Goal: Task Accomplishment & Management: Manage account settings

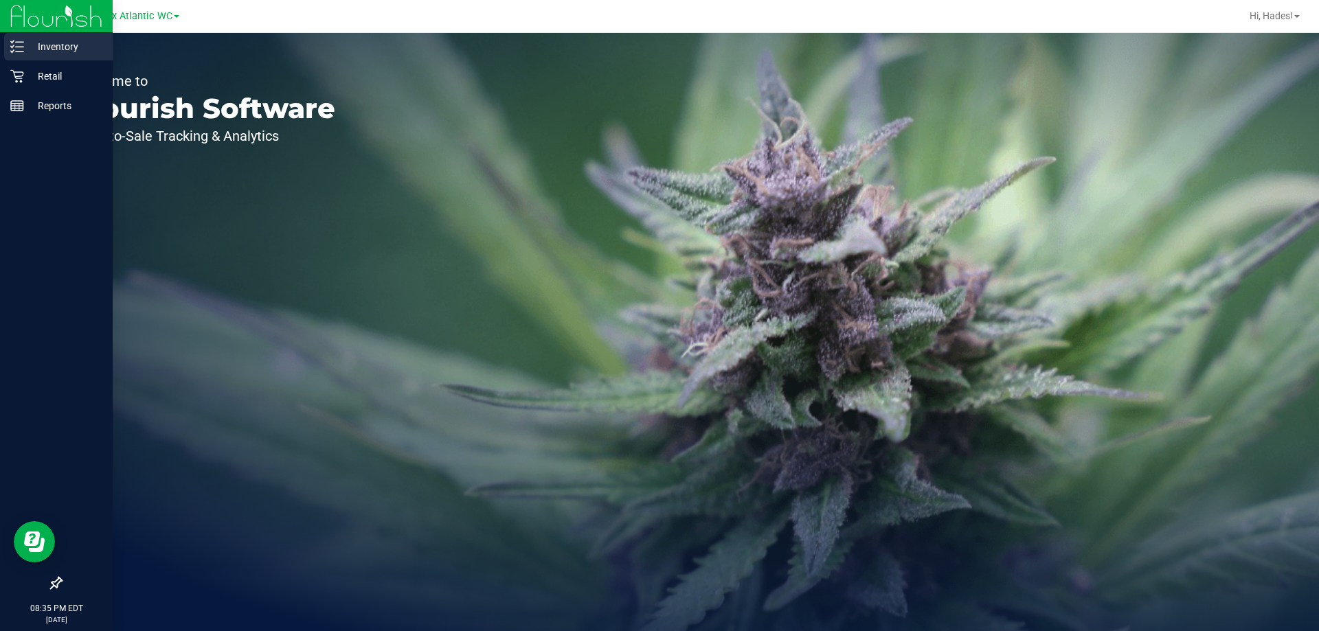
click at [29, 52] on p "Inventory" at bounding box center [65, 46] width 82 height 16
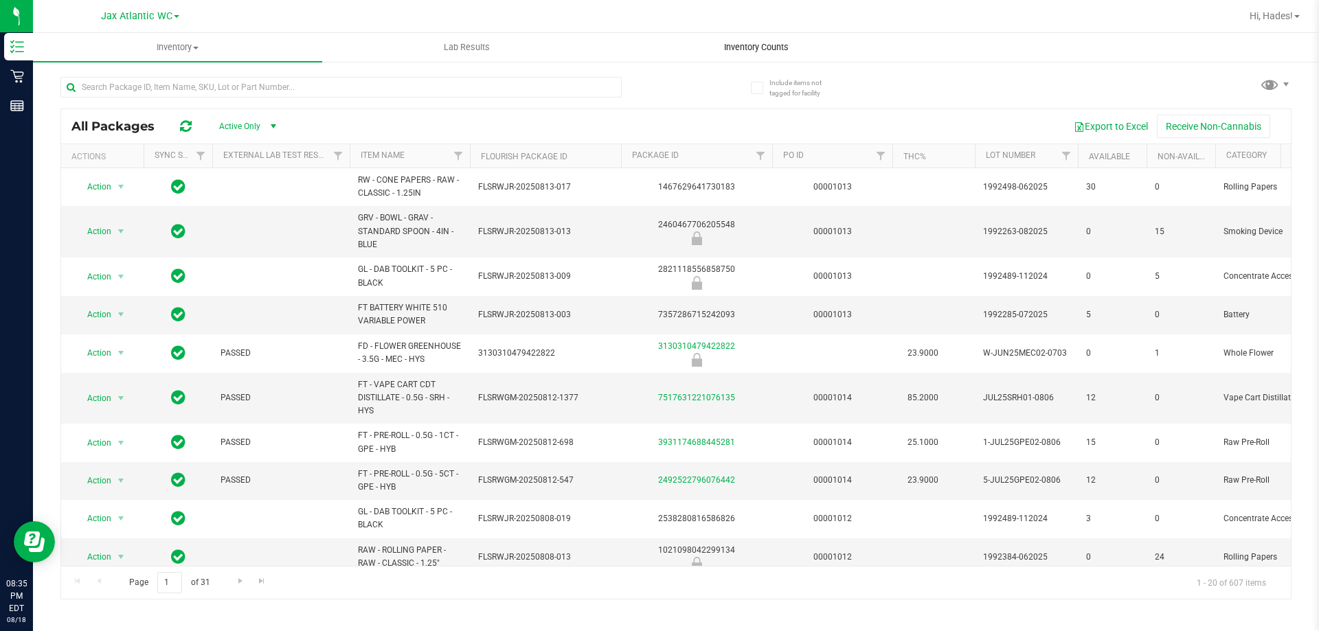
click at [741, 52] on span "Inventory Counts" at bounding box center [756, 47] width 102 height 12
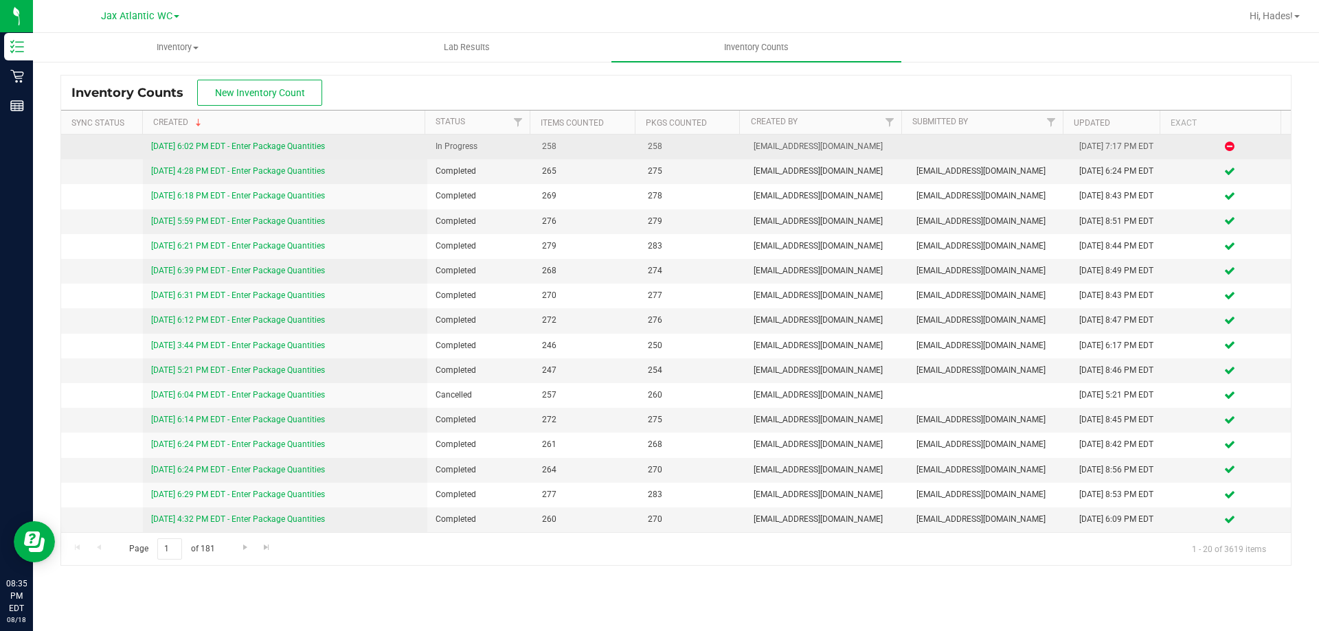
click at [286, 150] on link "[DATE] 6:02 PM EDT - Enter Package Quantities" at bounding box center [238, 147] width 174 height 10
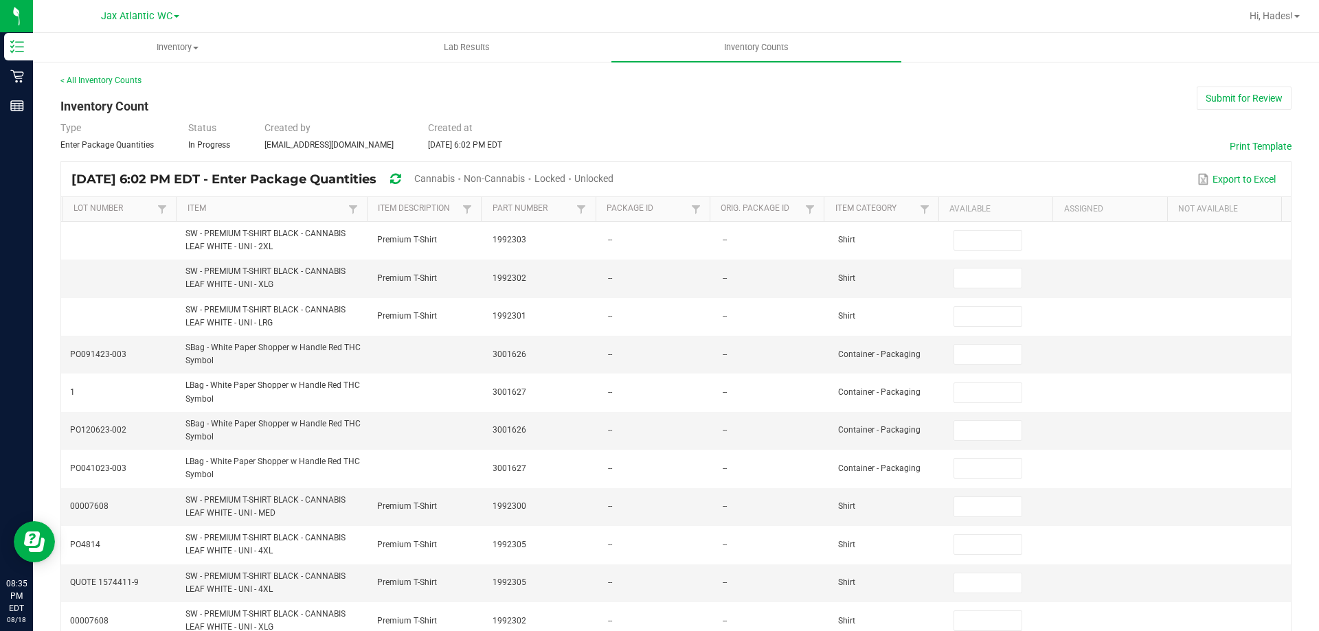
click at [455, 175] on span "Cannabis" at bounding box center [434, 178] width 41 height 11
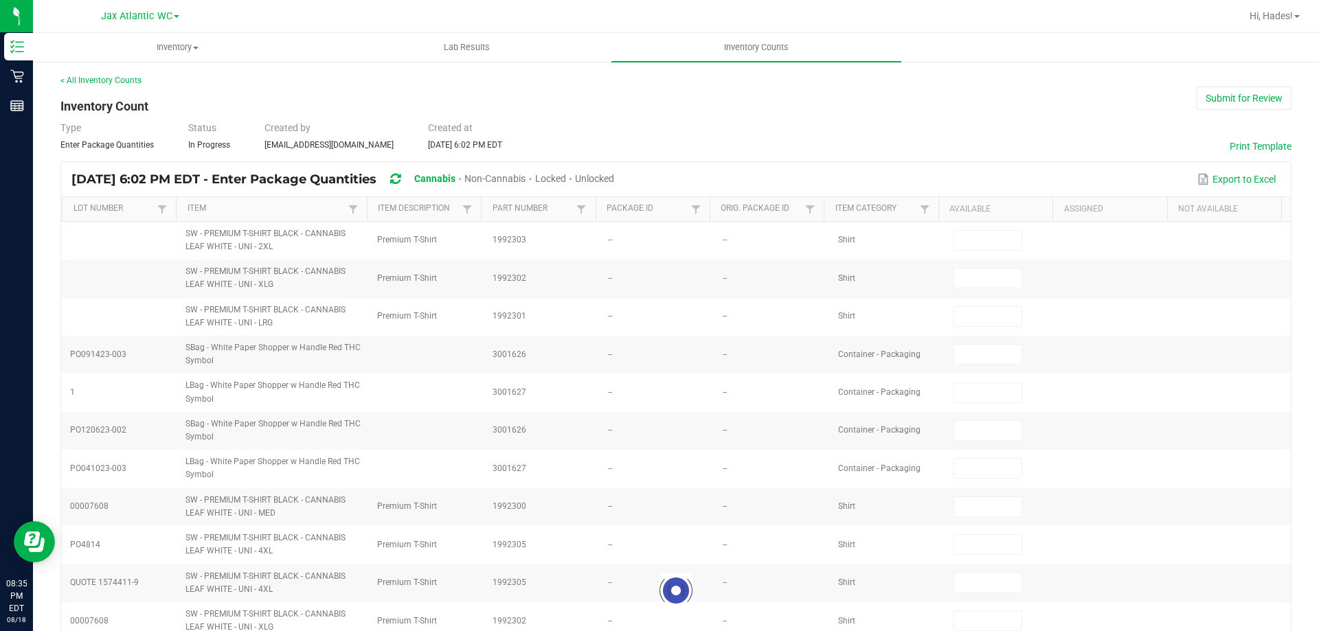
type input "1"
type input "0"
type input "1"
type input "0"
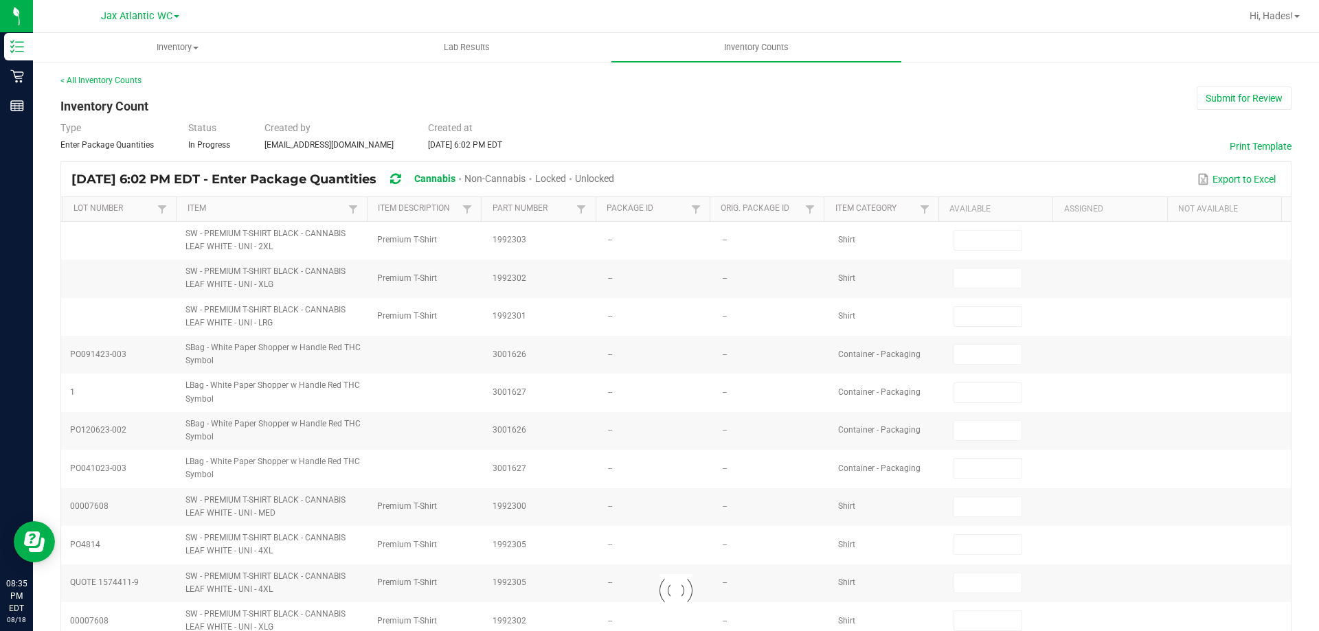
type input "9"
type input "0"
type input "3"
type input "0"
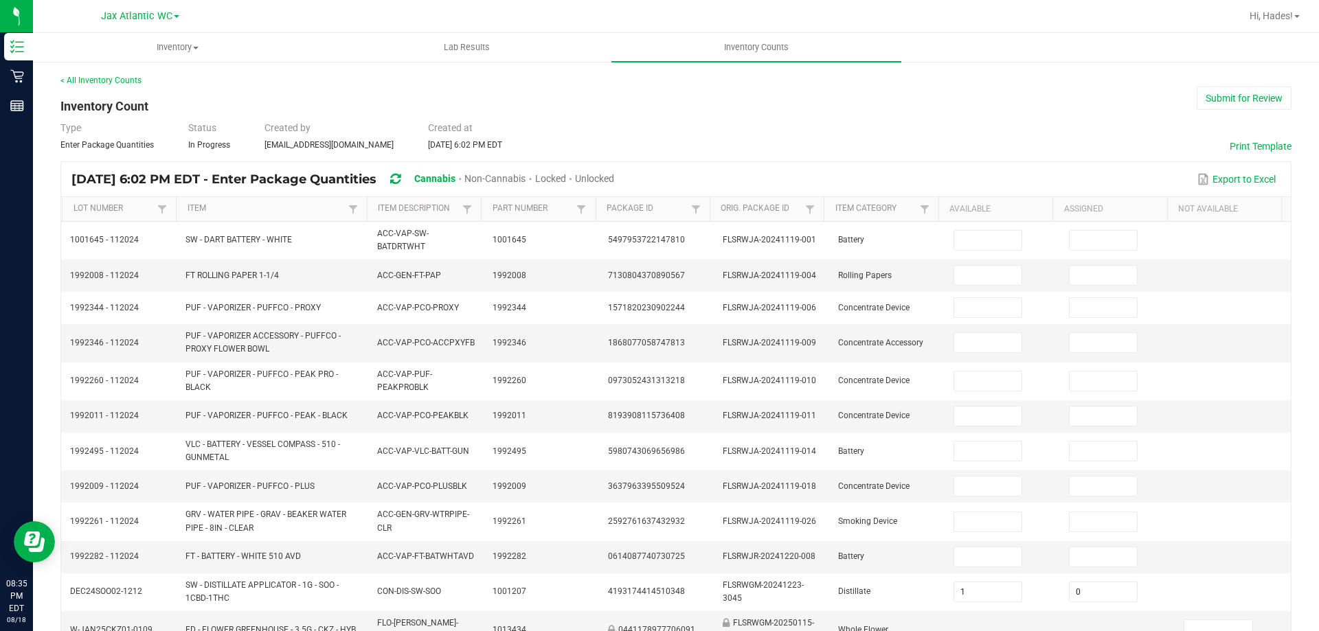
click at [614, 177] on span "Unlocked" at bounding box center [594, 178] width 39 height 11
type input "1"
type input "0"
type input "9"
type input "3"
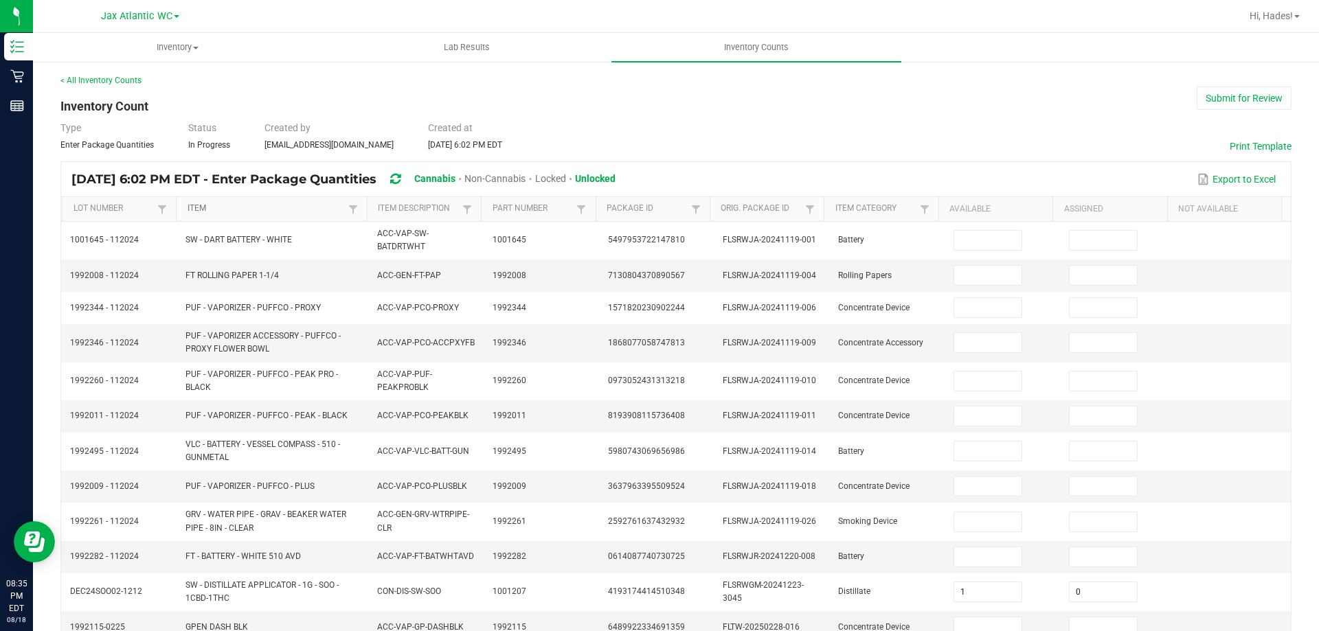
click at [251, 204] on link "Item" at bounding box center [266, 208] width 157 height 11
type input "6"
type input "1"
type input "14"
type input "12"
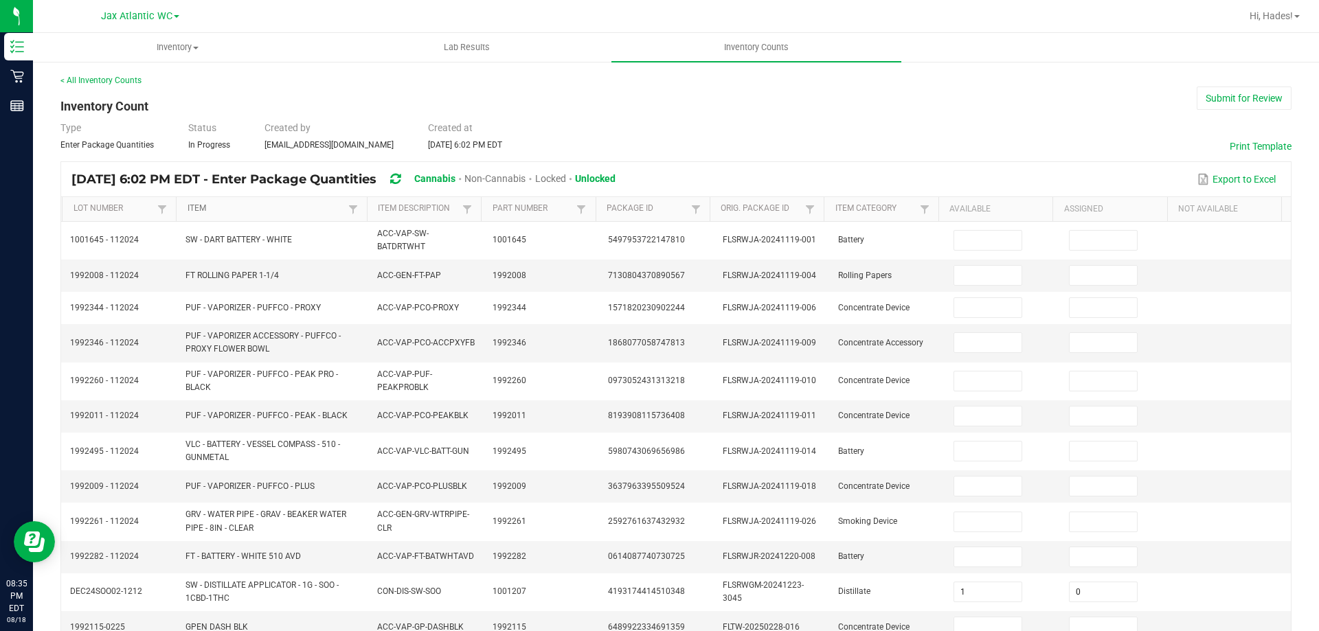
type input "6"
type input "17"
type input "13"
type input "9"
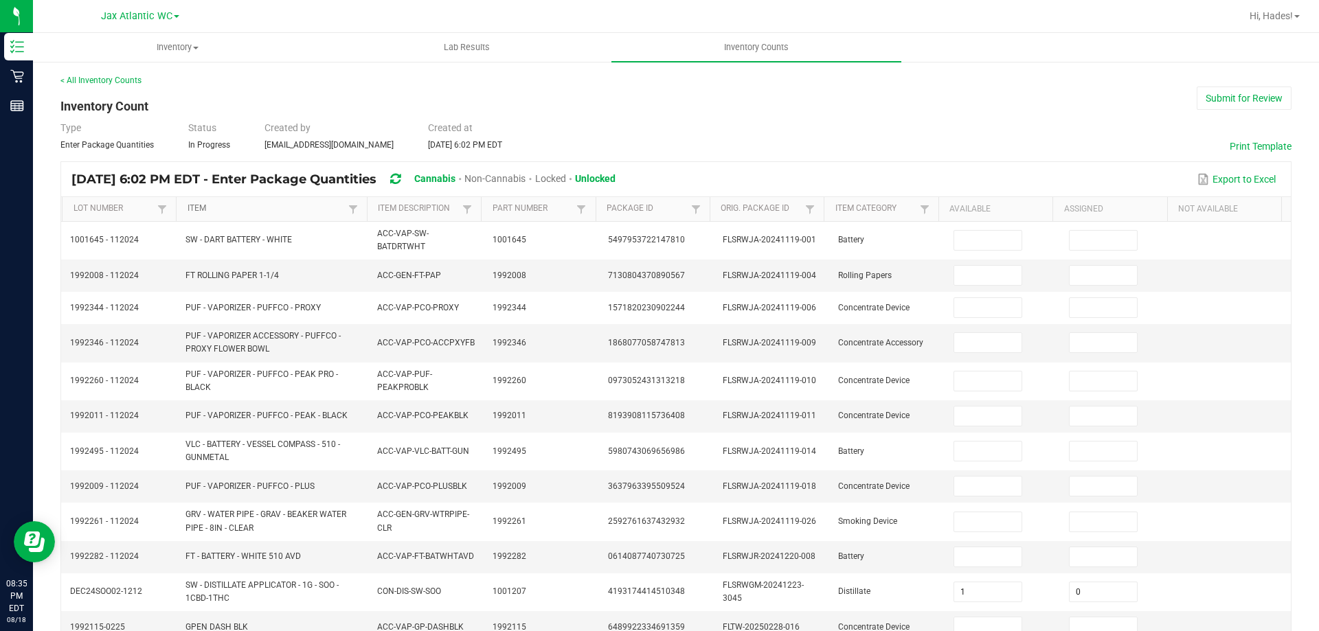
type input "11"
type input "15"
type input "20"
type input "1"
type input "0"
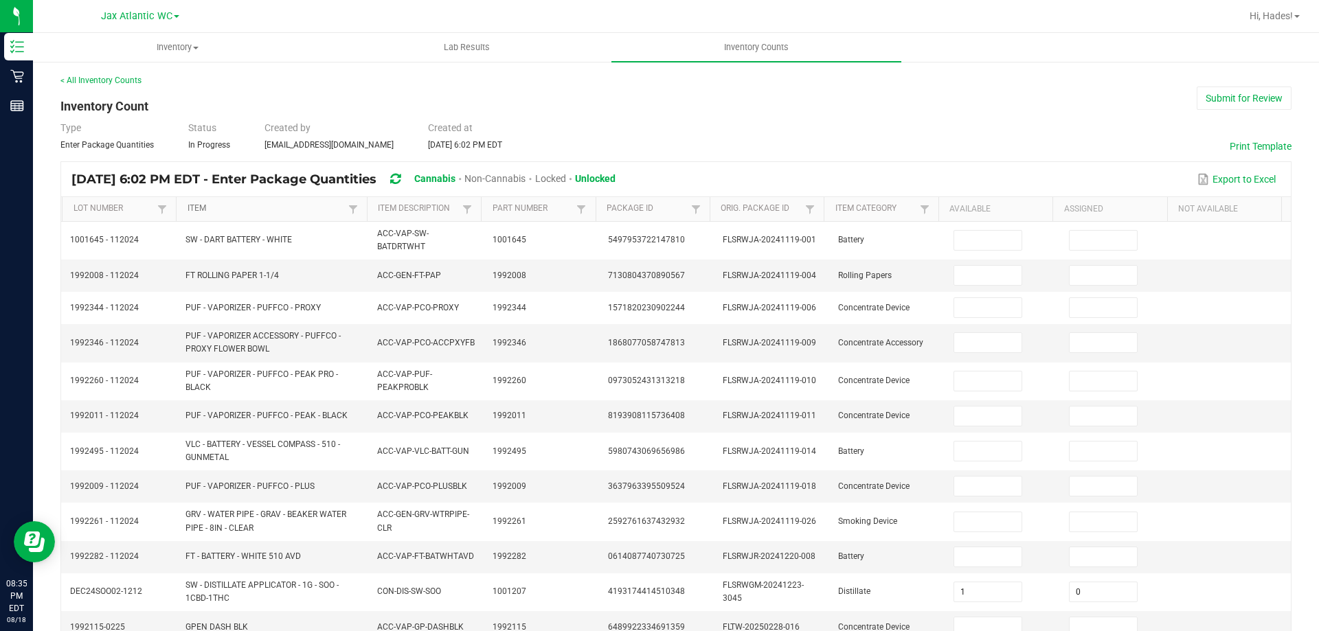
type input "0"
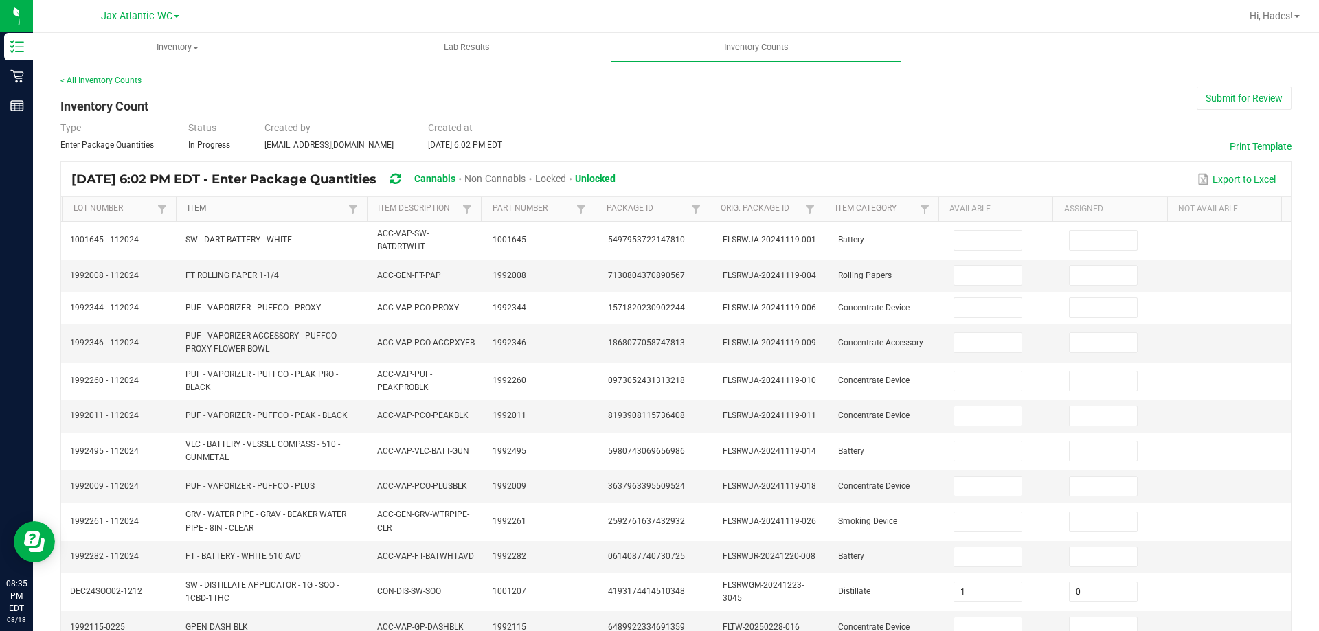
type input "0"
type input "11"
type input "0"
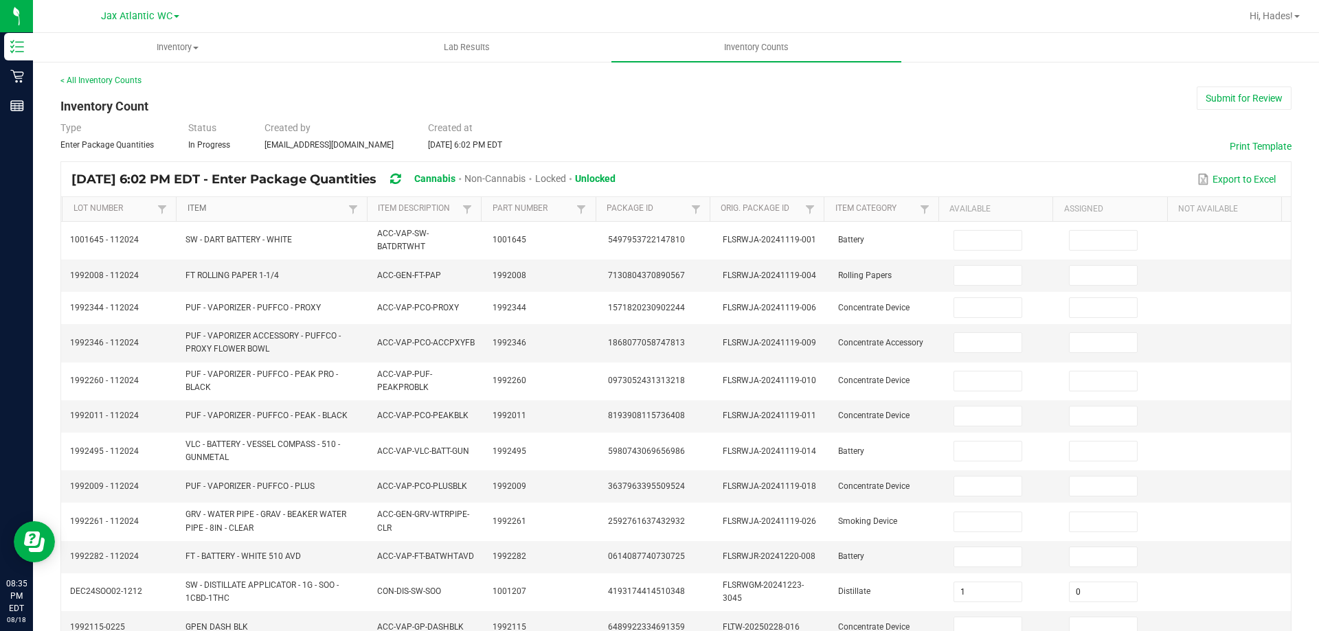
type input "3"
type input "7"
type input "19"
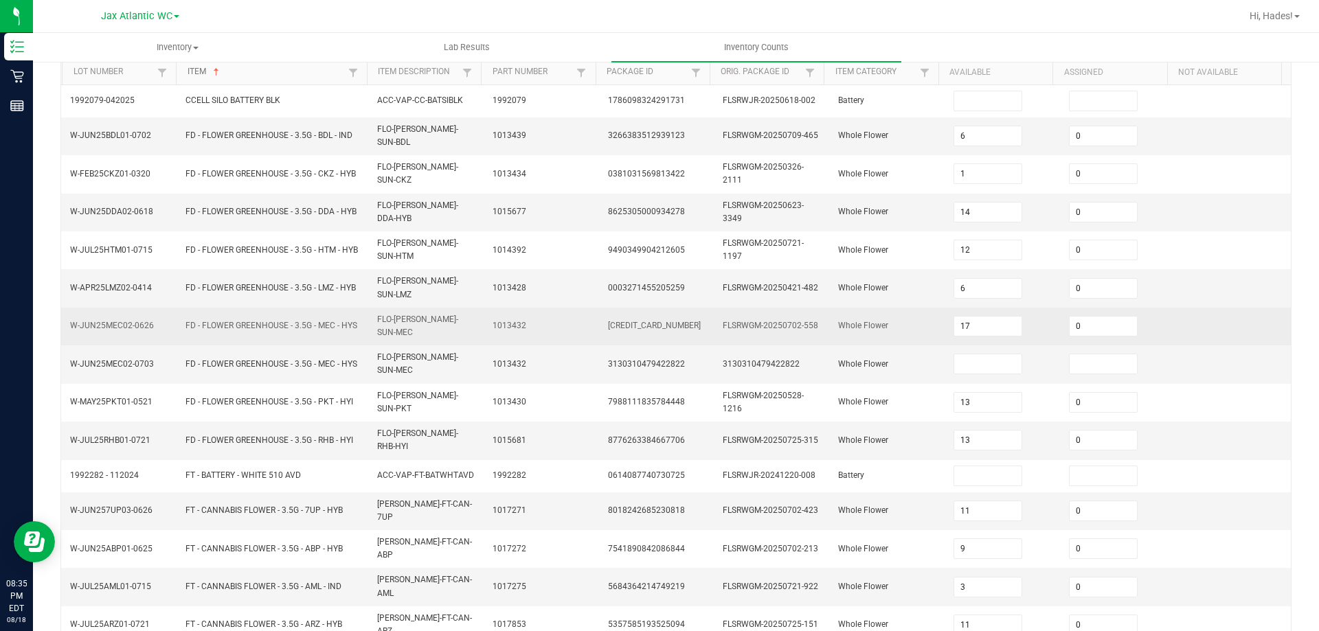
scroll to position [137, 0]
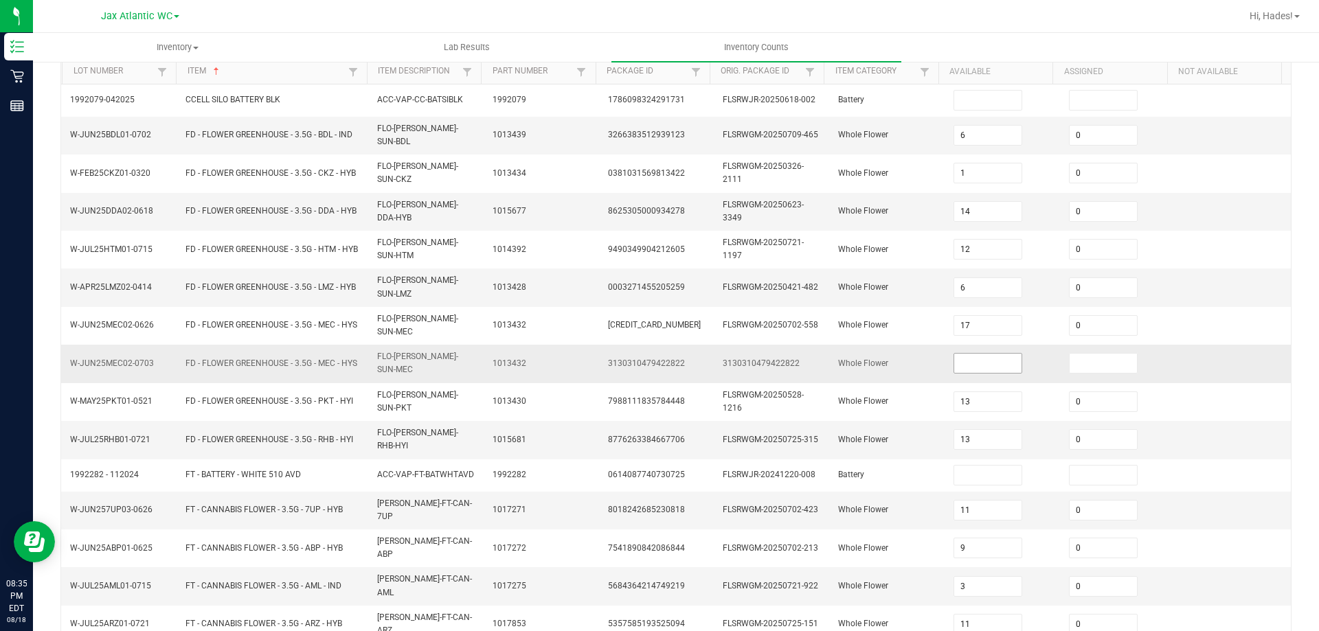
click at [980, 354] on input at bounding box center [988, 363] width 68 height 19
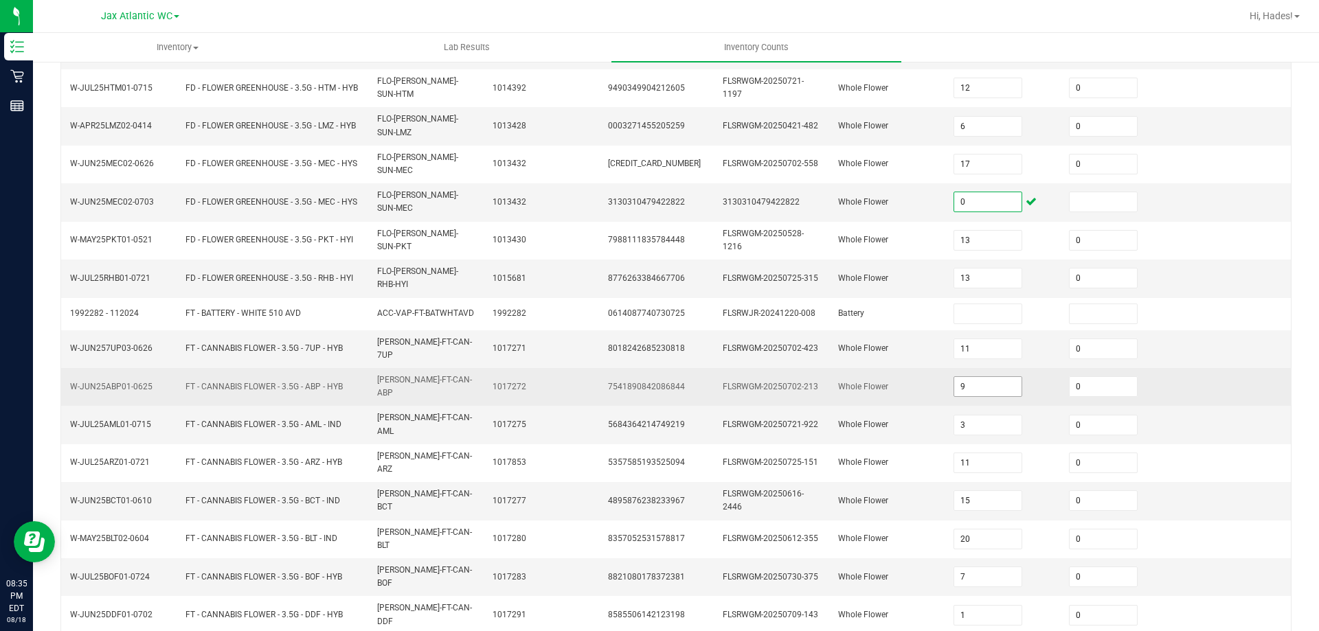
scroll to position [320, 0]
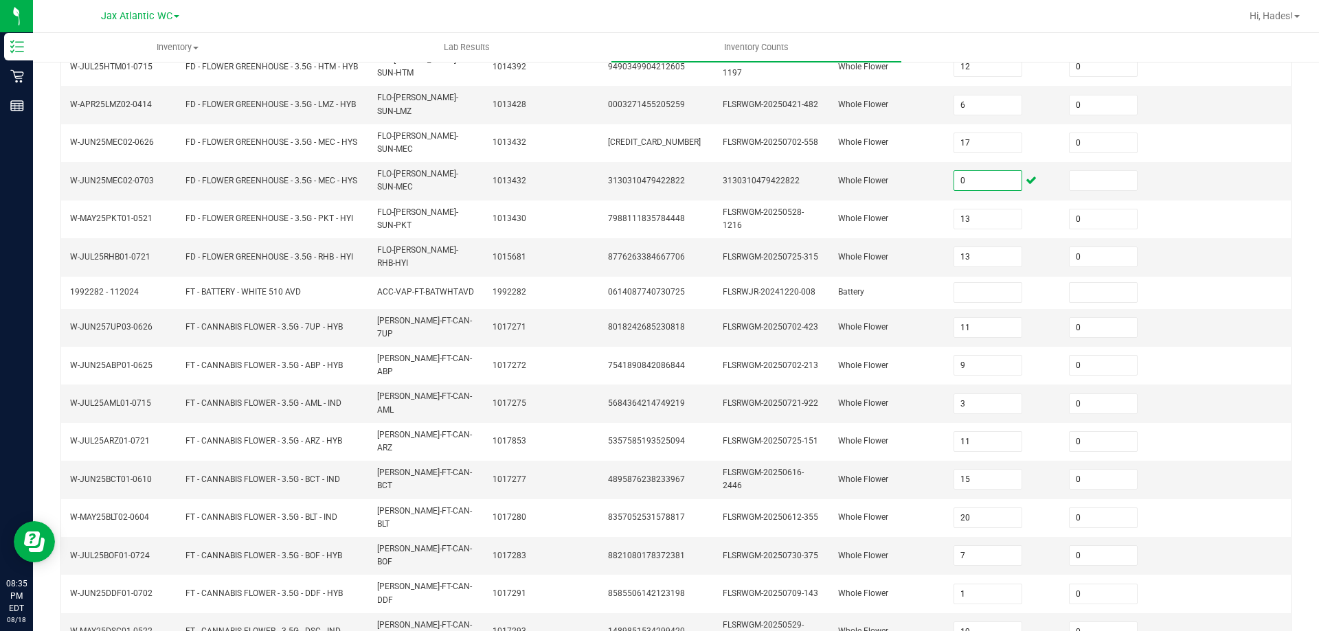
type input "0"
type input "15"
type input "16"
type input "10"
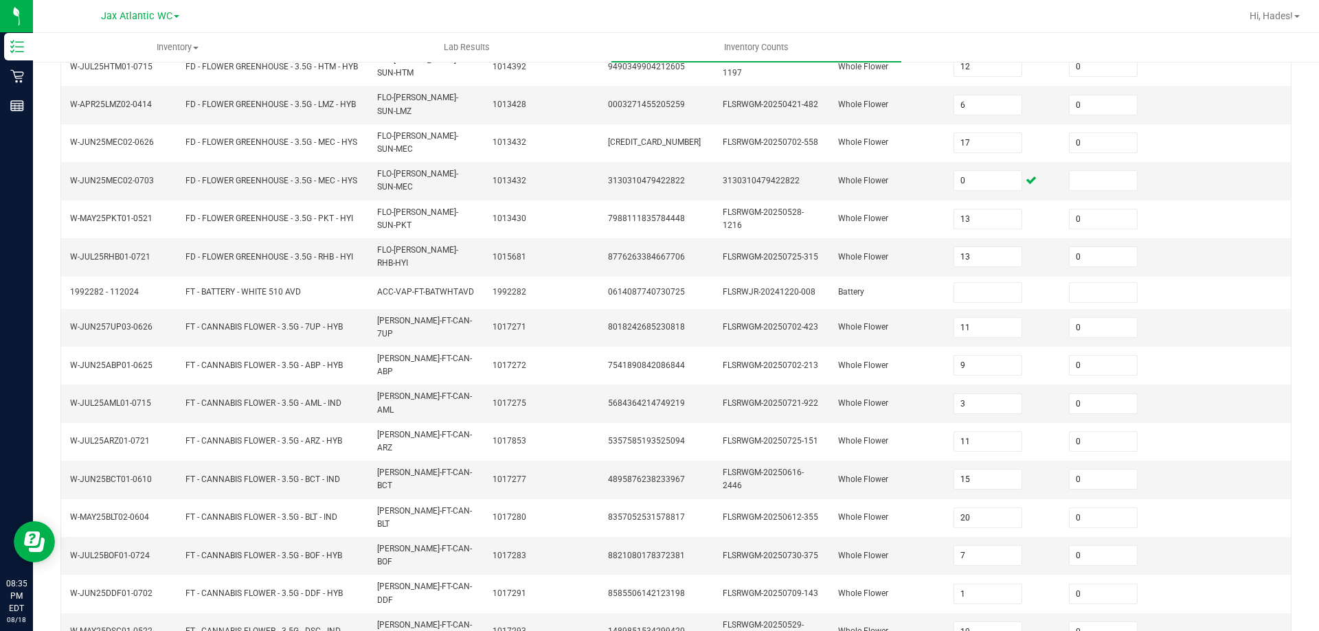
type input "2"
type input "6"
type input "18"
type input "3"
type input "14"
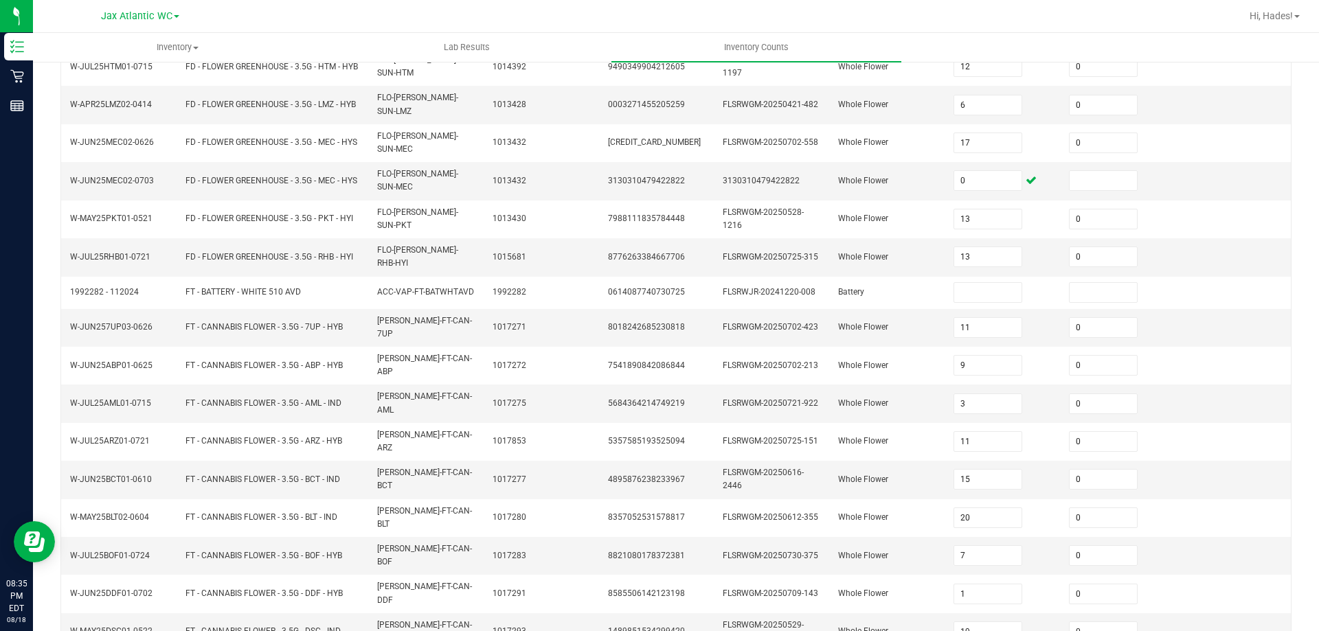
type input "18"
type input "3"
type input "25"
type input "2"
type input "14"
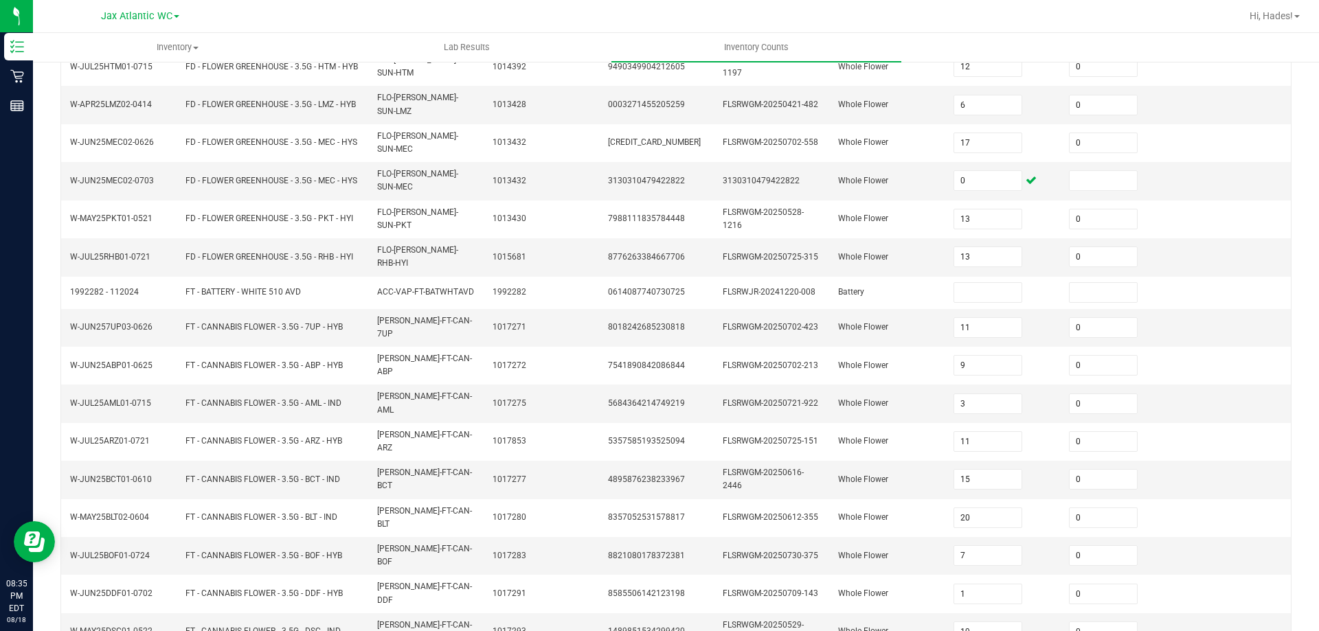
type input "4"
type input "5"
type input "2"
type input "0"
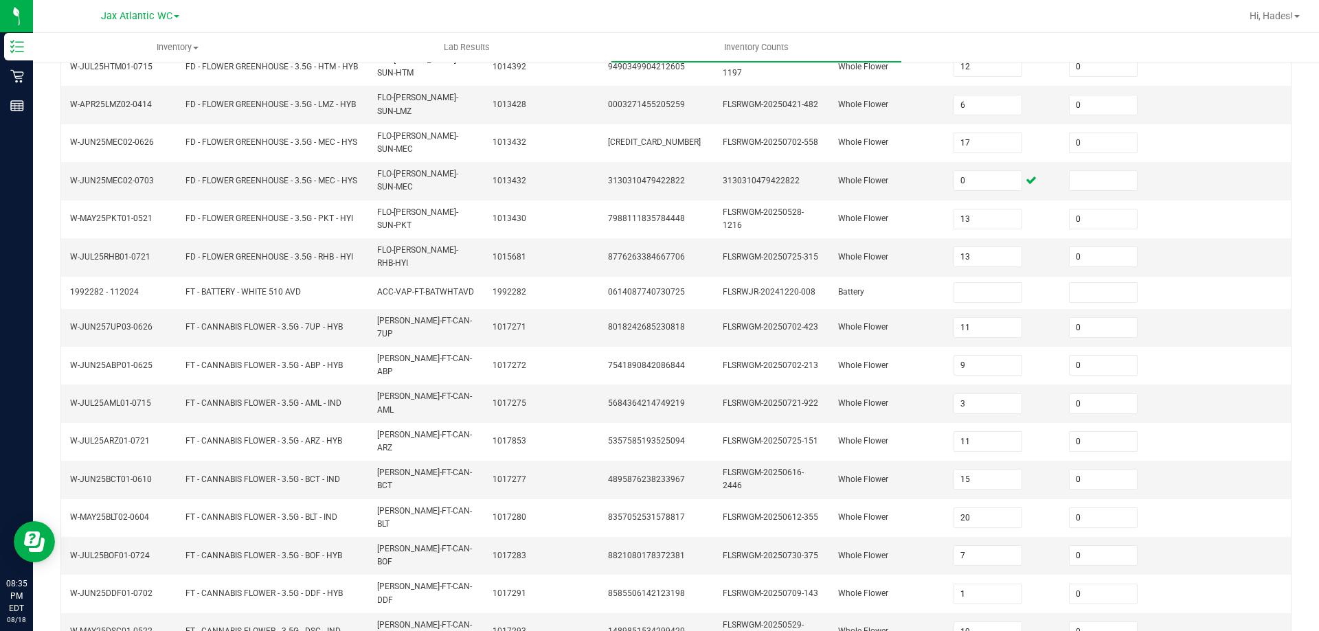
type input "0"
type input "17"
type input "3"
type input "2"
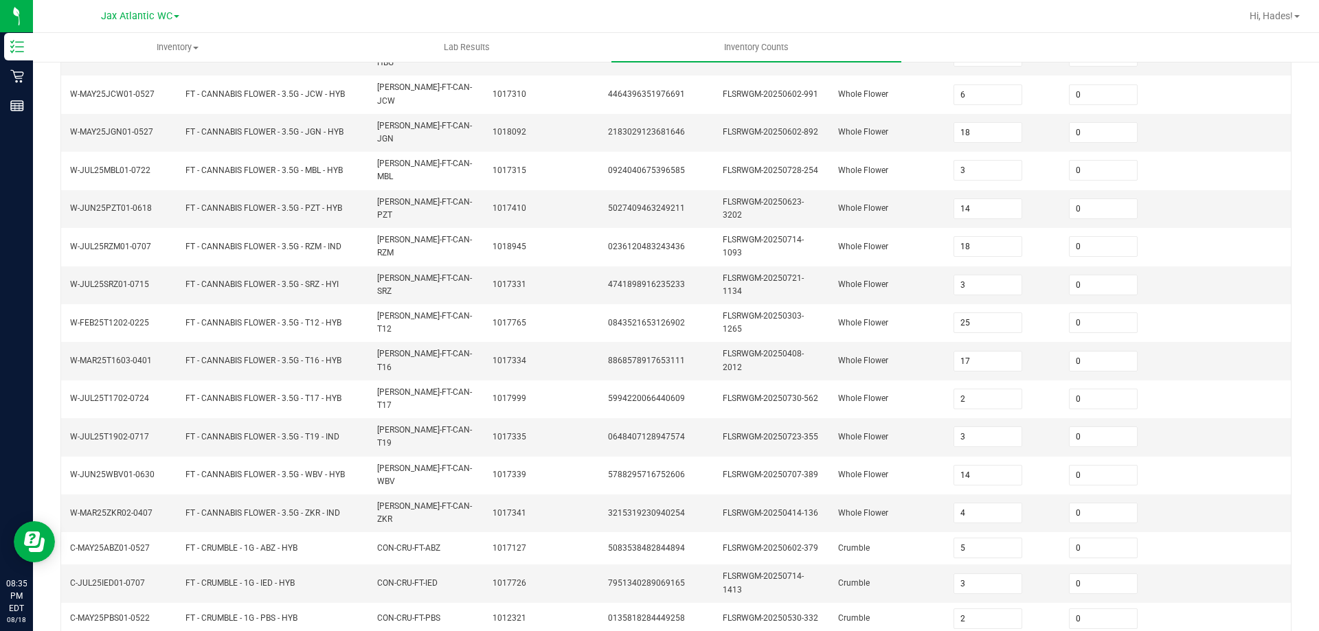
scroll to position [332, 0]
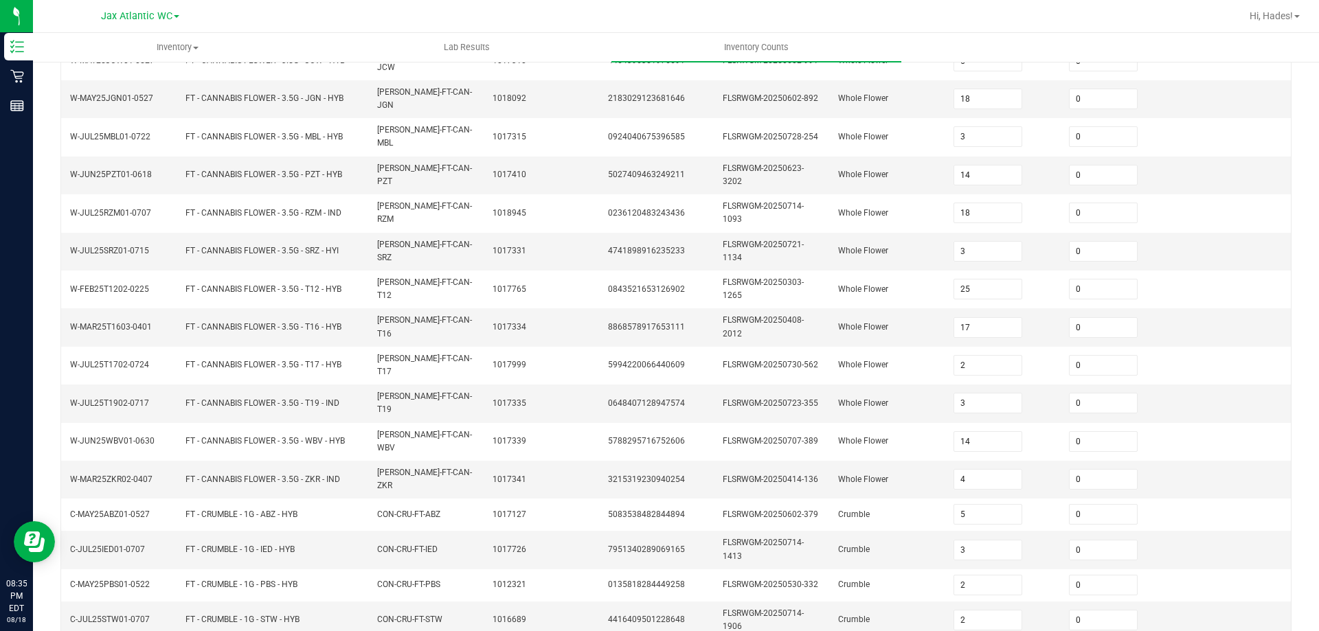
type input "5"
type input "6"
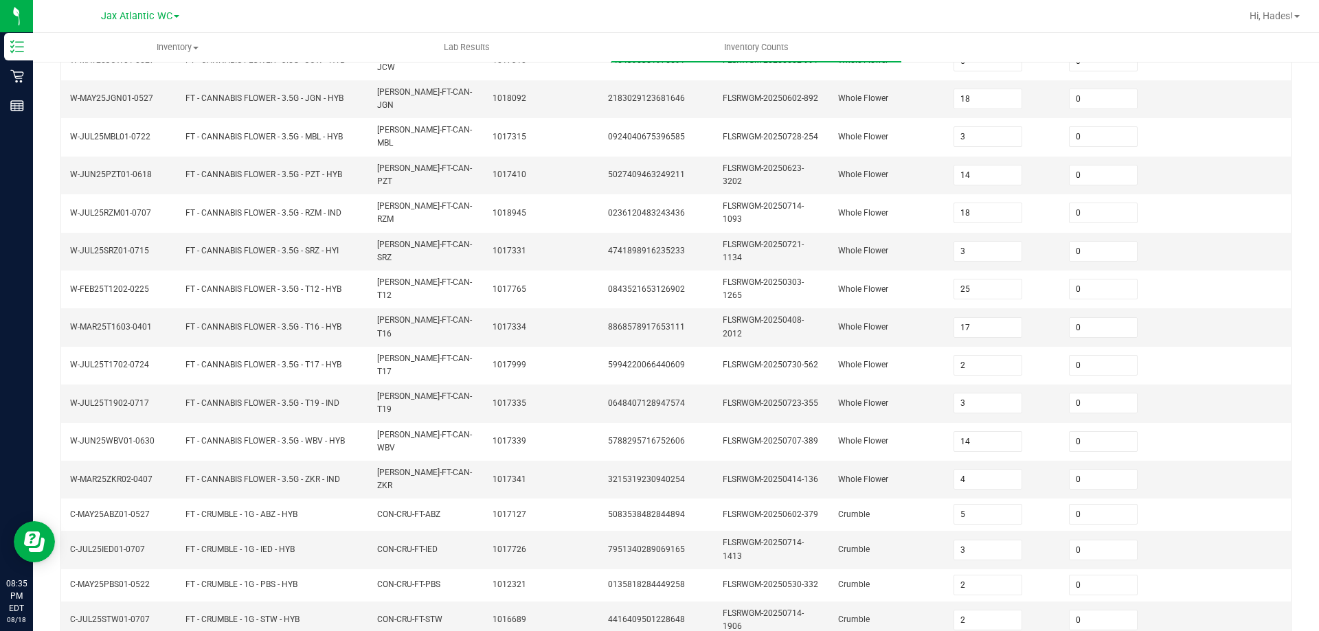
type input "7"
type input "8"
type input "9"
type input "3"
type input "12"
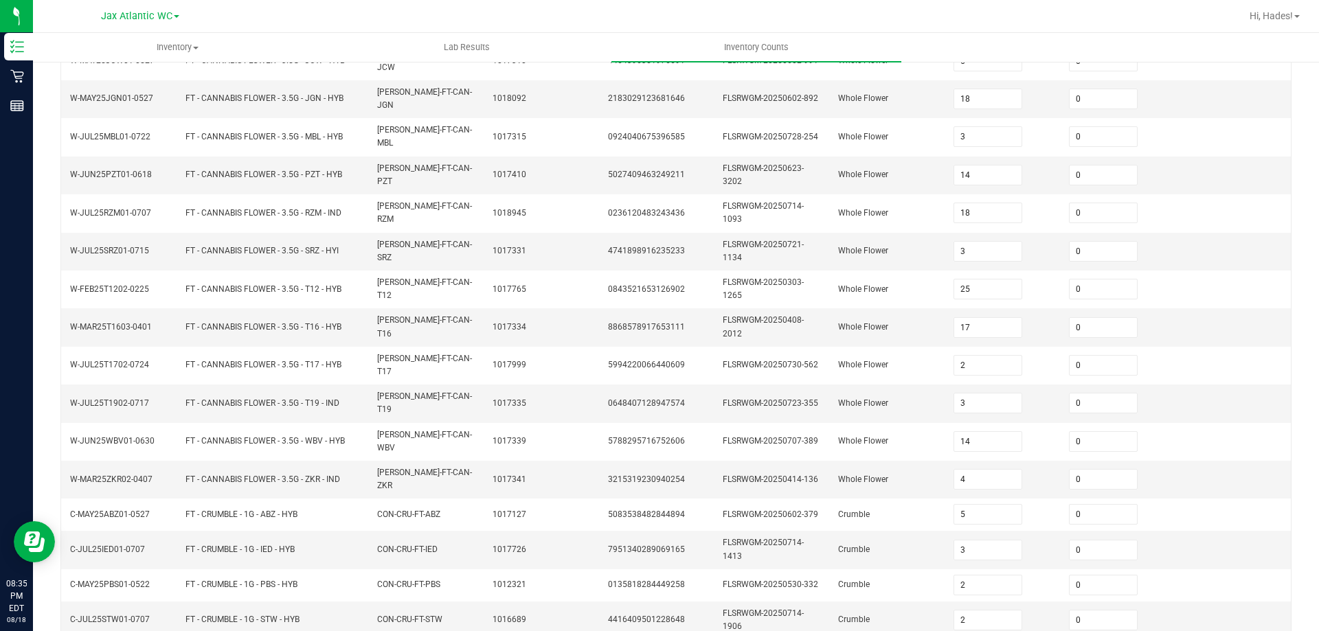
type input "10"
type input "11"
type input "1"
type input "6"
type input "5"
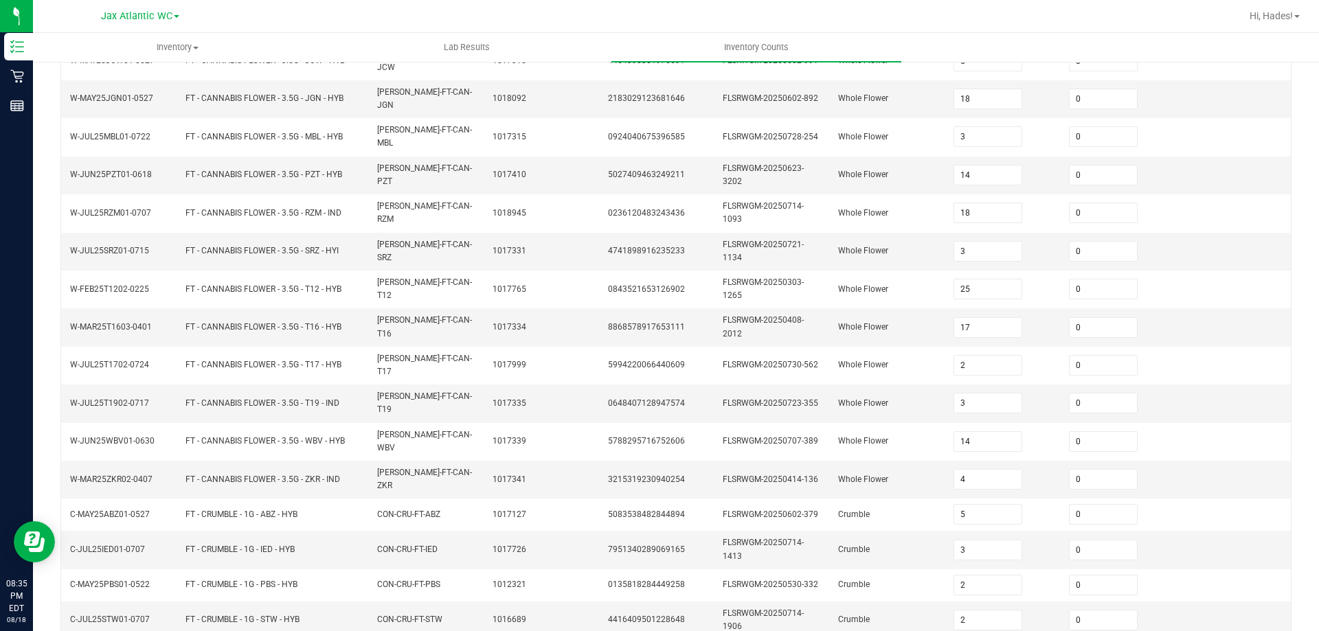
type input "2"
type input "3"
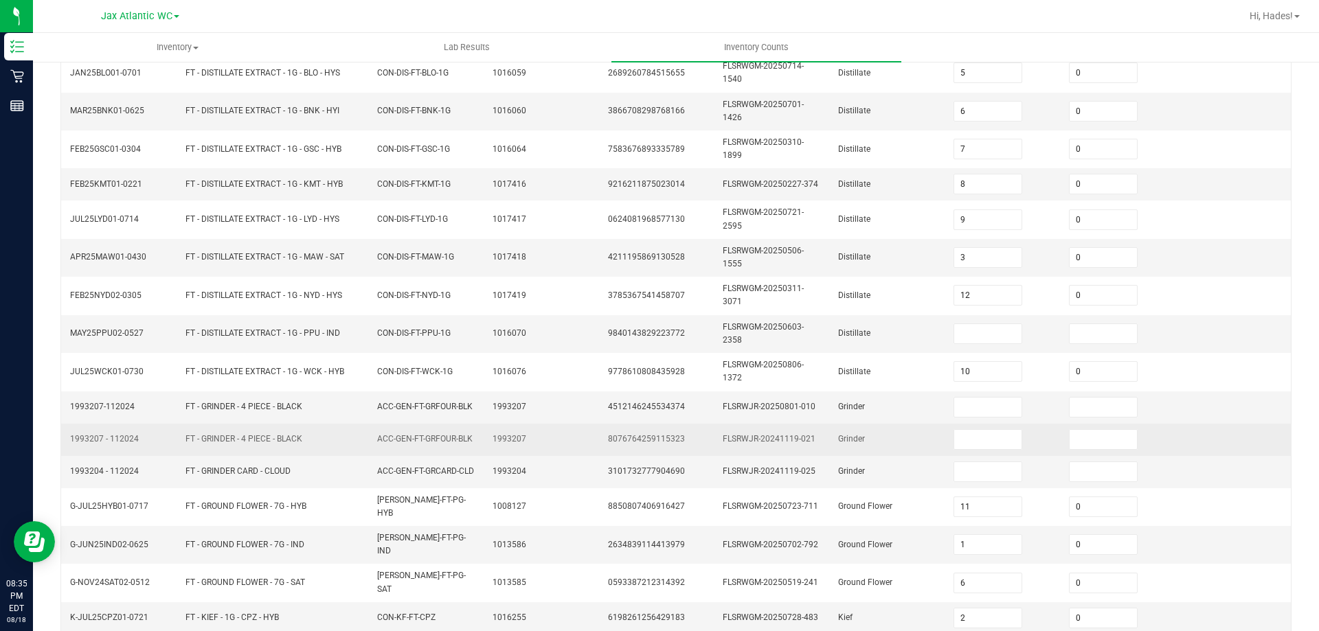
scroll to position [194, 0]
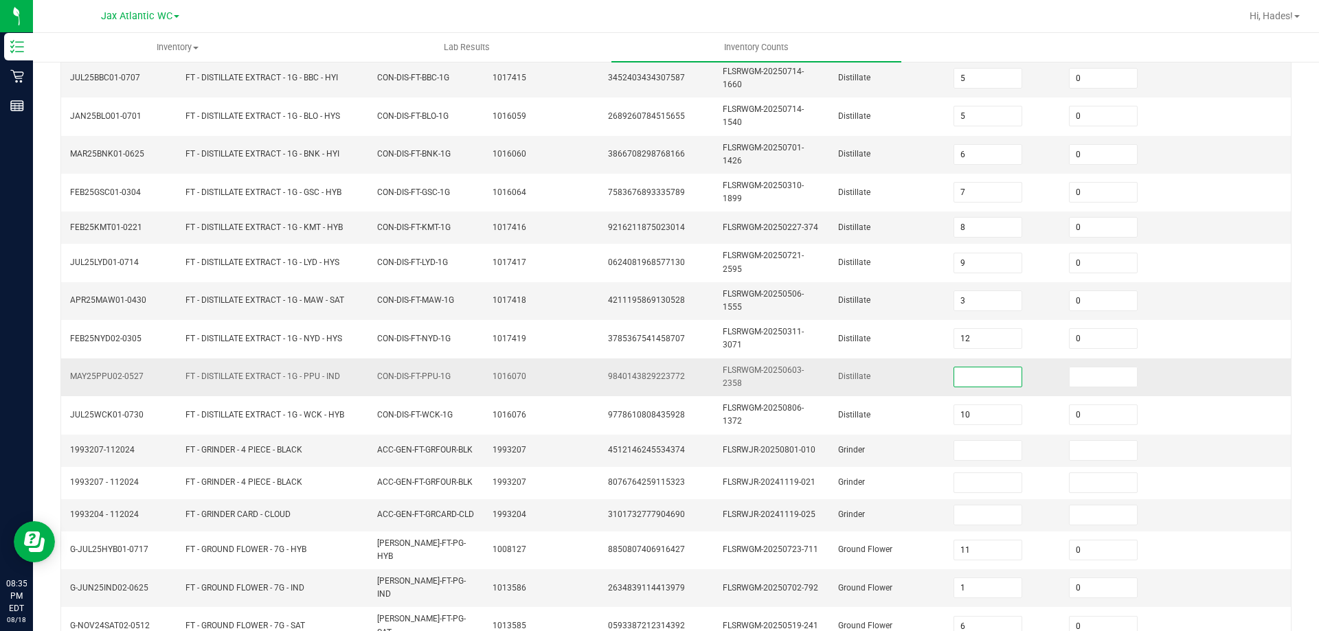
click at [957, 373] on input at bounding box center [988, 377] width 68 height 19
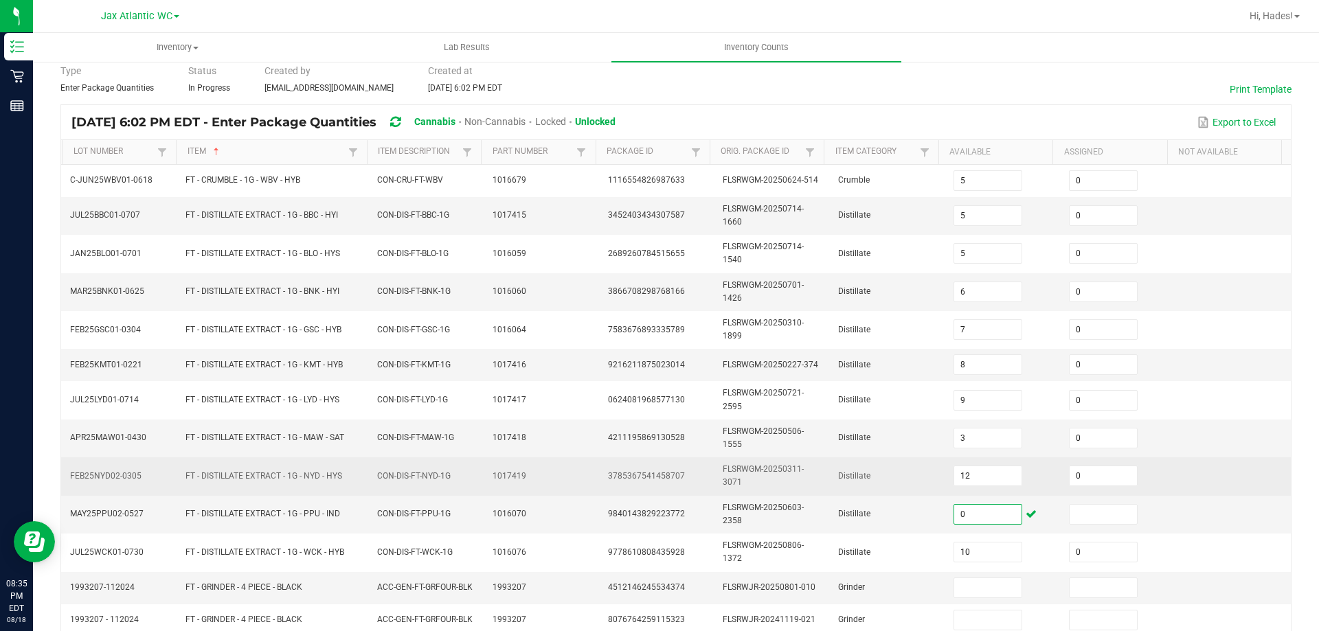
scroll to position [349, 0]
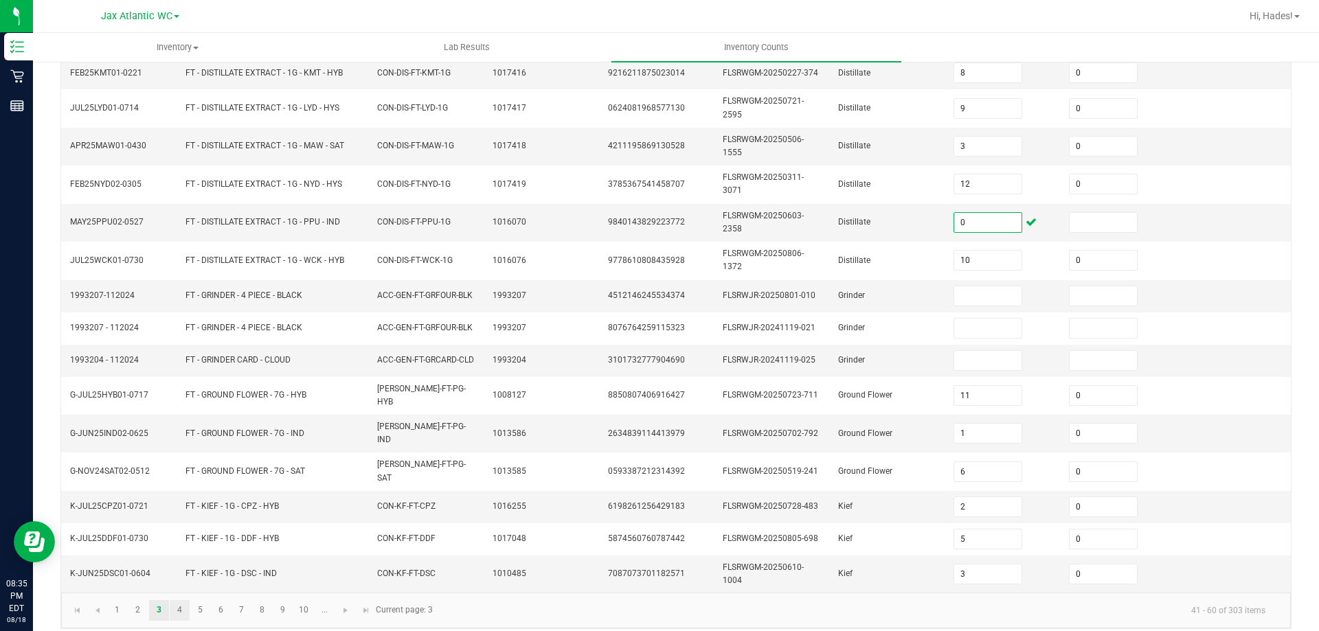
type input "0"
click at [174, 602] on link "4" at bounding box center [180, 610] width 20 height 21
type input "6"
type input "8"
type input "6"
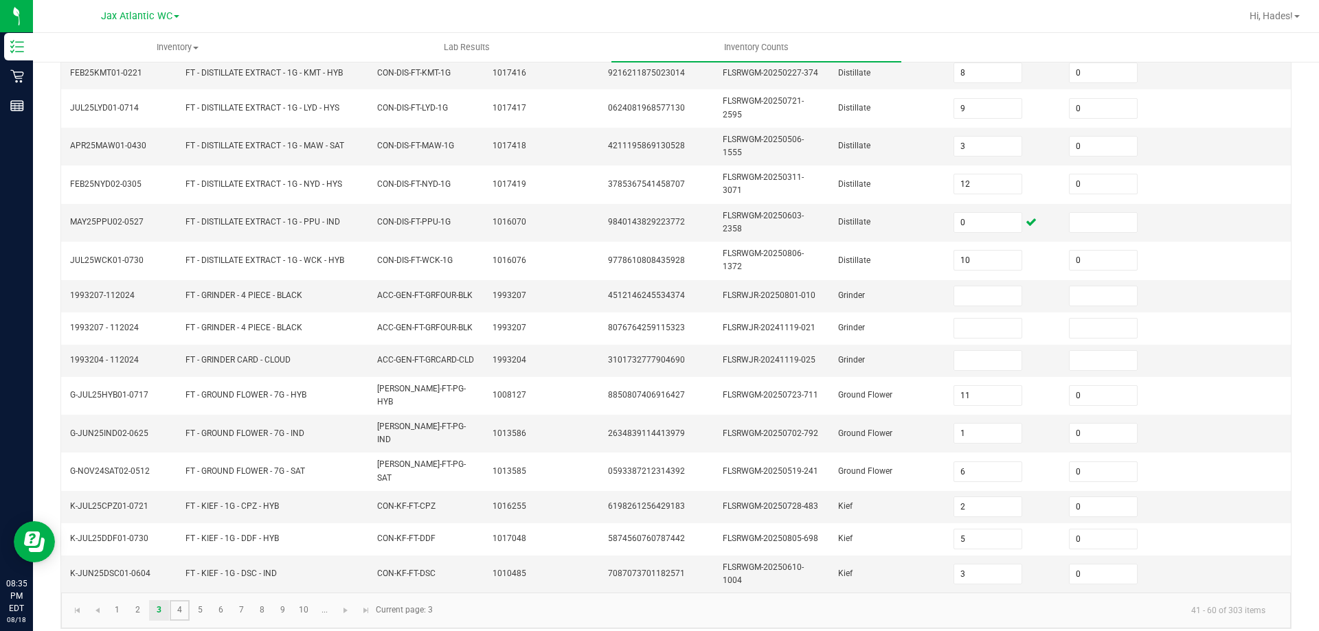
type input "7"
type input "4"
type input "5"
type input "1"
type input "15"
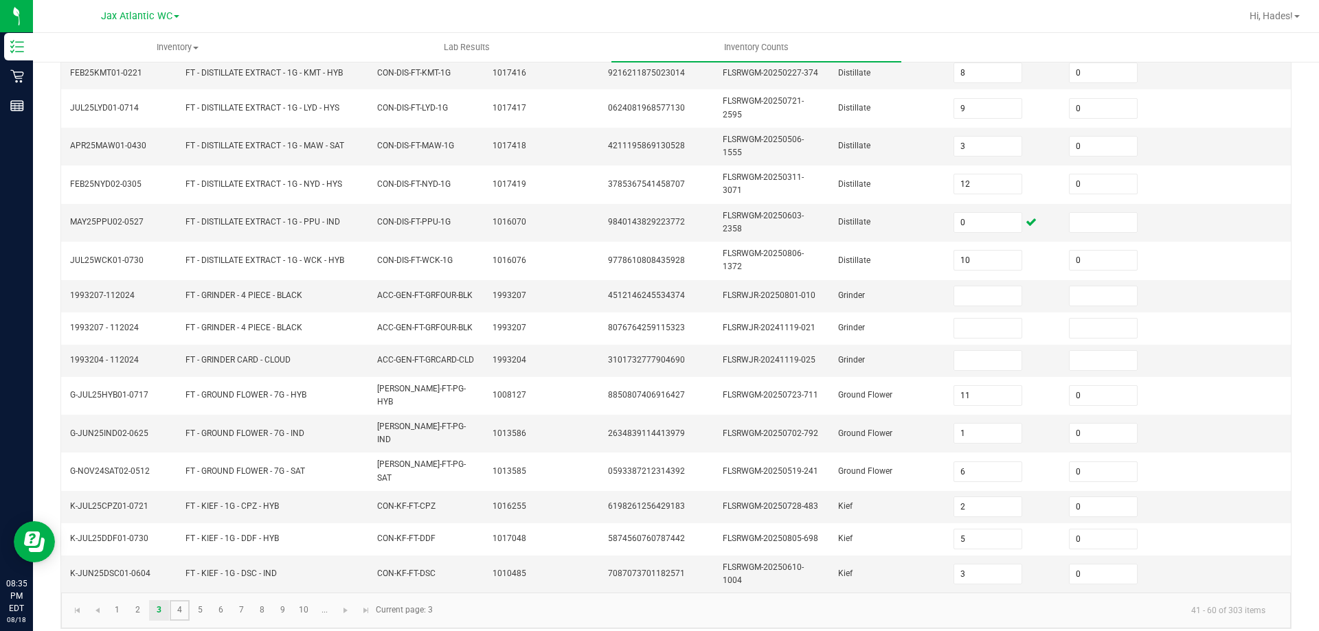
type input "17"
type input "0"
type input "8"
type input "15"
type input "8"
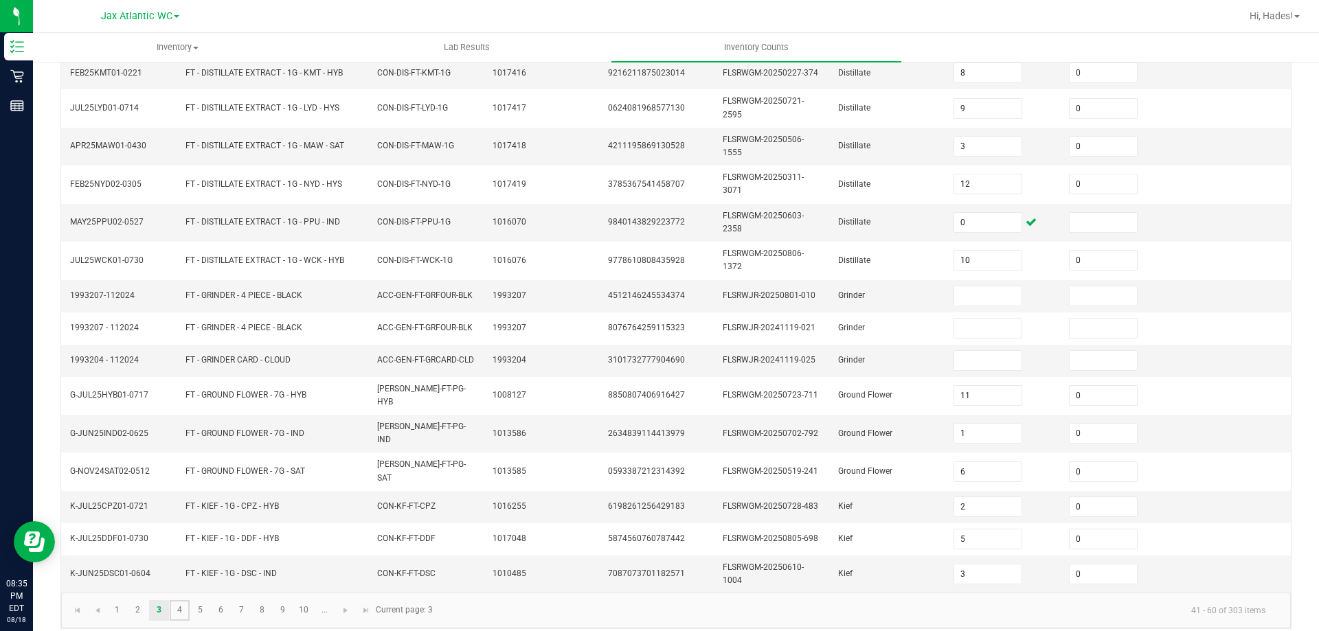
type input "9"
type input "0"
type input "19"
type input "0"
type input "19"
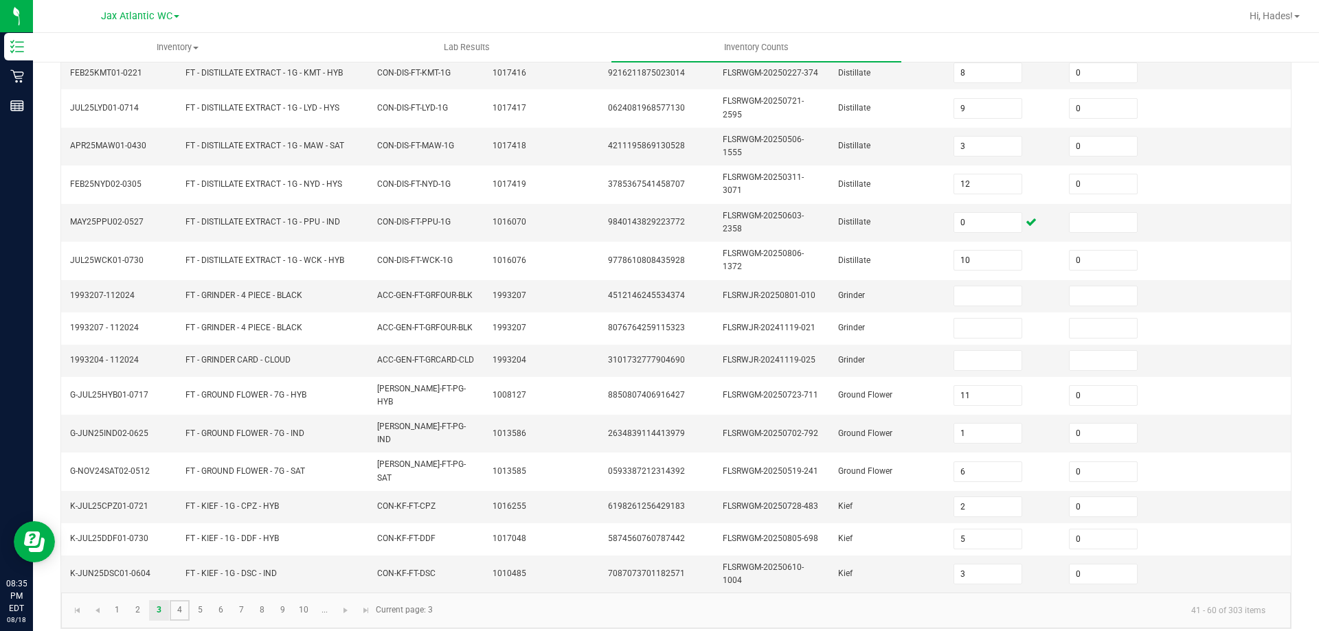
type input "11"
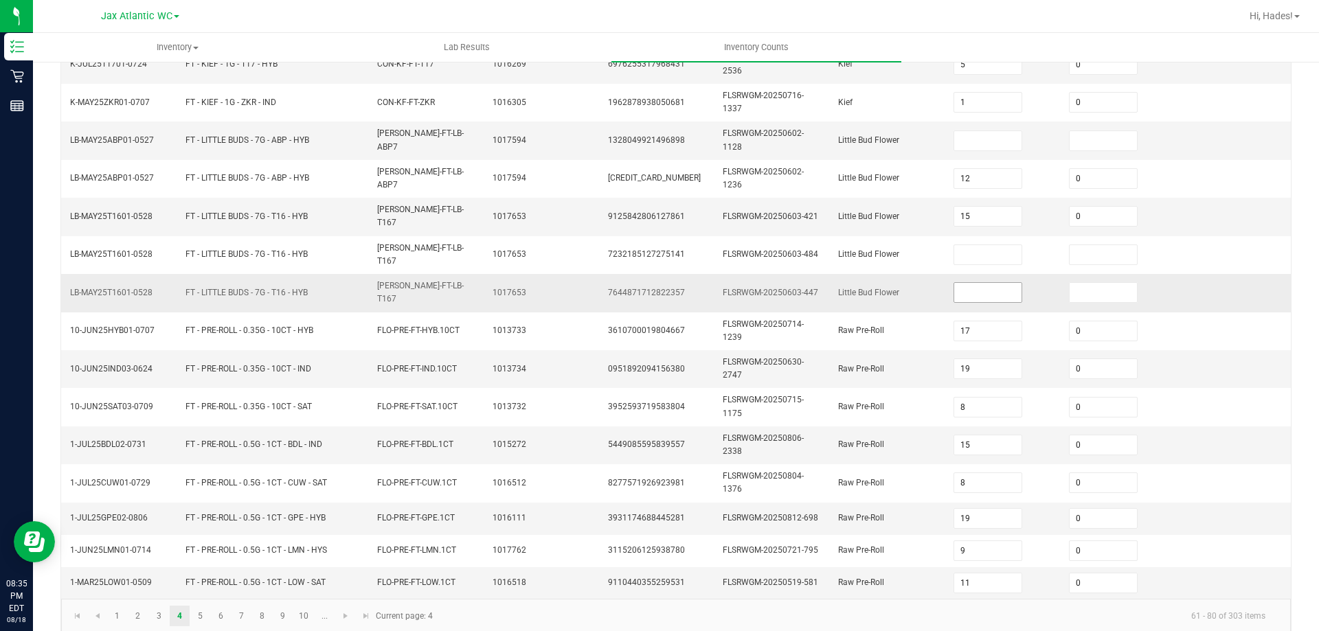
click at [954, 283] on input at bounding box center [988, 292] width 68 height 19
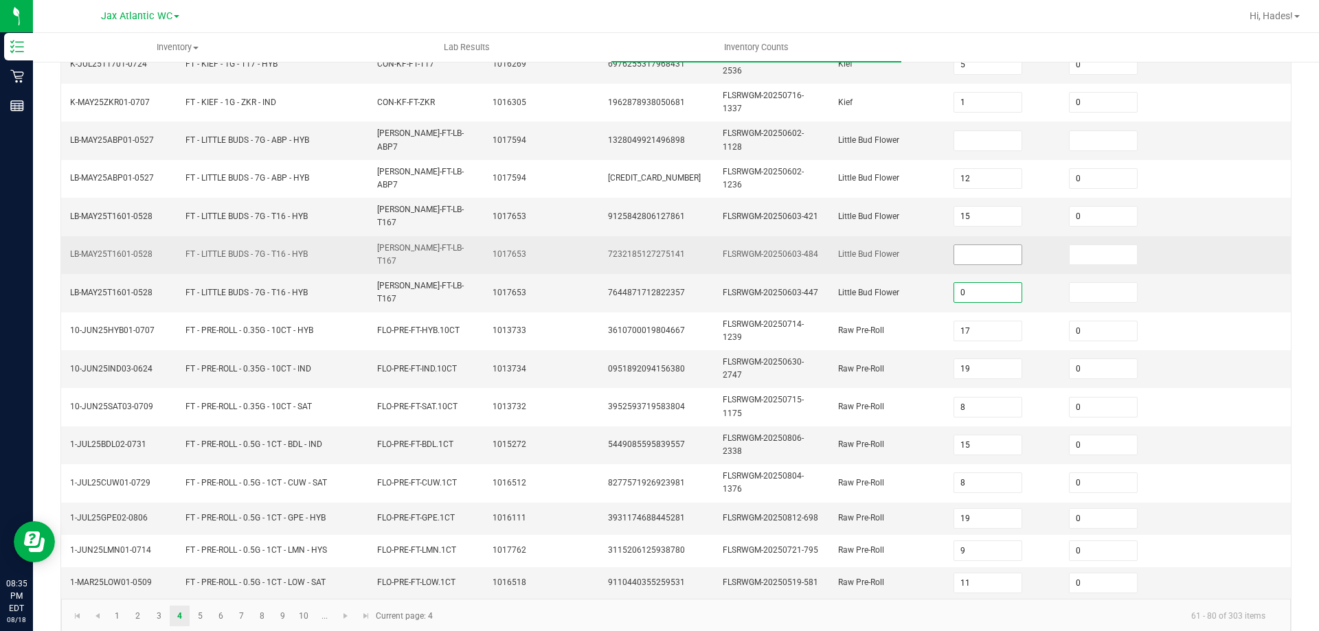
type input "0"
click at [958, 245] on input at bounding box center [988, 254] width 68 height 19
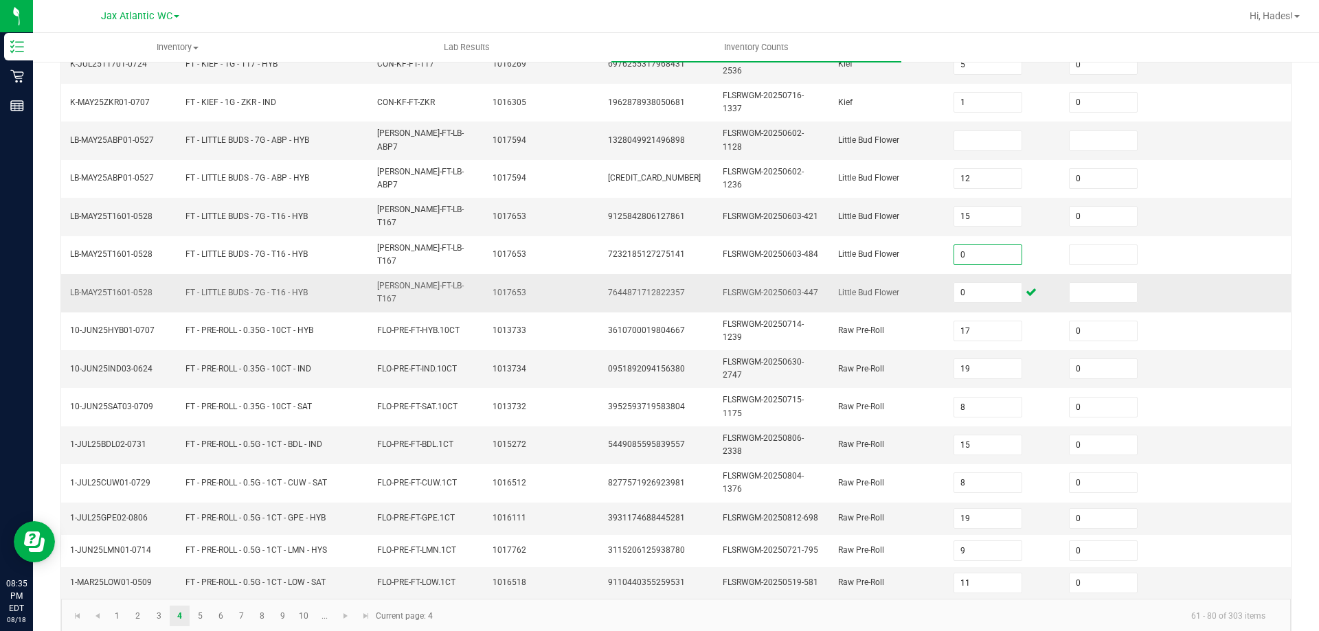
scroll to position [280, 0]
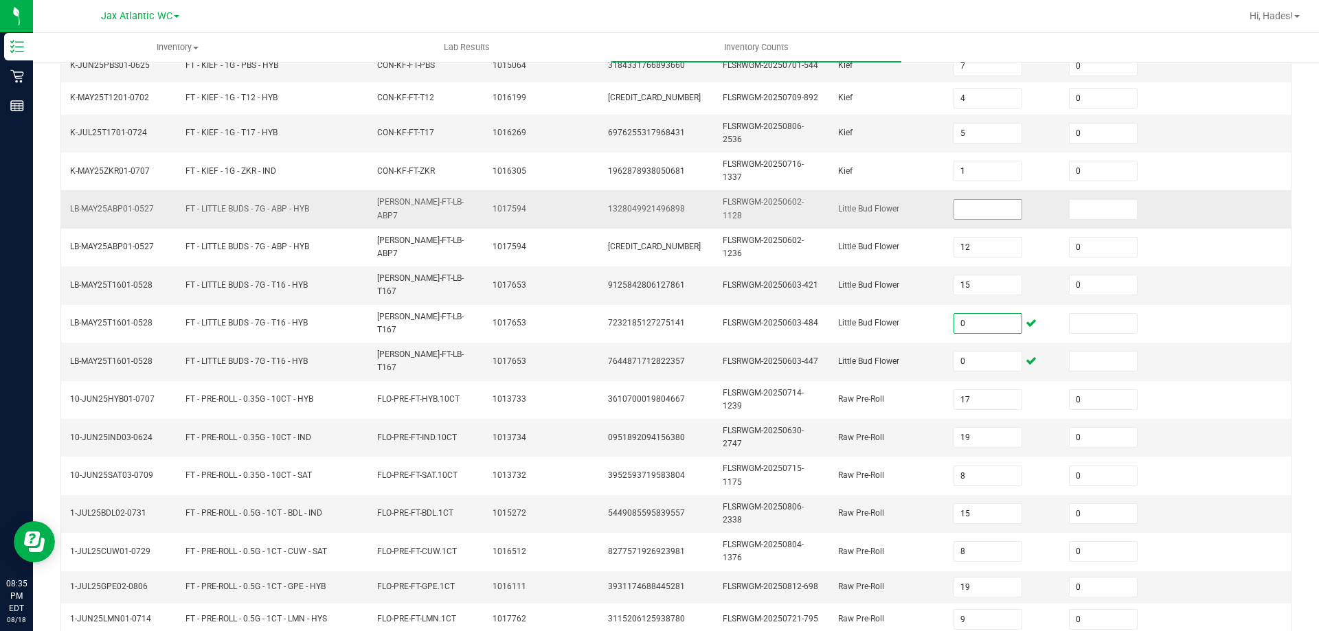
type input "0"
click at [987, 206] on input at bounding box center [988, 209] width 68 height 19
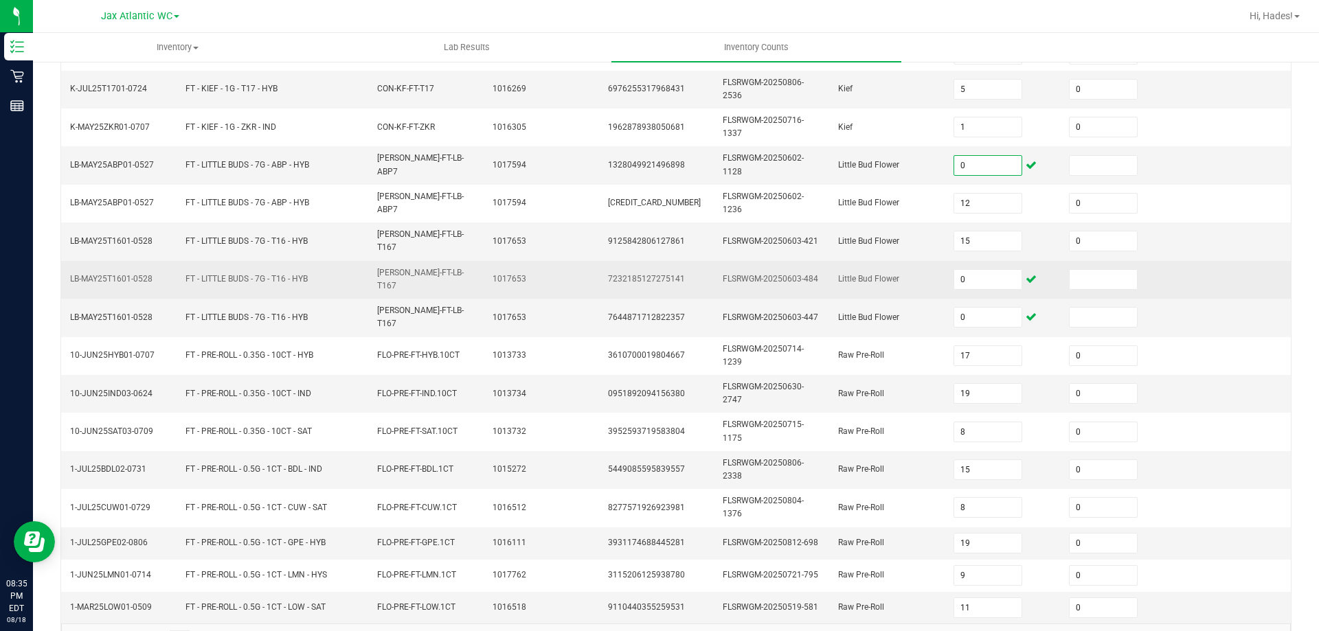
scroll to position [349, 0]
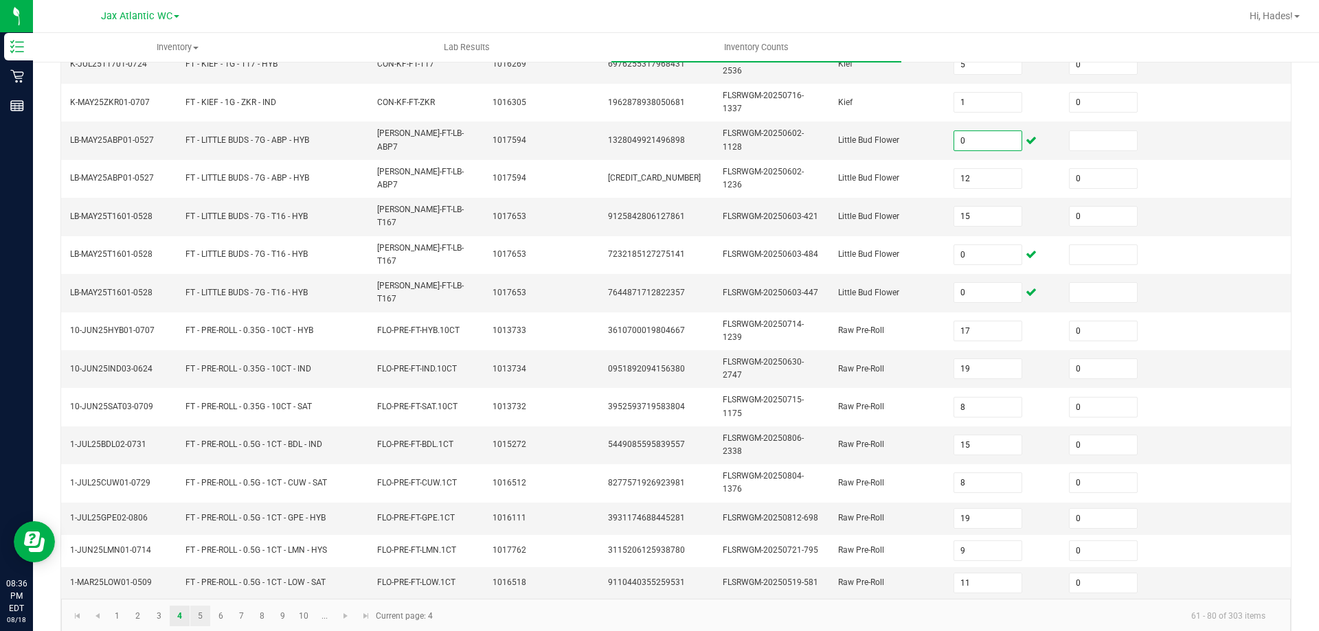
type input "0"
click at [203, 606] on link "5" at bounding box center [200, 616] width 20 height 21
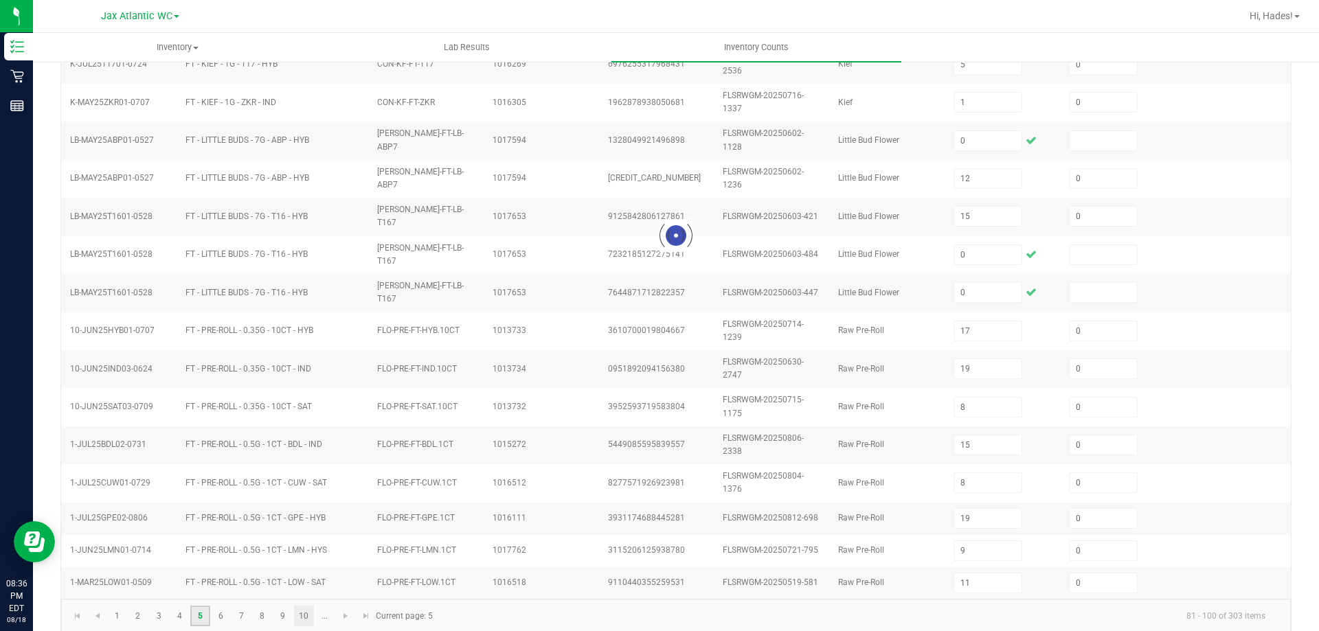
type input "18"
type input "13"
type input "23"
type input "22"
type input "10"
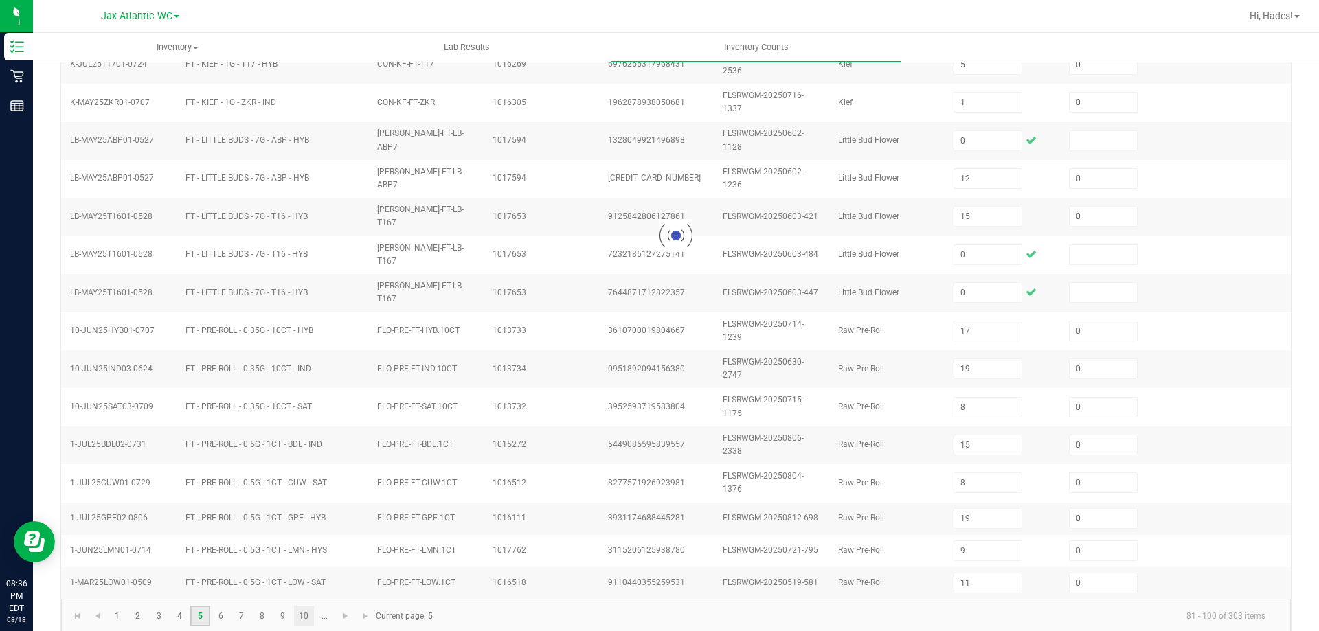
type input "12"
type input "9"
type input "5"
type input "4"
type input "2"
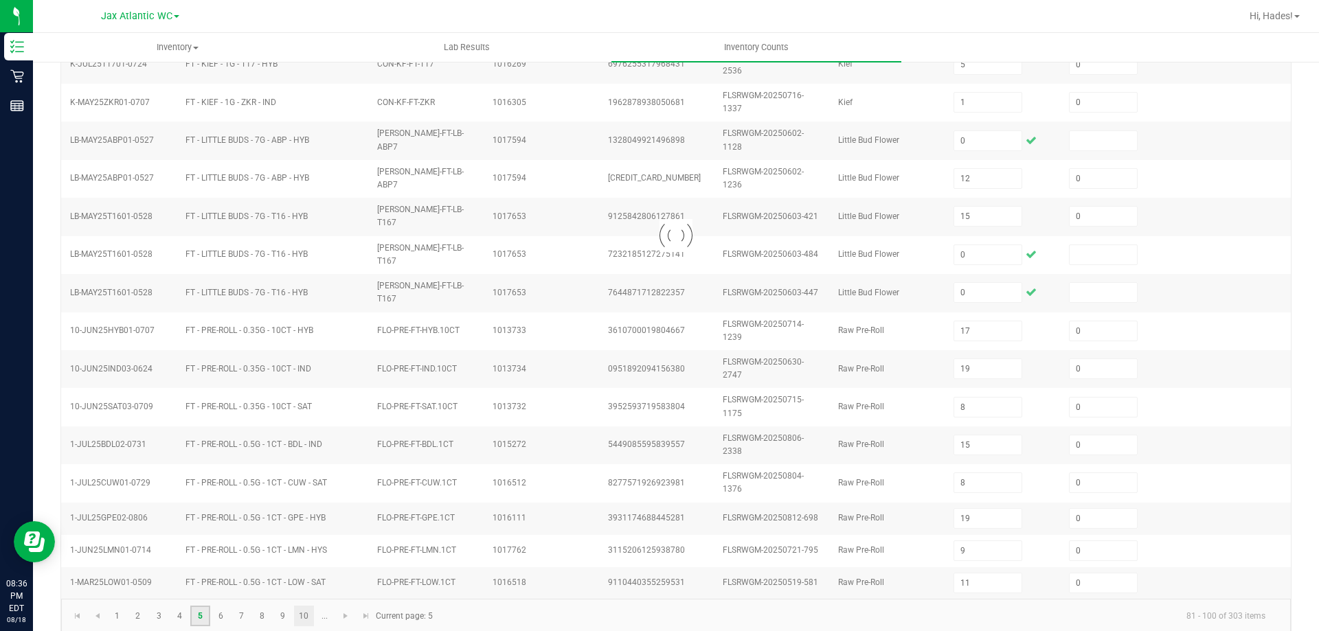
type input "9"
type input "12"
type input "2"
type input "4"
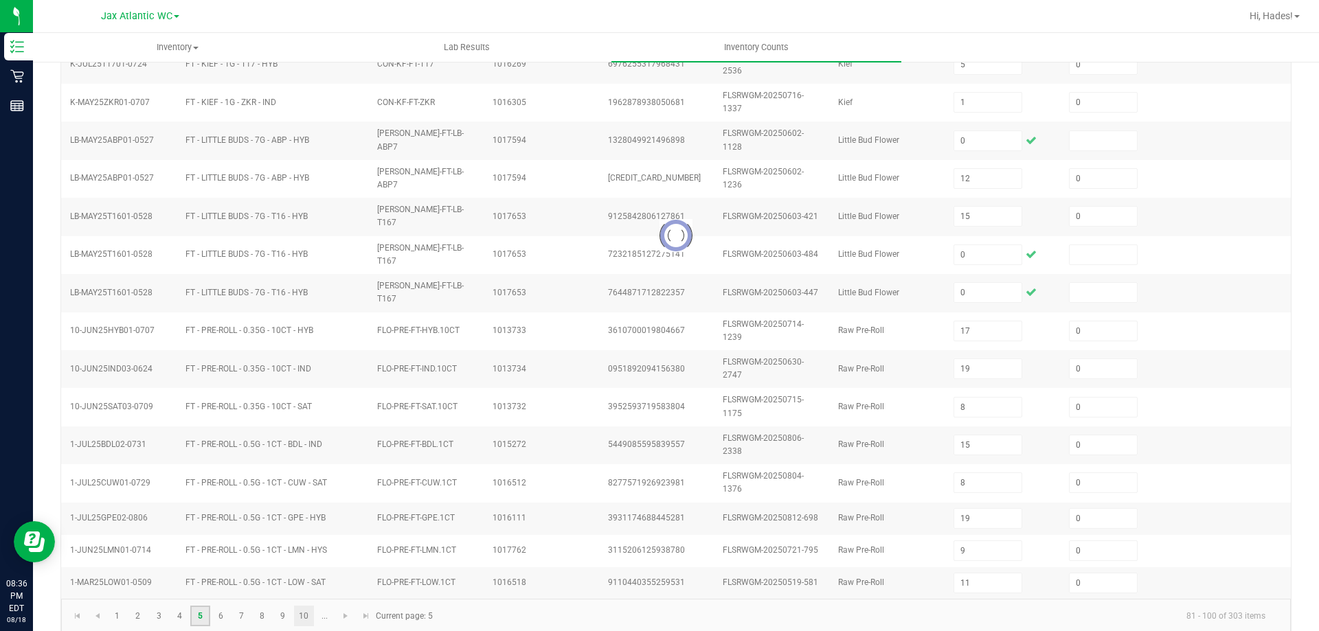
type input "6"
type input "0"
type input "6"
type input "0"
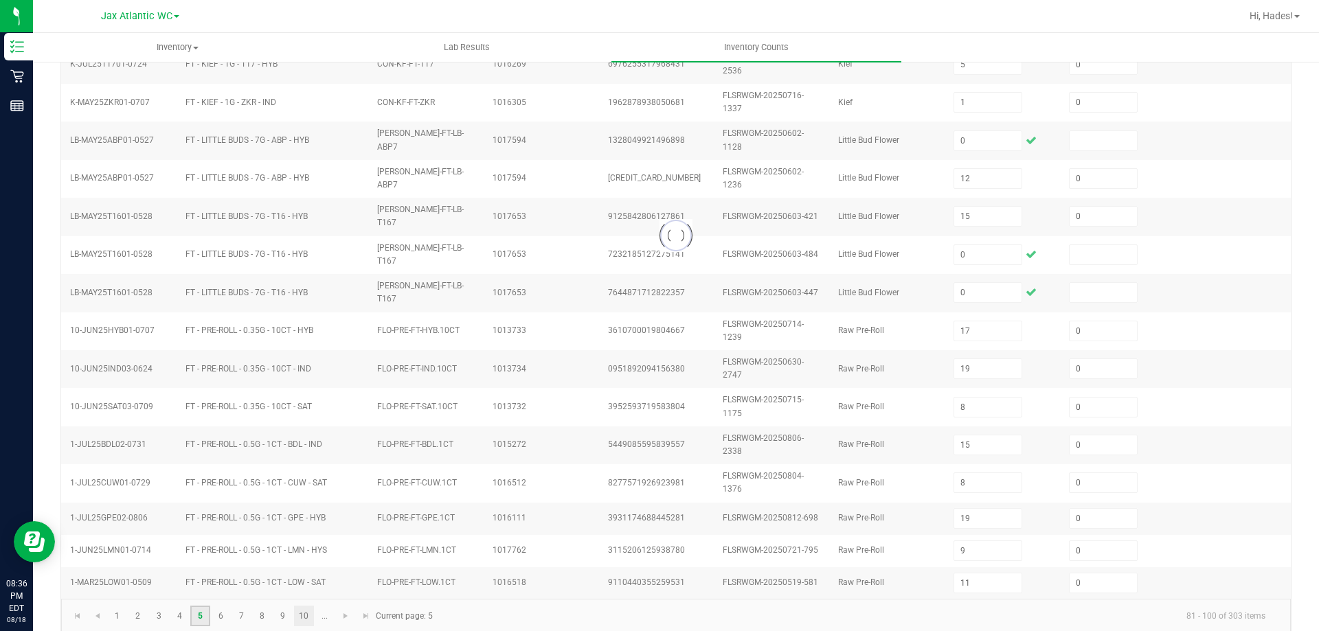
type input "3"
type input "9"
type input "1"
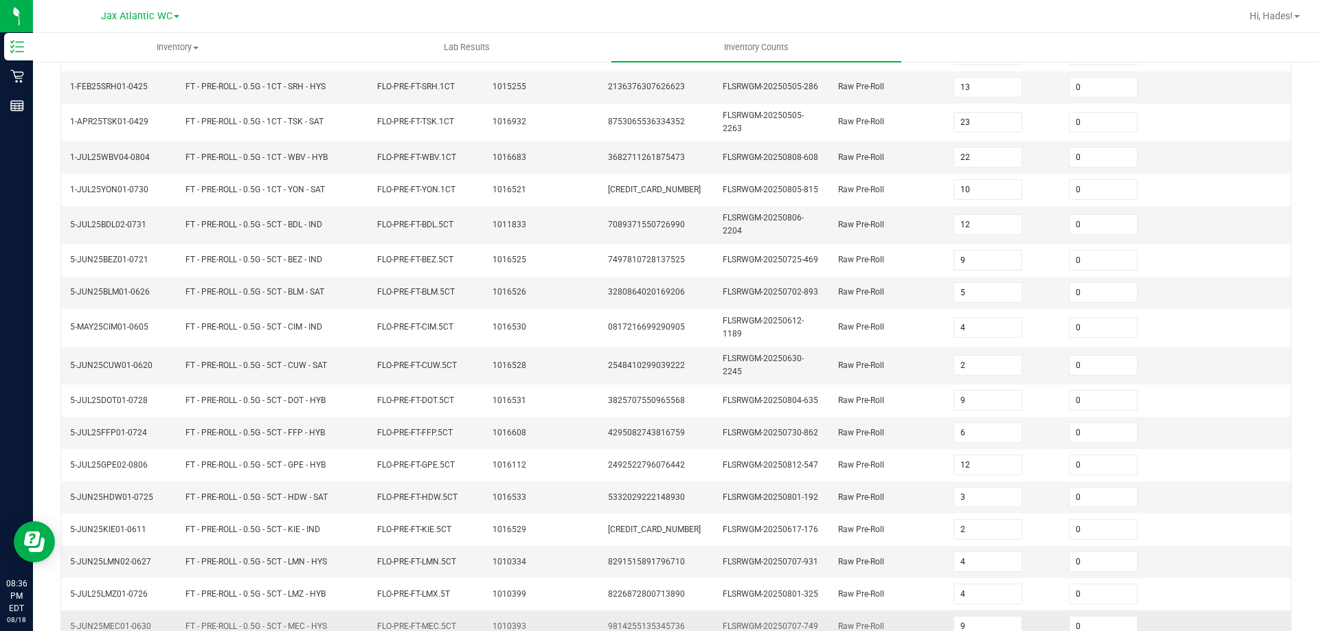
scroll to position [308, 0]
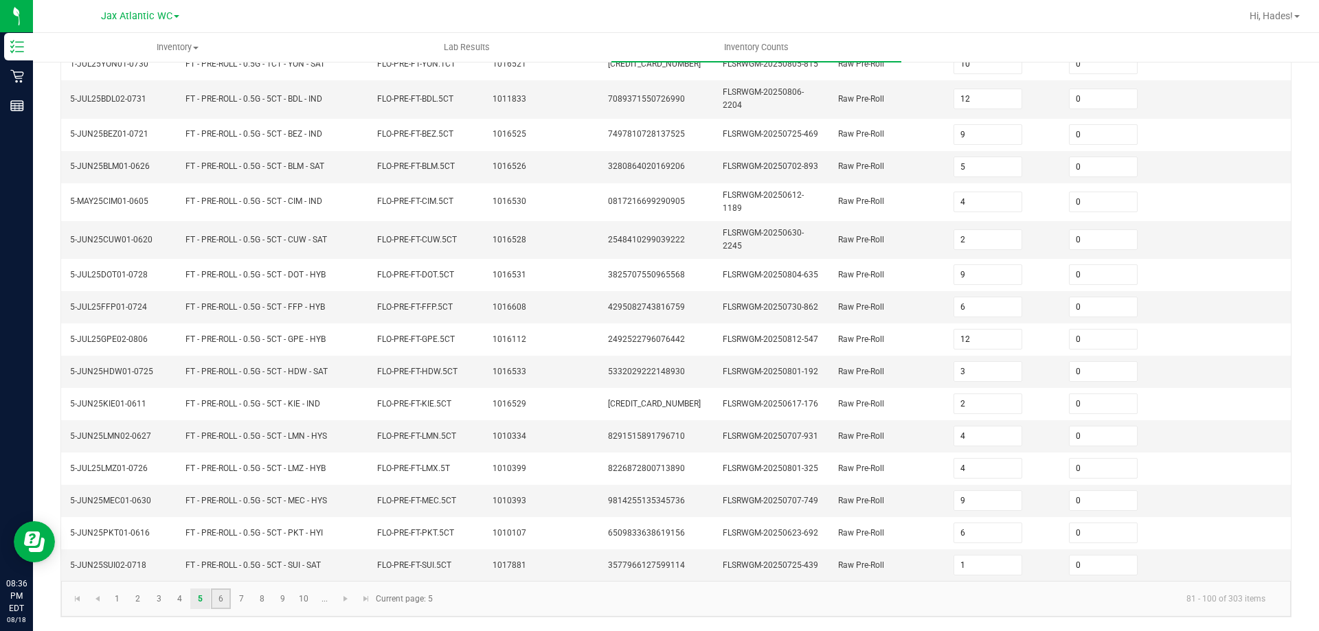
click at [219, 600] on link "6" at bounding box center [221, 599] width 20 height 21
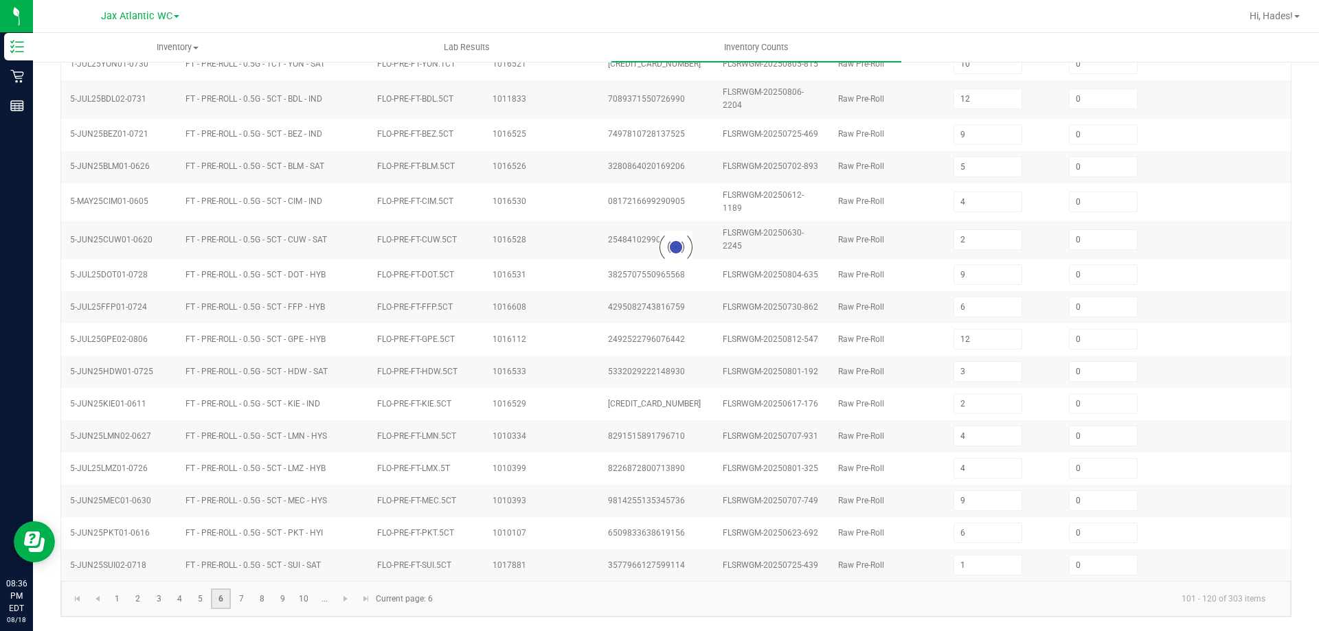
type input "3"
type input "11"
type input "9"
type input "6"
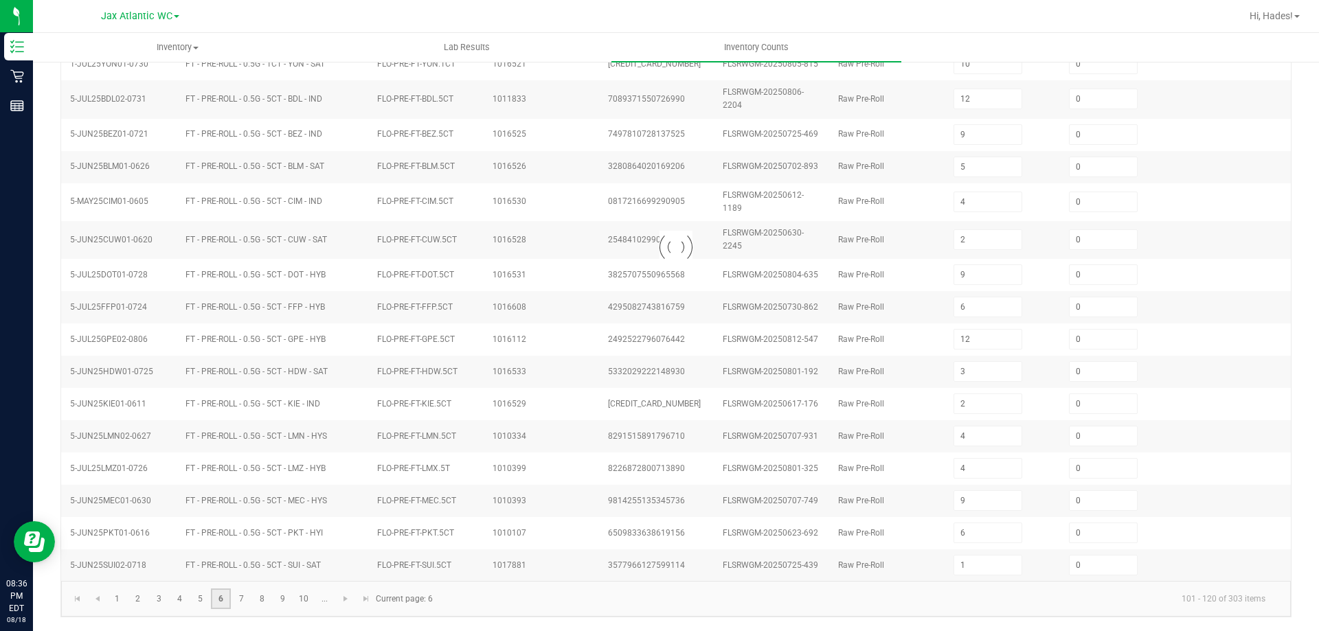
type input "3"
type input "4"
type input "6"
type input "1"
type input "3"
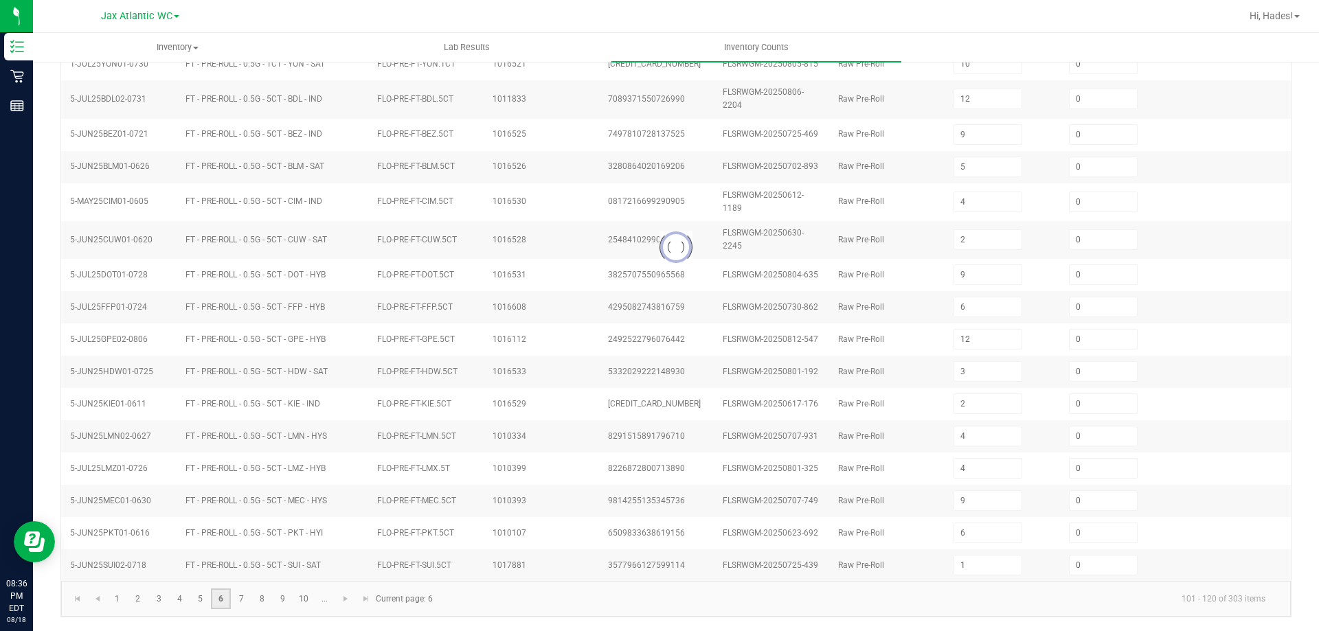
type input "9"
type input "2"
type input "1"
type input "6"
type input "9"
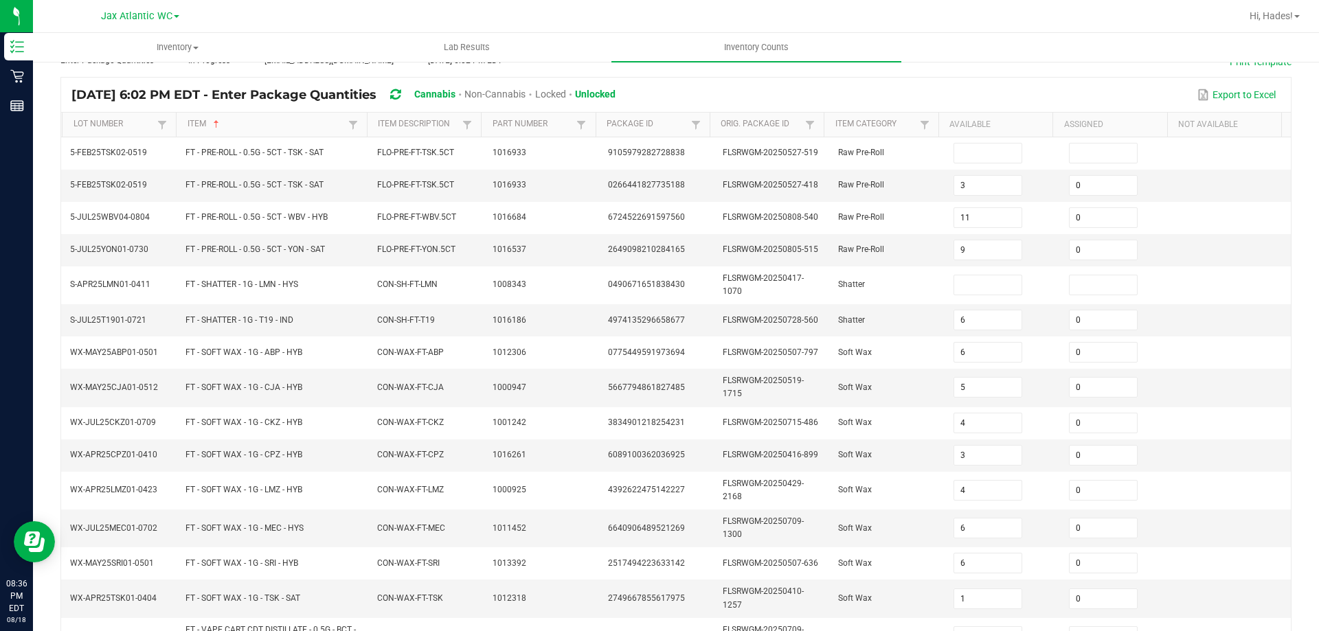
scroll to position [5, 0]
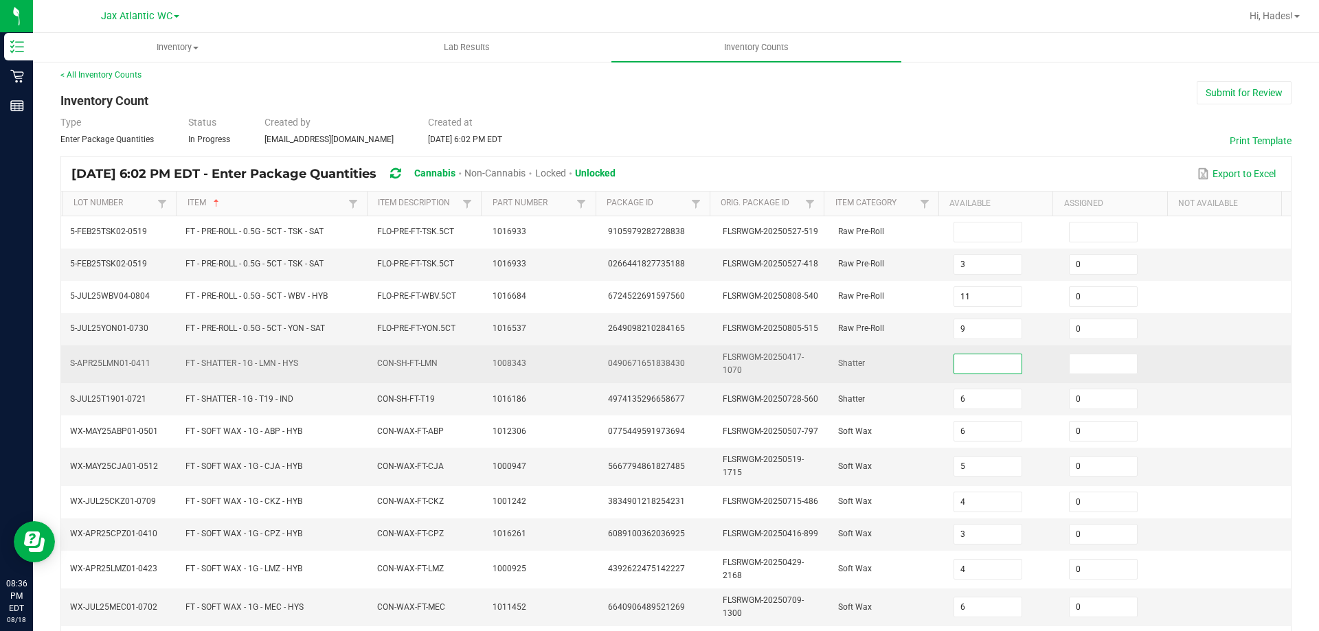
click at [972, 363] on input at bounding box center [988, 363] width 68 height 19
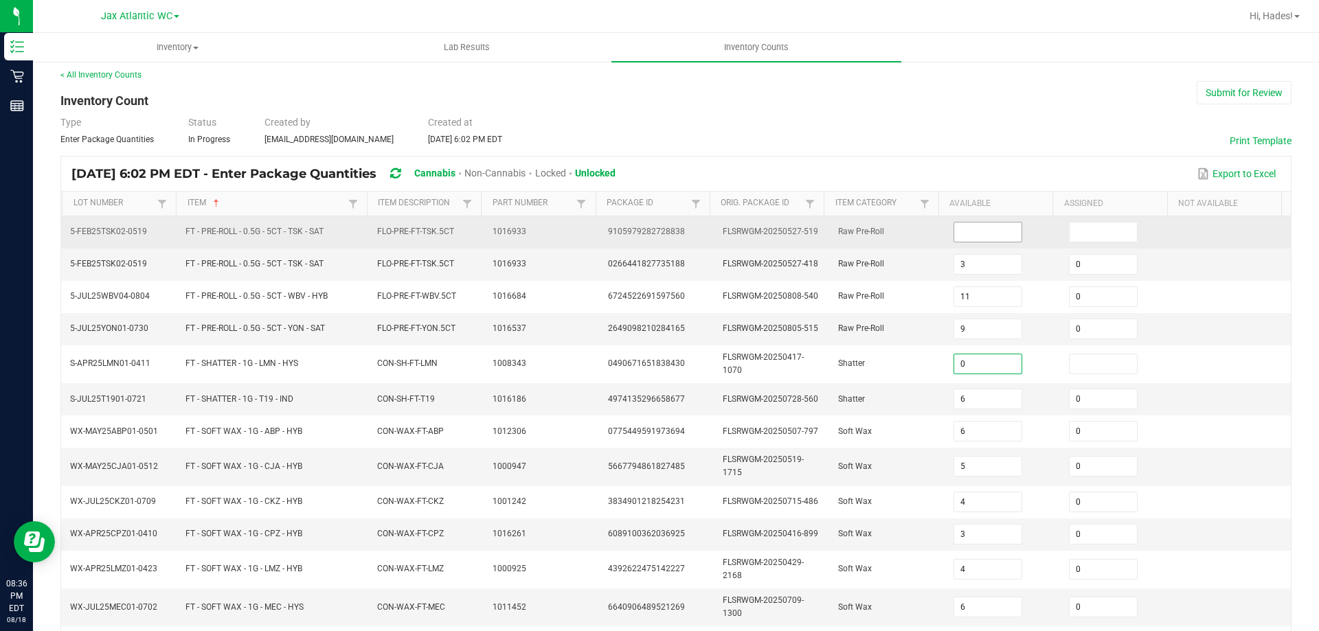
type input "0"
click at [973, 228] on input at bounding box center [988, 232] width 68 height 19
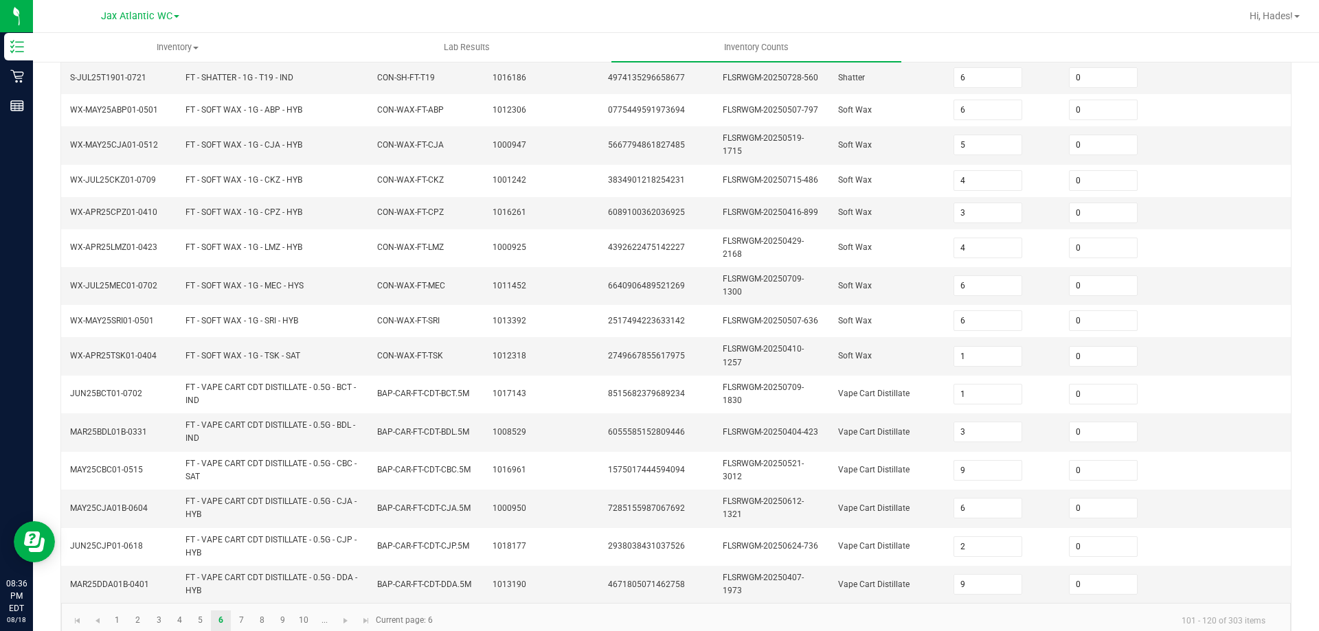
scroll to position [349, 0]
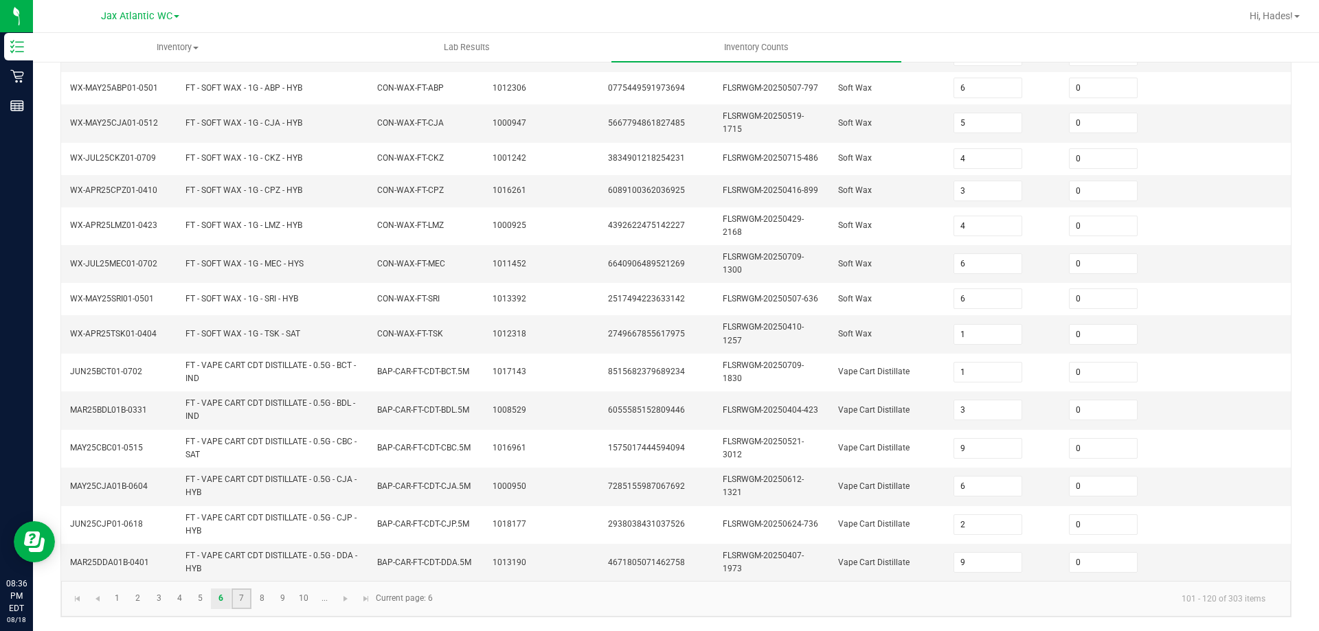
click at [237, 602] on link "7" at bounding box center [241, 599] width 20 height 21
type input "10"
type input "11"
type input "9"
type input "7"
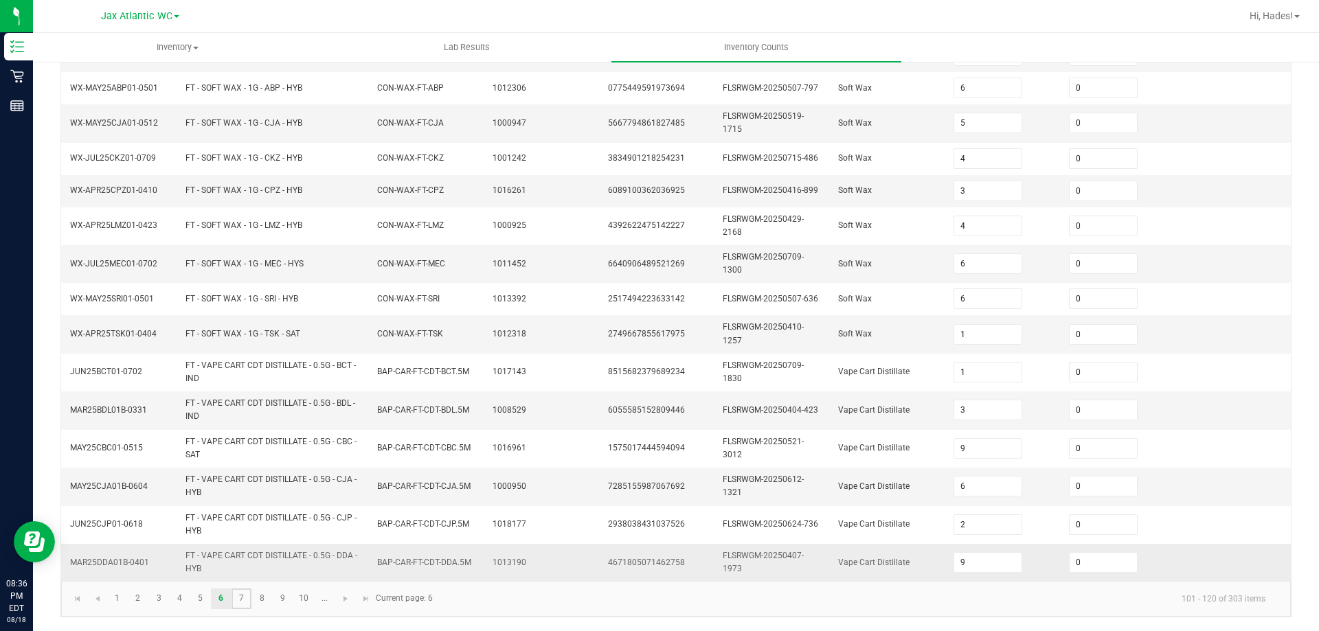
type input "12"
type input "9"
type input "13"
type input "9"
type input "13"
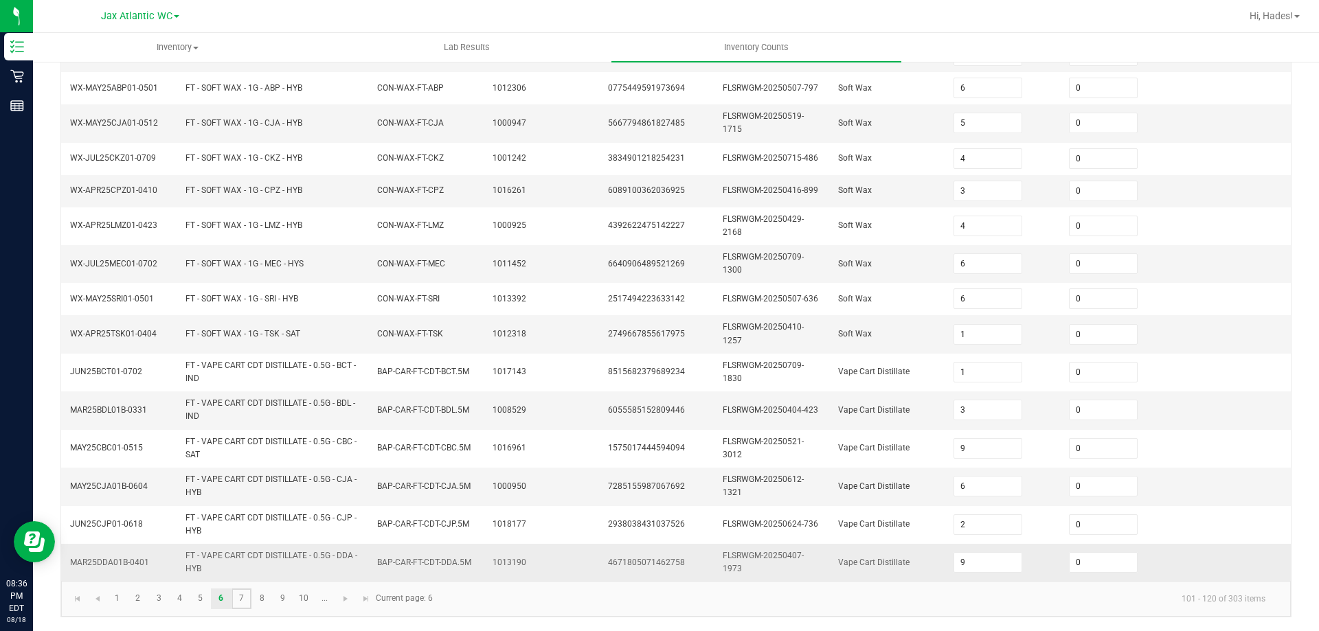
type input "3"
type input "12"
type input "11"
type input "7"
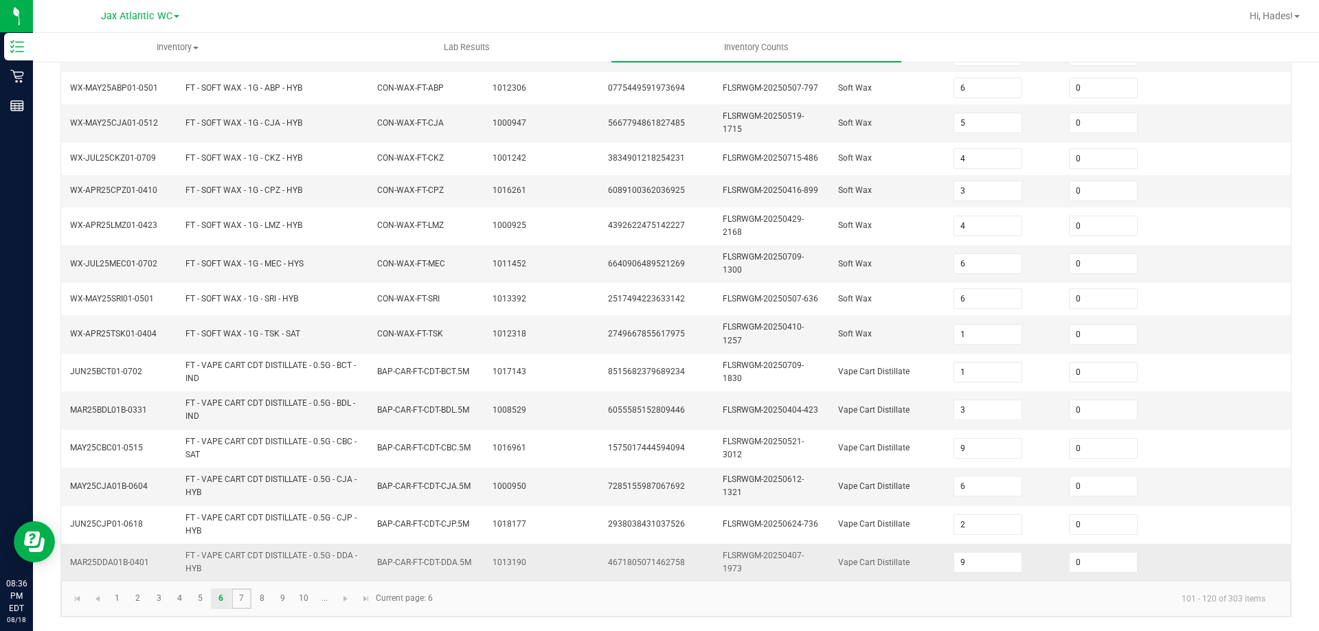
type input "0"
type input "2"
type input "6"
type input "2"
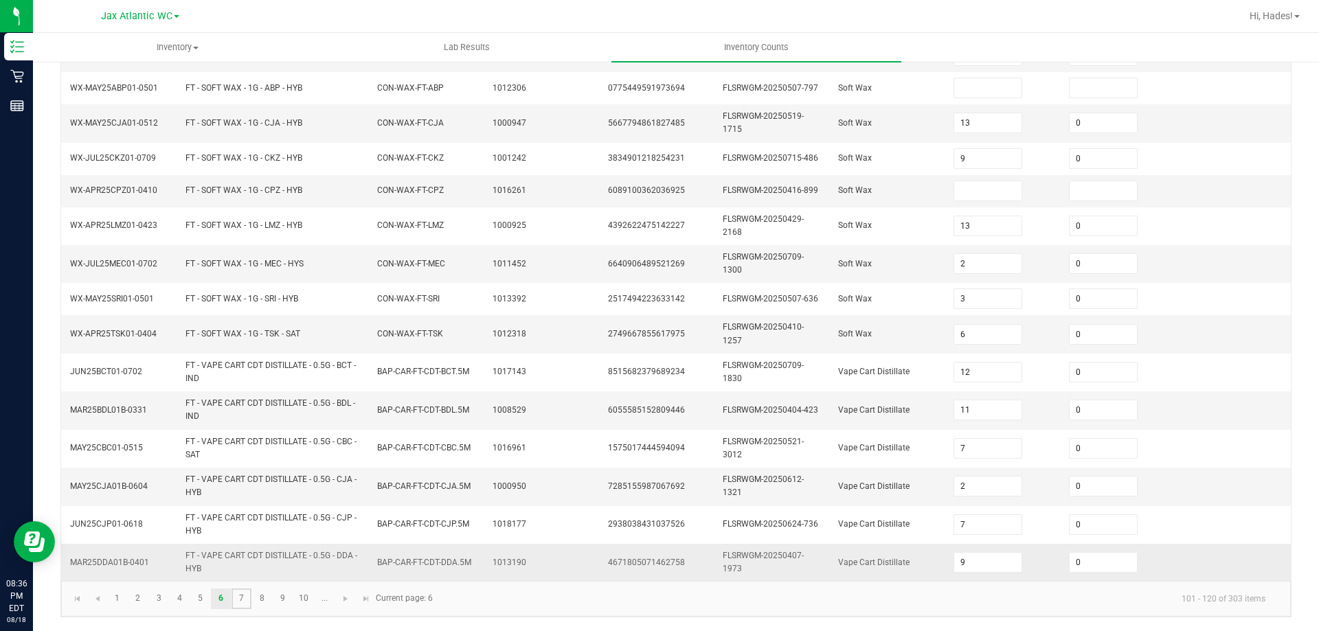
type input "3"
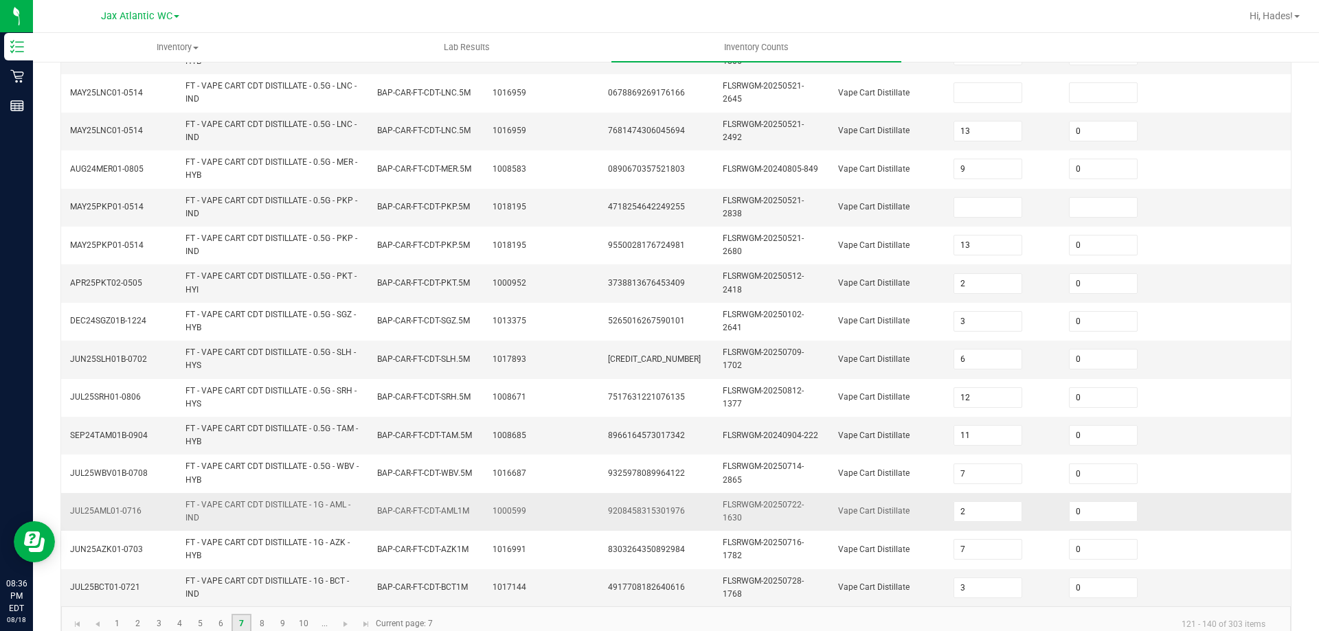
scroll to position [400, 0]
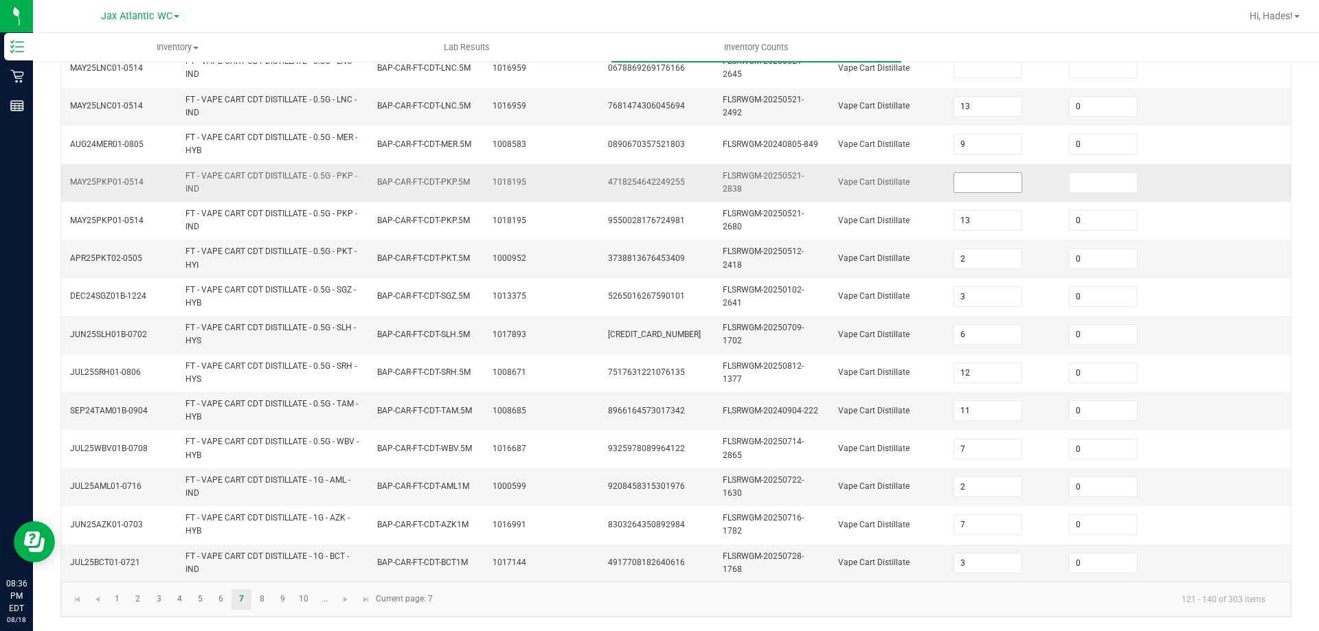
click at [1004, 185] on input at bounding box center [988, 182] width 68 height 19
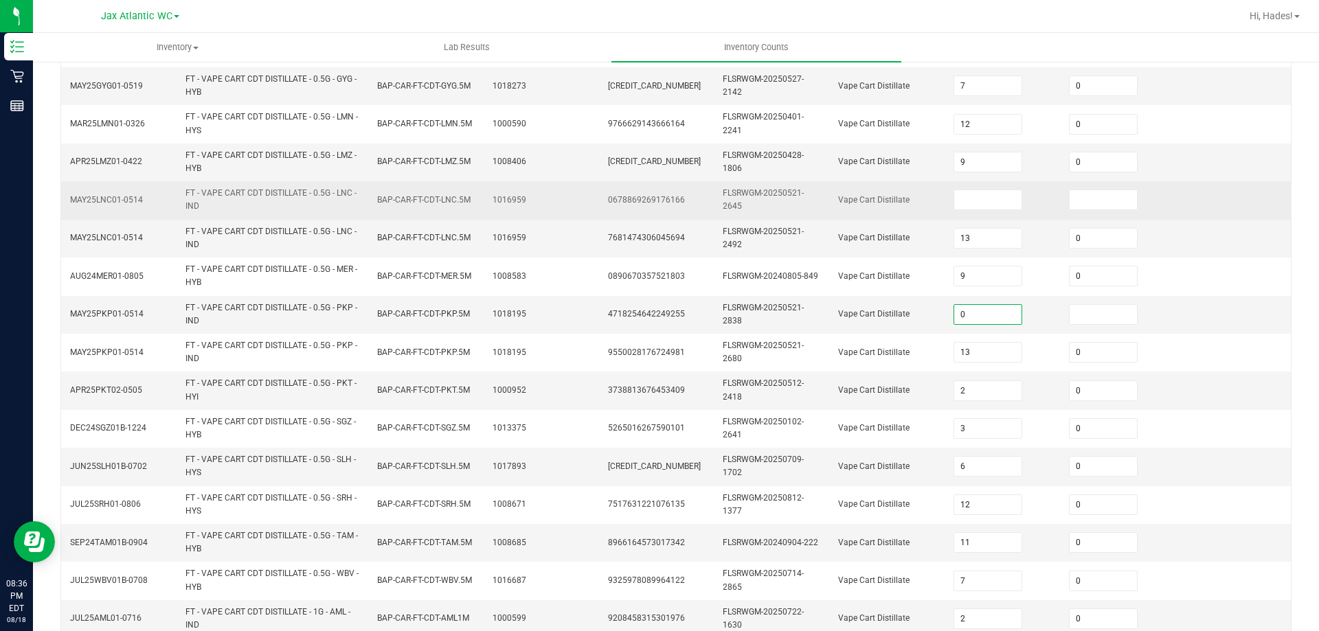
scroll to position [263, 0]
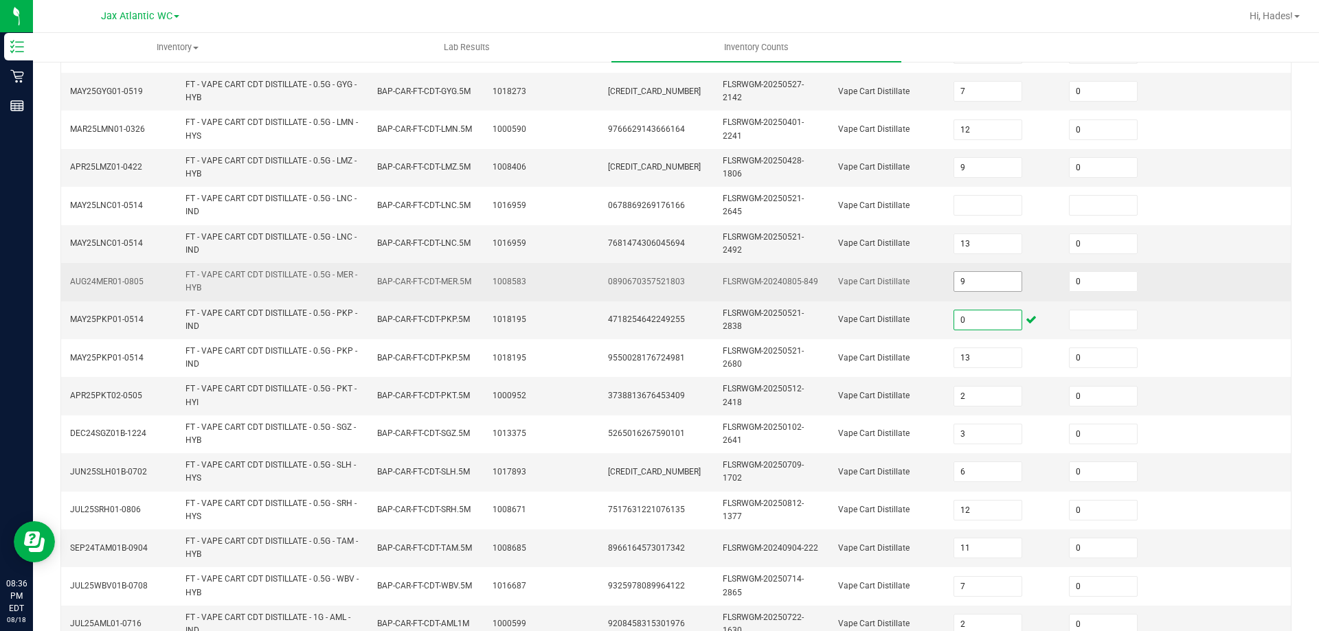
type input "0"
click at [954, 282] on input "9" at bounding box center [988, 281] width 68 height 19
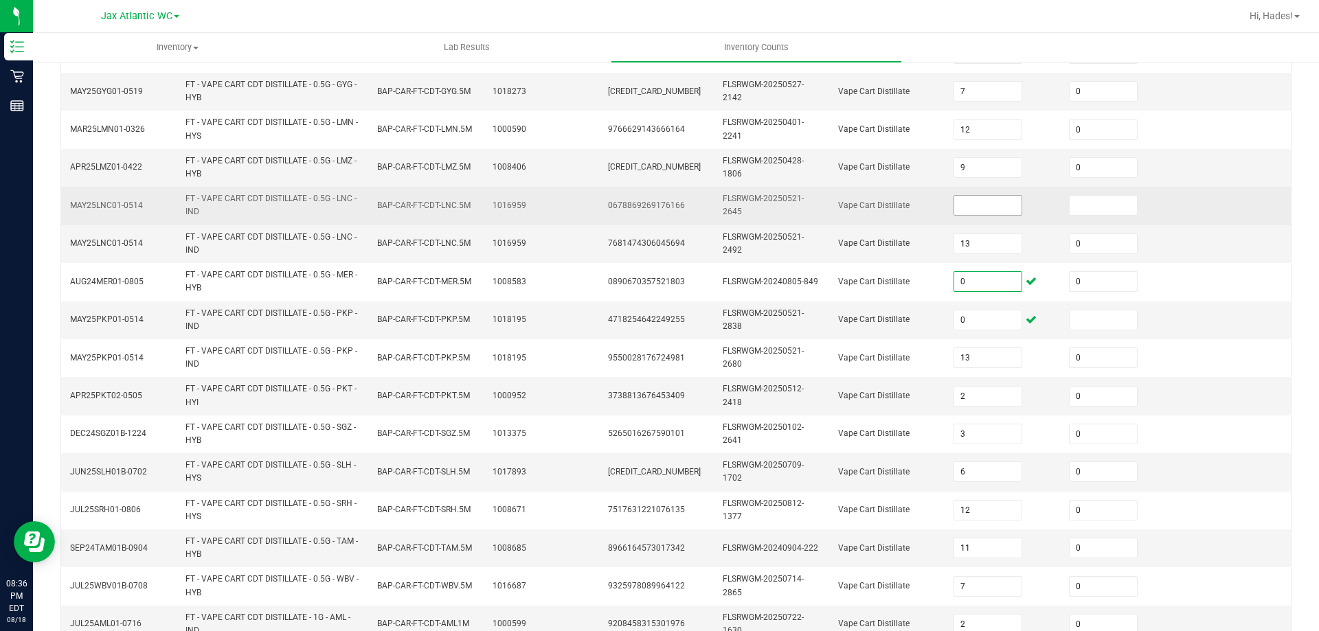
type input "0"
click at [962, 214] on input at bounding box center [988, 205] width 68 height 19
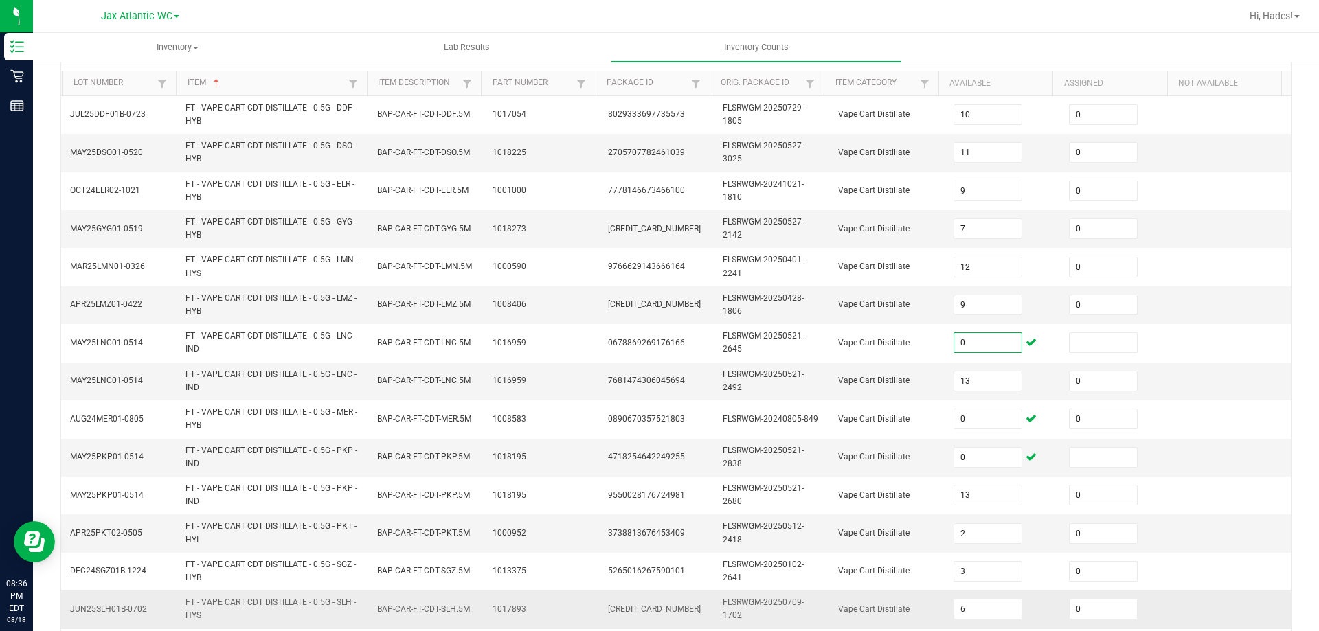
scroll to position [400, 0]
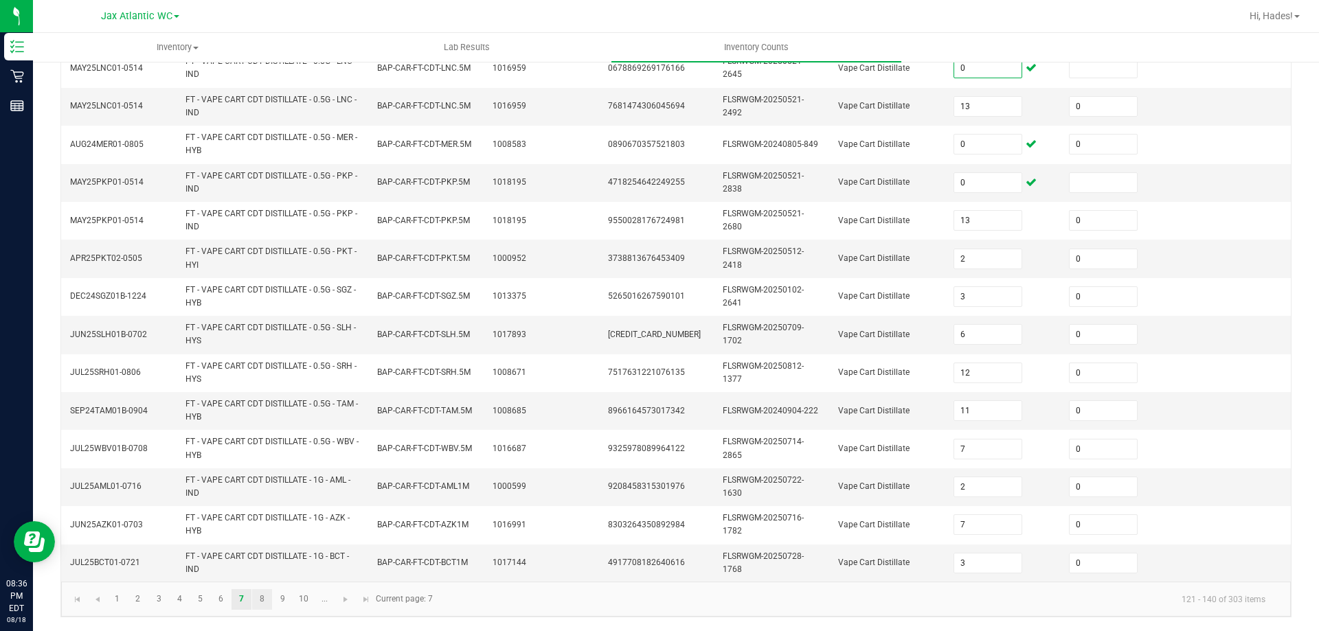
type input "0"
click at [260, 602] on link "8" at bounding box center [262, 599] width 20 height 21
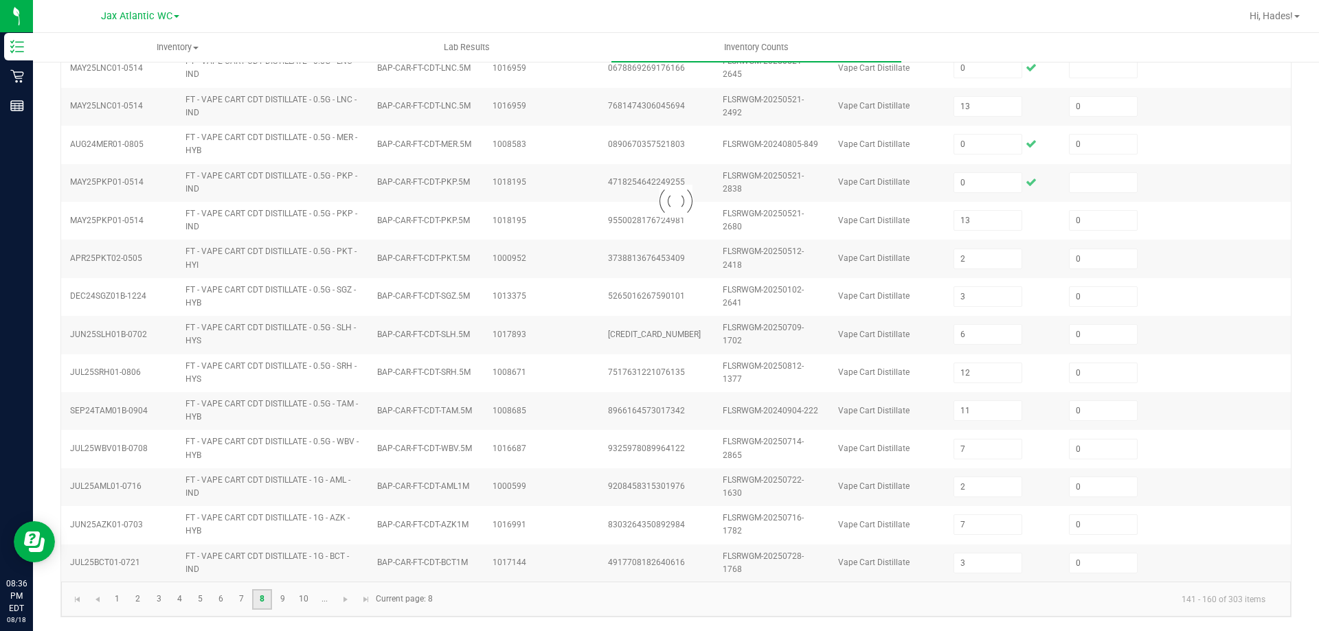
type input "2"
type input "7"
type input "2"
type input "11"
type input "10"
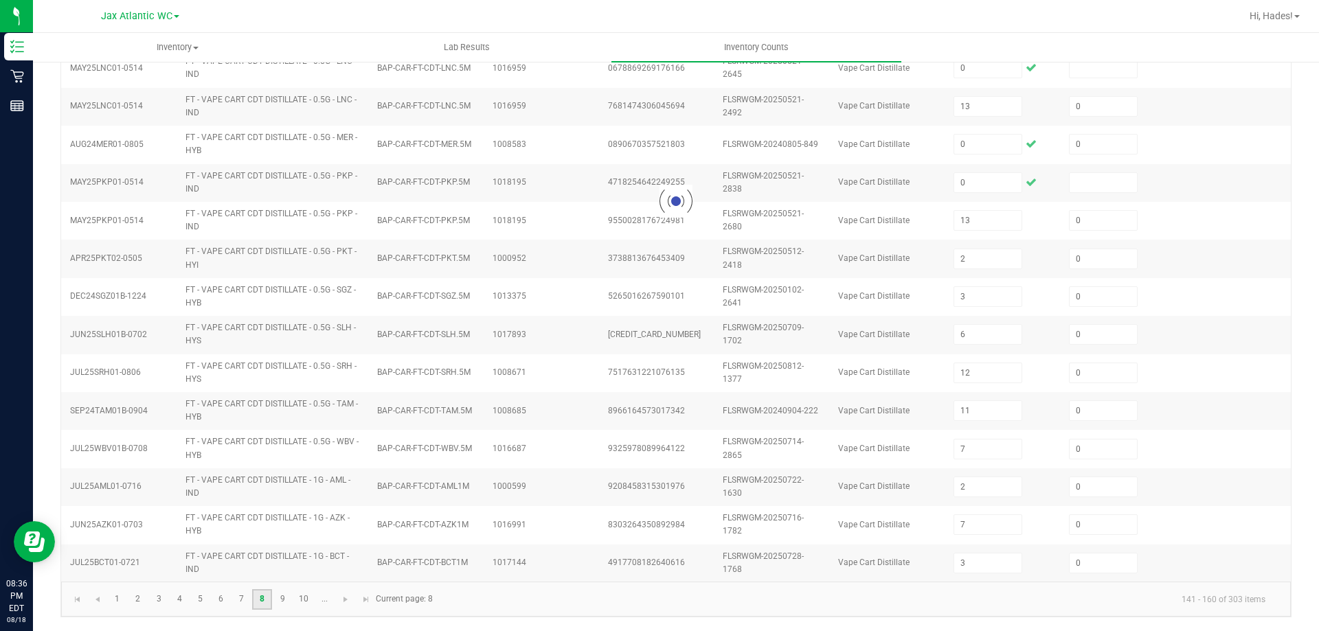
type input "5"
type input "4"
type input "3"
type input "12"
type input "2"
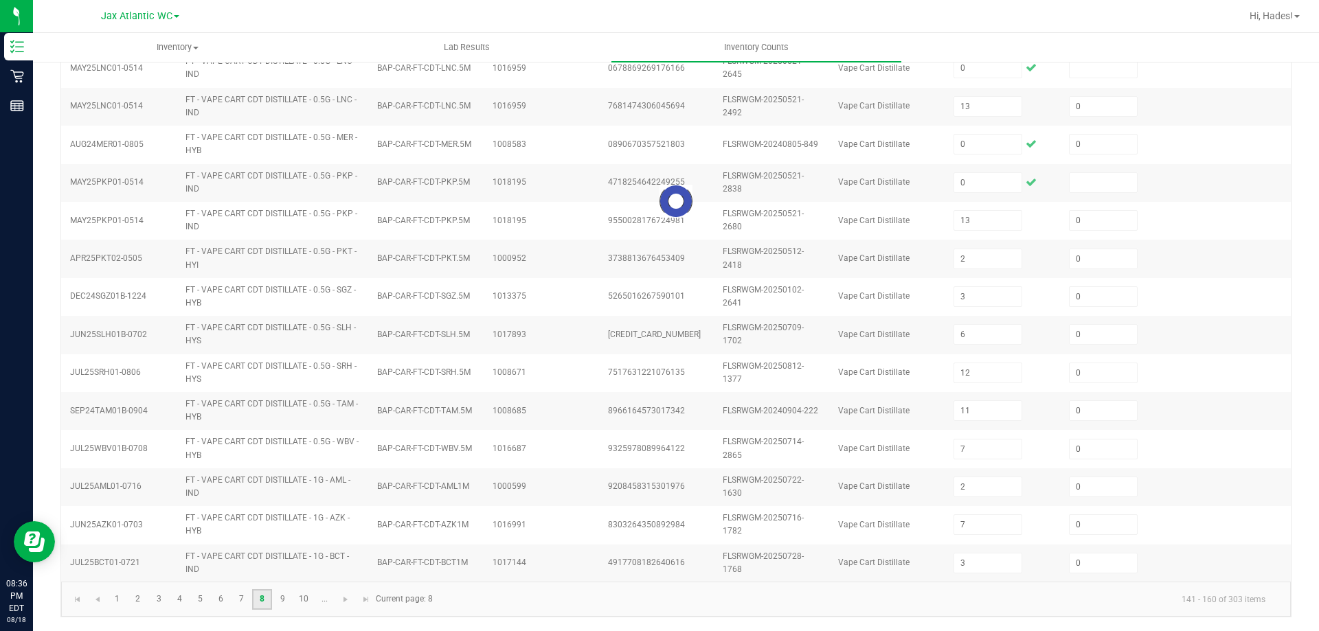
type input "6"
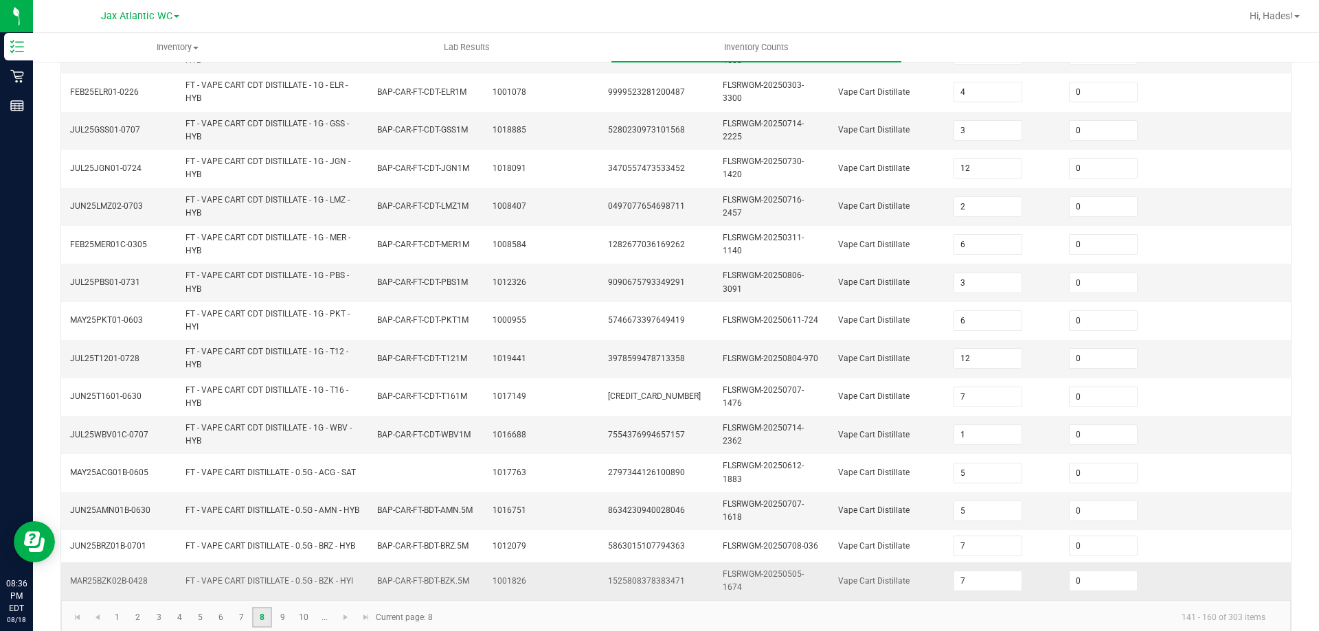
scroll to position [395, 0]
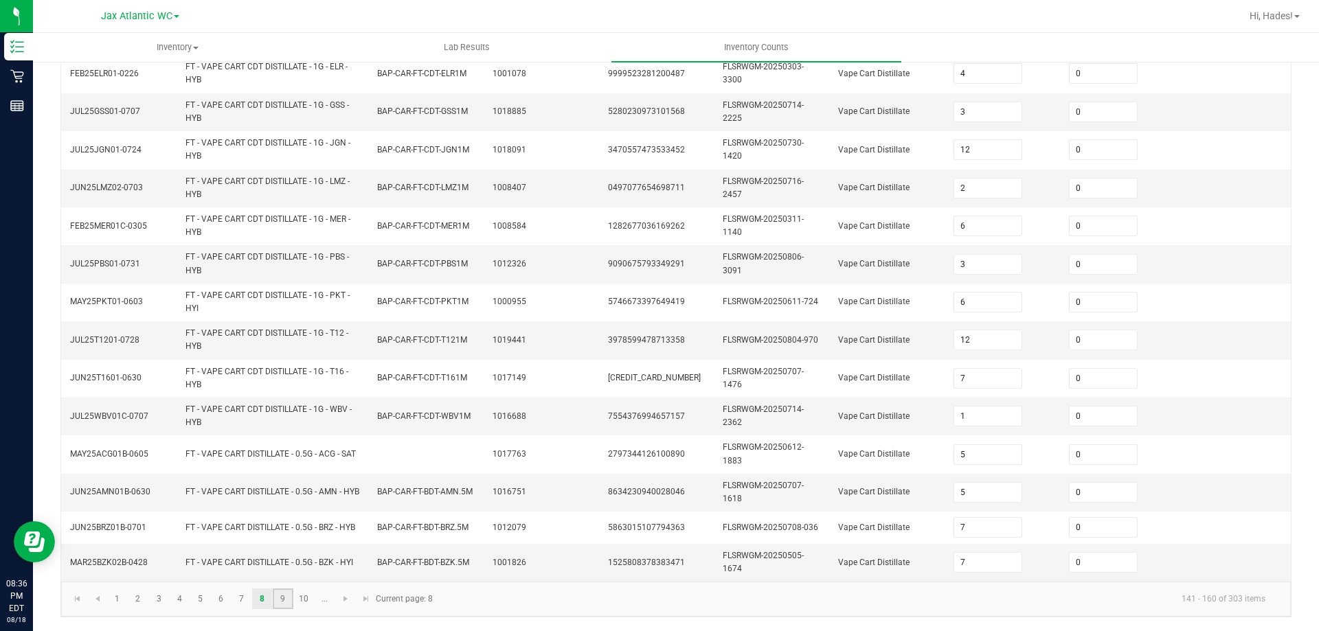
click at [286, 603] on link "9" at bounding box center [283, 599] width 20 height 21
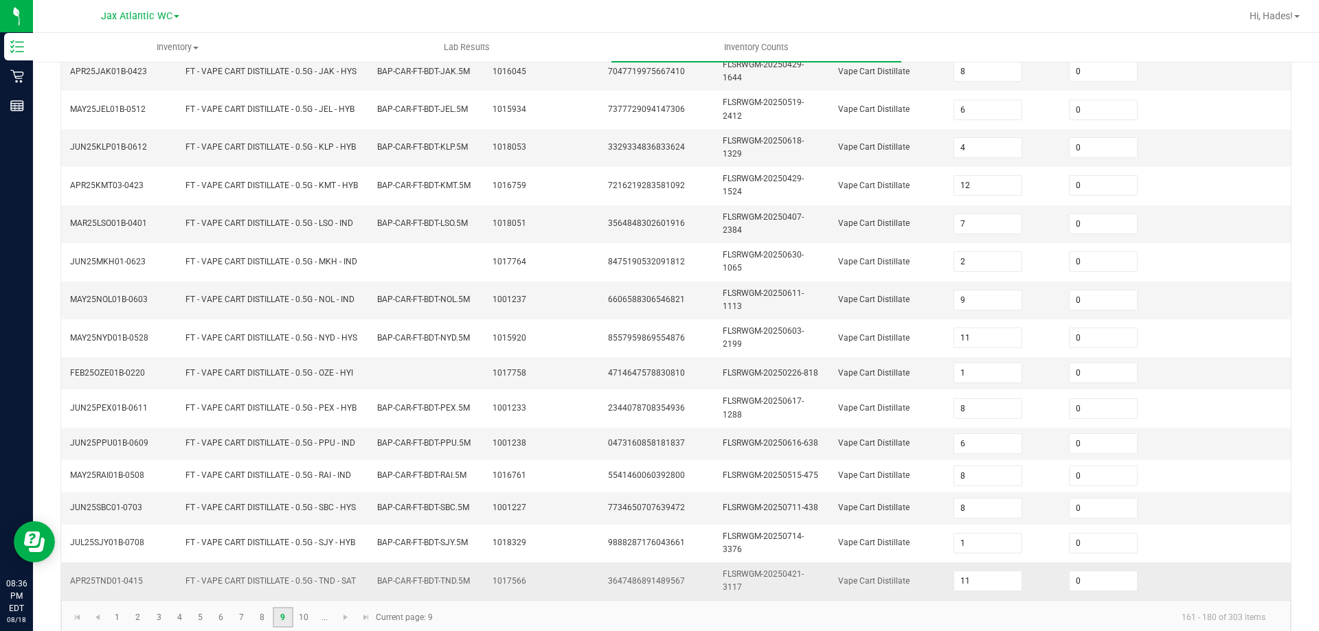
scroll to position [366, 0]
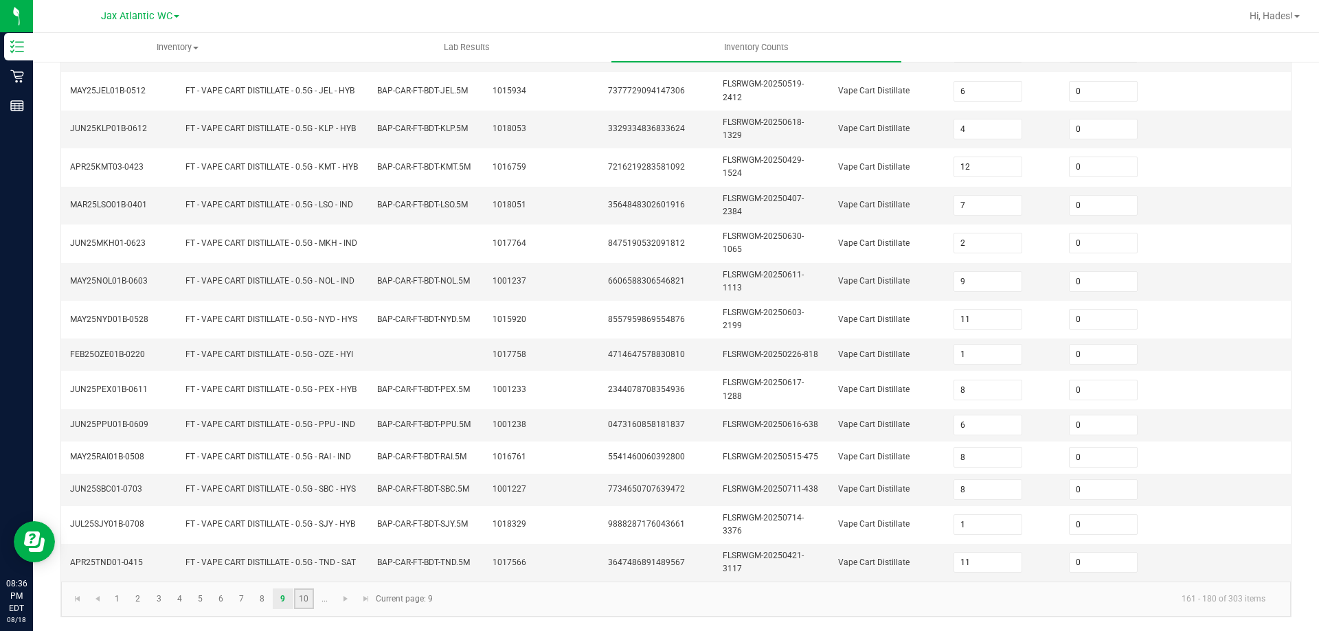
click at [305, 598] on link "10" at bounding box center [304, 599] width 20 height 21
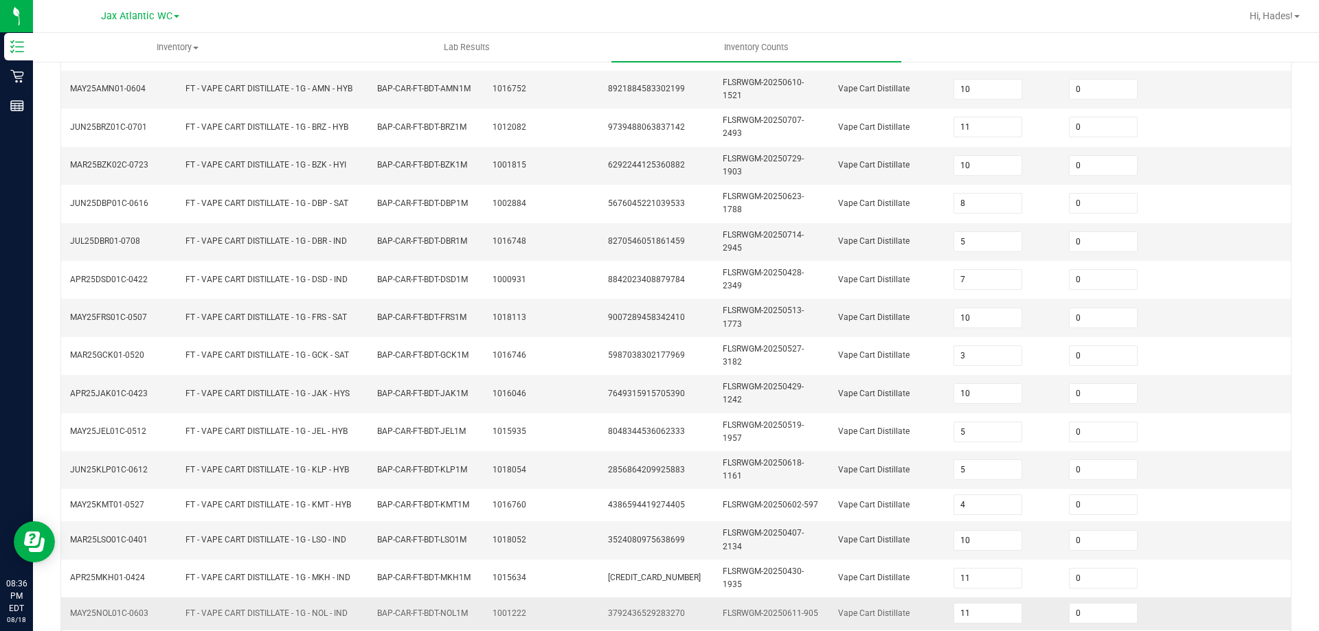
scroll to position [389, 0]
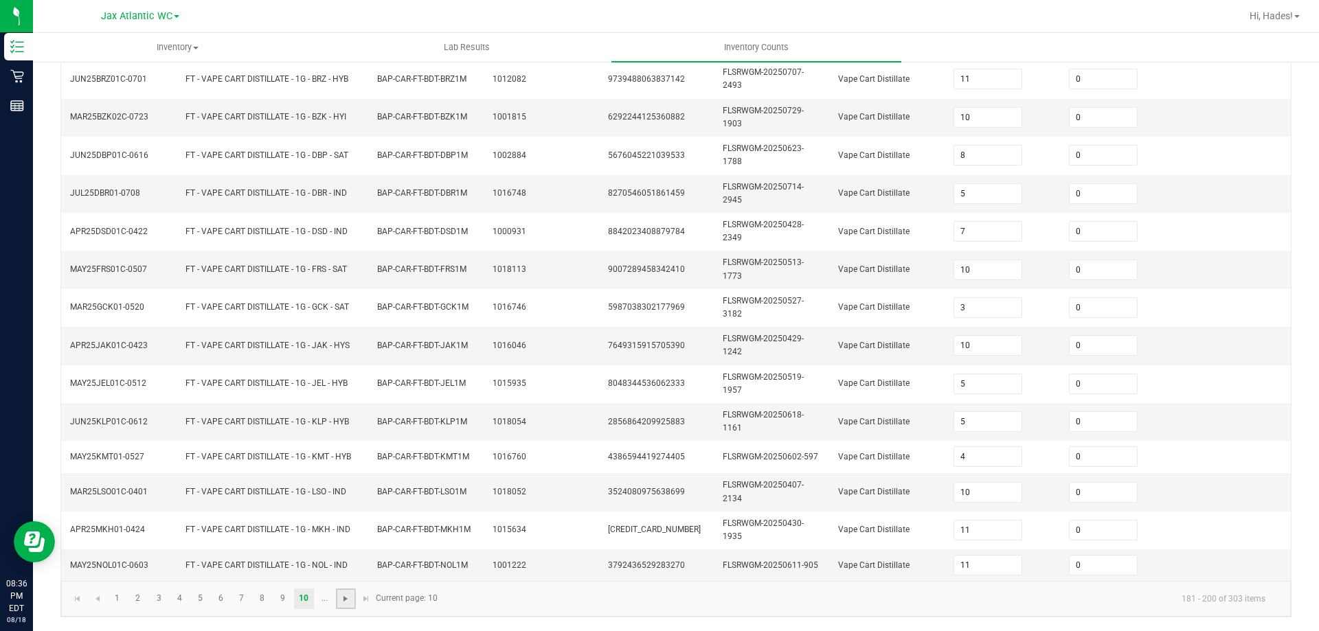
click at [343, 603] on span "Go to the next page" at bounding box center [345, 599] width 11 height 11
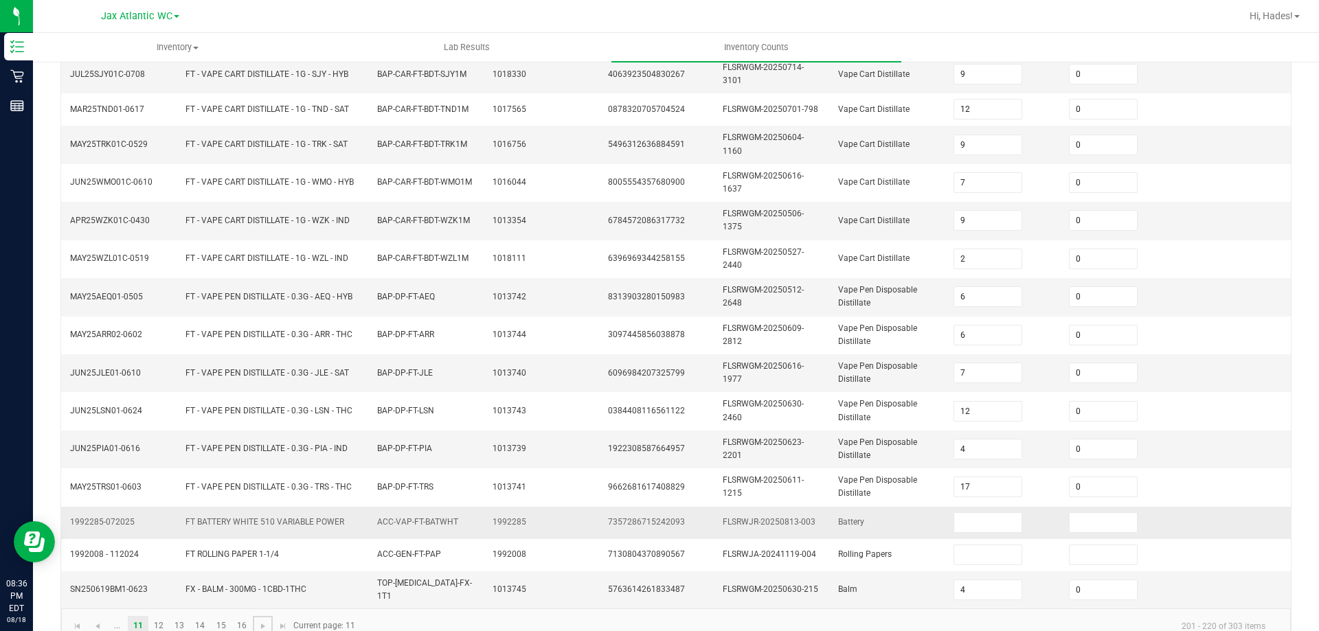
scroll to position [366, 0]
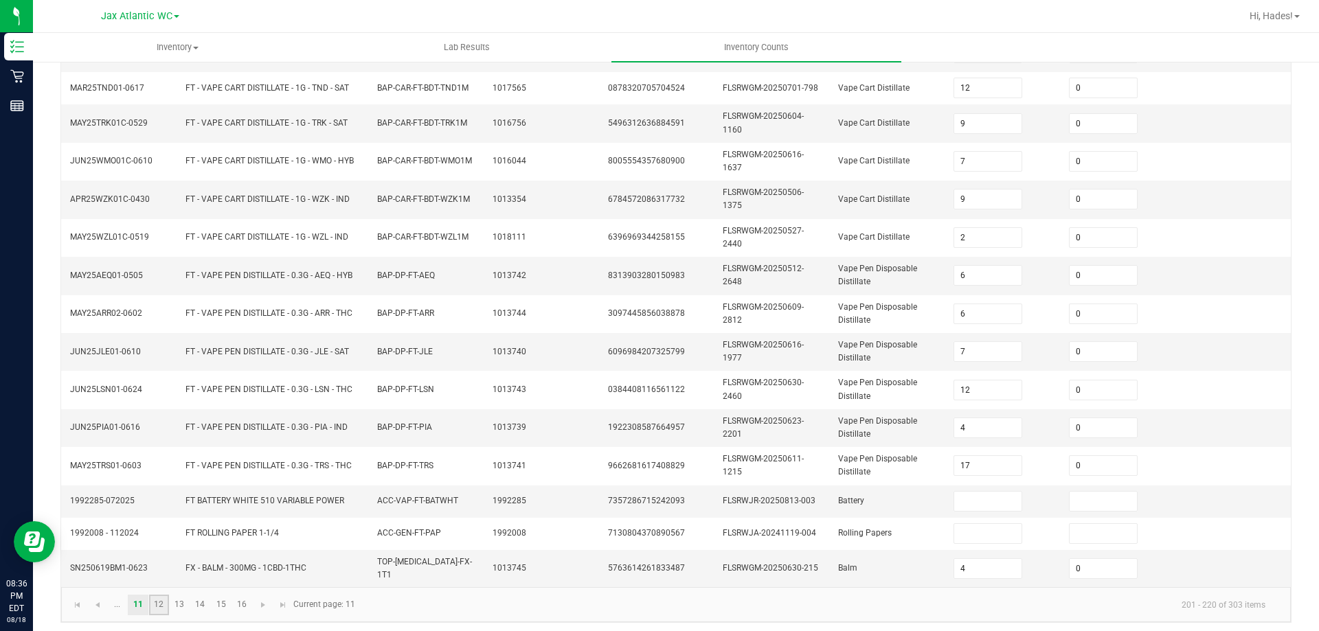
click at [159, 601] on link "12" at bounding box center [159, 605] width 20 height 21
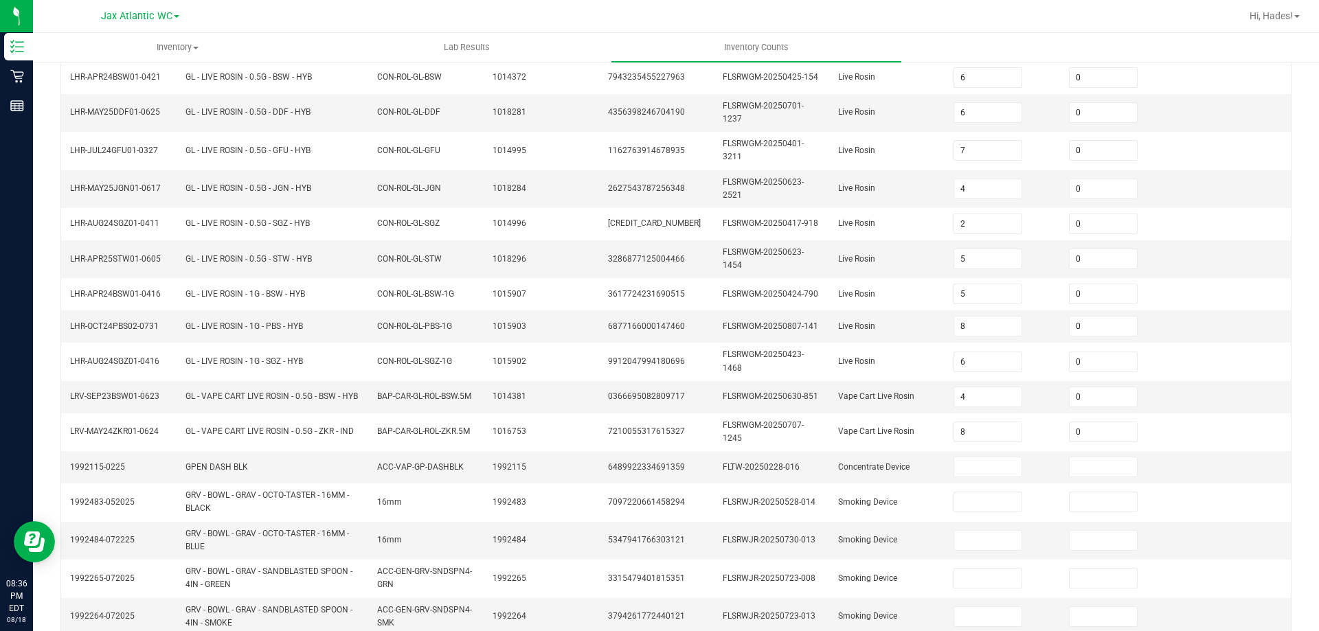
scroll to position [361, 0]
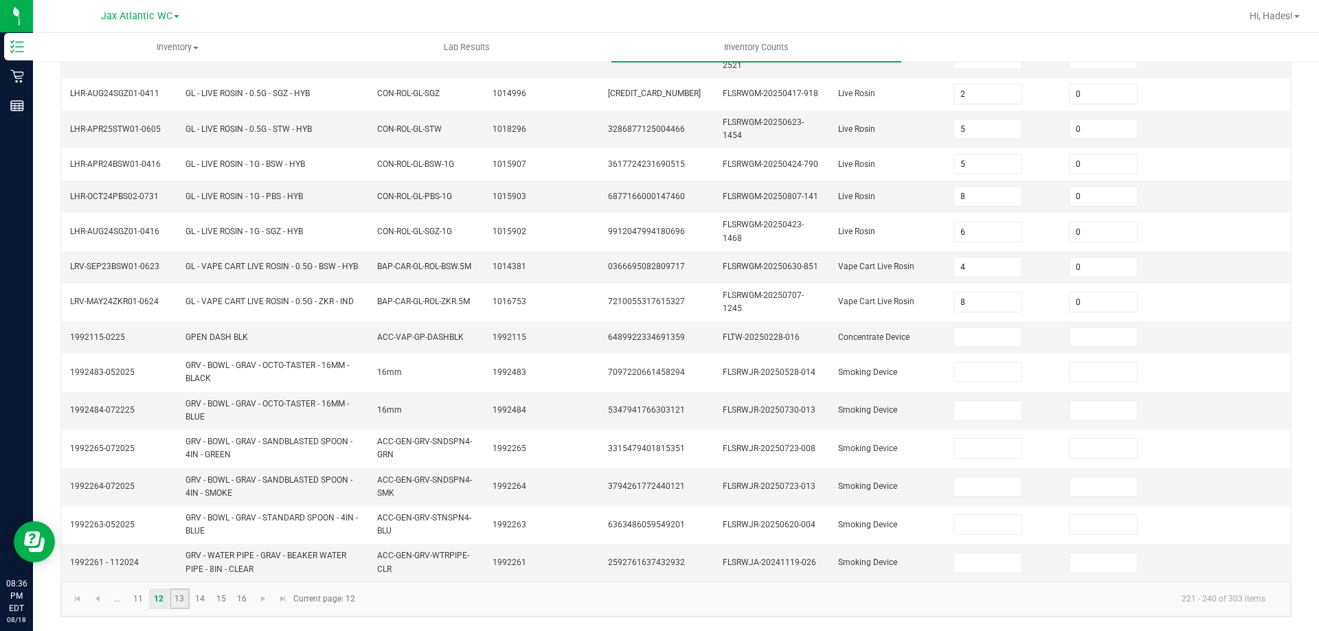
click at [179, 605] on link "13" at bounding box center [180, 599] width 20 height 21
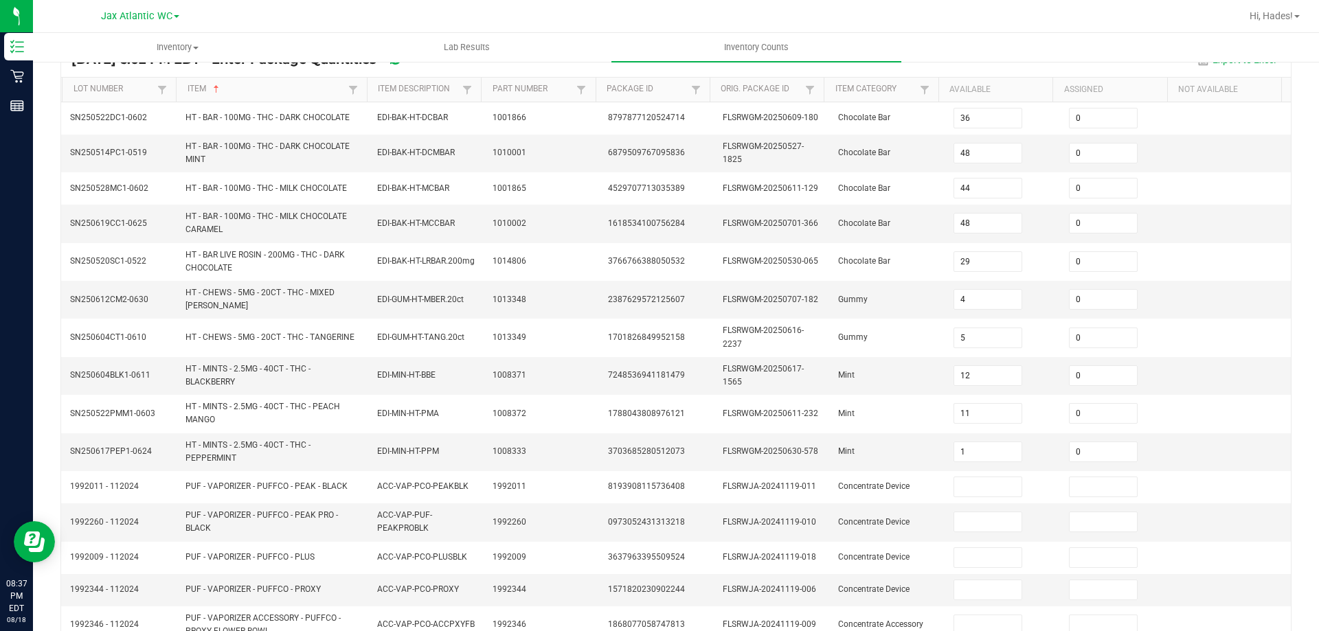
scroll to position [354, 0]
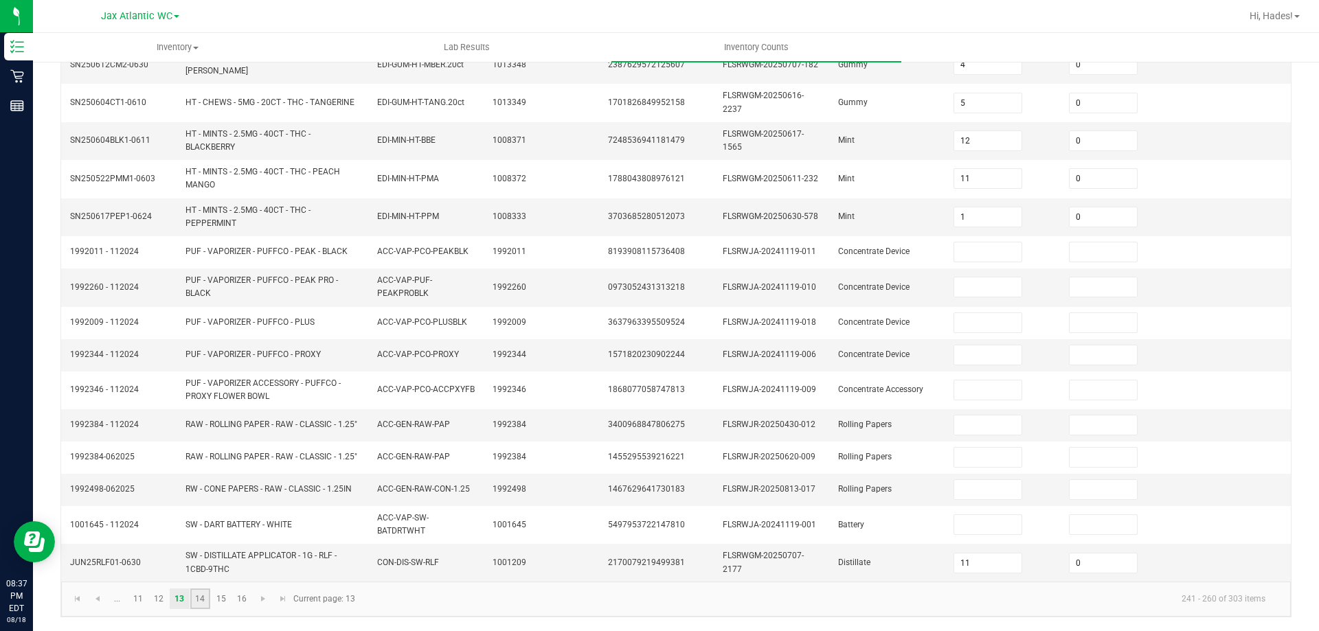
click at [201, 598] on link "14" at bounding box center [200, 599] width 20 height 21
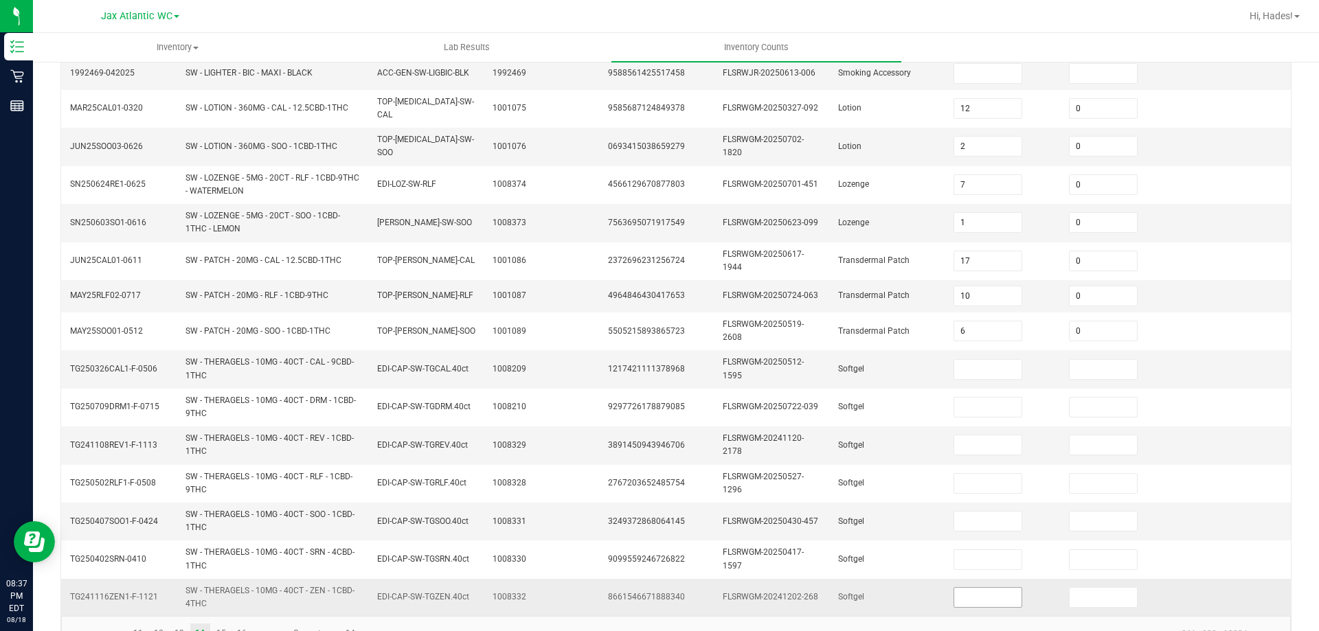
click at [971, 599] on input at bounding box center [988, 597] width 68 height 19
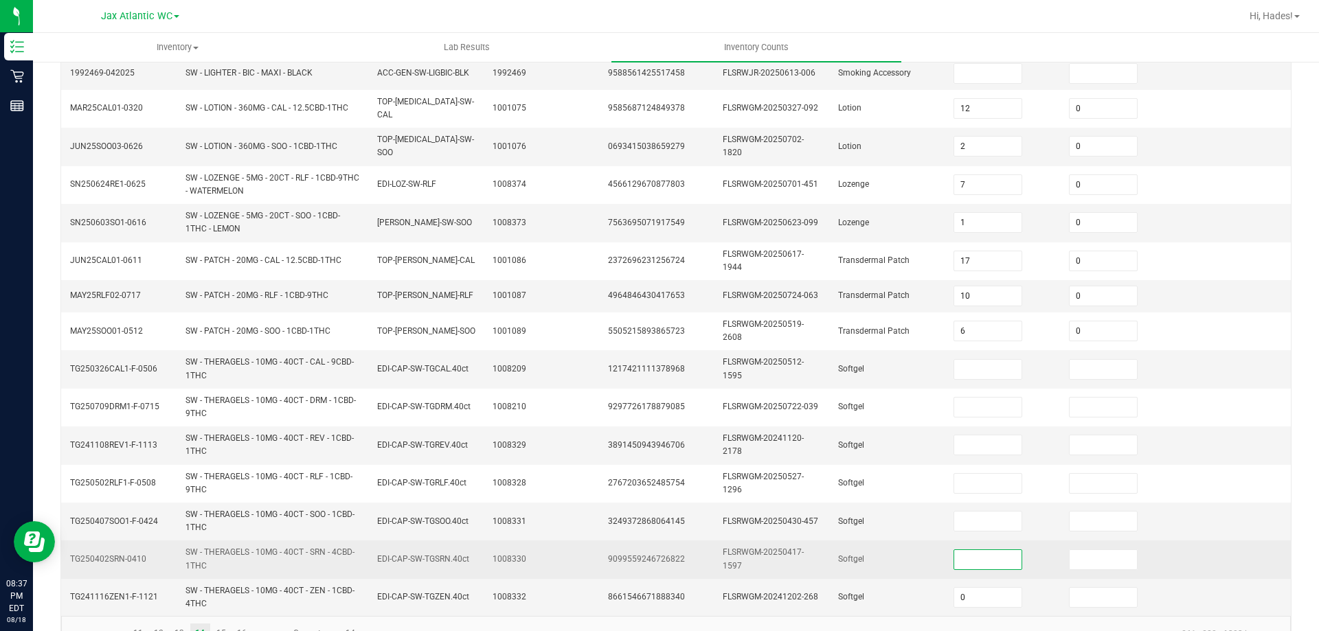
click at [979, 556] on input at bounding box center [988, 559] width 68 height 19
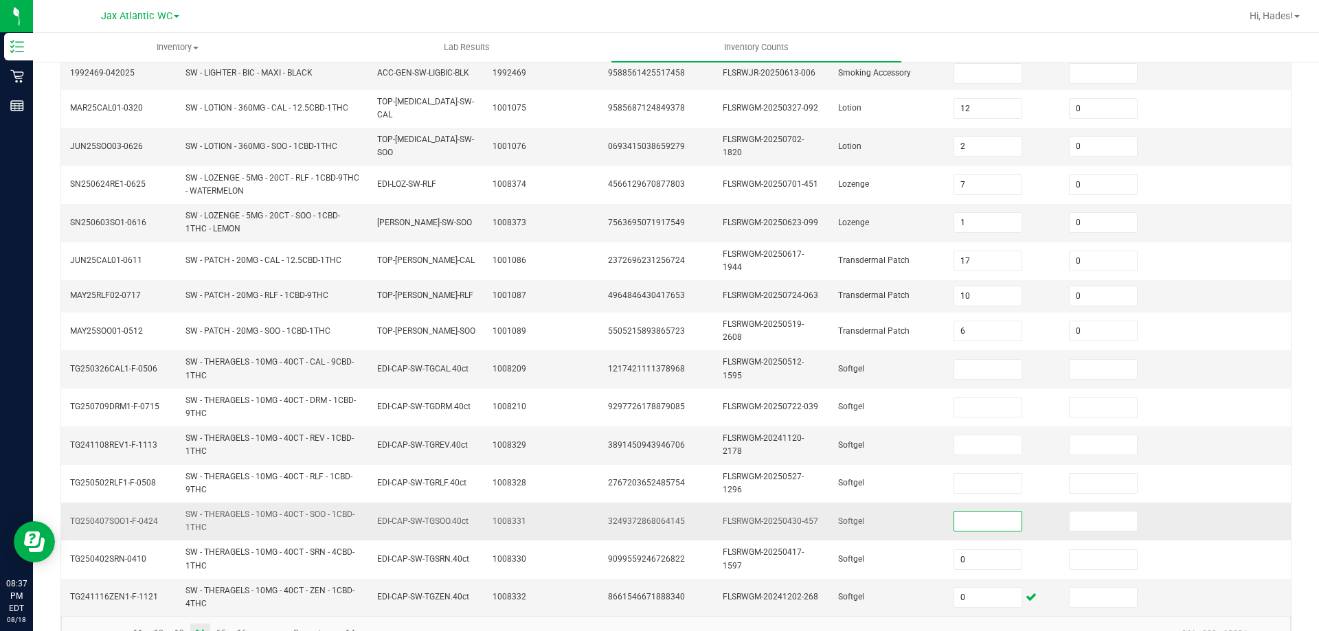
click at [974, 517] on input at bounding box center [988, 521] width 68 height 19
click at [975, 455] on td at bounding box center [1002, 446] width 115 height 38
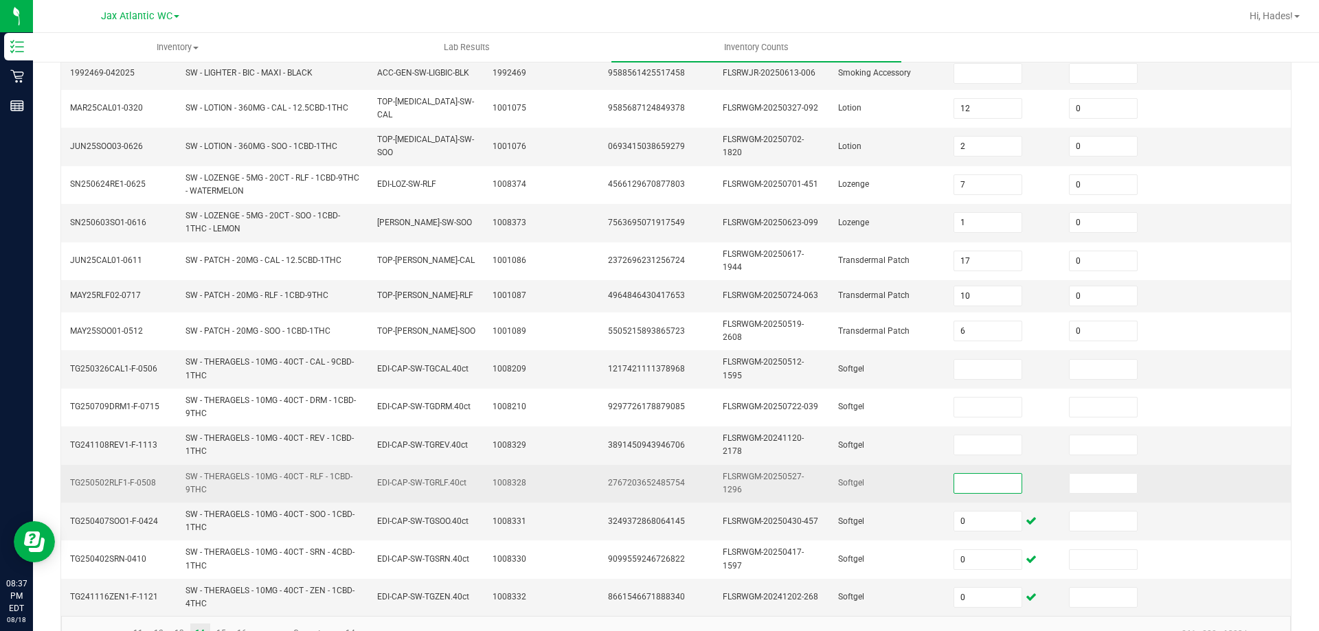
click at [978, 474] on input at bounding box center [988, 483] width 68 height 19
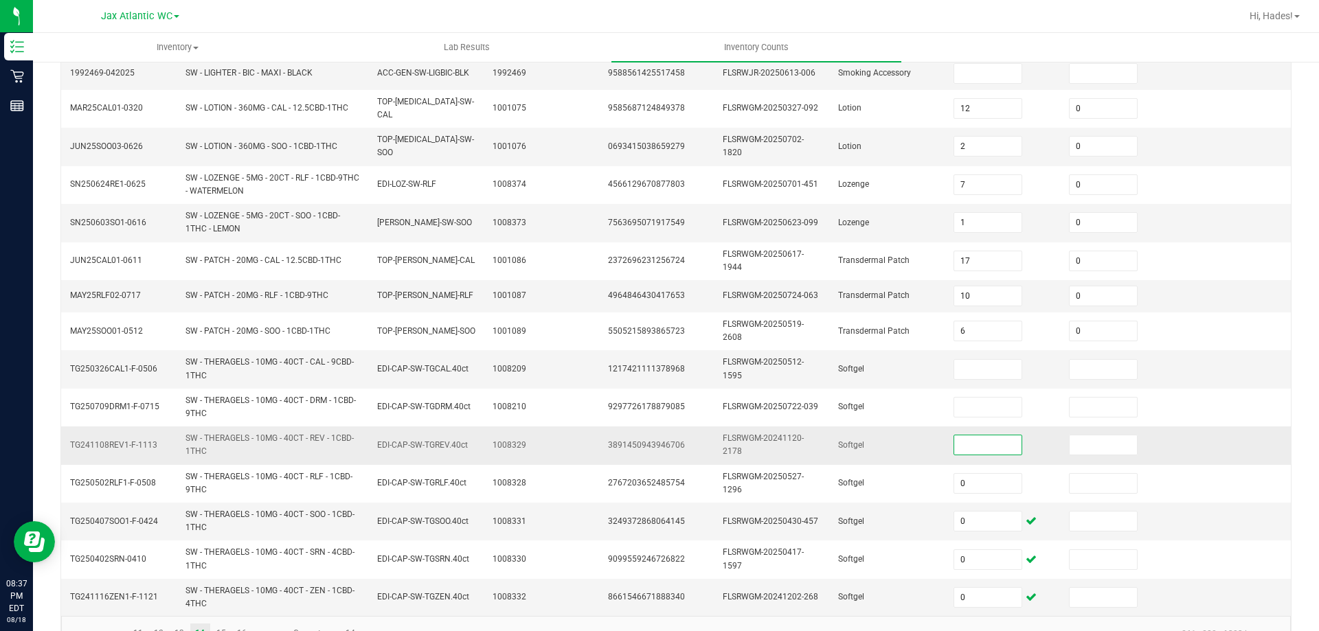
click at [982, 436] on input at bounding box center [988, 445] width 68 height 19
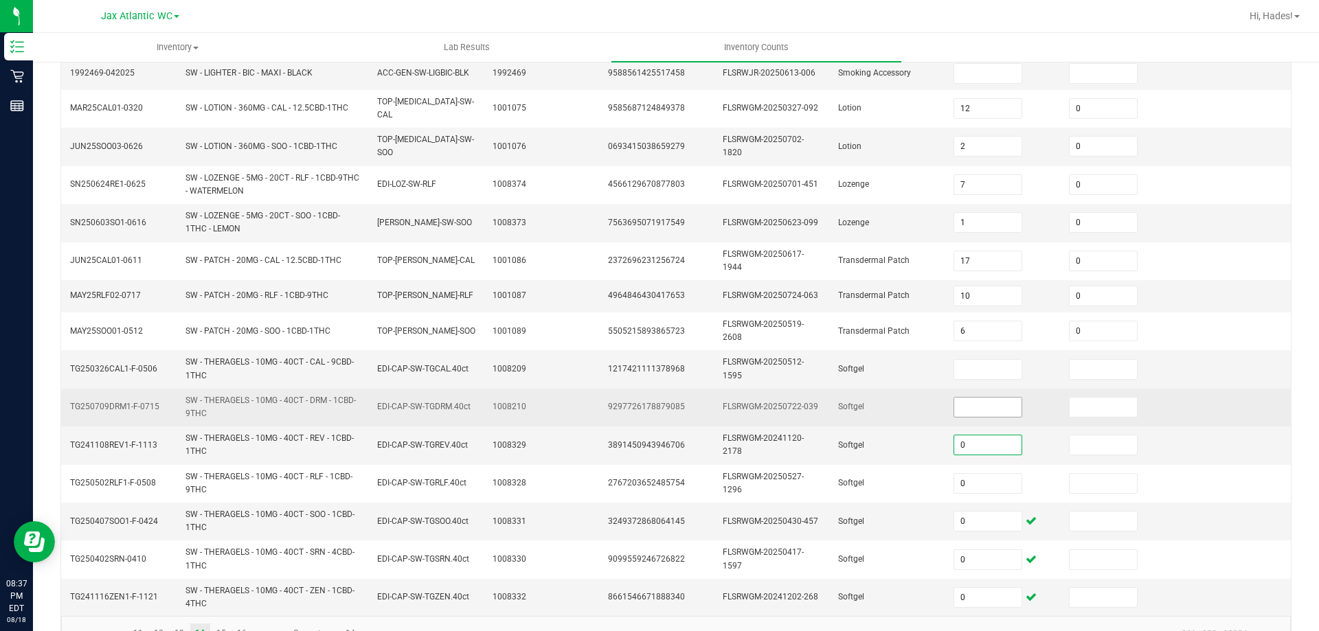
click at [982, 399] on input at bounding box center [988, 407] width 68 height 19
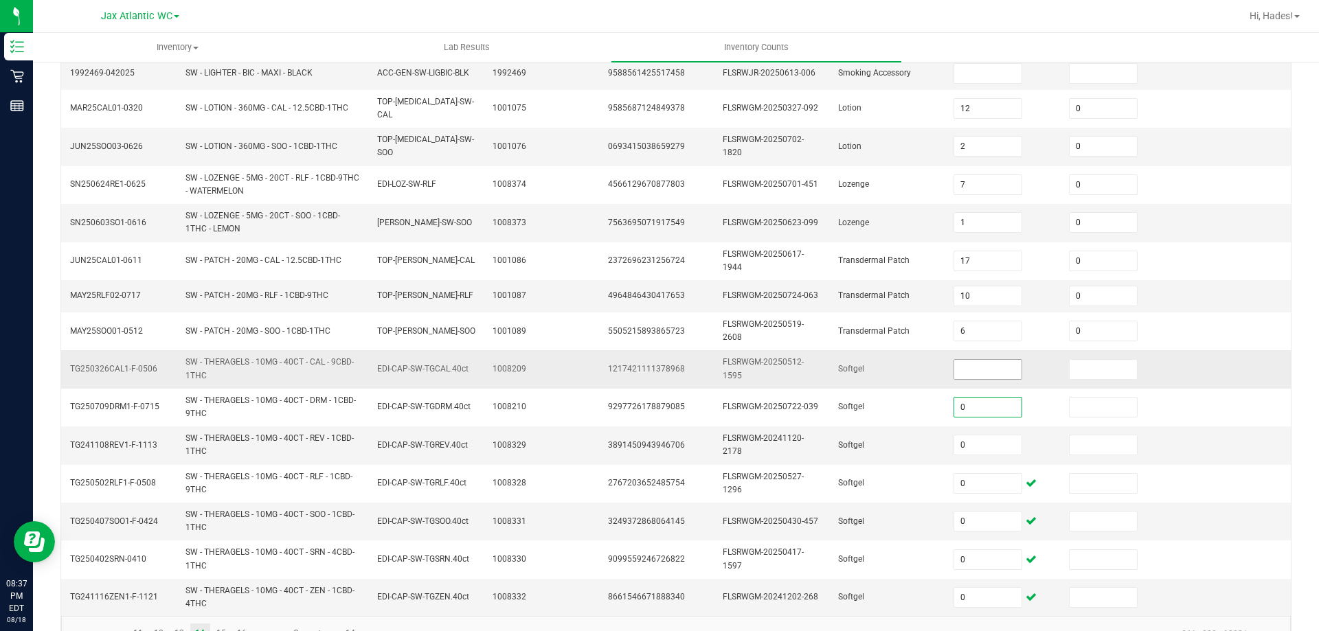
click at [984, 362] on input at bounding box center [988, 369] width 68 height 19
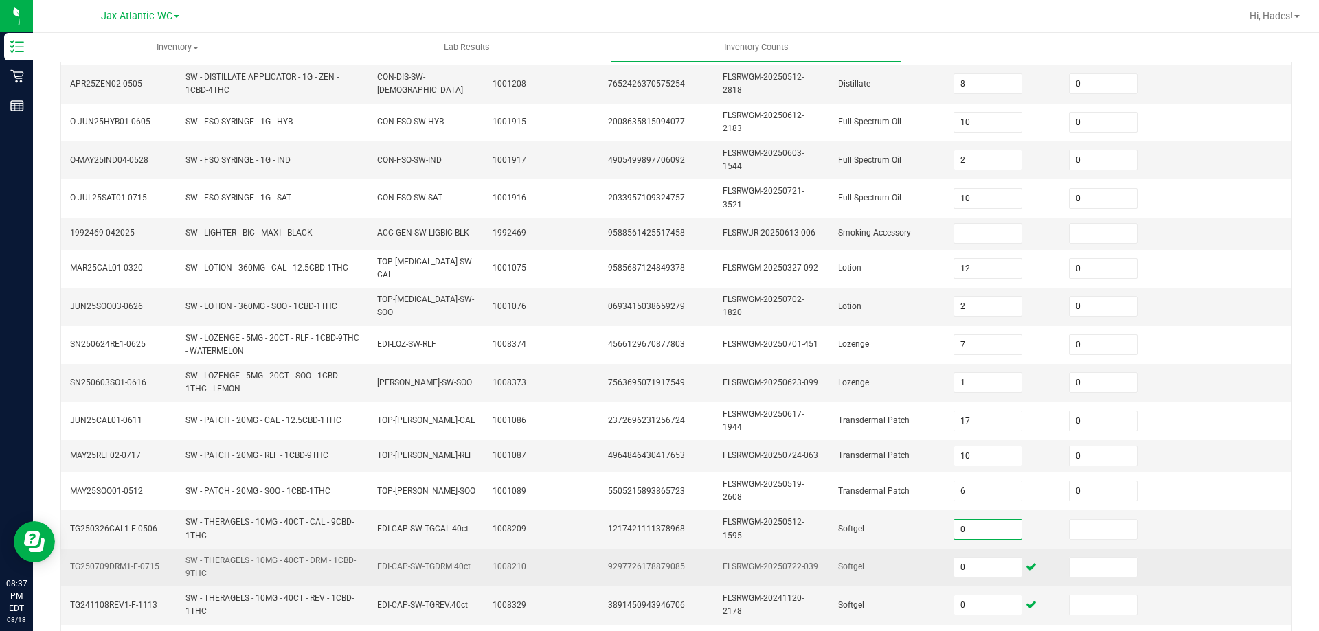
scroll to position [148, 0]
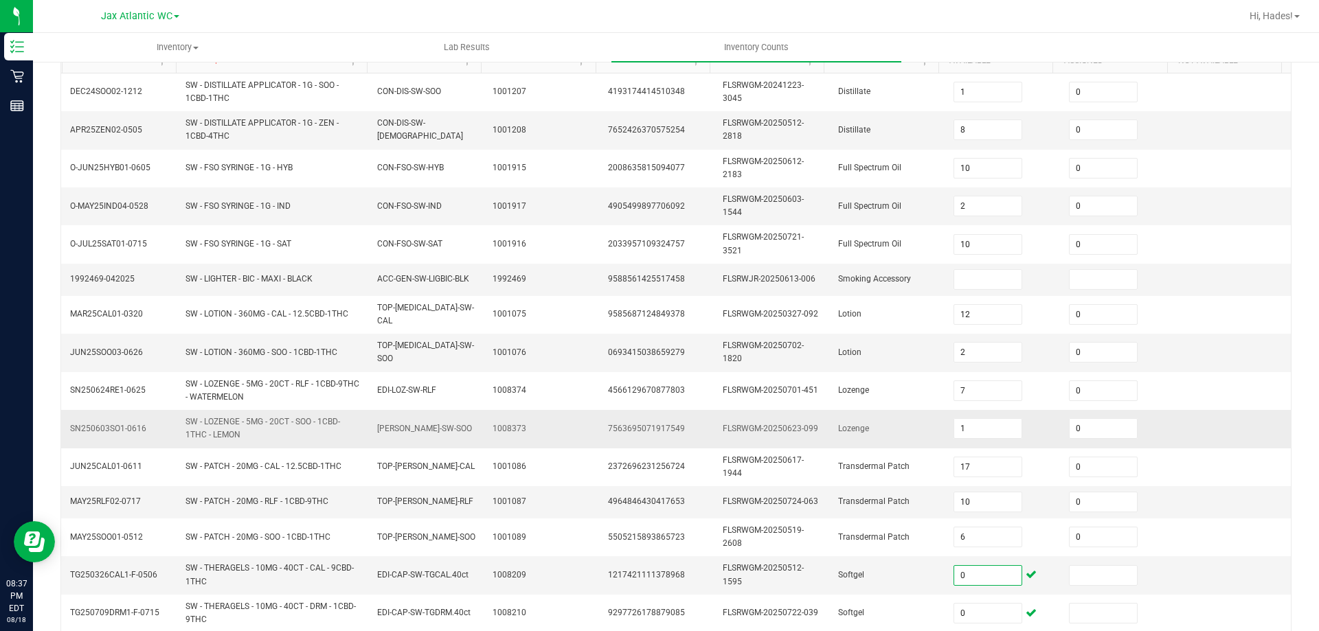
click at [600, 414] on td "7563695071917549" at bounding box center [657, 429] width 115 height 38
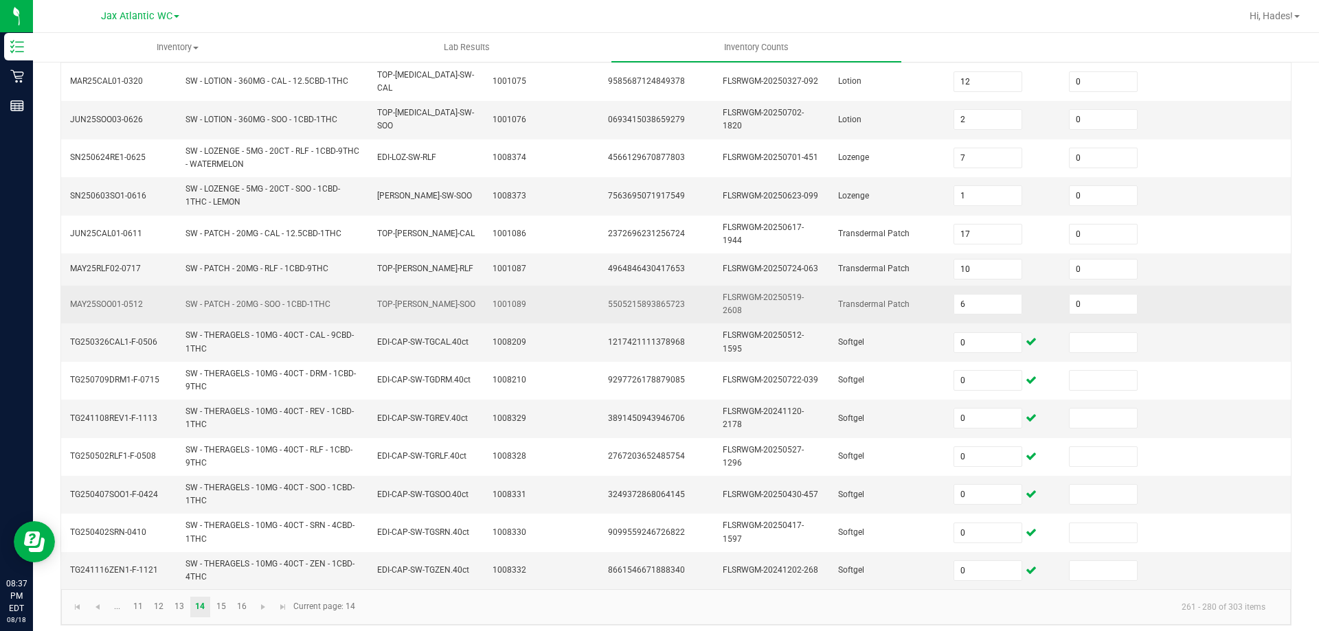
scroll to position [383, 0]
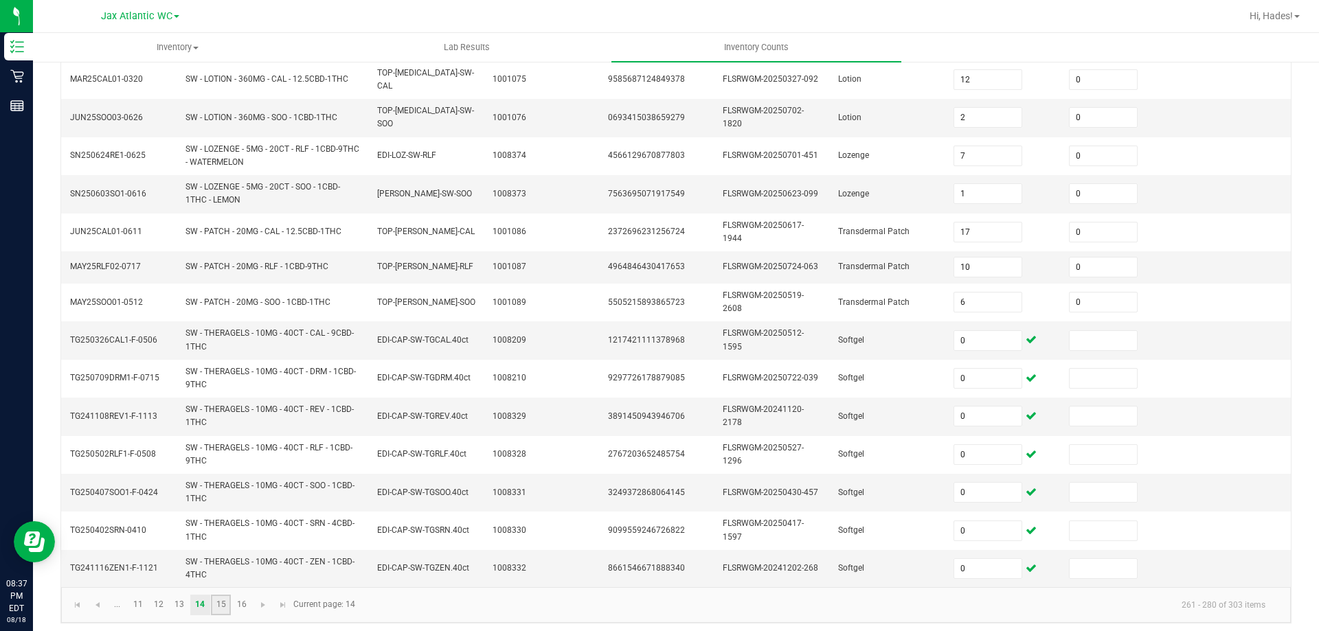
click at [225, 598] on link "15" at bounding box center [221, 605] width 20 height 21
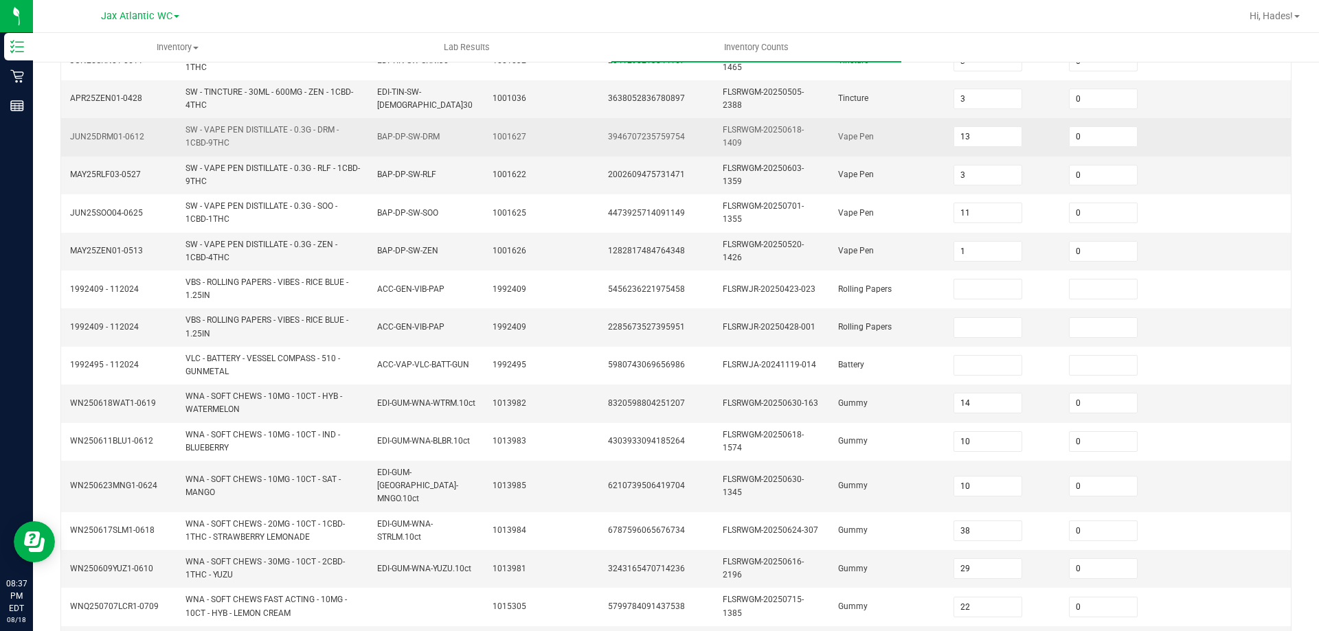
scroll to position [400, 0]
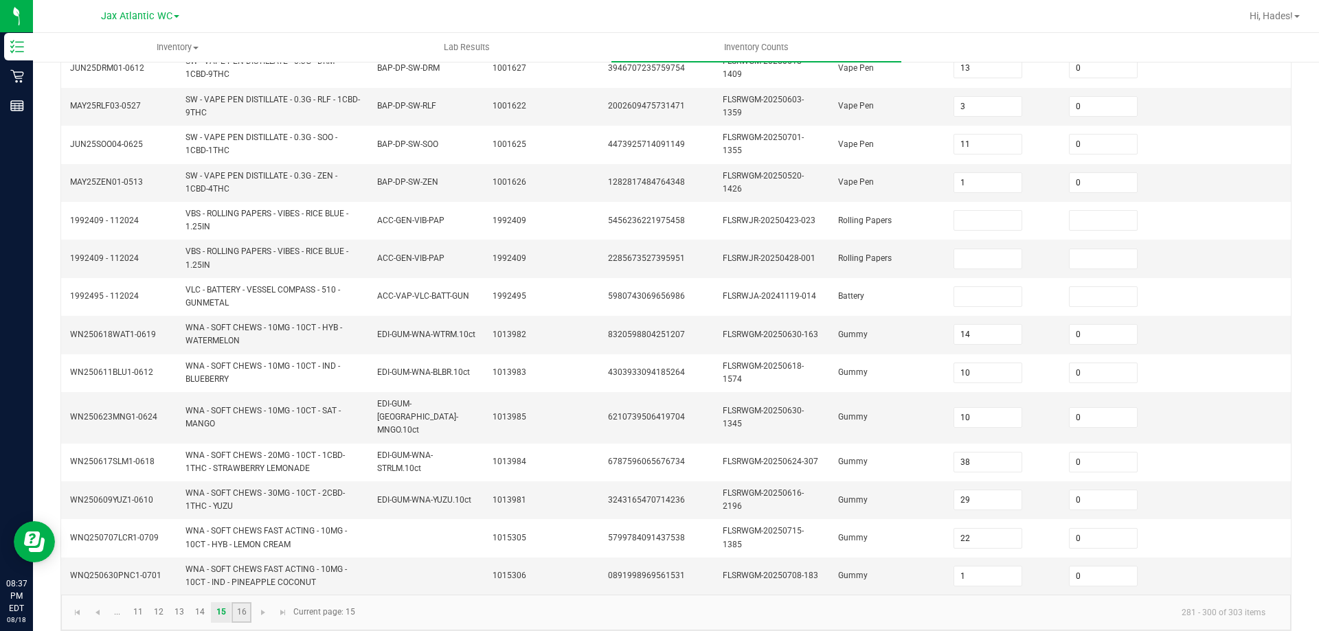
click at [242, 607] on link "16" at bounding box center [241, 612] width 20 height 21
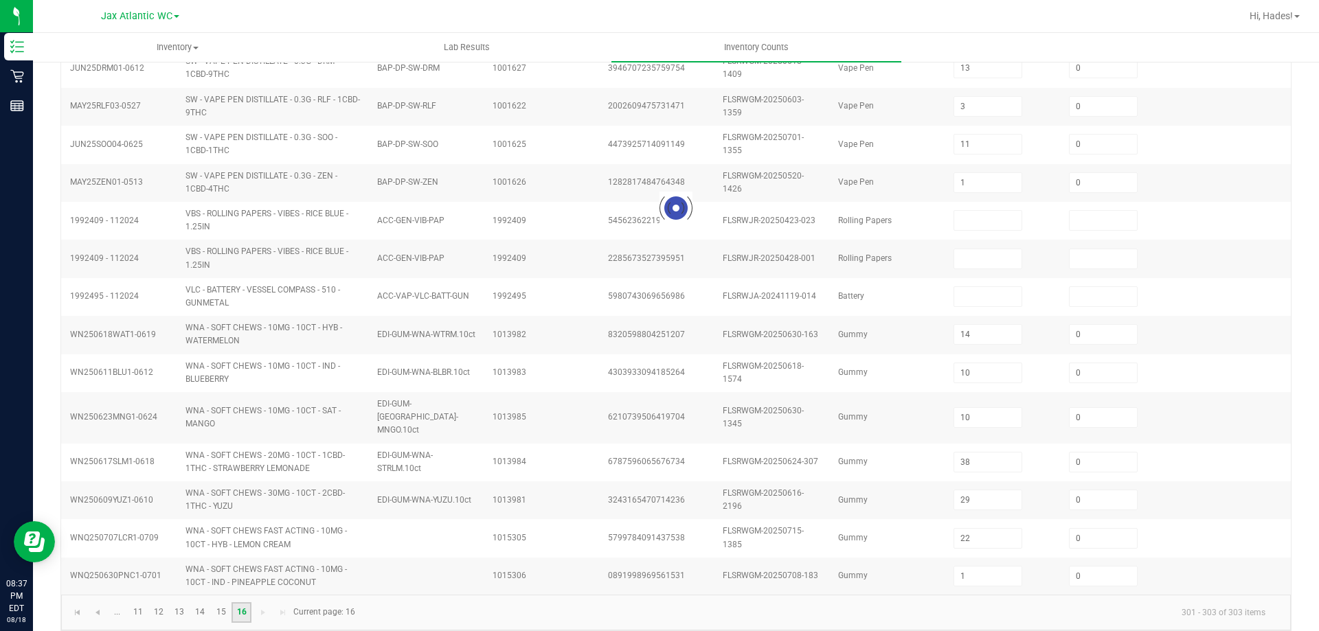
scroll to position [0, 0]
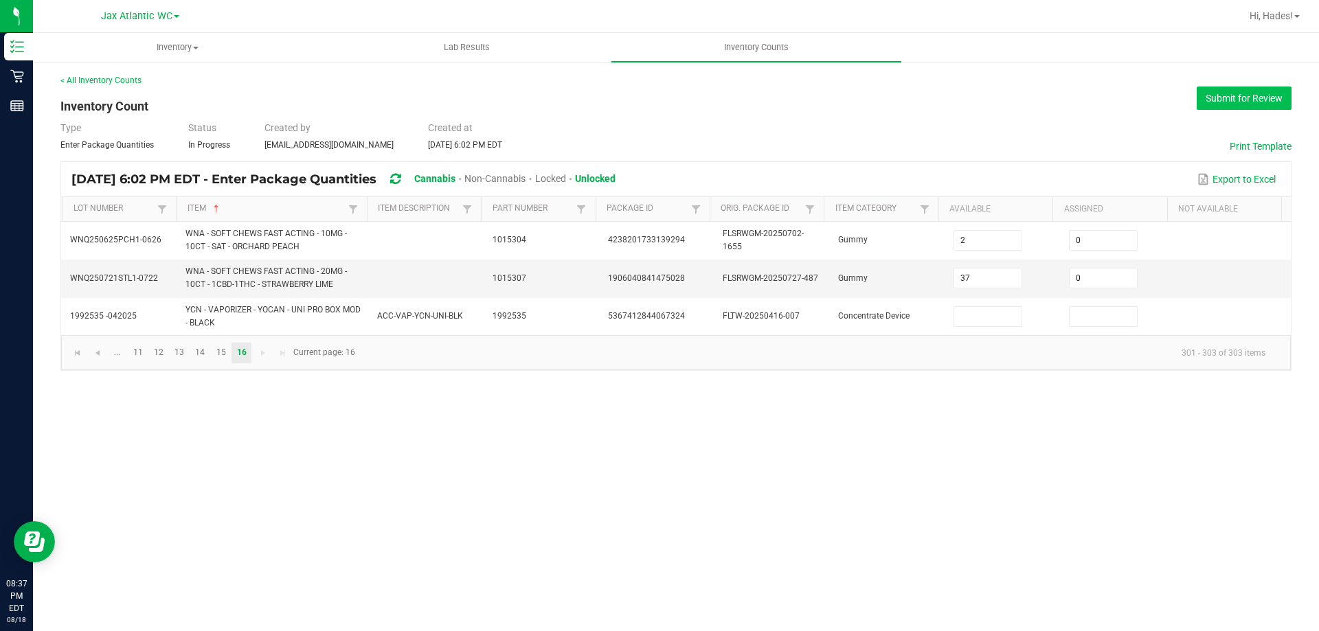
click at [1258, 100] on button "Submit for Review" at bounding box center [1244, 98] width 95 height 23
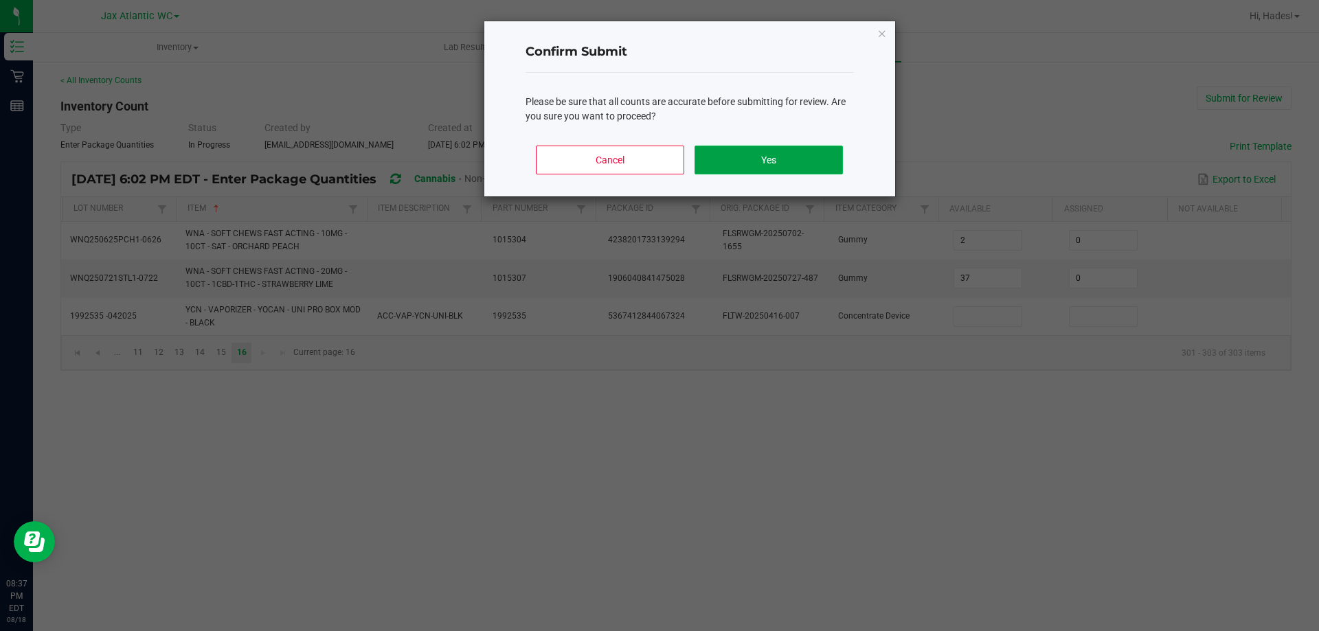
click at [789, 150] on button "Yes" at bounding box center [768, 160] width 148 height 29
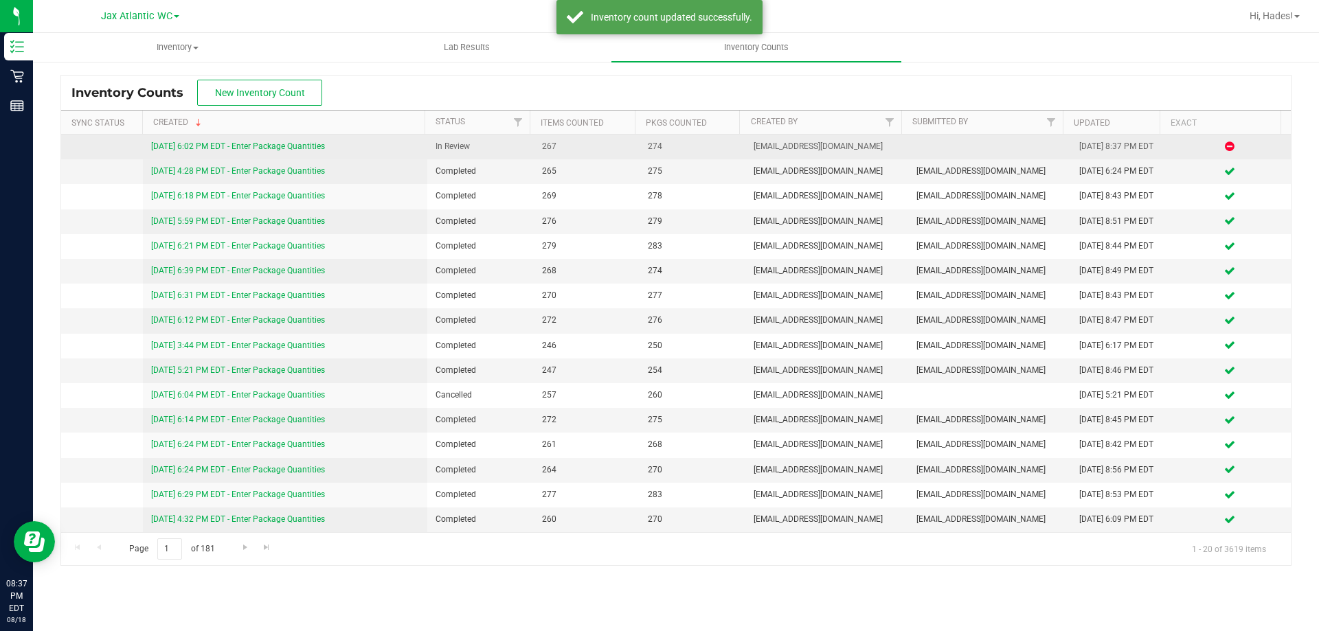
click at [272, 152] on div "[DATE] 6:02 PM EDT - Enter Package Quantities" at bounding box center [285, 146] width 269 height 13
click at [279, 142] on link "[DATE] 6:02 PM EDT - Enter Package Quantities" at bounding box center [238, 147] width 174 height 10
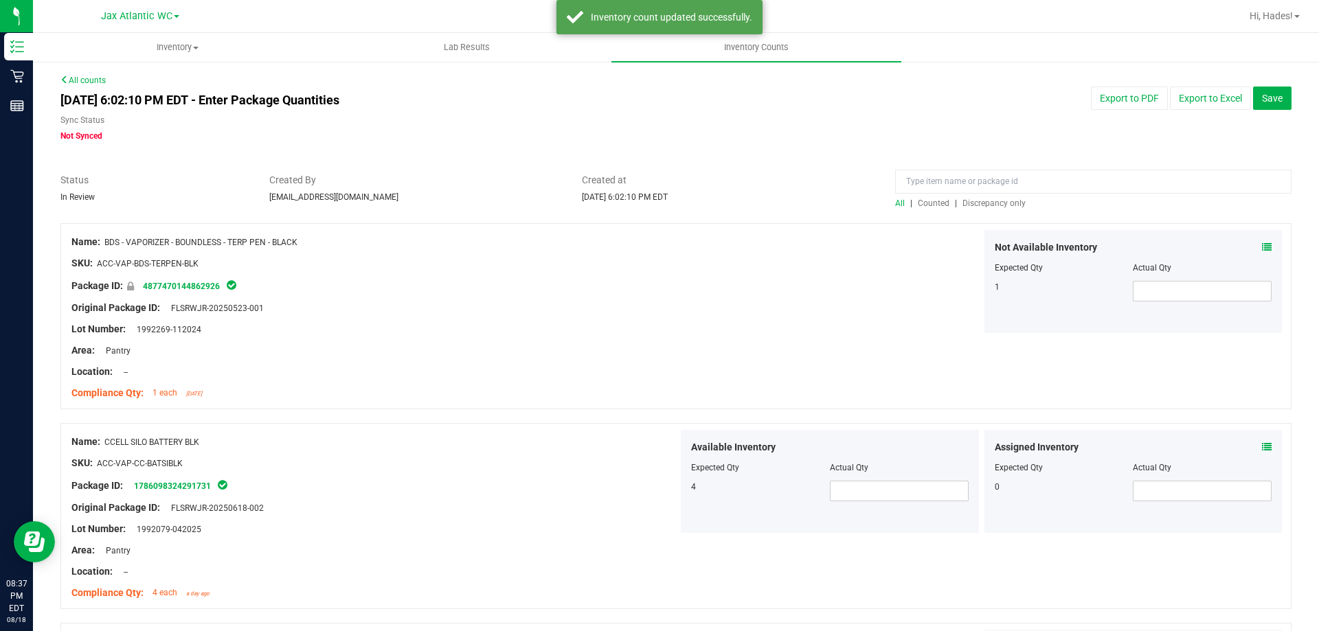
click at [991, 199] on span "Discrepancy only" at bounding box center [993, 204] width 63 height 10
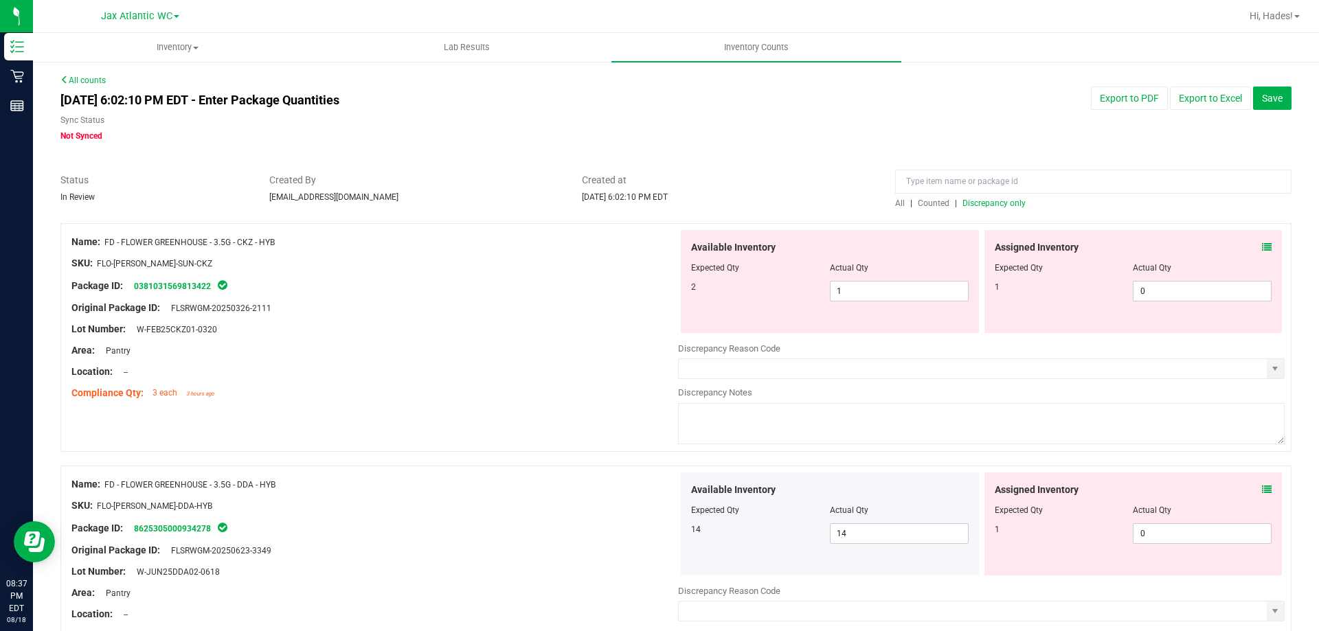
click at [1262, 247] on icon at bounding box center [1267, 247] width 10 height 10
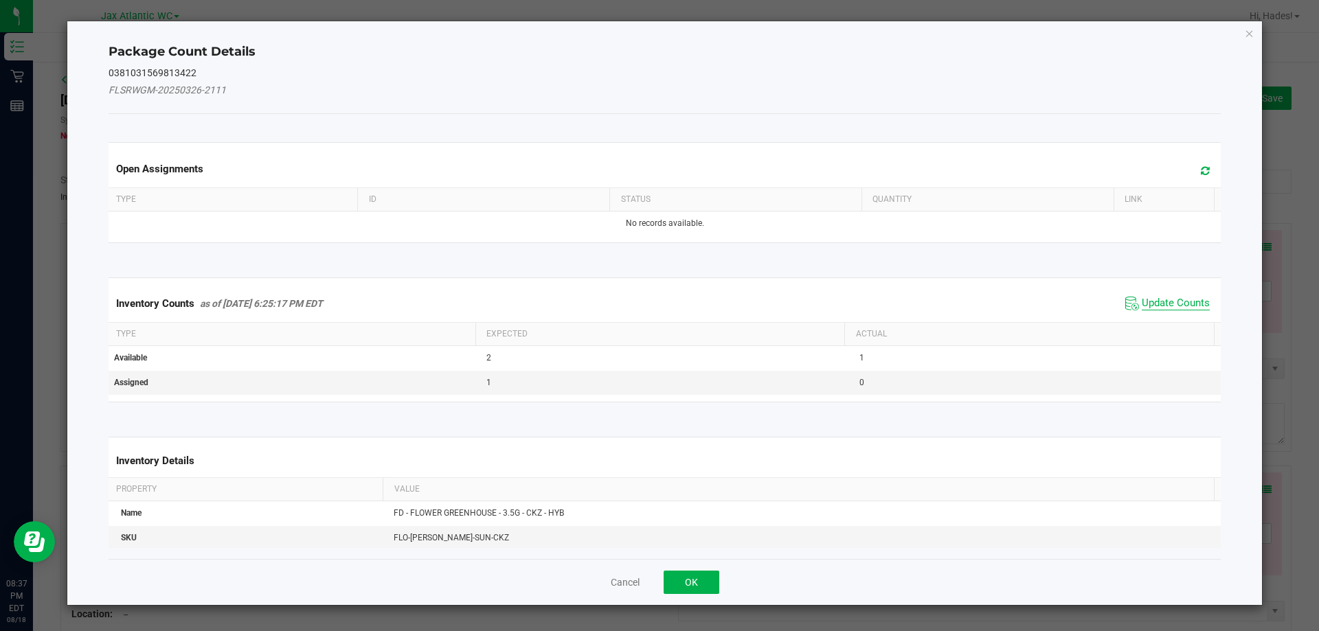
click at [1153, 303] on span "Update Counts" at bounding box center [1176, 304] width 68 height 14
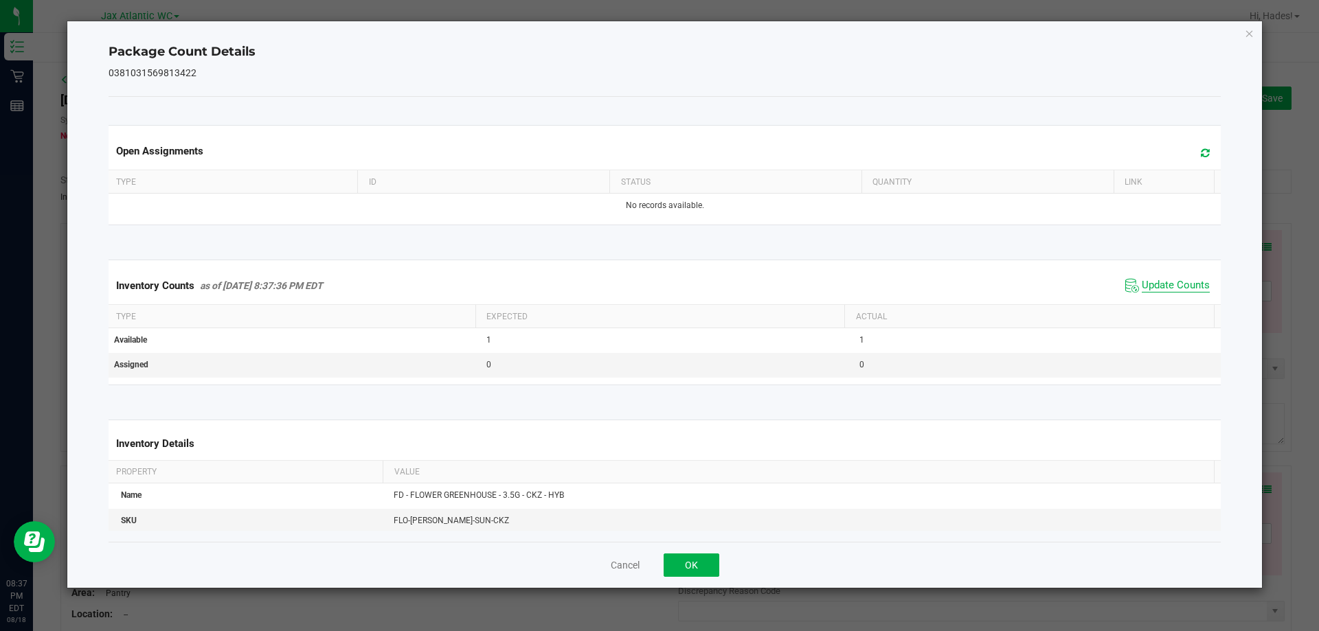
click at [1164, 286] on span "Update Counts" at bounding box center [1176, 286] width 68 height 14
drag, startPoint x: 693, startPoint y: 562, endPoint x: 967, endPoint y: 517, distance: 277.0
click at [694, 562] on button "OK" at bounding box center [692, 565] width 56 height 23
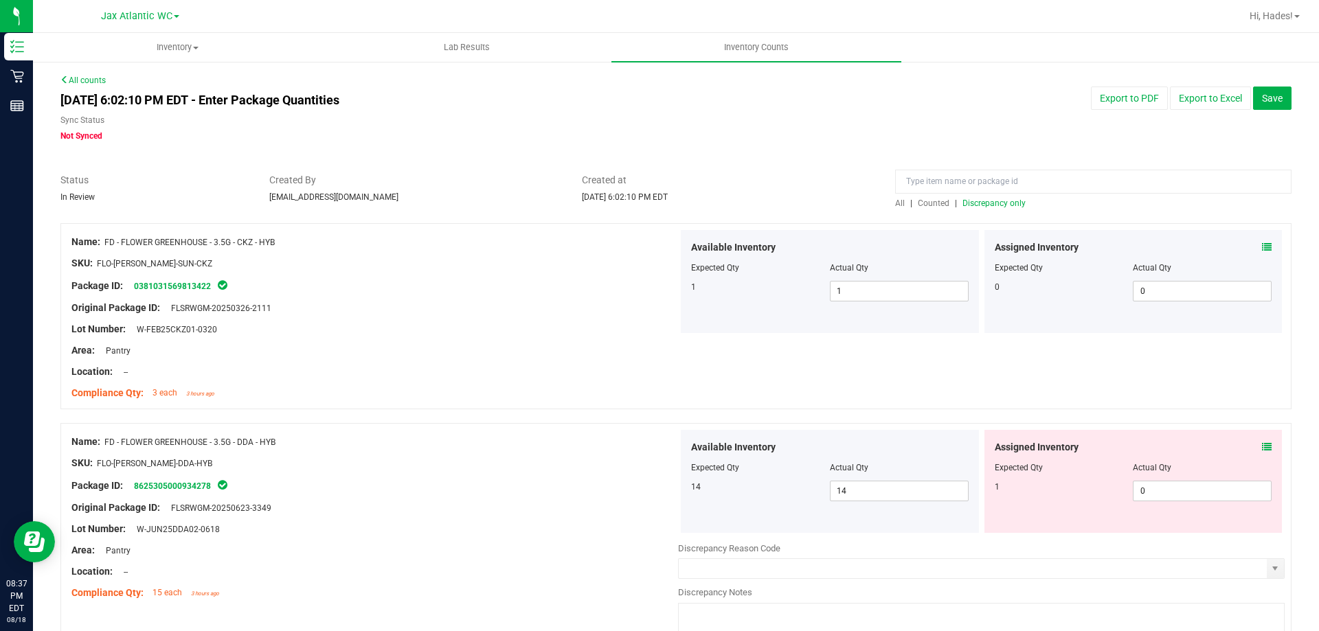
click at [1262, 447] on icon at bounding box center [1267, 447] width 10 height 10
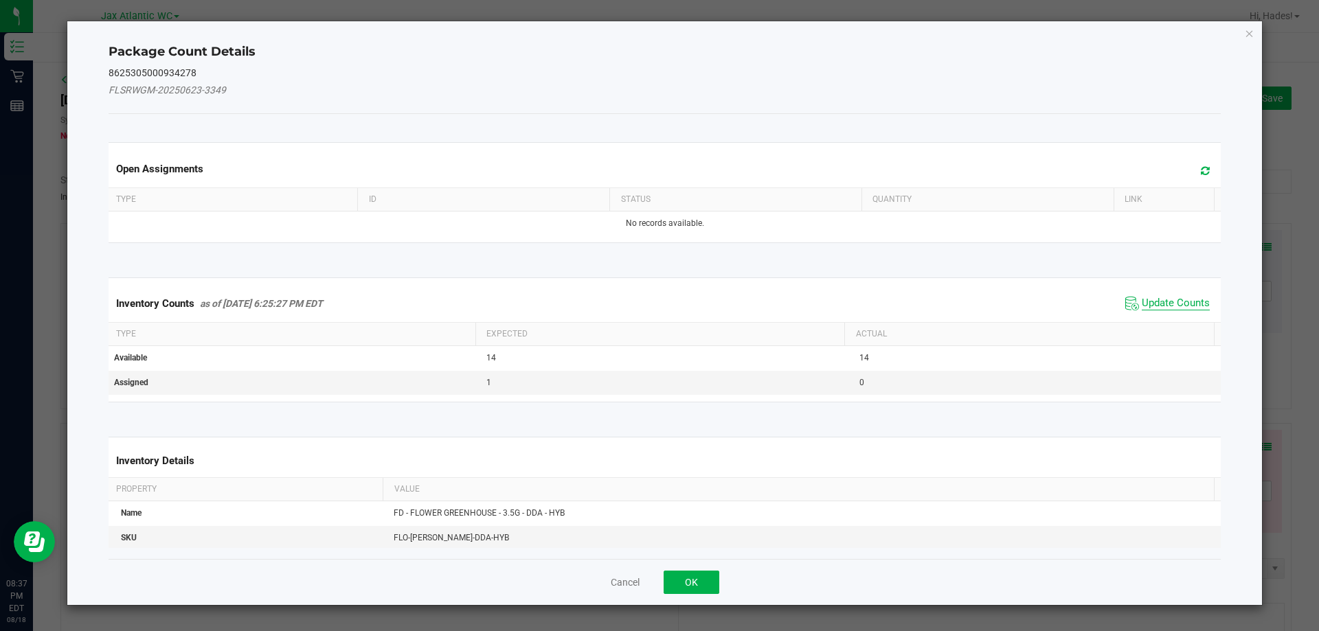
click at [1175, 306] on span "Update Counts" at bounding box center [1176, 304] width 68 height 14
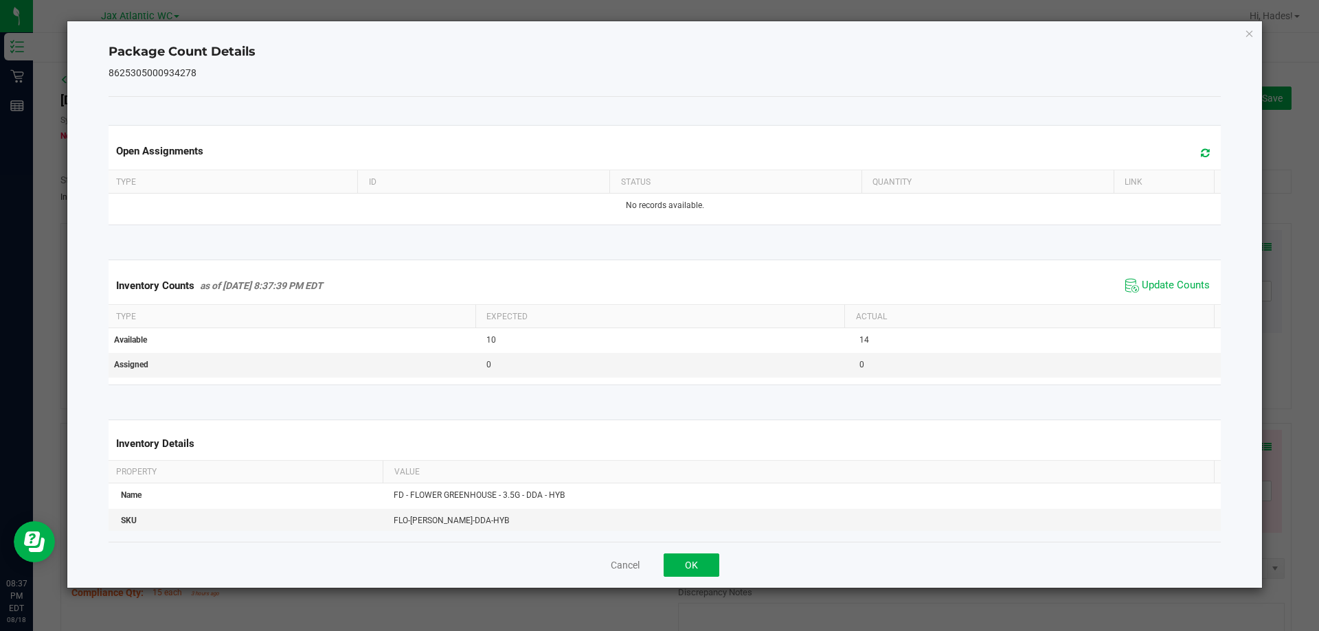
click at [1169, 295] on span "Update Counts" at bounding box center [1167, 285] width 91 height 21
click at [1166, 290] on span "Update Counts" at bounding box center [1176, 286] width 68 height 14
click at [686, 563] on button "OK" at bounding box center [692, 565] width 56 height 23
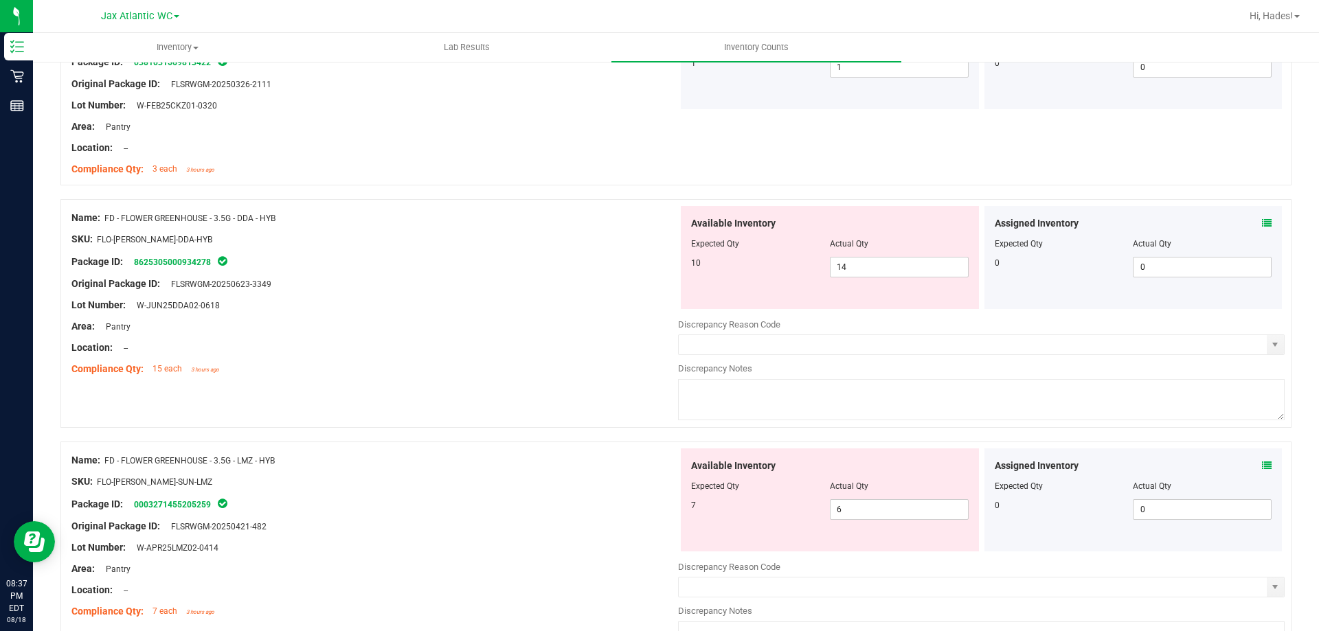
scroll to position [275, 0]
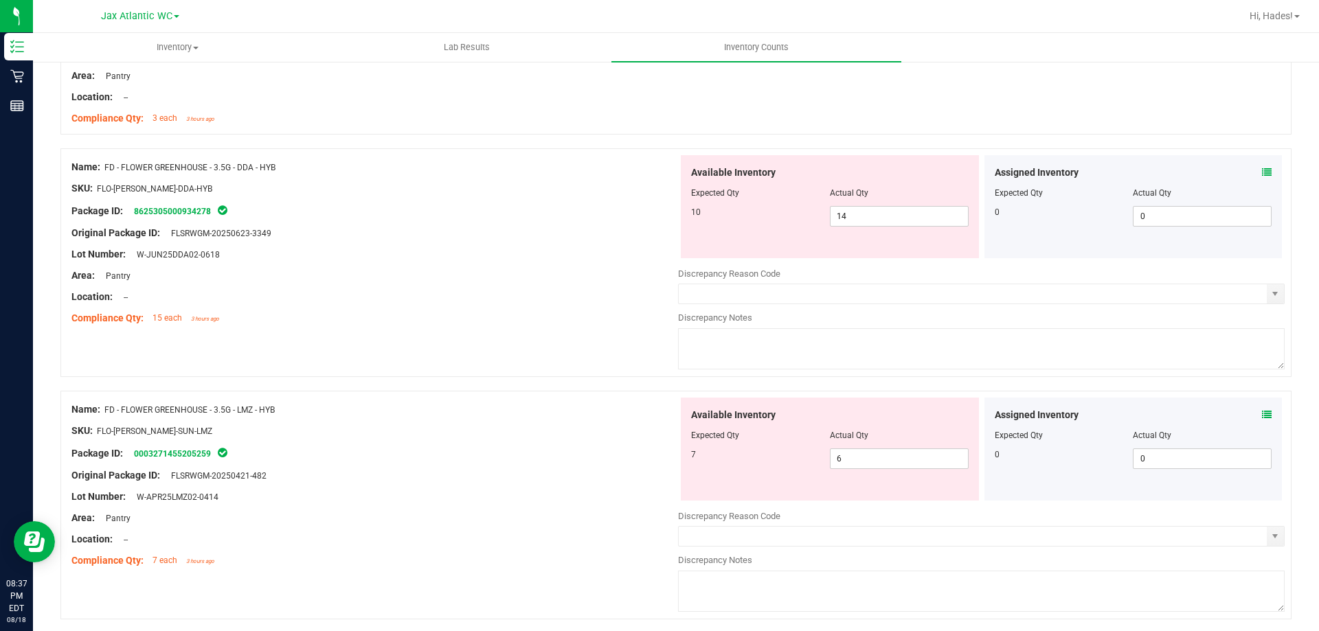
click at [1249, 409] on div "Assigned Inventory" at bounding box center [1134, 415] width 278 height 14
click at [1262, 411] on icon at bounding box center [1267, 415] width 10 height 10
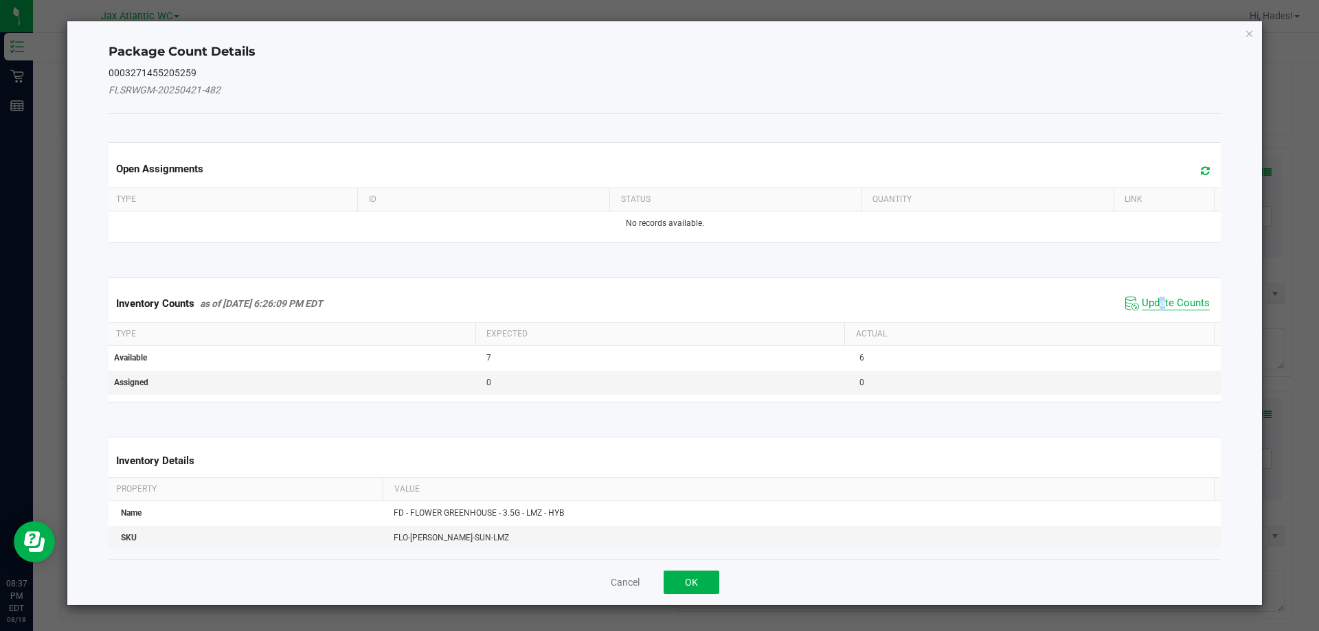
click at [1155, 296] on span "Update Counts" at bounding box center [1167, 303] width 91 height 21
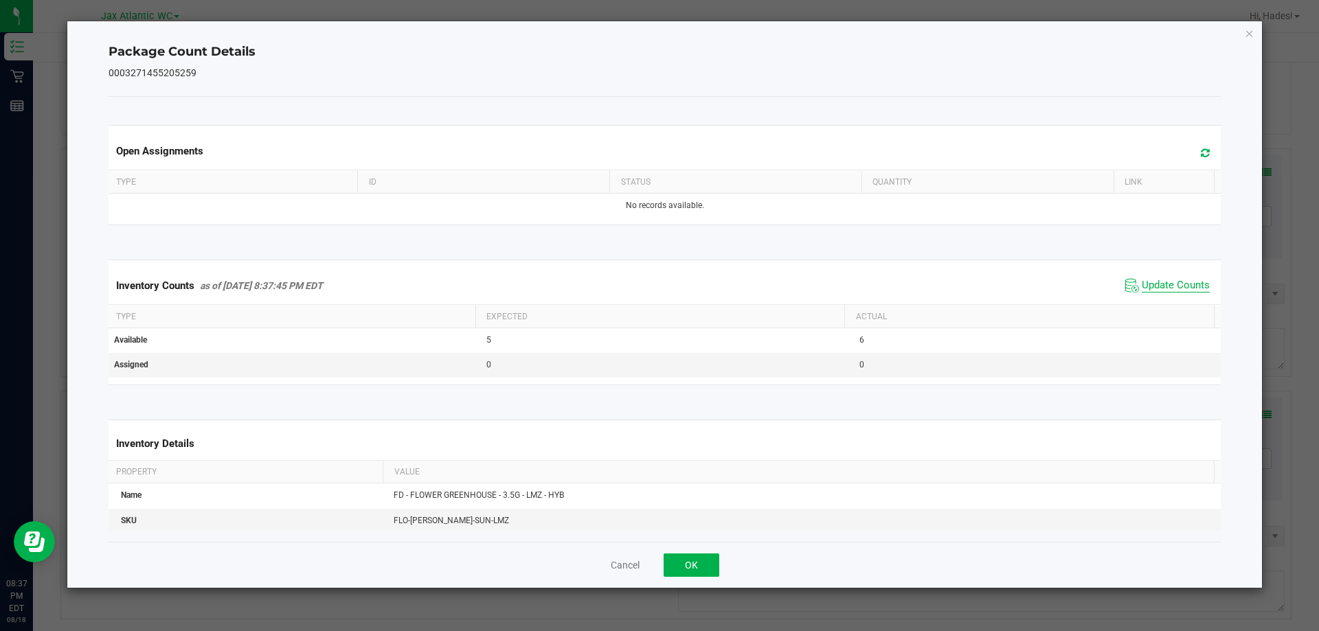
click at [1161, 293] on span "Update Counts" at bounding box center [1176, 286] width 68 height 14
click at [683, 565] on button "OK" at bounding box center [692, 565] width 56 height 23
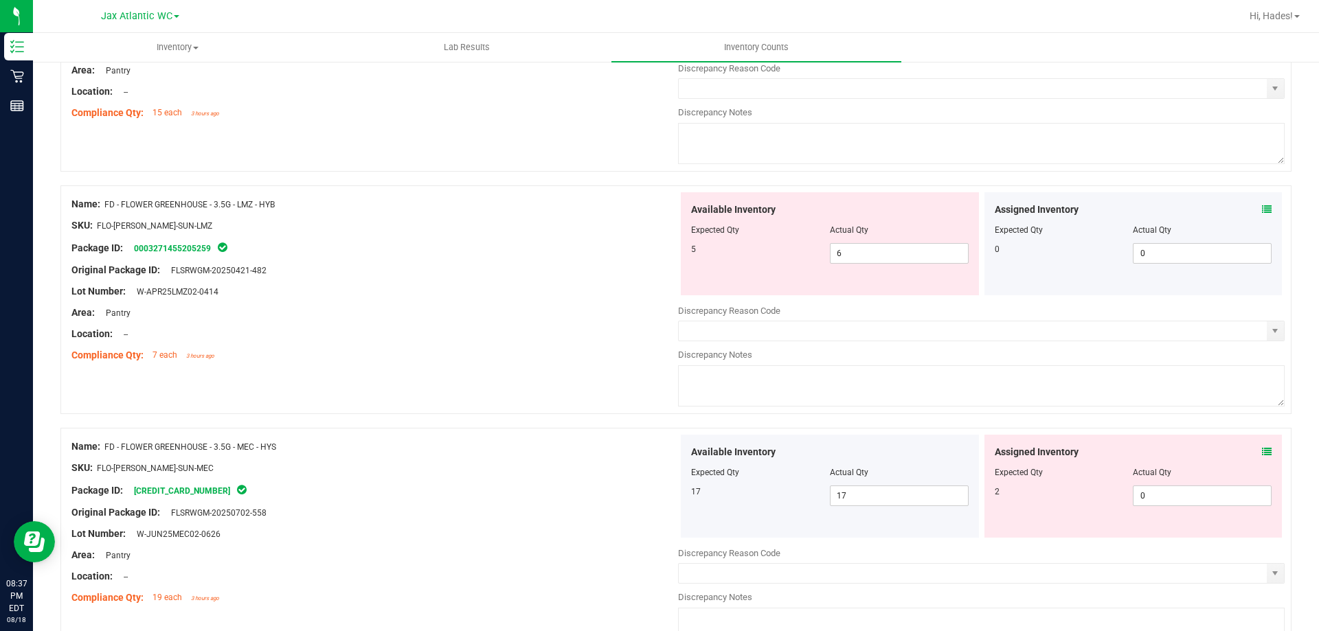
scroll to position [481, 0]
click at [1262, 447] on icon at bounding box center [1267, 452] width 10 height 10
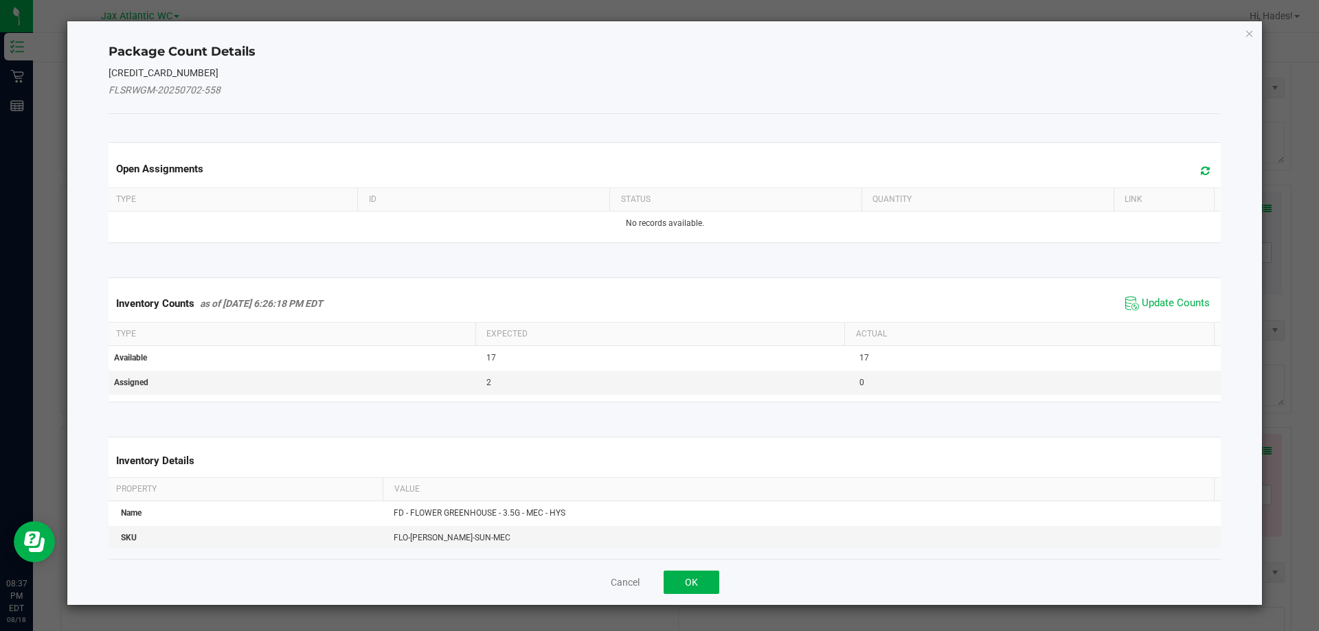
click at [1160, 294] on span "Update Counts" at bounding box center [1167, 303] width 91 height 21
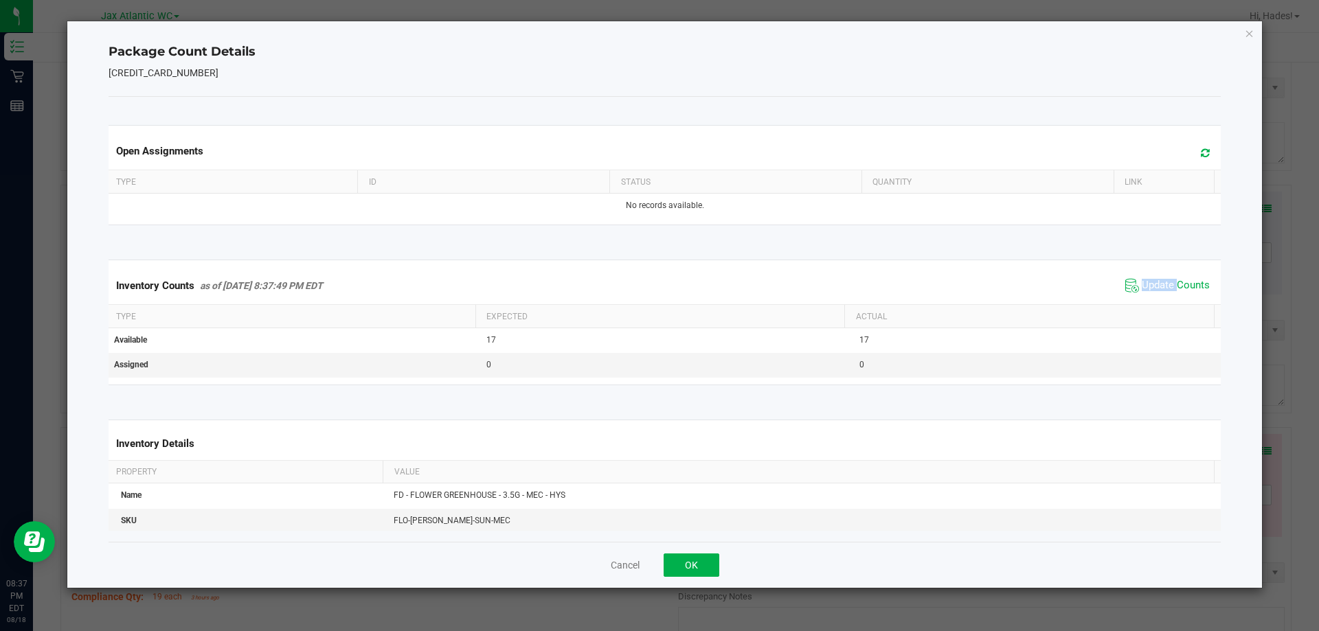
click at [1160, 294] on span "Update Counts" at bounding box center [1167, 285] width 91 height 21
click at [1162, 293] on span "Update Counts" at bounding box center [1176, 286] width 68 height 14
click at [679, 566] on button "OK" at bounding box center [692, 565] width 56 height 23
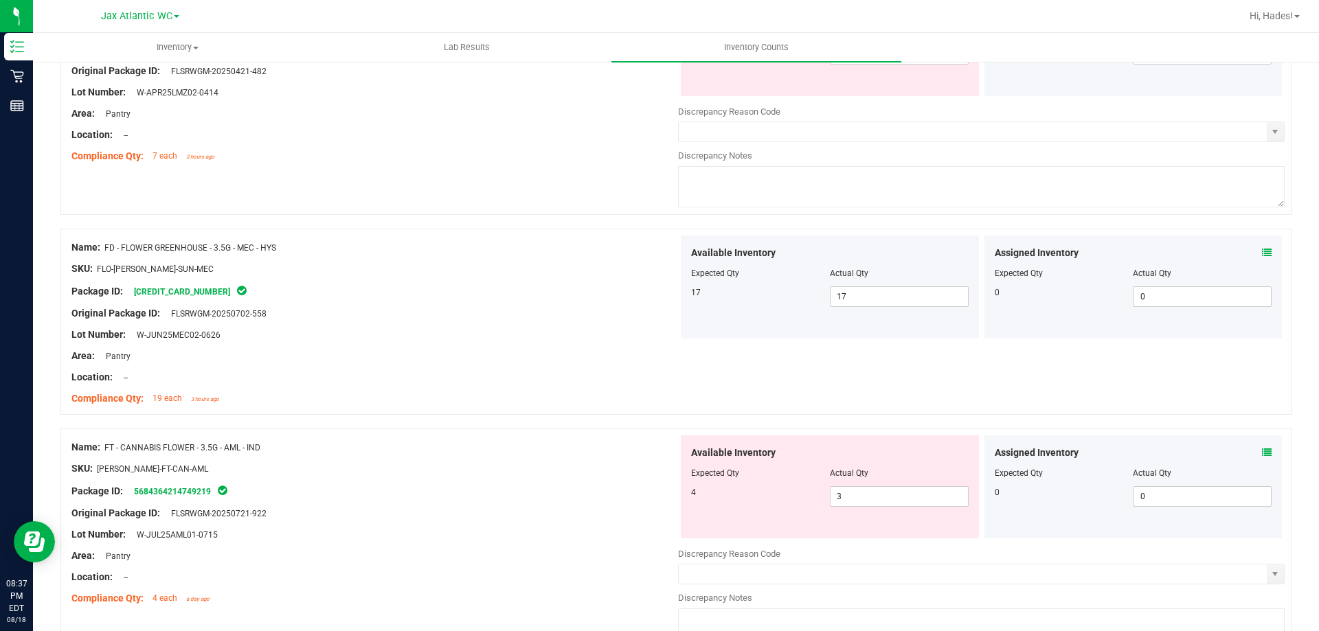
scroll to position [687, 0]
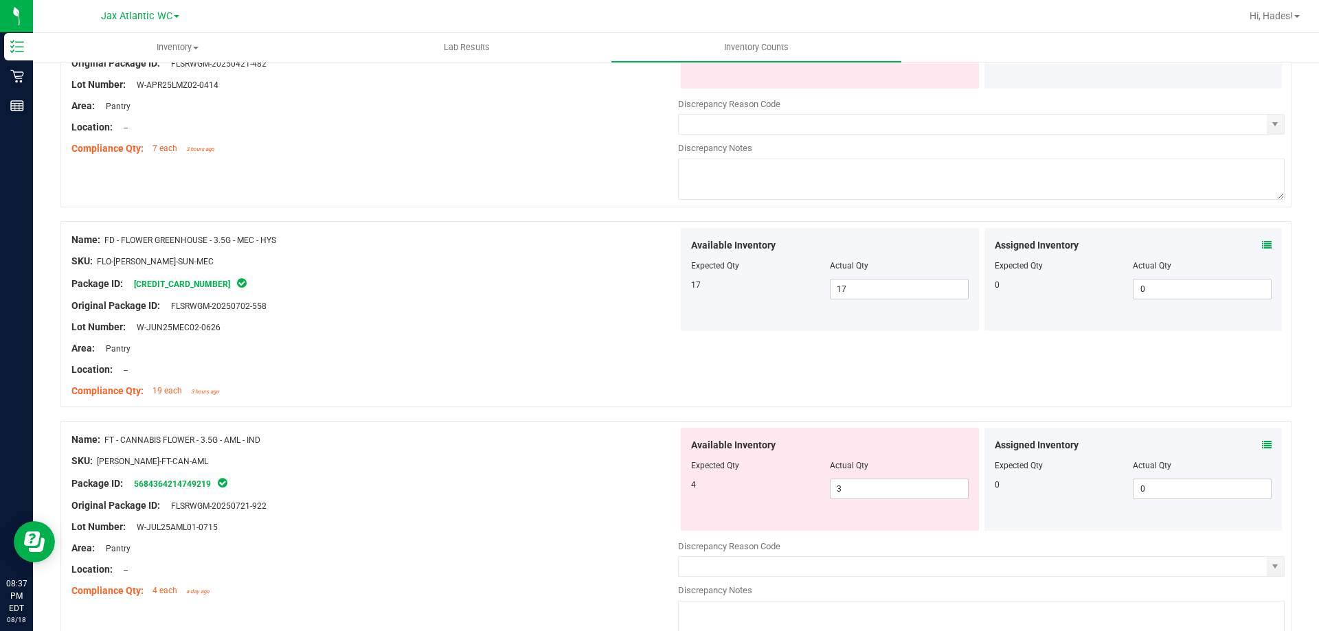
click at [1262, 442] on icon at bounding box center [1267, 445] width 10 height 10
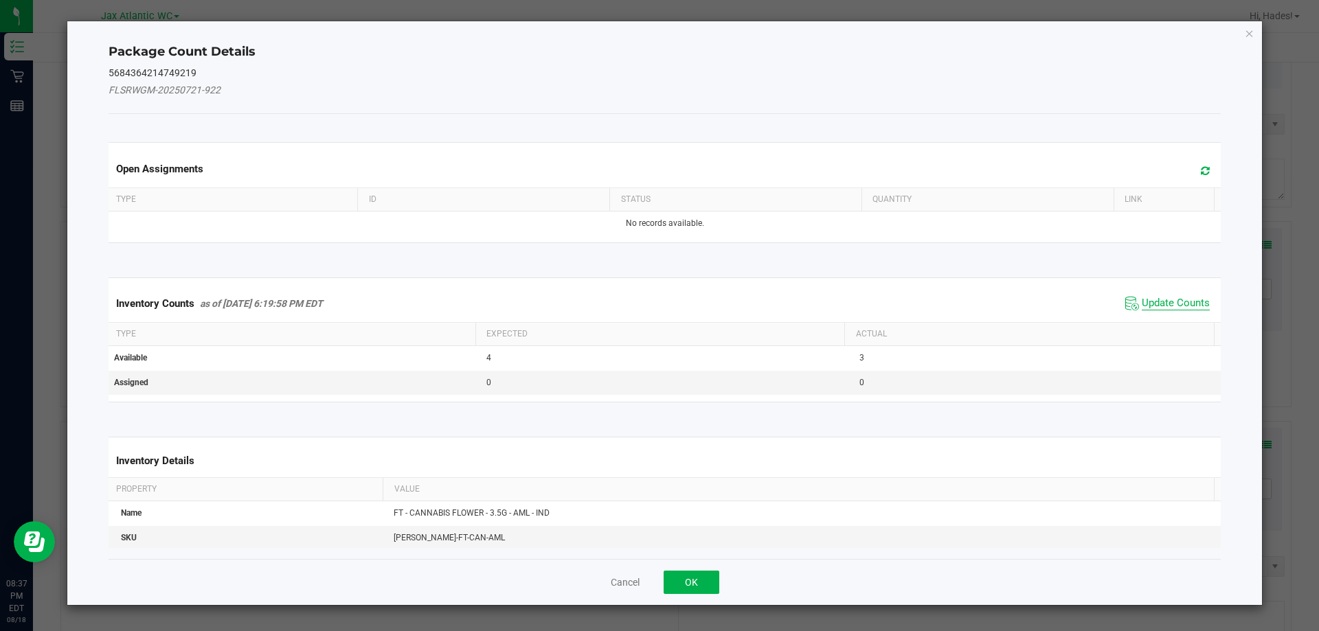
click at [1160, 297] on span "Update Counts" at bounding box center [1176, 304] width 68 height 14
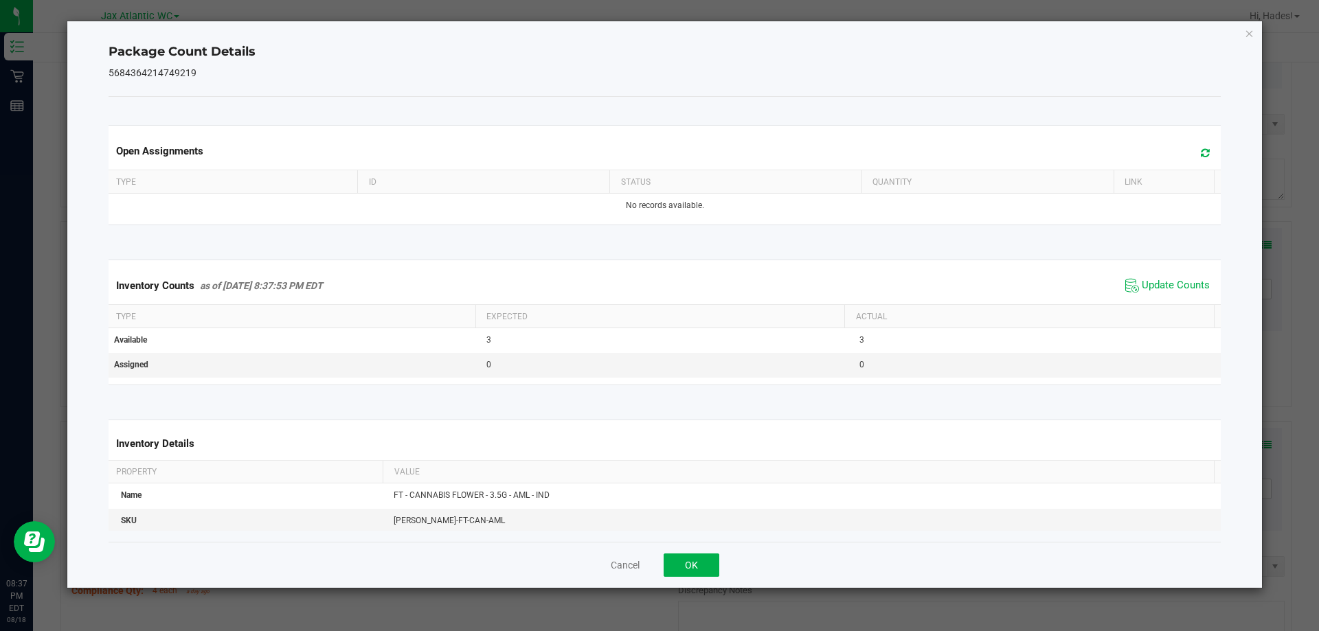
click at [1162, 294] on span "Update Counts" at bounding box center [1167, 285] width 91 height 21
click at [697, 560] on button "OK" at bounding box center [692, 565] width 56 height 23
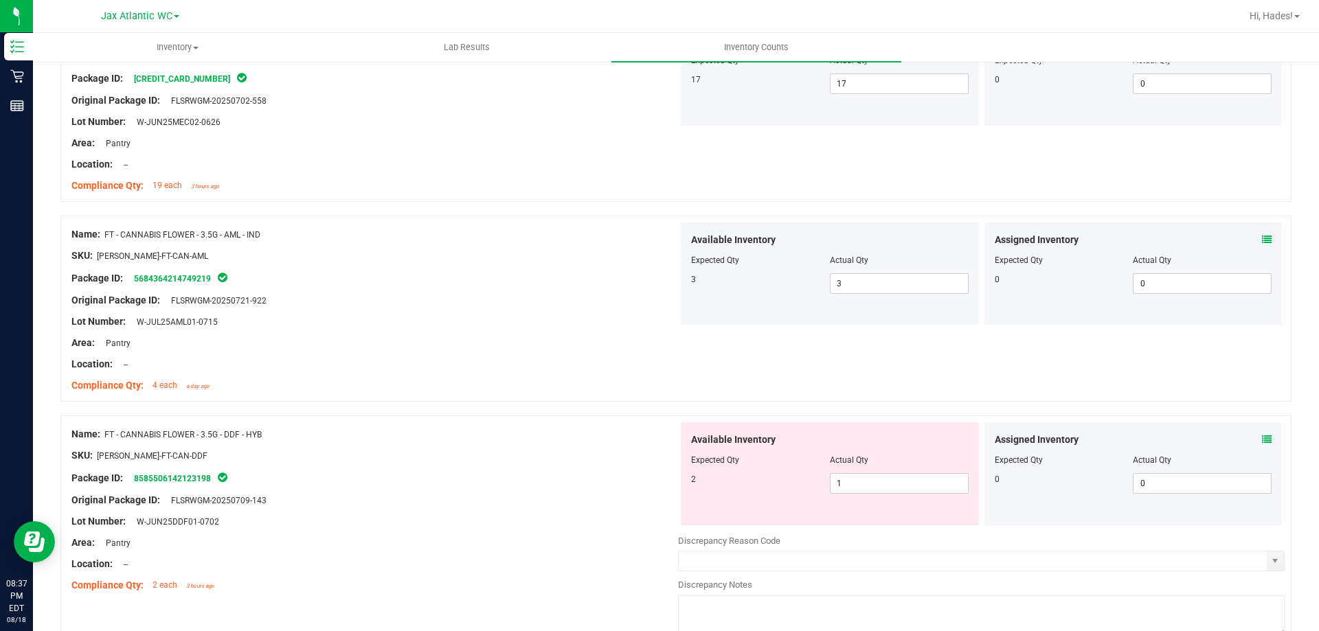
scroll to position [893, 0]
click at [1262, 439] on icon at bounding box center [1267, 439] width 10 height 10
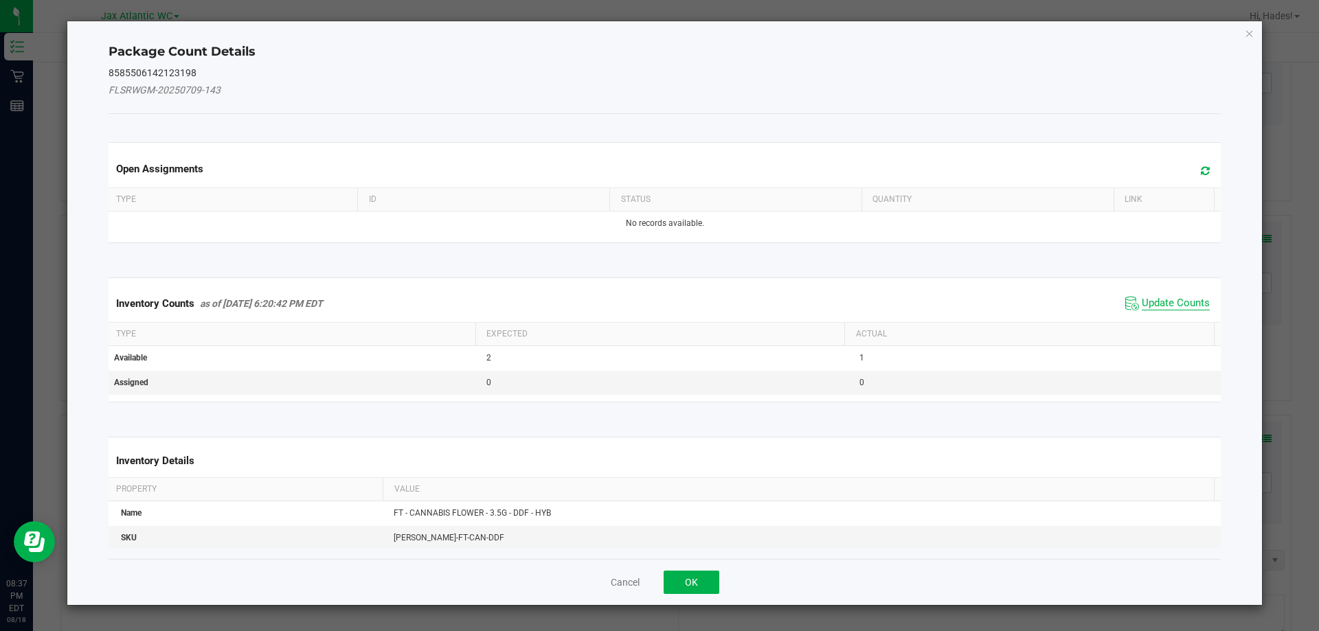
click at [1160, 297] on span "Update Counts" at bounding box center [1176, 304] width 68 height 14
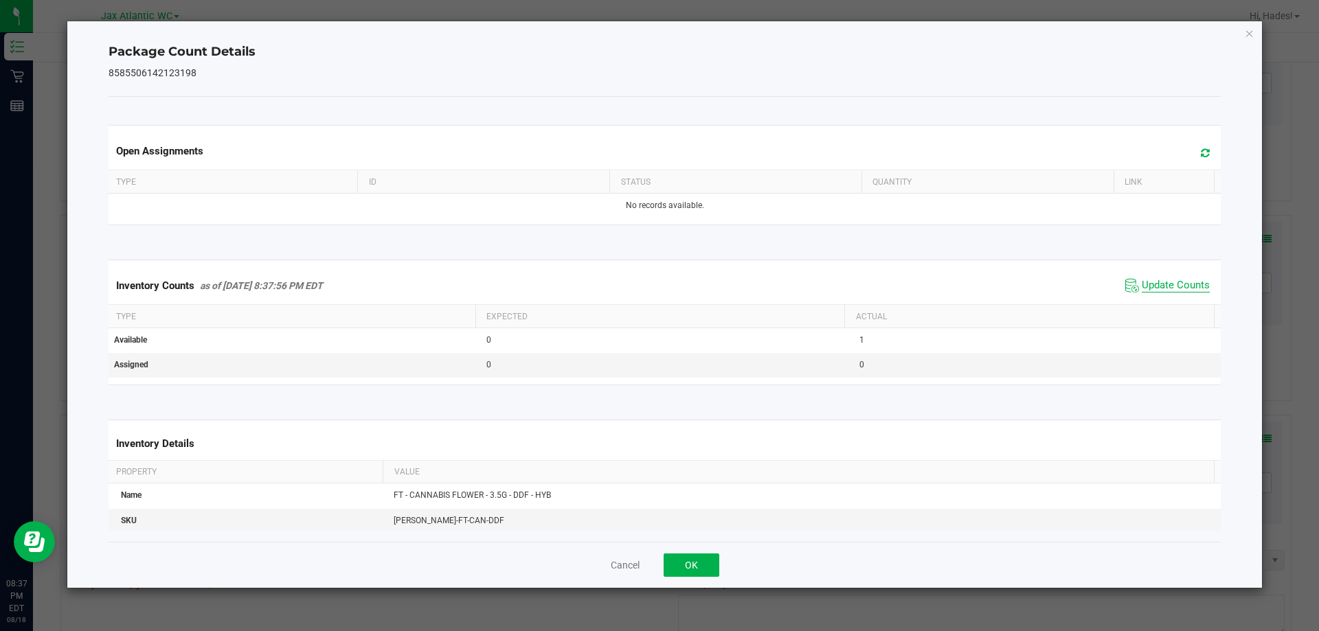
click at [1168, 289] on span "Update Counts" at bounding box center [1176, 286] width 68 height 14
click at [698, 563] on button "OK" at bounding box center [692, 565] width 56 height 23
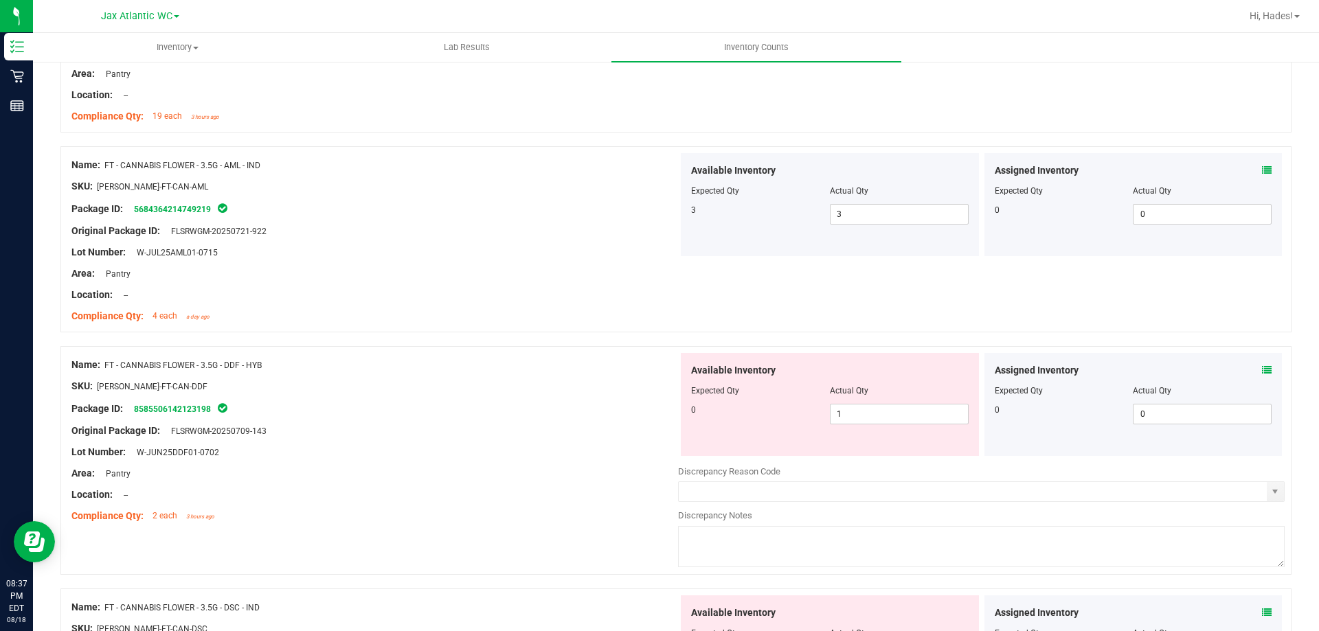
scroll to position [1030, 0]
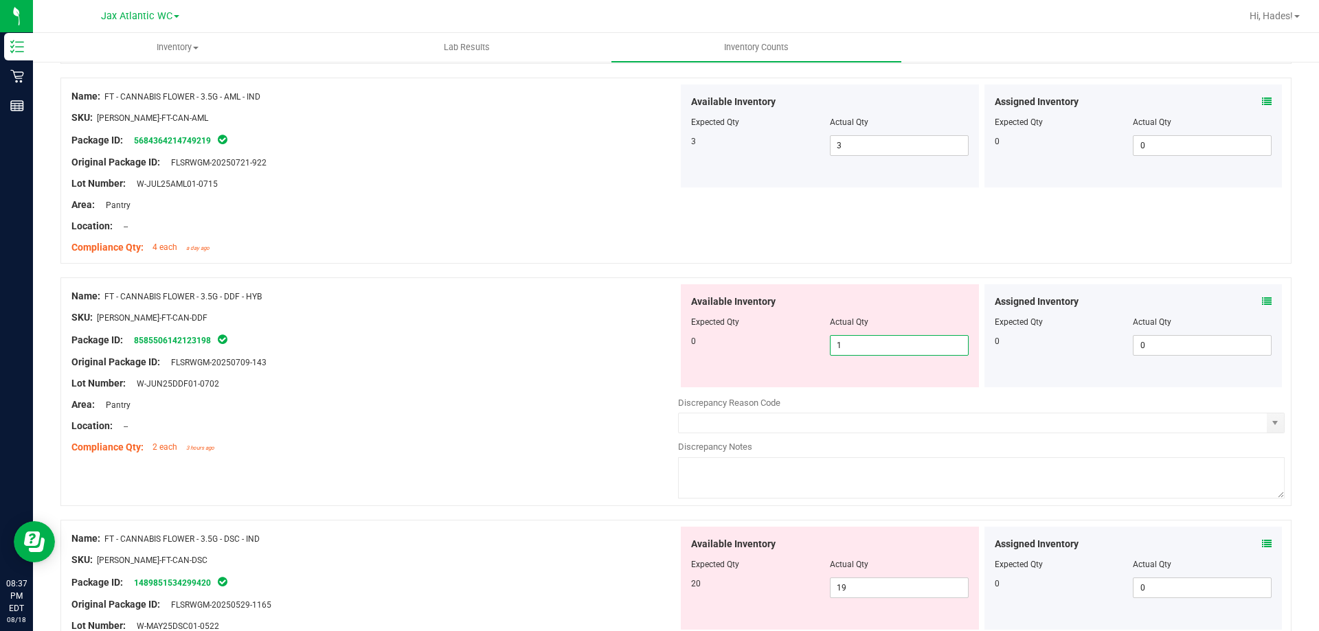
drag, startPoint x: 878, startPoint y: 337, endPoint x: 870, endPoint y: 341, distance: 8.6
click at [876, 337] on span "1 1" at bounding box center [899, 345] width 139 height 21
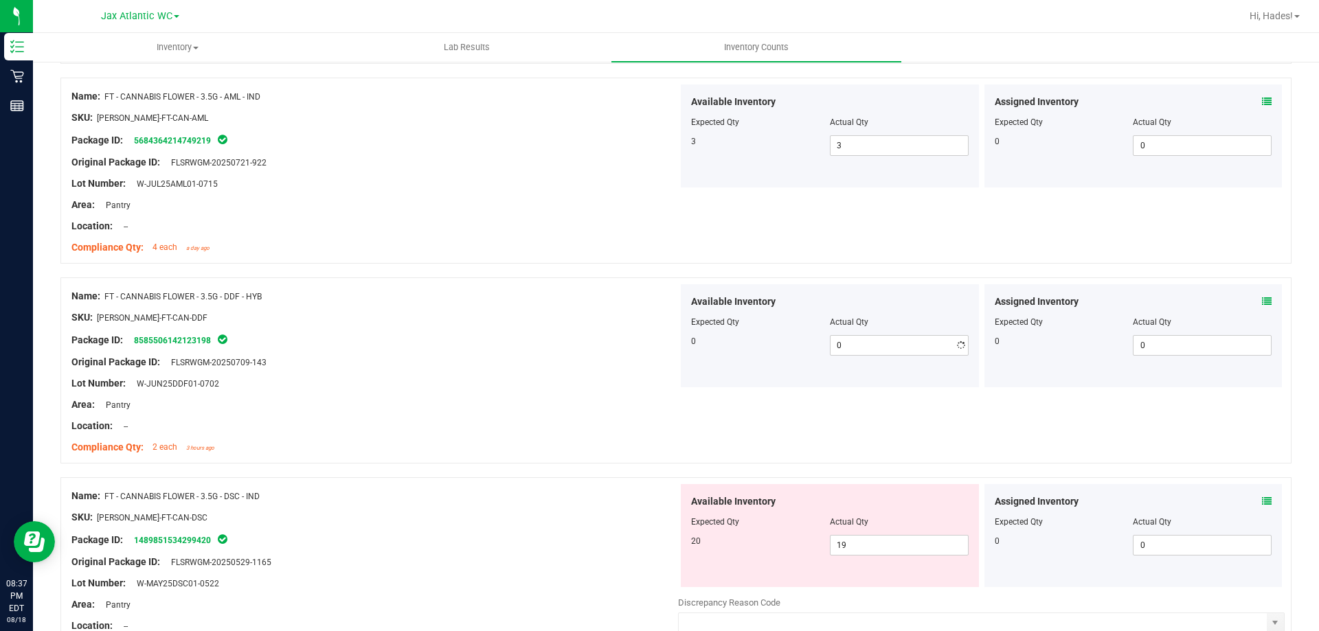
click at [582, 388] on div "Lot Number: W-JUN25DDF01-0702" at bounding box center [374, 383] width 607 height 14
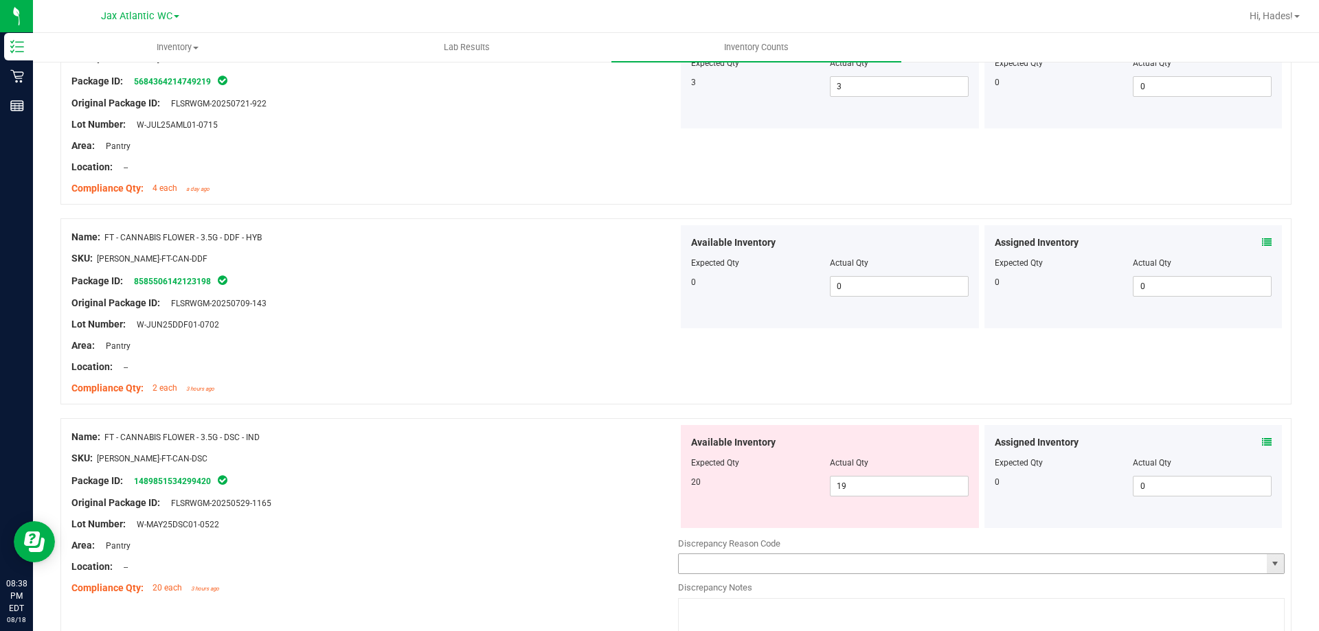
scroll to position [1236, 0]
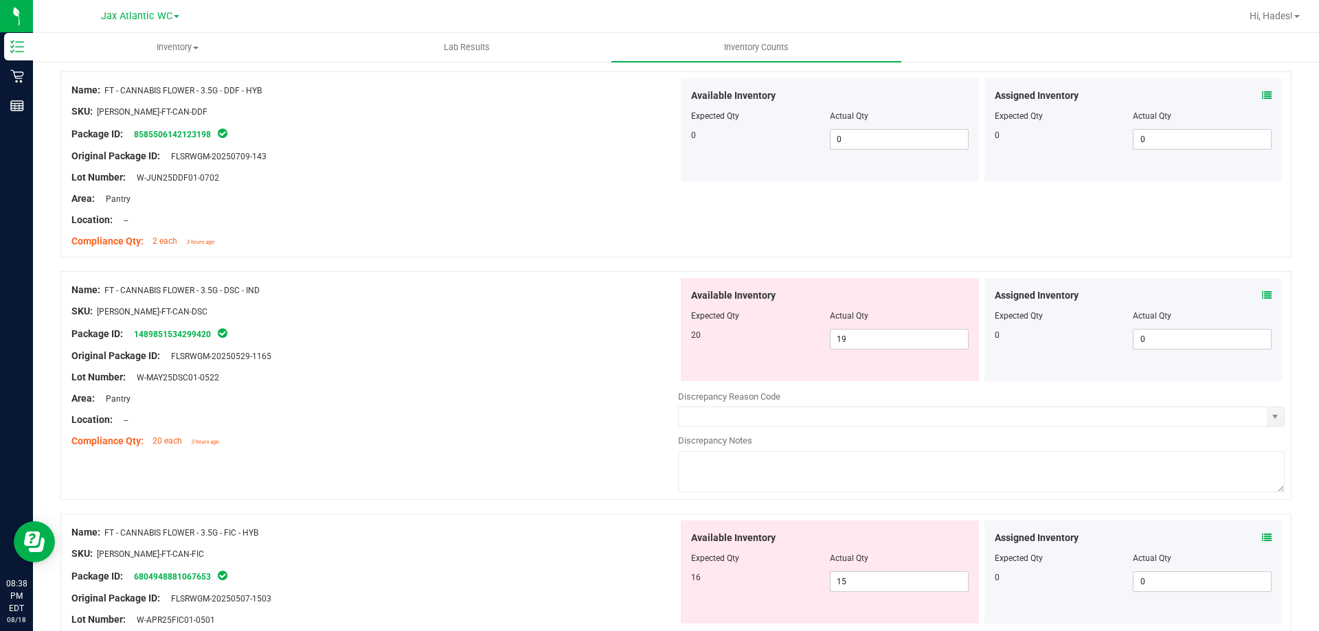
click at [1262, 289] on span at bounding box center [1267, 296] width 10 height 14
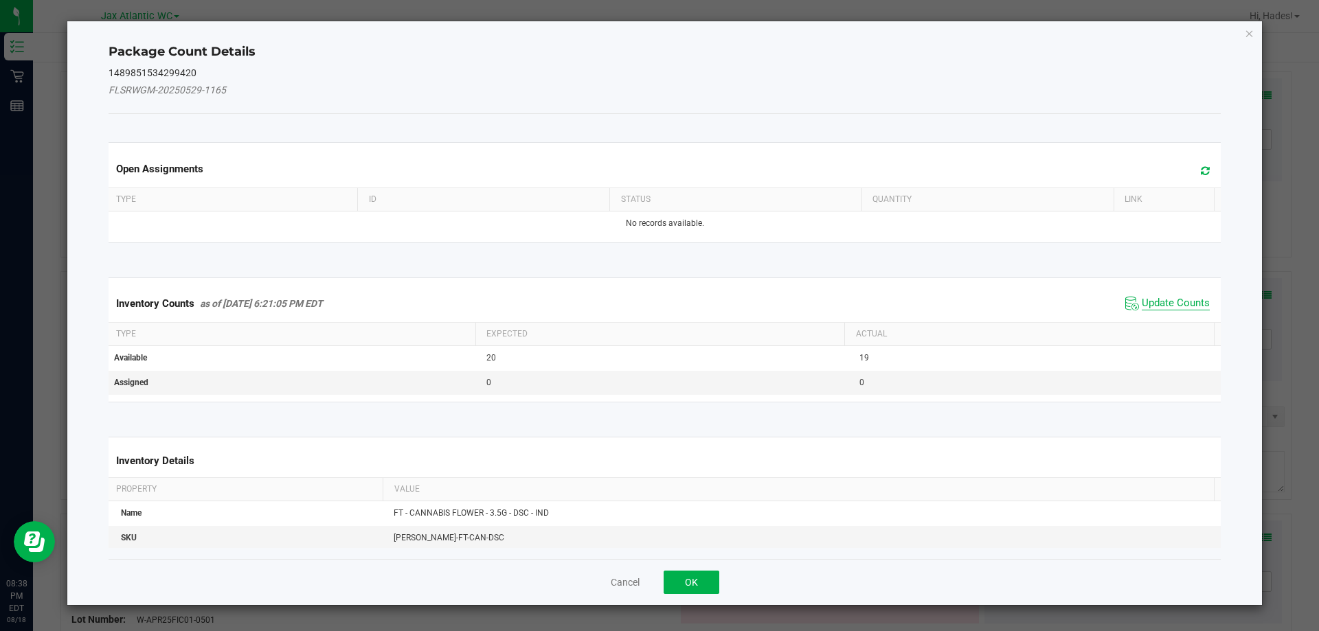
click at [1171, 303] on span "Update Counts" at bounding box center [1176, 304] width 68 height 14
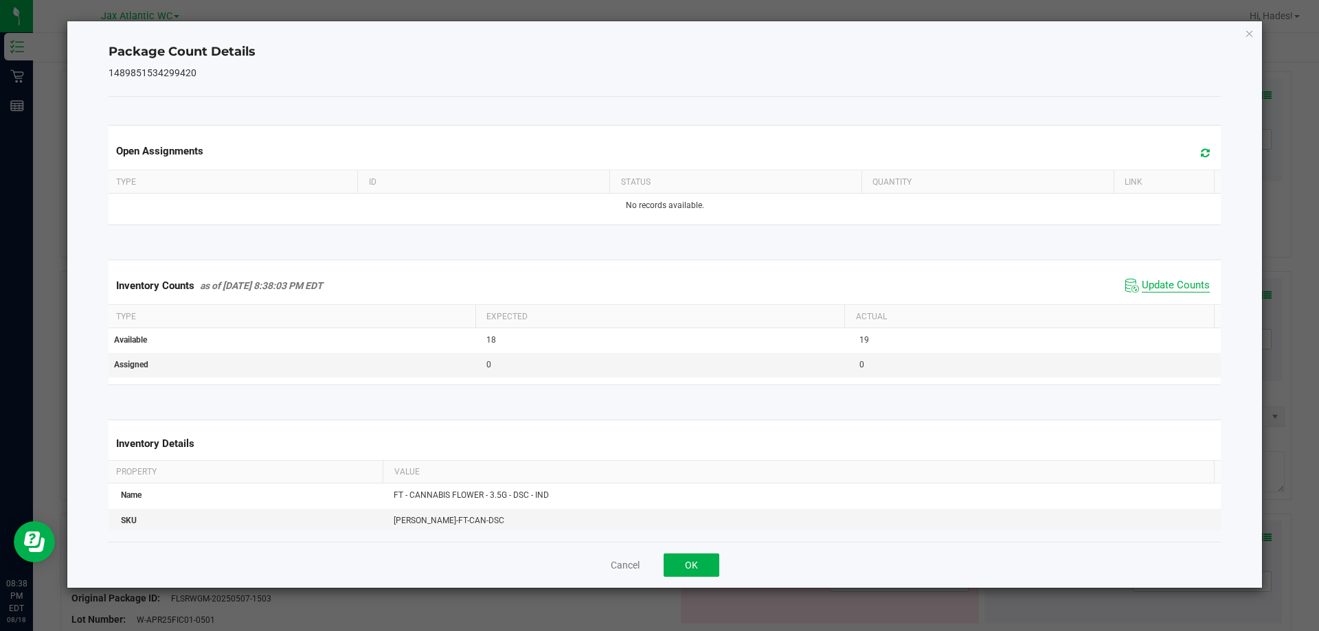
click at [1175, 292] on span "Update Counts" at bounding box center [1176, 286] width 68 height 14
click at [703, 563] on button "OK" at bounding box center [692, 565] width 56 height 23
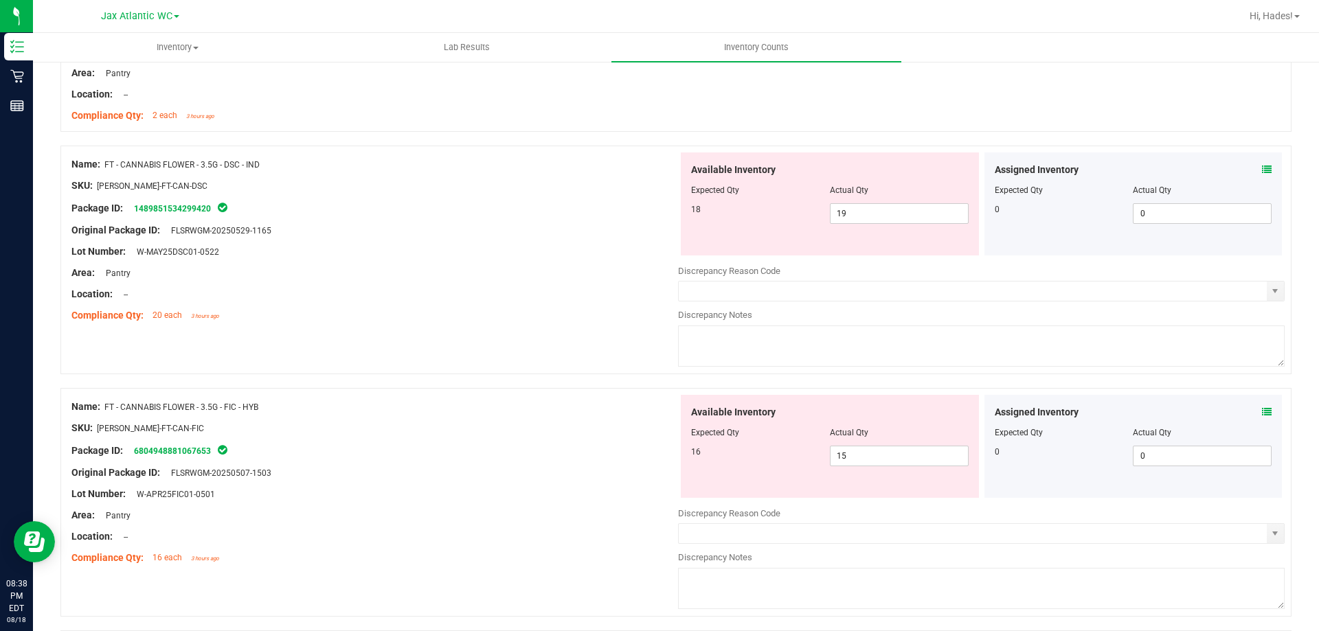
scroll to position [1443, 0]
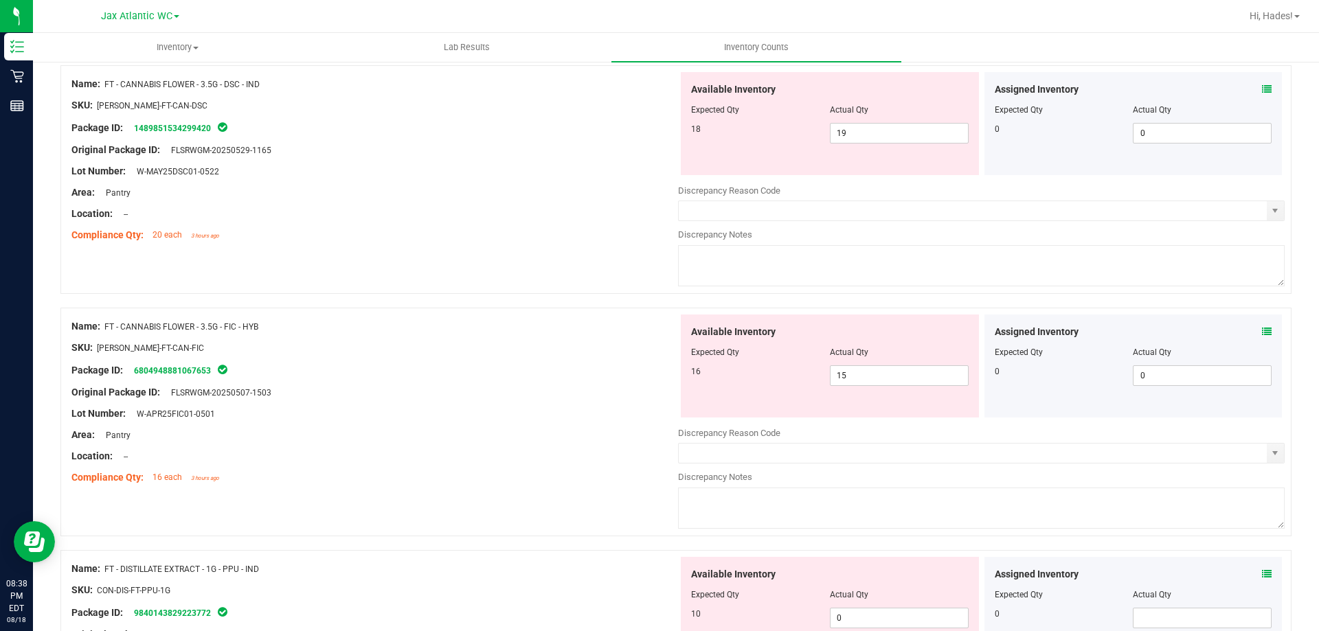
click at [1262, 329] on icon at bounding box center [1267, 332] width 10 height 10
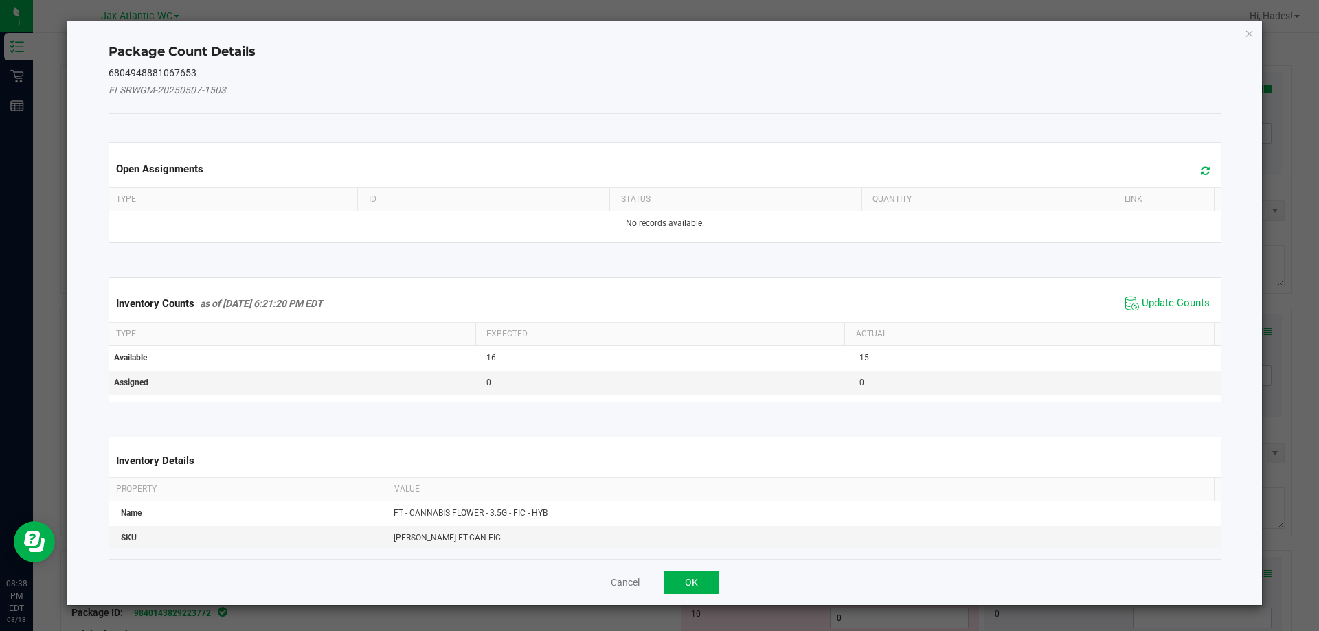
click at [1169, 300] on span "Update Counts" at bounding box center [1176, 304] width 68 height 14
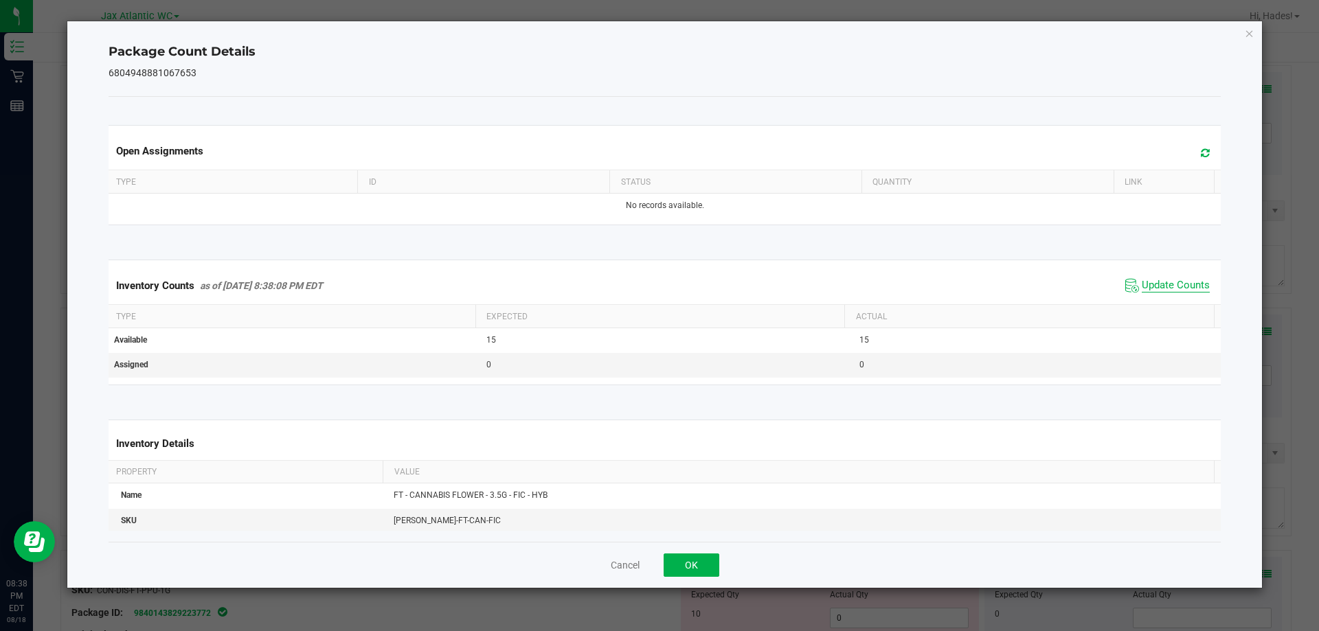
click at [1175, 289] on span "Update Counts" at bounding box center [1176, 286] width 68 height 14
click at [692, 562] on button "OK" at bounding box center [692, 565] width 56 height 23
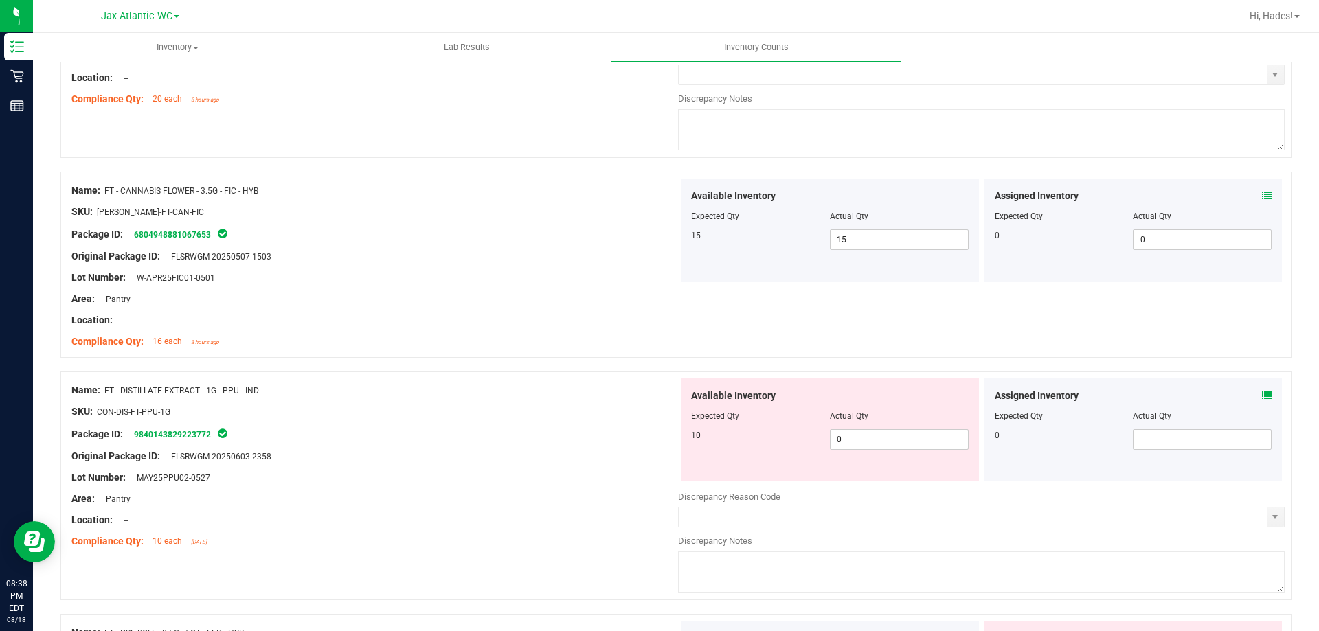
scroll to position [1580, 0]
click at [1247, 394] on div "Assigned Inventory" at bounding box center [1134, 394] width 278 height 14
click at [1262, 392] on icon at bounding box center [1267, 394] width 10 height 10
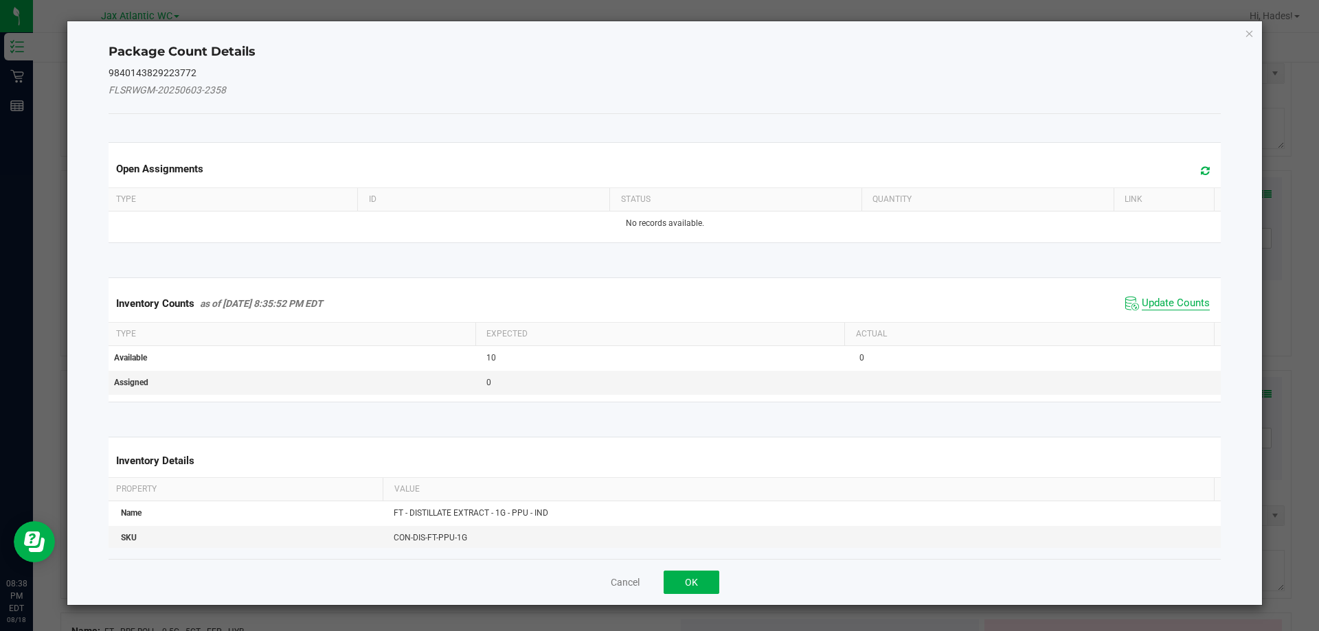
click at [1166, 300] on span "Update Counts" at bounding box center [1176, 304] width 68 height 14
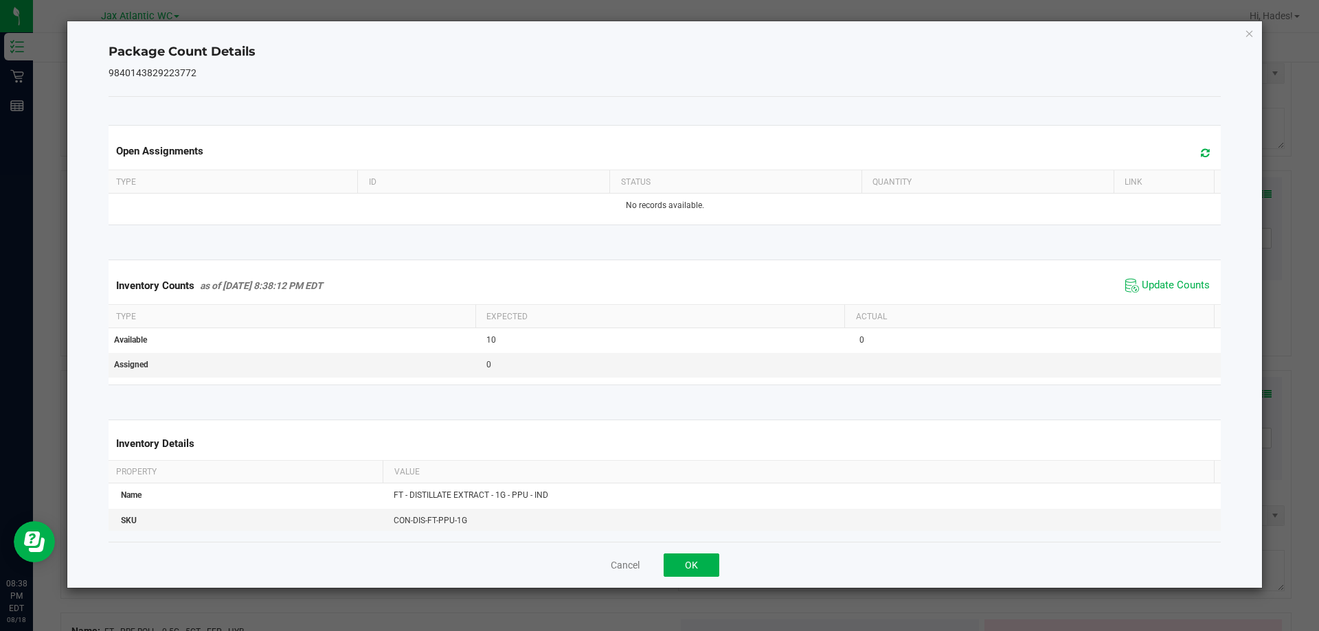
click at [1169, 295] on span "Update Counts" at bounding box center [1167, 285] width 91 height 21
click at [702, 560] on button "OK" at bounding box center [692, 565] width 56 height 23
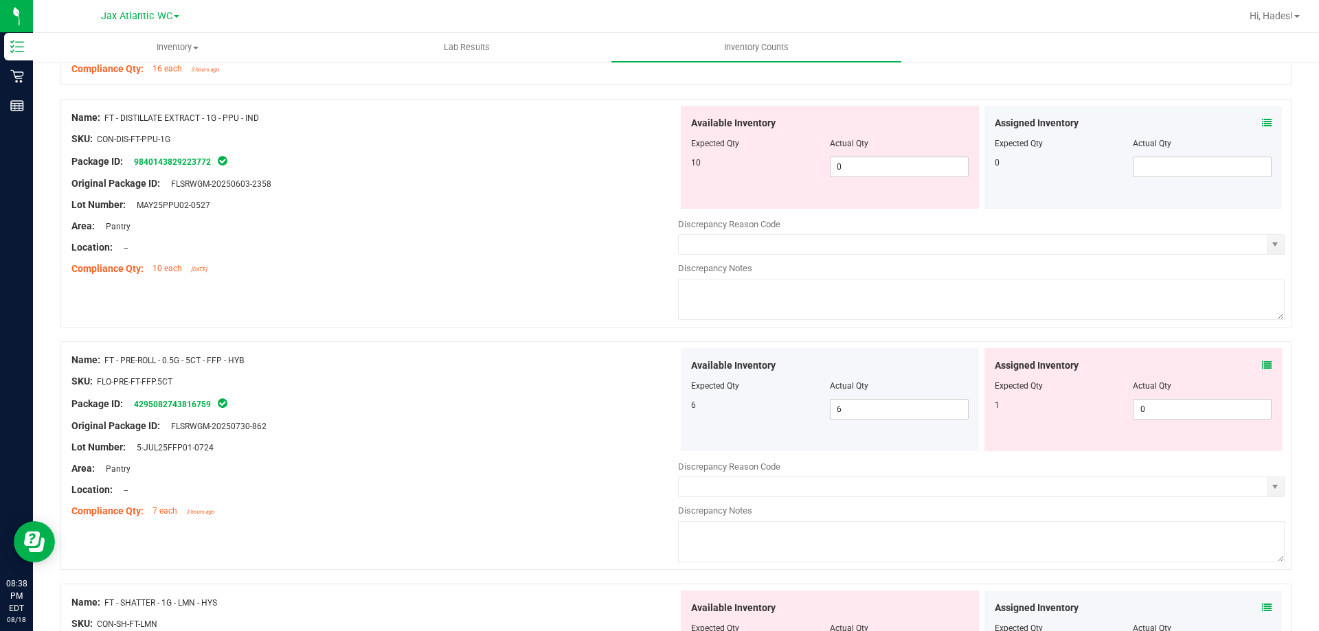
scroll to position [1855, 0]
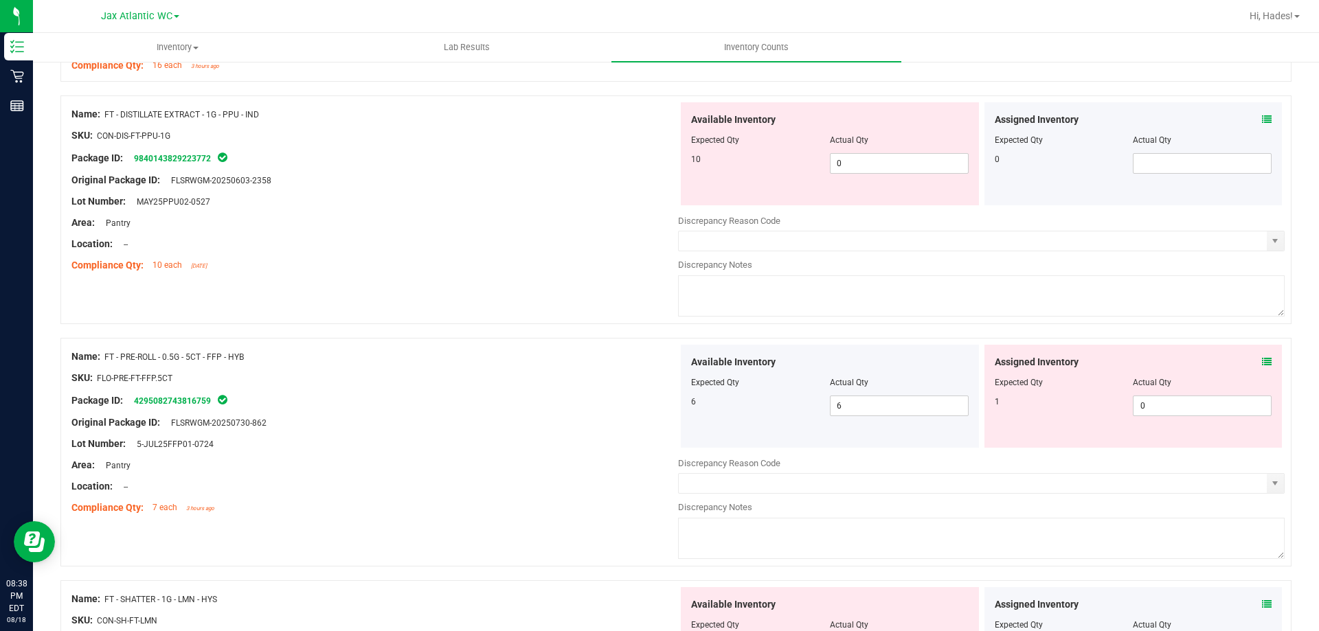
click at [1262, 357] on icon at bounding box center [1267, 362] width 10 height 10
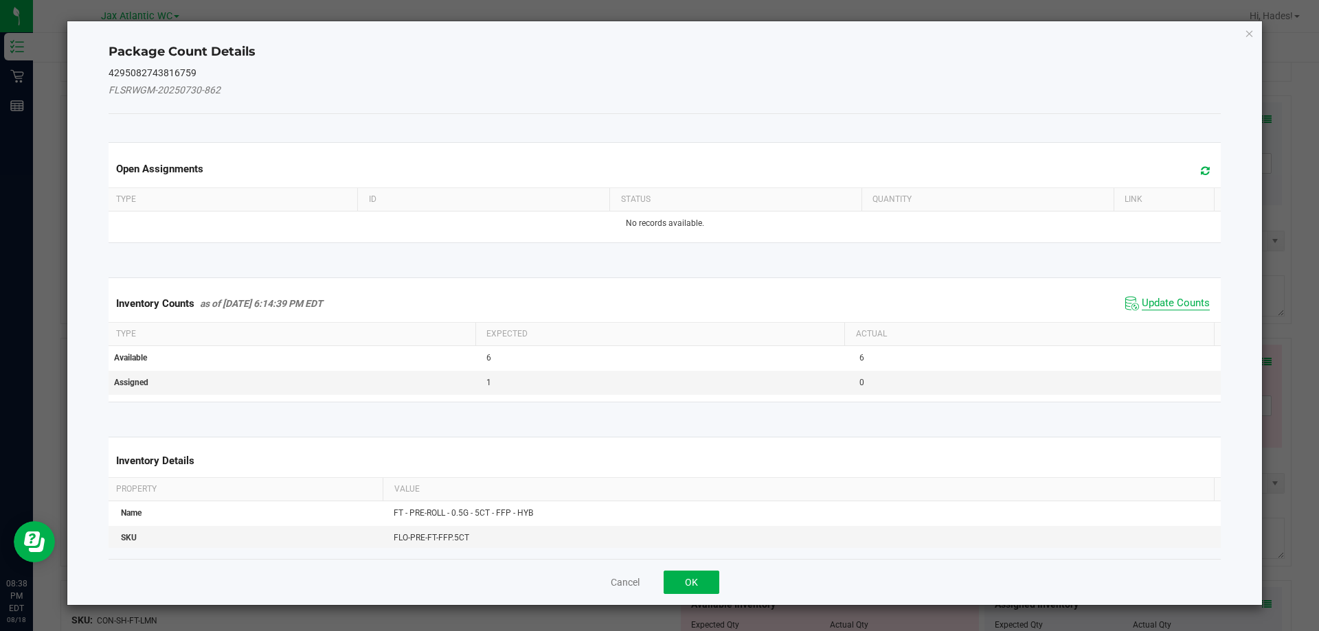
click at [1174, 304] on span "Update Counts" at bounding box center [1176, 304] width 68 height 14
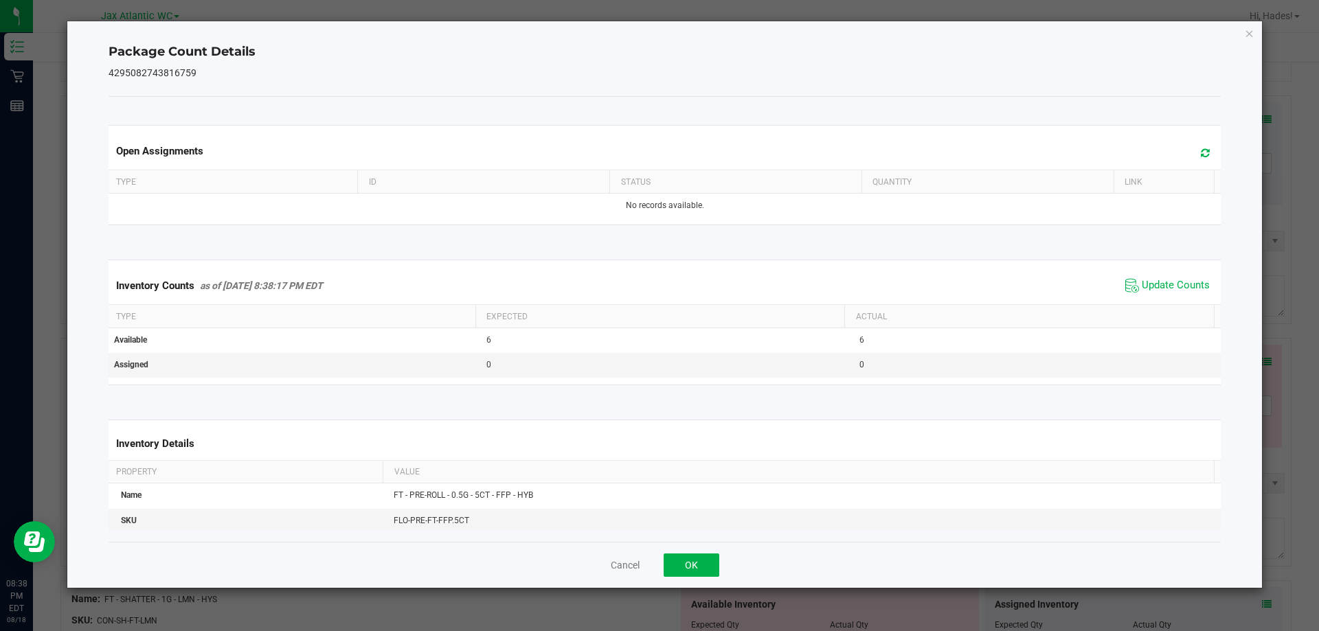
click at [1173, 300] on div "Inventory Counts as of [DATE] 8:38:17 PM EDT Update Counts" at bounding box center [665, 285] width 1118 height 37
click at [686, 558] on button "OK" at bounding box center [692, 565] width 56 height 23
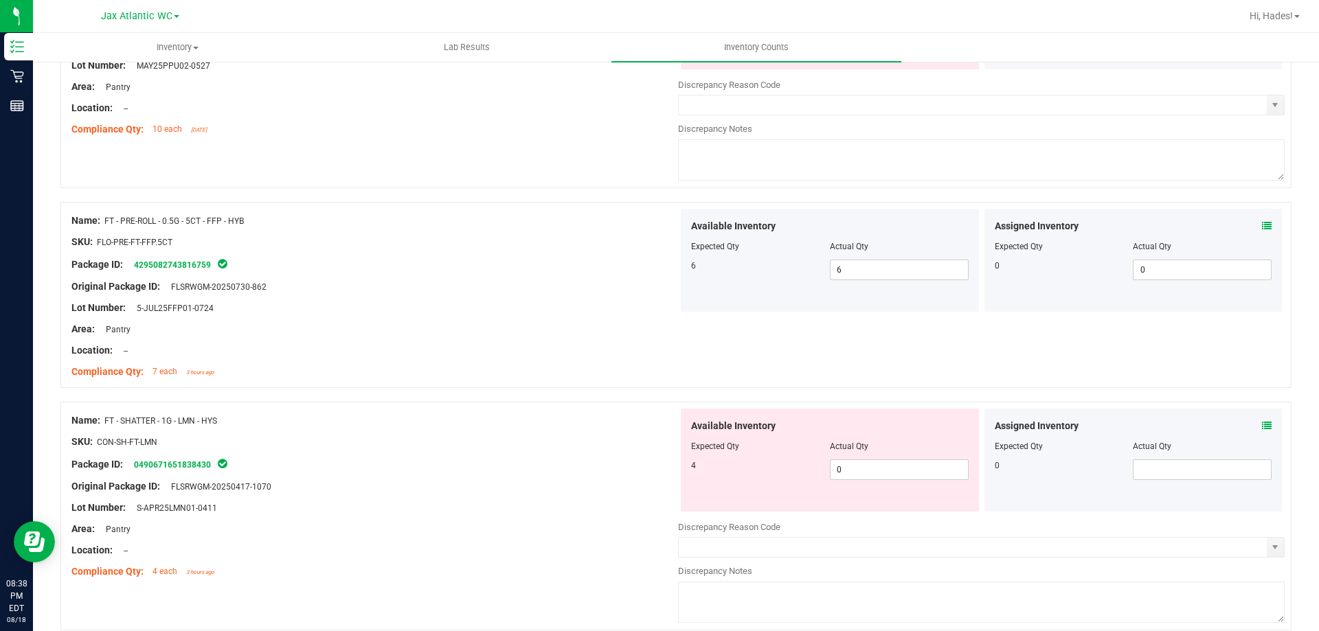
scroll to position [1992, 0]
click at [1262, 420] on icon at bounding box center [1267, 425] width 10 height 10
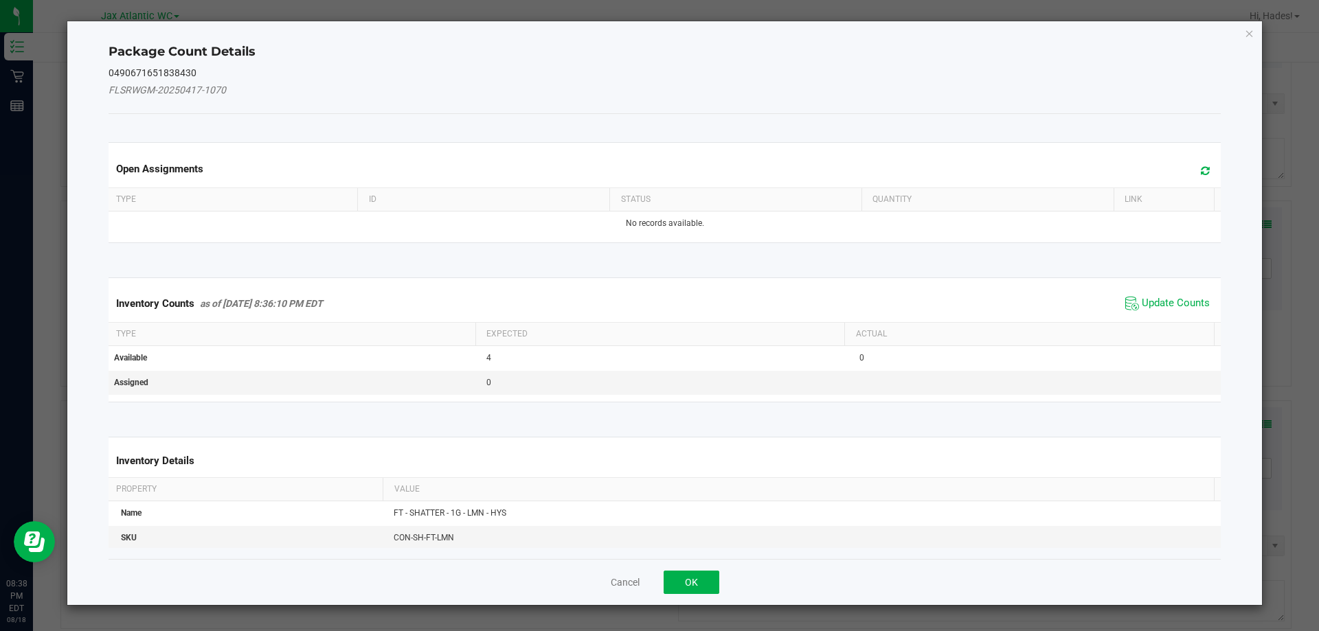
click at [1255, 421] on div "Package Count Details 0490671651838430 FLSRWGM-20250417-1070 Open Assignments T…" at bounding box center [664, 313] width 1195 height 584
click at [1170, 305] on span "Update Counts" at bounding box center [1176, 304] width 68 height 14
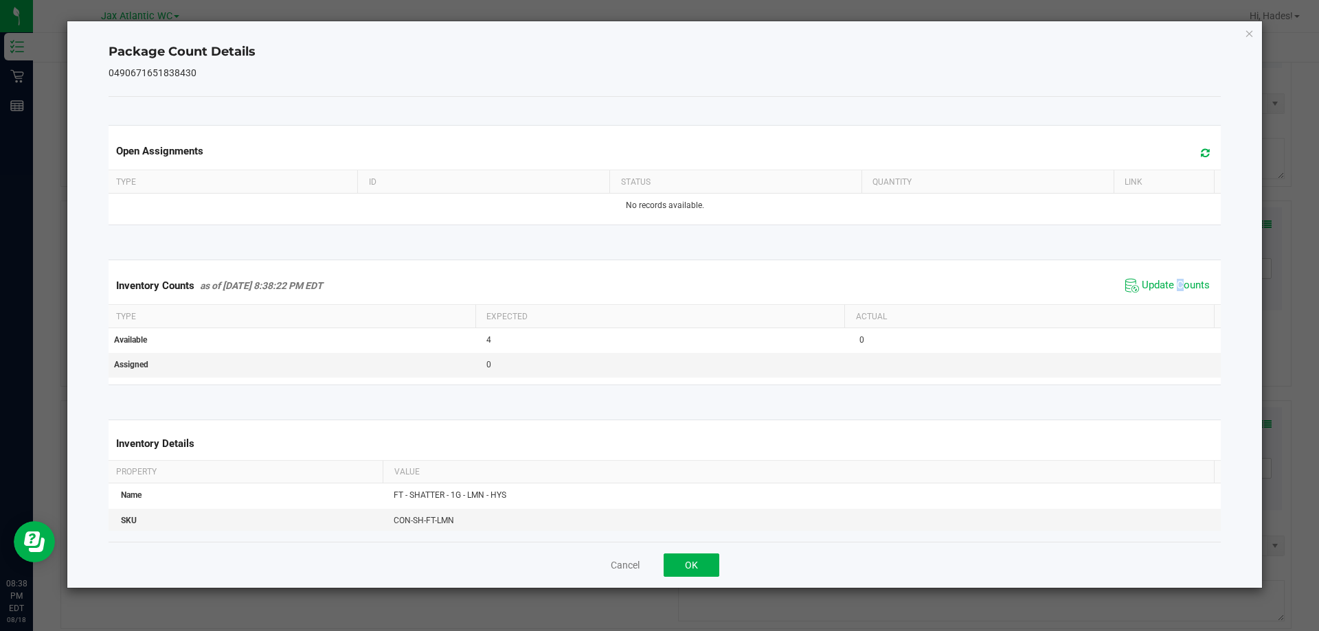
click at [1171, 298] on div "Inventory Counts as of [DATE] 8:38:22 PM EDT Update Counts" at bounding box center [665, 285] width 1118 height 37
click at [686, 574] on button "OK" at bounding box center [692, 565] width 56 height 23
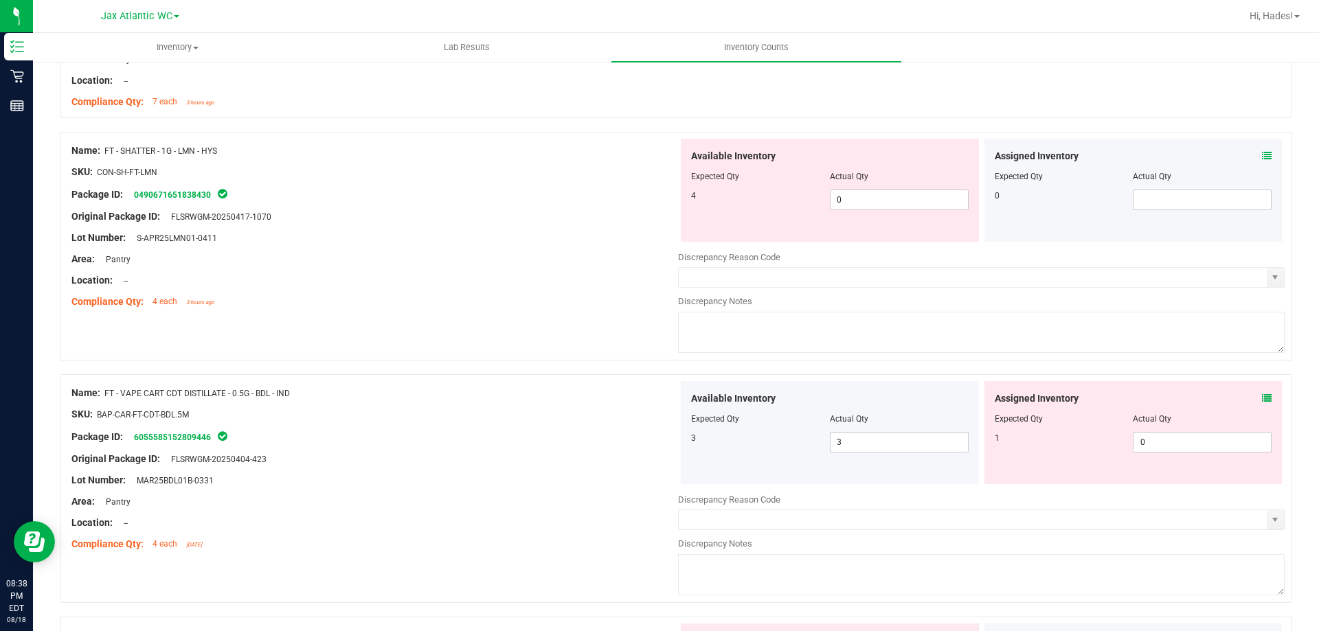
scroll to position [2267, 0]
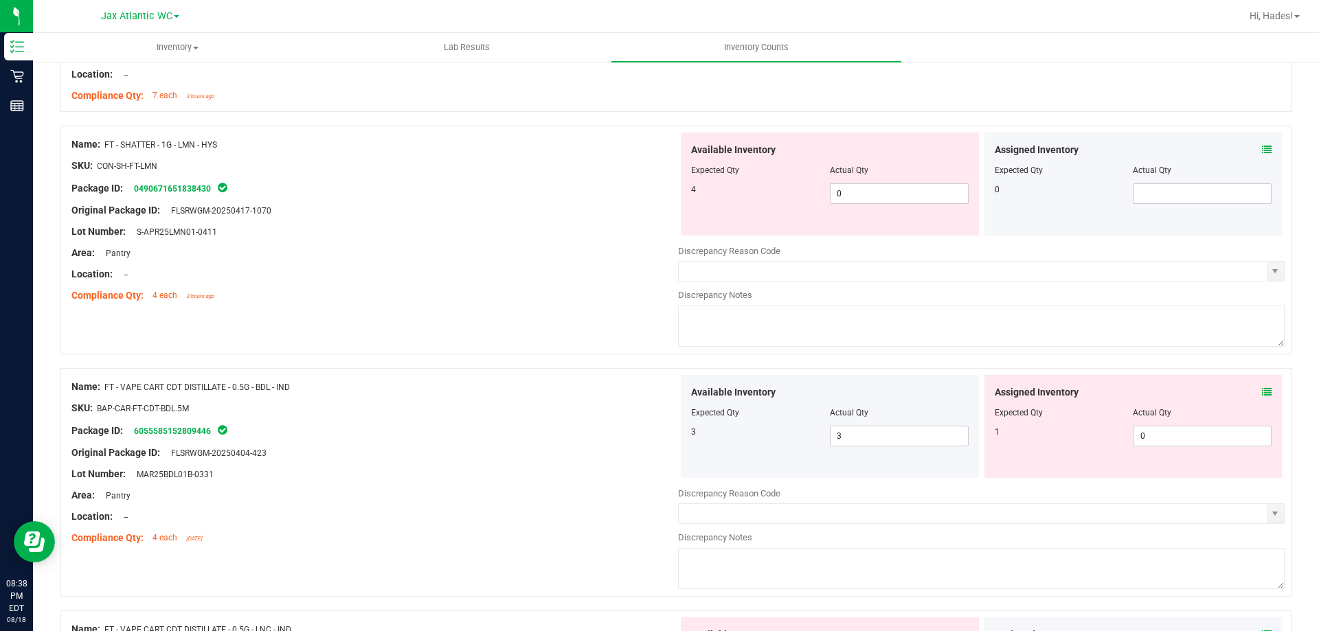
click at [1262, 392] on icon at bounding box center [1267, 392] width 10 height 10
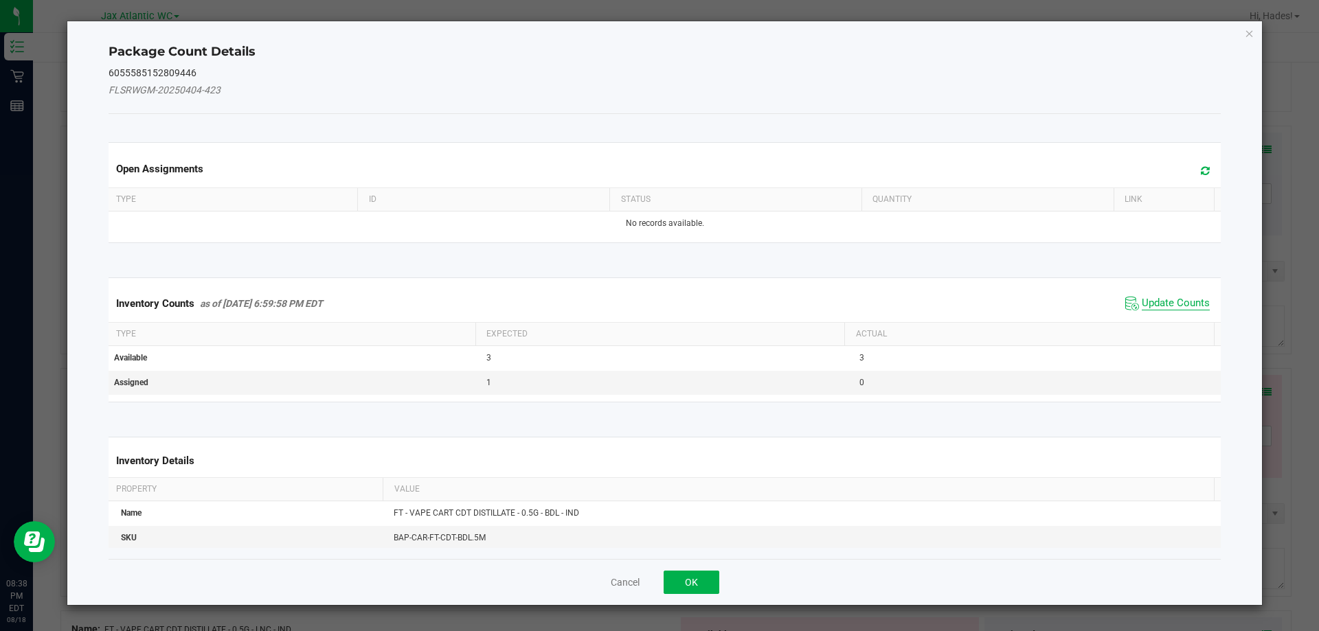
click at [1155, 304] on span "Update Counts" at bounding box center [1176, 304] width 68 height 14
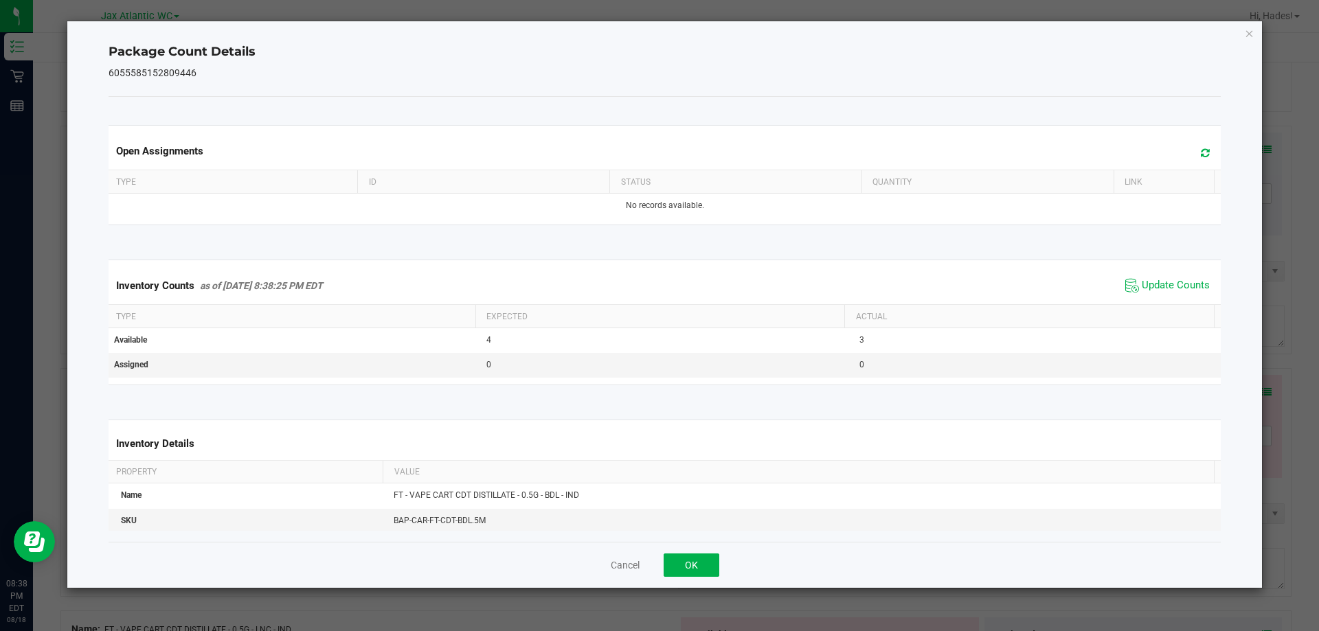
drag, startPoint x: 1160, startPoint y: 297, endPoint x: 1097, endPoint y: 325, distance: 68.9
click at [1160, 297] on div "Inventory Counts as of [DATE] 8:38:25 PM EDT Update Counts" at bounding box center [665, 285] width 1118 height 37
click at [701, 556] on button "OK" at bounding box center [692, 565] width 56 height 23
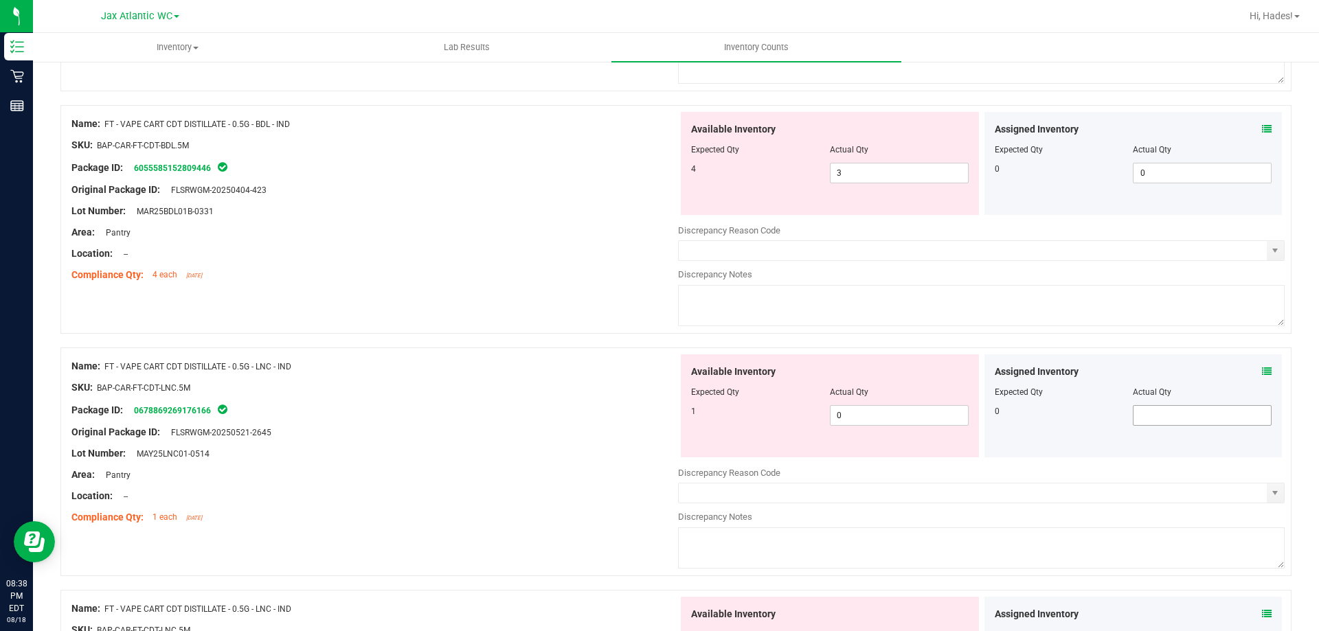
scroll to position [2542, 0]
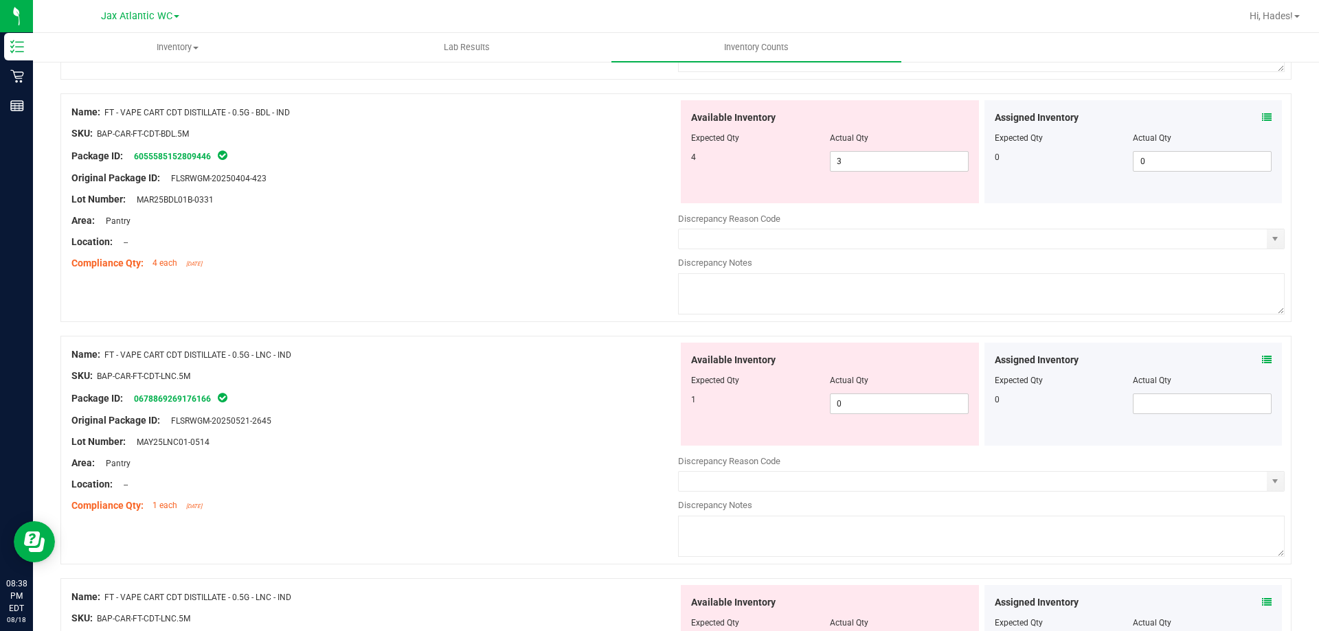
click at [1262, 357] on icon at bounding box center [1267, 360] width 10 height 10
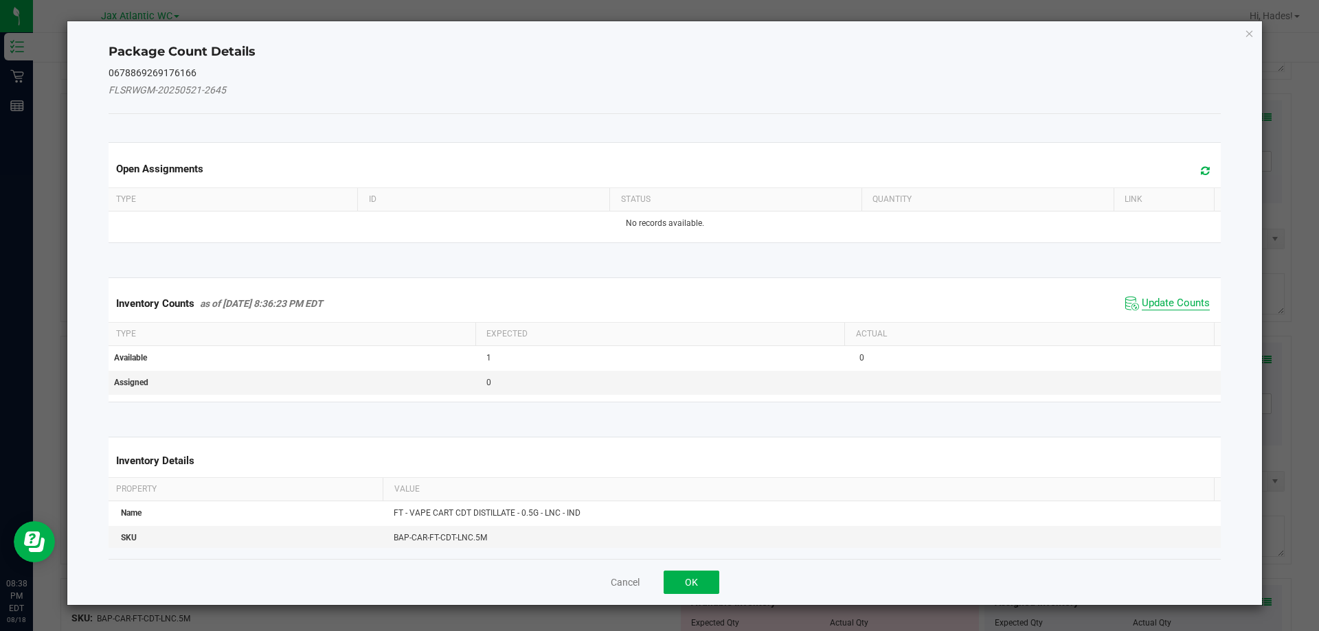
click at [1161, 300] on span "Update Counts" at bounding box center [1176, 304] width 68 height 14
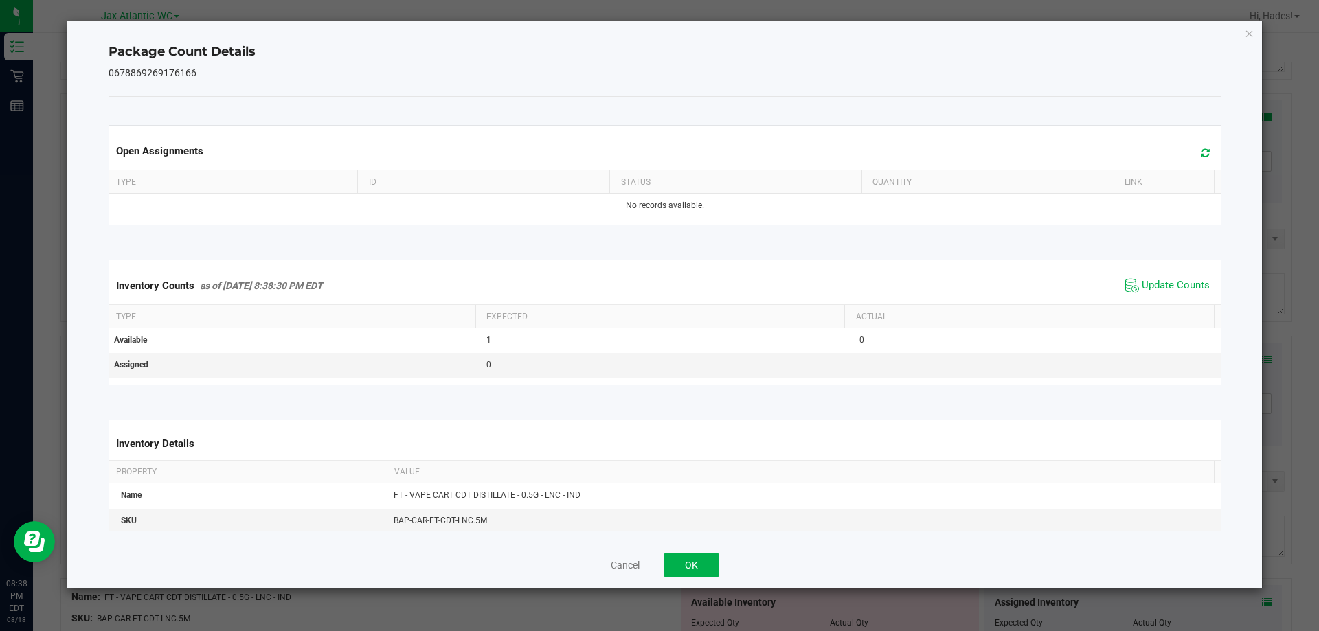
click at [1166, 295] on span "Update Counts" at bounding box center [1167, 285] width 91 height 21
click at [718, 565] on button "OK" at bounding box center [692, 565] width 56 height 23
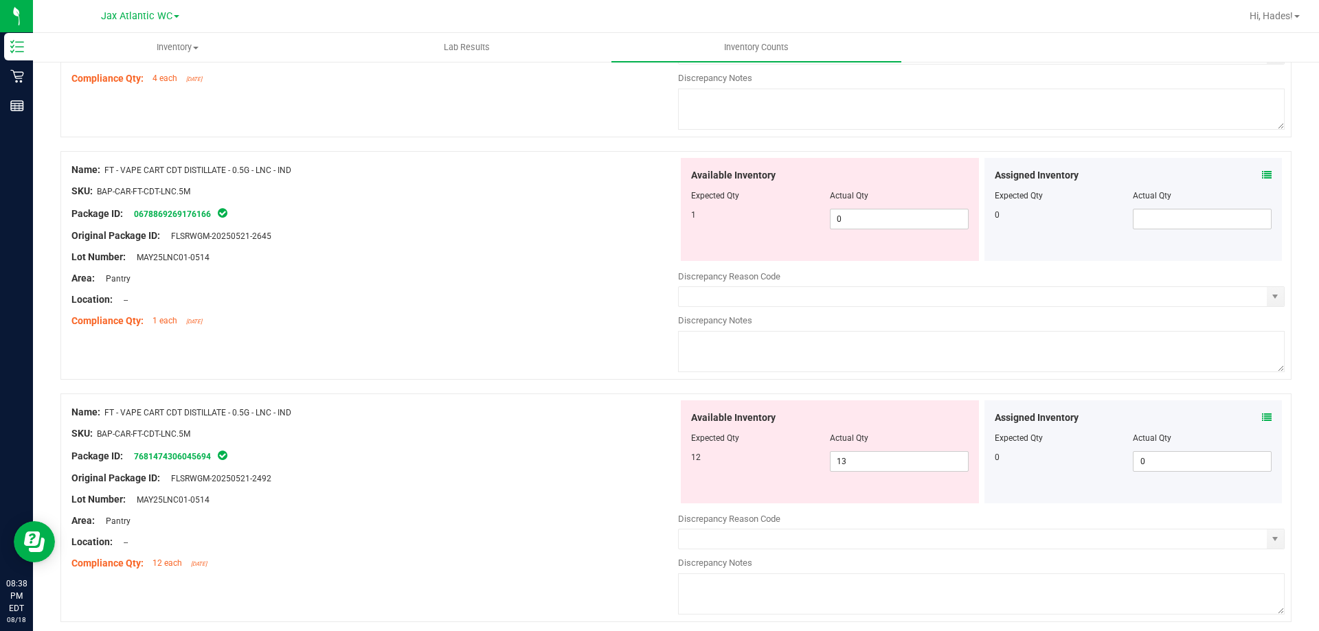
scroll to position [2748, 0]
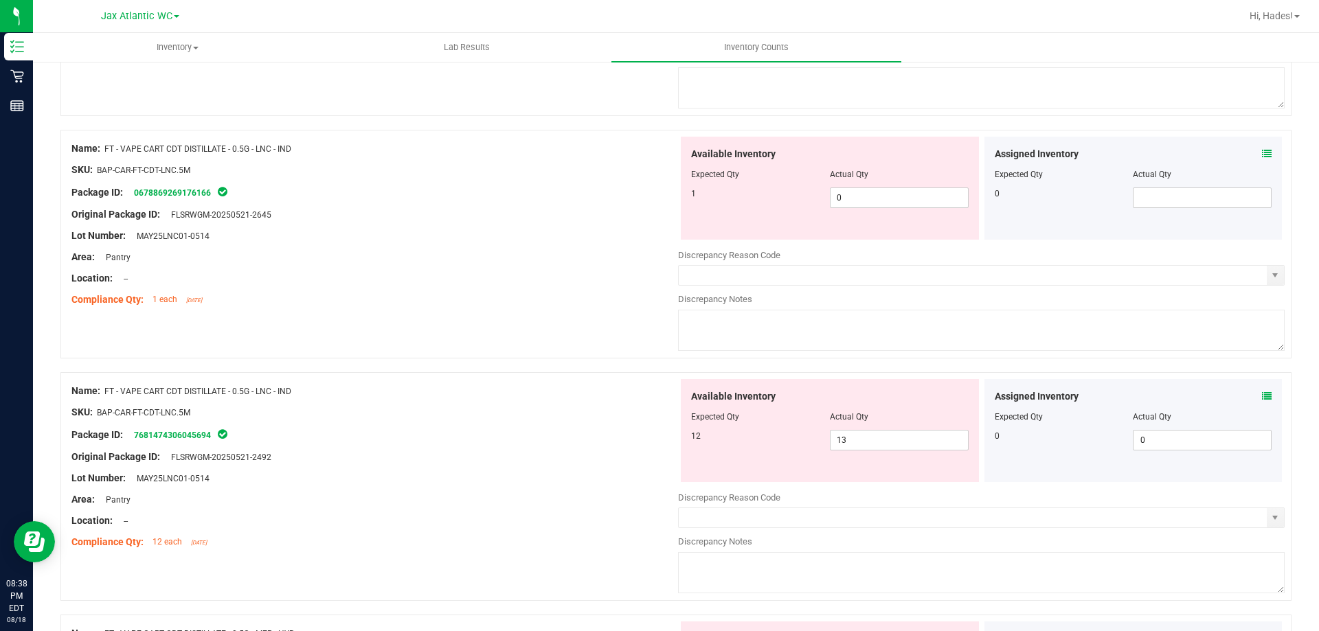
click at [1262, 396] on icon at bounding box center [1267, 397] width 10 height 10
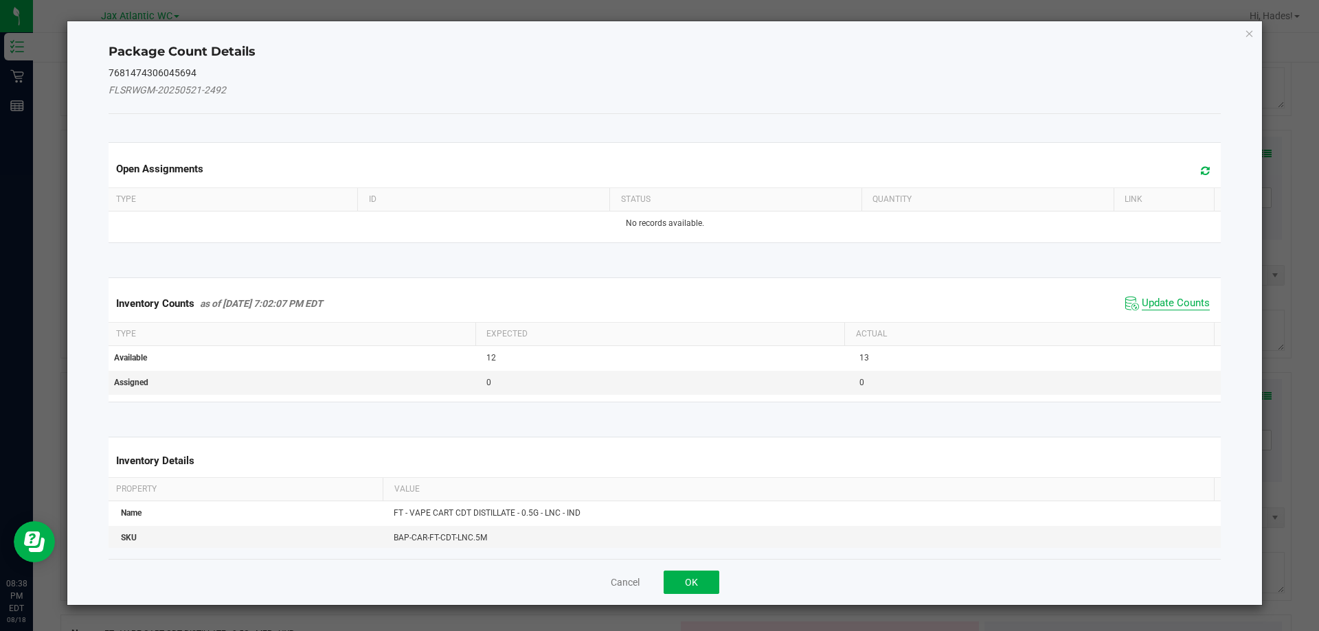
click at [1181, 302] on span "Update Counts" at bounding box center [1176, 304] width 68 height 14
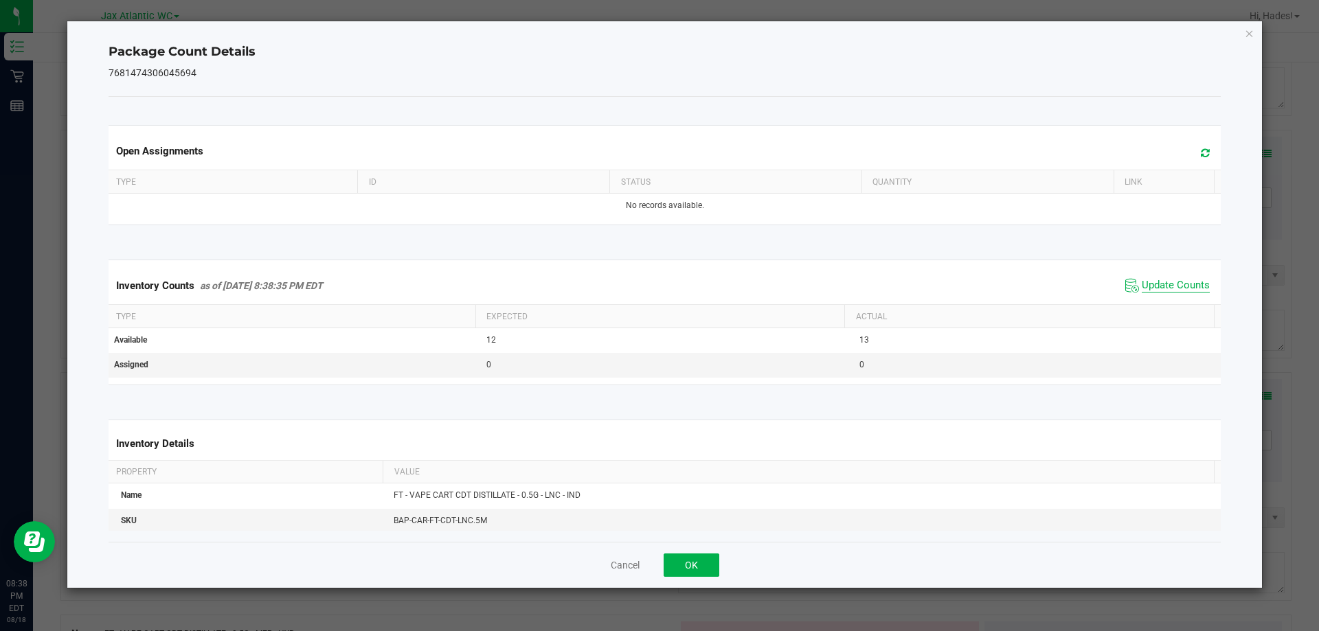
click at [1182, 291] on span "Update Counts" at bounding box center [1176, 286] width 68 height 14
click at [696, 571] on button "OK" at bounding box center [692, 565] width 56 height 23
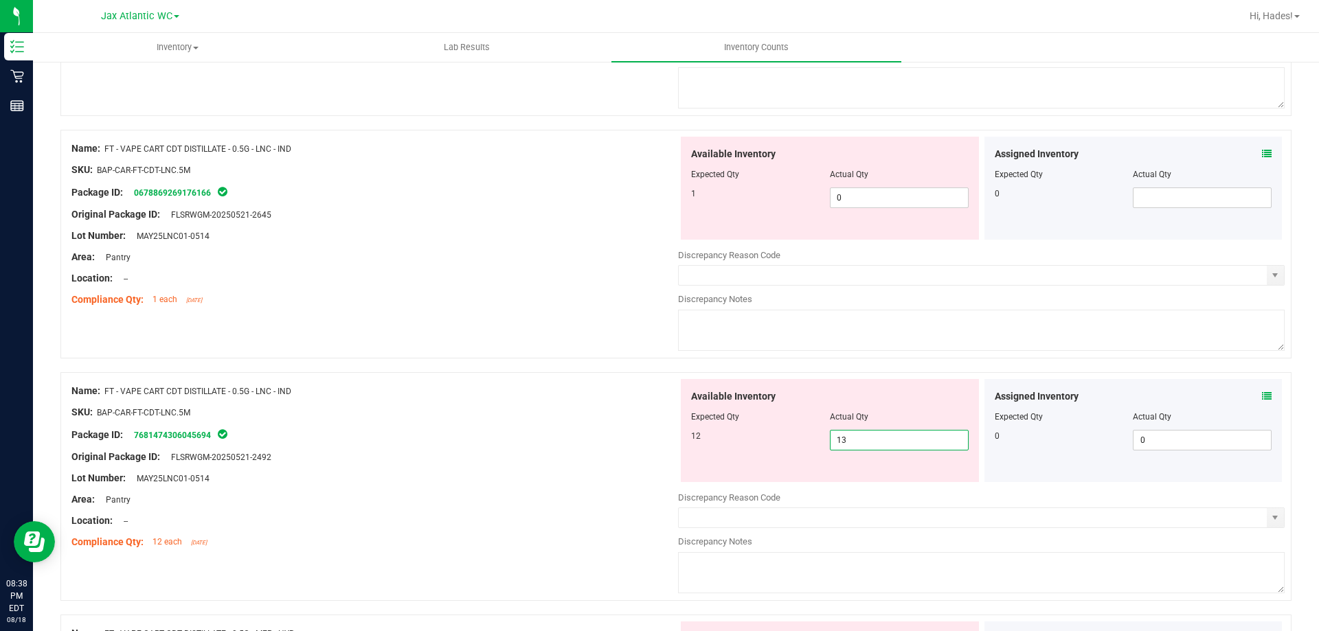
drag, startPoint x: 860, startPoint y: 438, endPoint x: 764, endPoint y: 438, distance: 96.2
click at [764, 438] on div "12 13 13" at bounding box center [830, 440] width 278 height 21
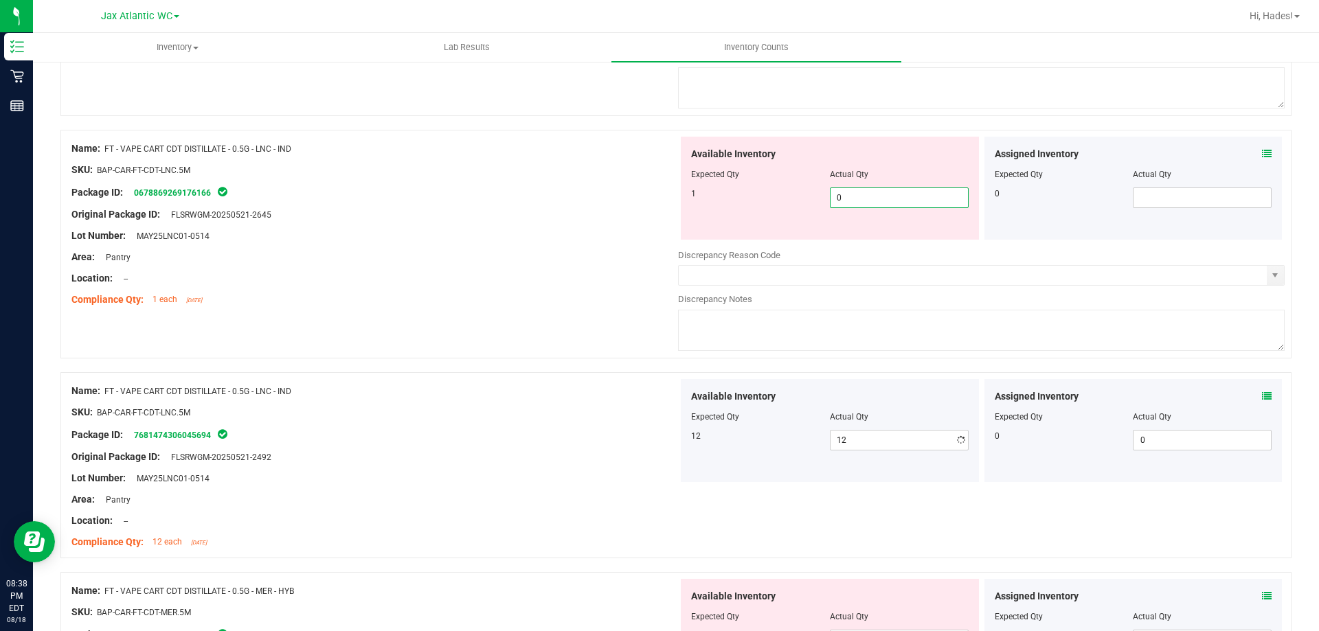
drag, startPoint x: 837, startPoint y: 201, endPoint x: 747, endPoint y: 202, distance: 89.3
click at [747, 202] on div "1 0 0" at bounding box center [830, 198] width 278 height 21
click at [631, 191] on div "Package ID: 0678869269176166" at bounding box center [374, 192] width 607 height 16
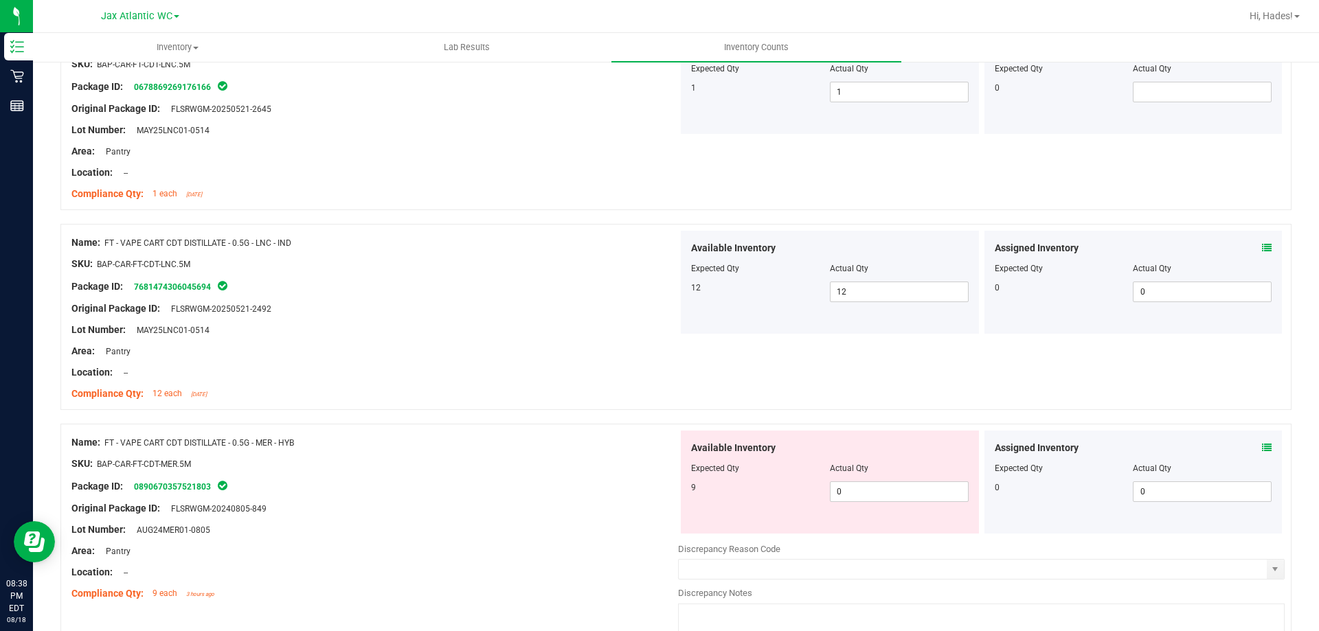
scroll to position [2954, 0]
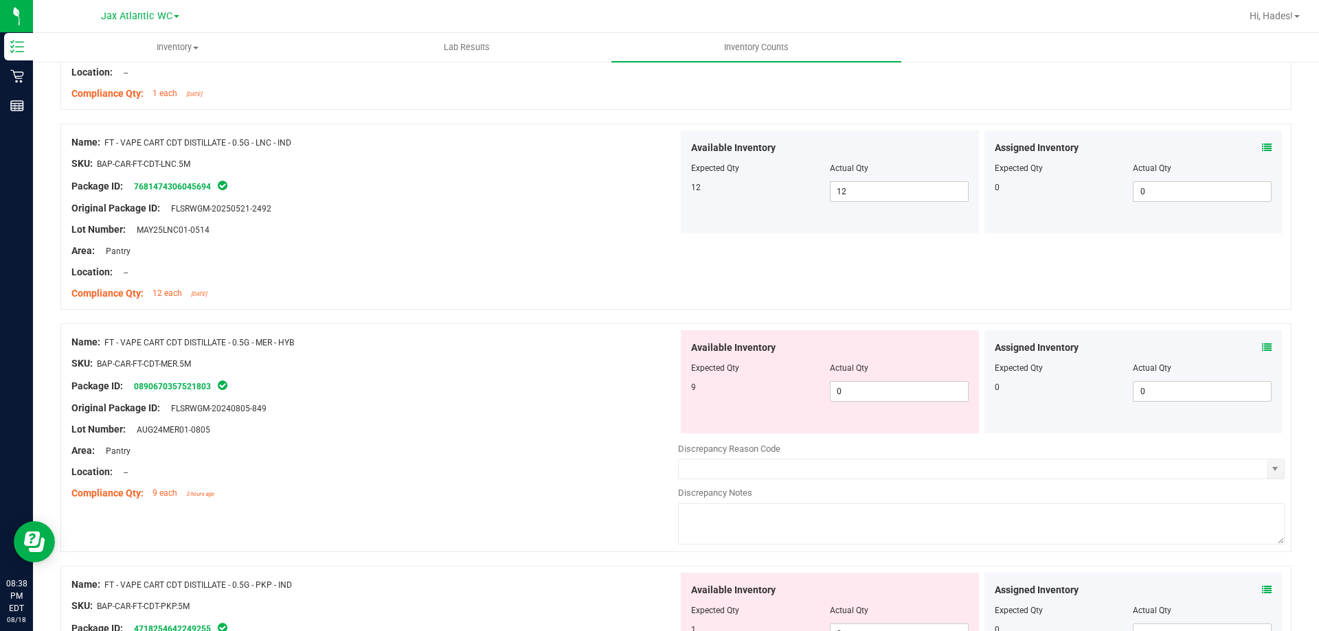
click at [1262, 347] on icon at bounding box center [1267, 348] width 10 height 10
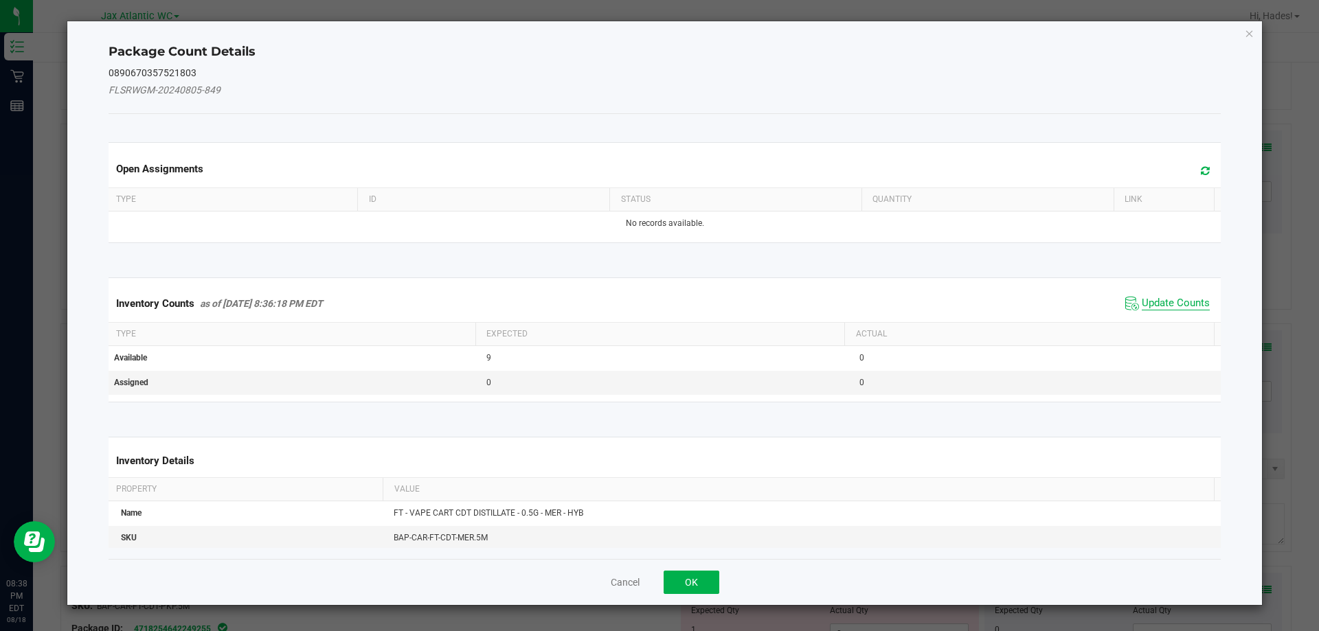
click at [1165, 304] on span "Update Counts" at bounding box center [1176, 304] width 68 height 14
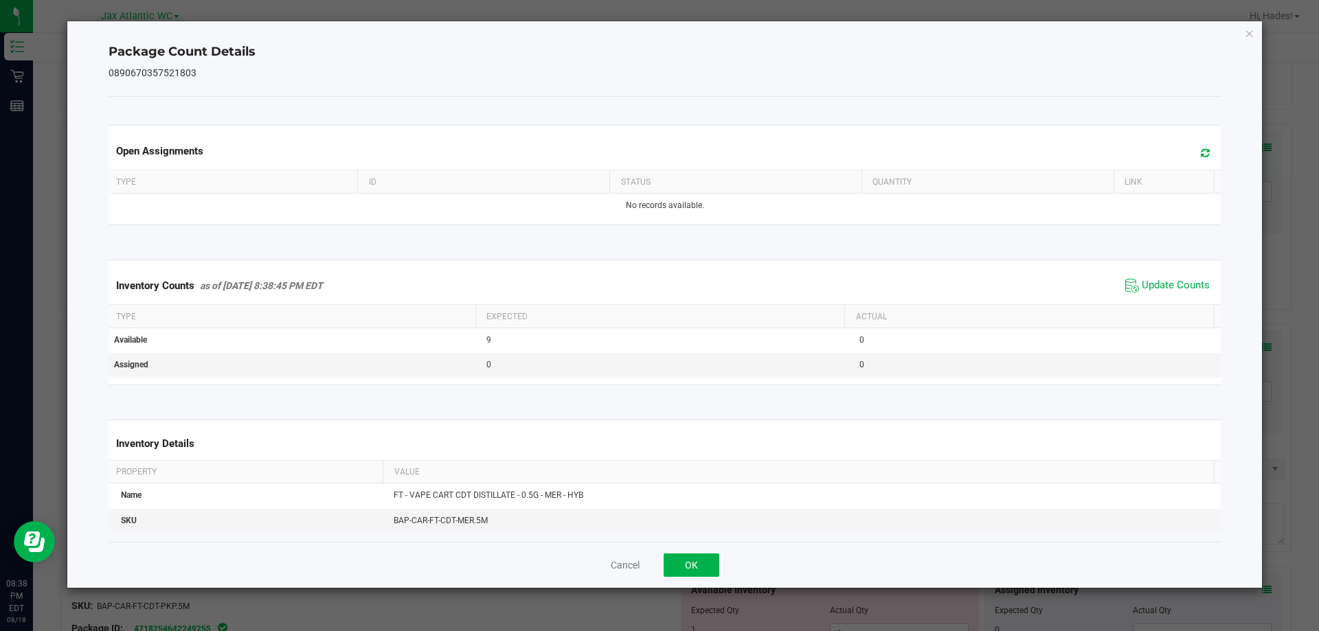
click at [1166, 295] on span "Update Counts" at bounding box center [1167, 285] width 91 height 21
click at [692, 560] on button "OK" at bounding box center [692, 565] width 56 height 23
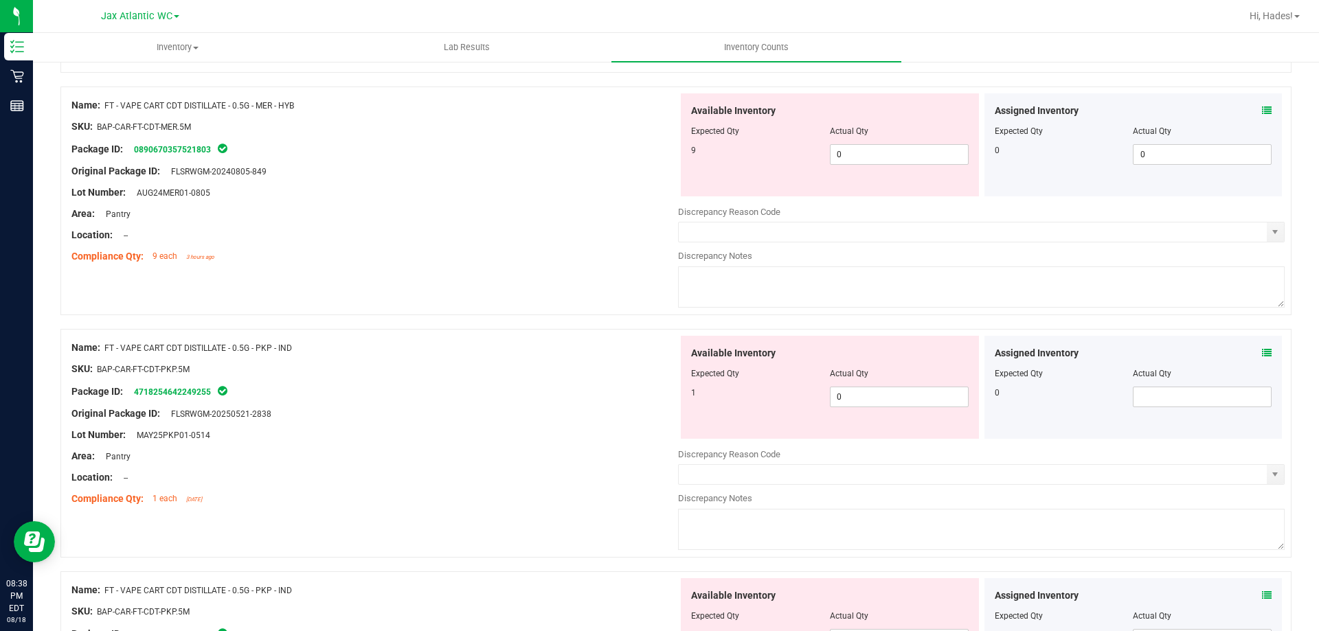
scroll to position [3229, 0]
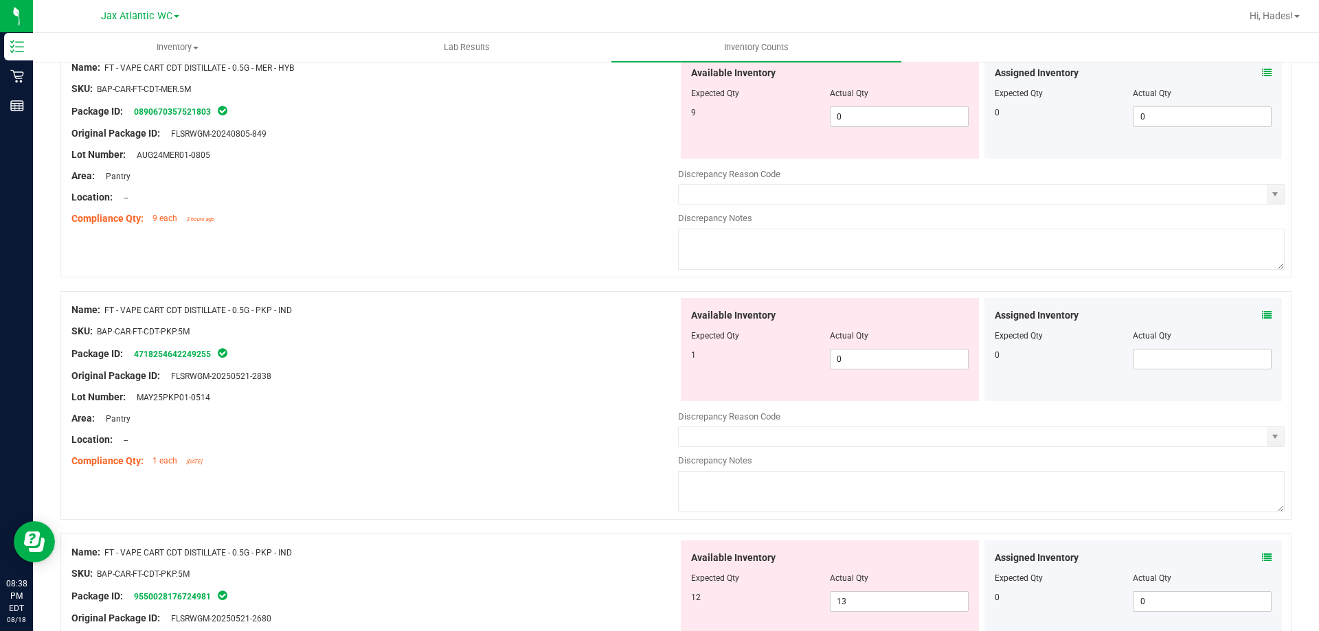
click at [1262, 315] on icon at bounding box center [1267, 315] width 10 height 10
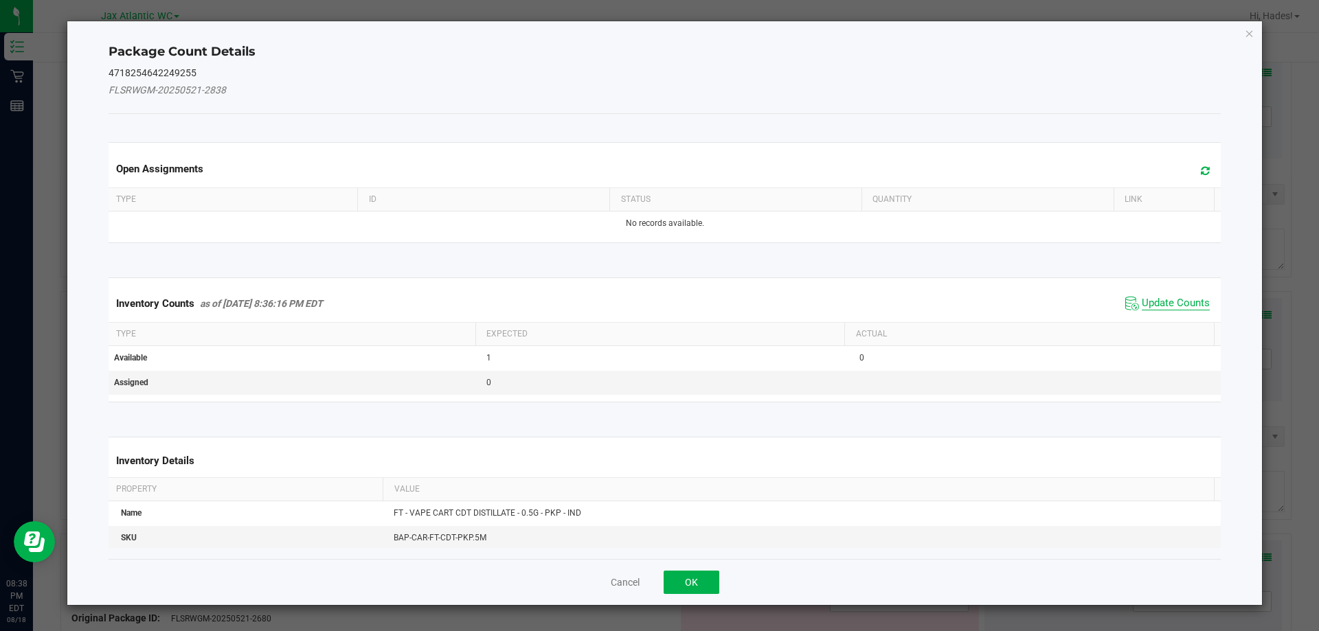
click at [1172, 301] on span "Update Counts" at bounding box center [1176, 304] width 68 height 14
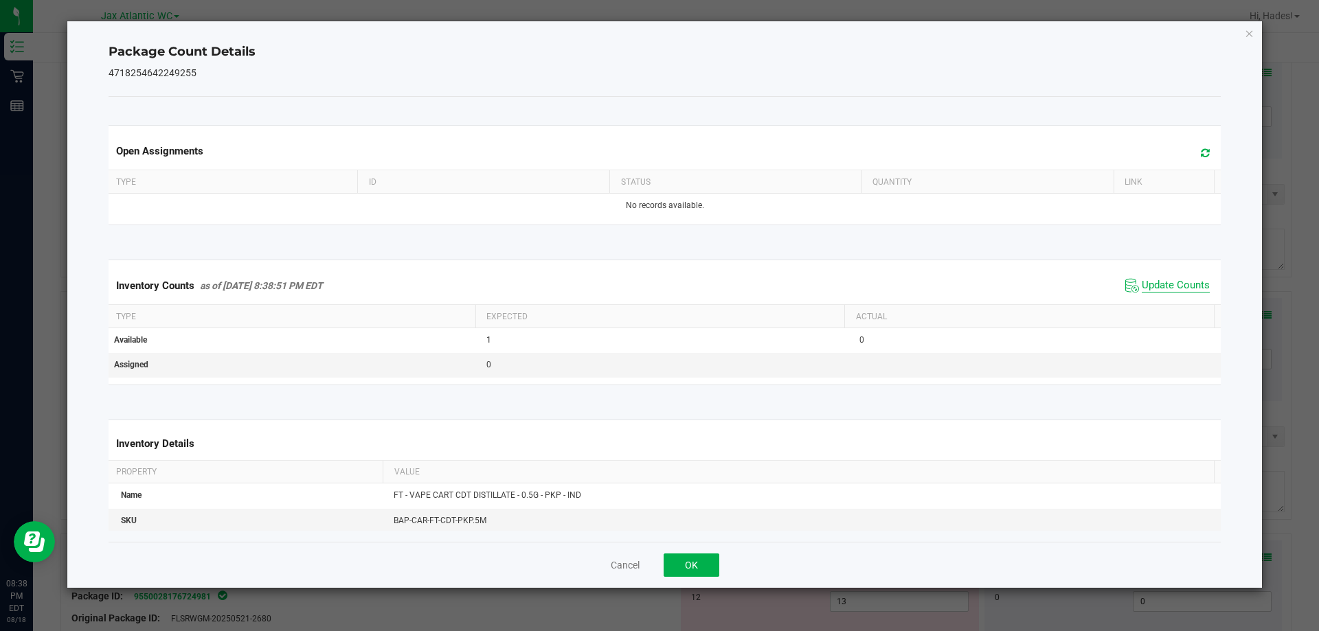
click at [1179, 291] on span "Update Counts" at bounding box center [1176, 286] width 68 height 14
drag, startPoint x: 696, startPoint y: 565, endPoint x: 702, endPoint y: 555, distance: 11.4
click at [697, 565] on button "OK" at bounding box center [692, 565] width 56 height 23
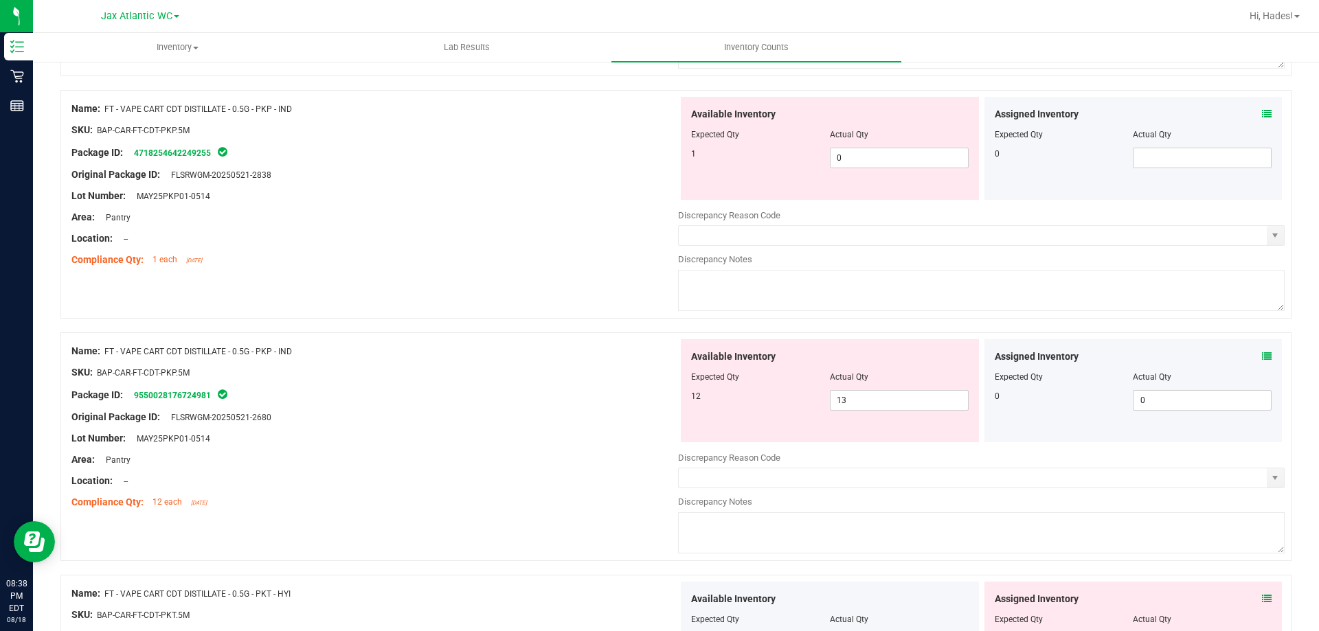
scroll to position [3435, 0]
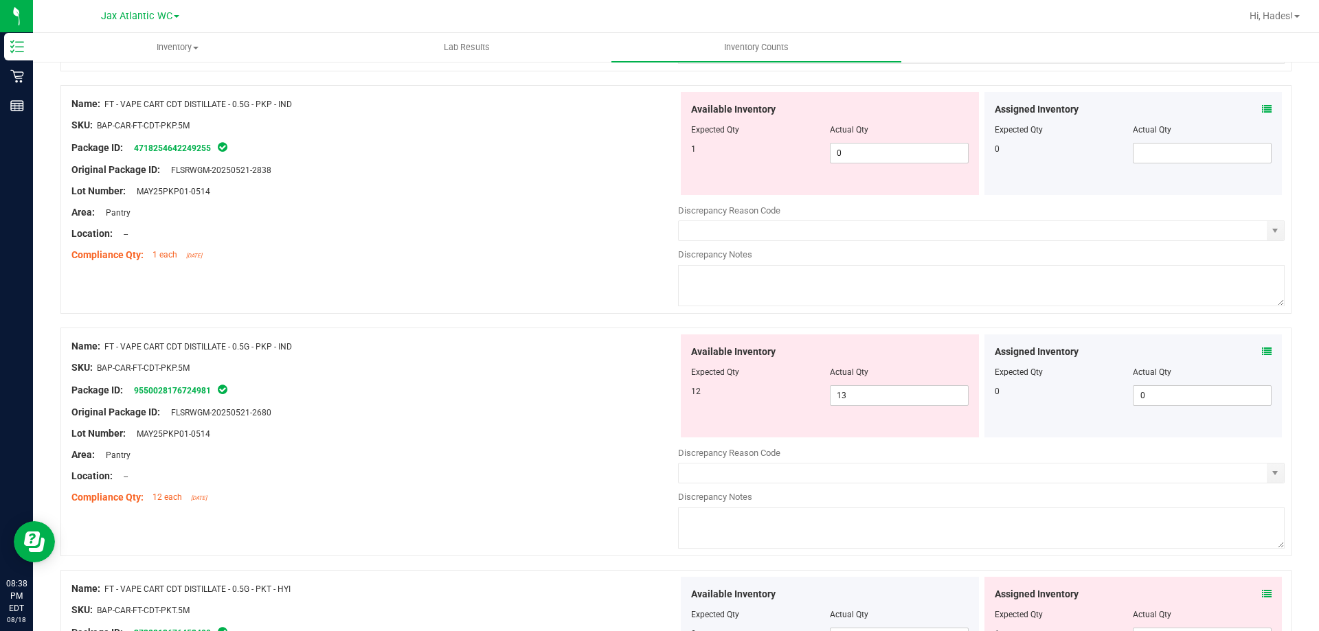
click at [1263, 351] on div "Assigned Inventory Expected Qty Actual Qty 0 0 0" at bounding box center [1133, 386] width 298 height 103
click at [1261, 351] on div "Assigned Inventory Expected Qty Actual Qty 0 0 0" at bounding box center [1133, 386] width 298 height 103
click at [1262, 350] on icon at bounding box center [1267, 352] width 10 height 10
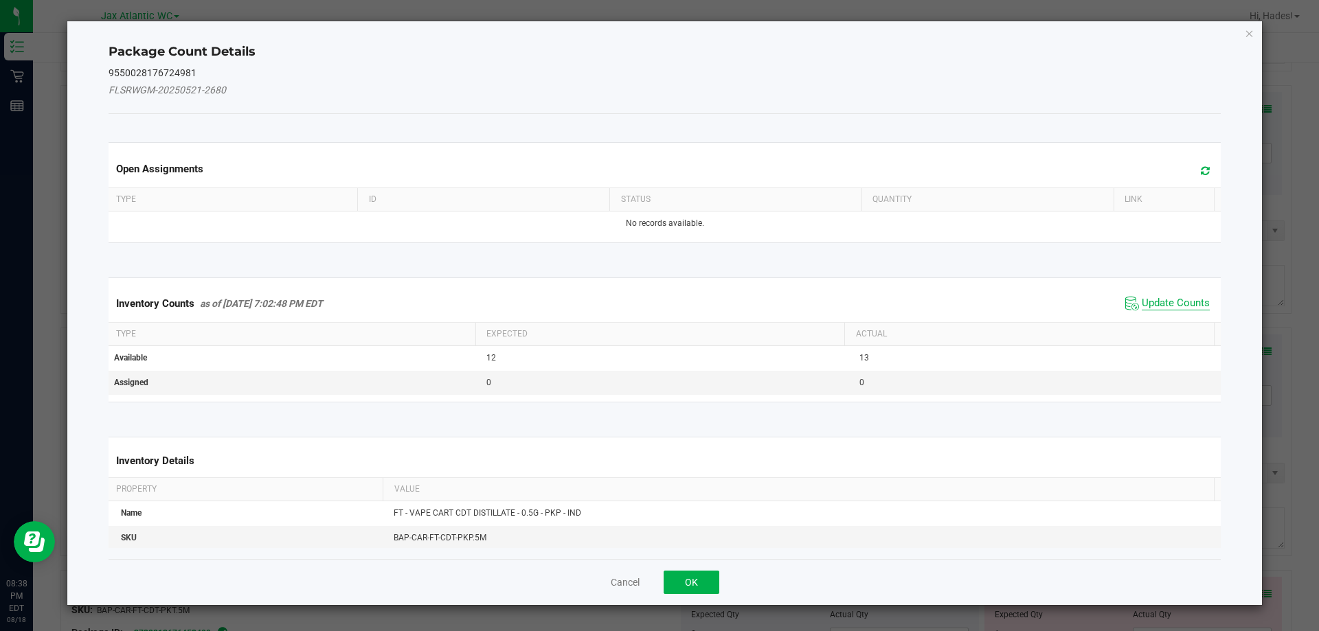
click at [1153, 302] on span "Update Counts" at bounding box center [1176, 304] width 68 height 14
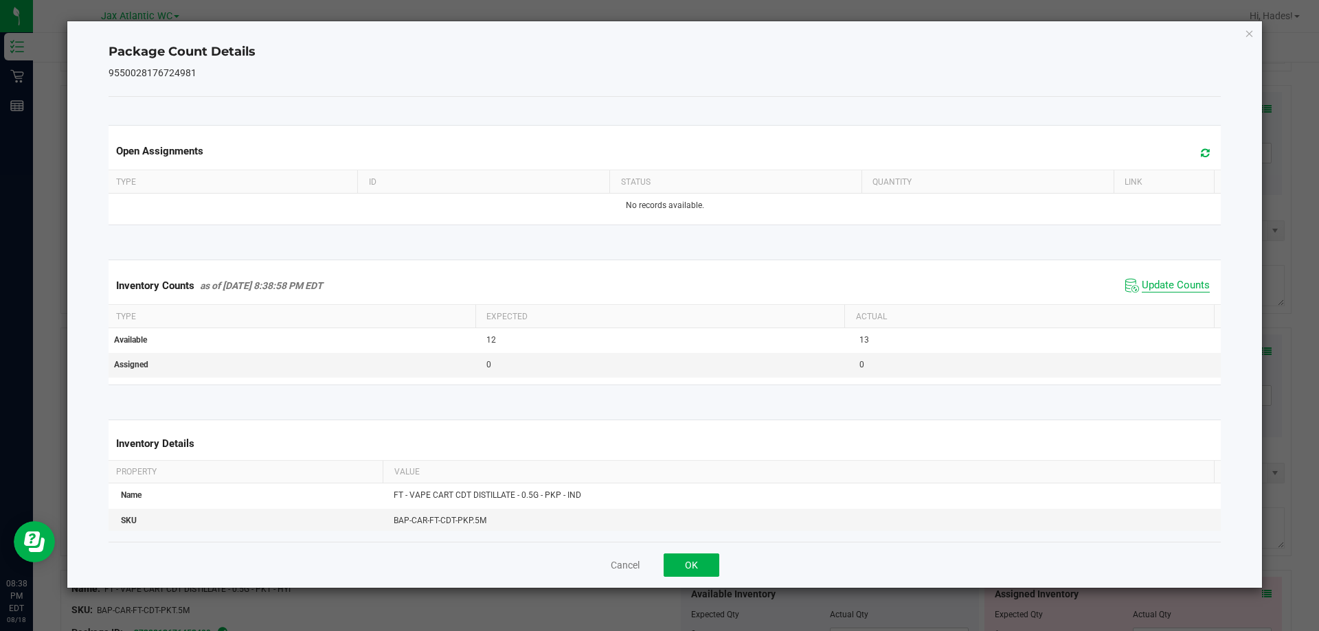
click at [1154, 293] on span "Update Counts" at bounding box center [1176, 286] width 68 height 14
click at [688, 558] on button "OK" at bounding box center [692, 565] width 56 height 23
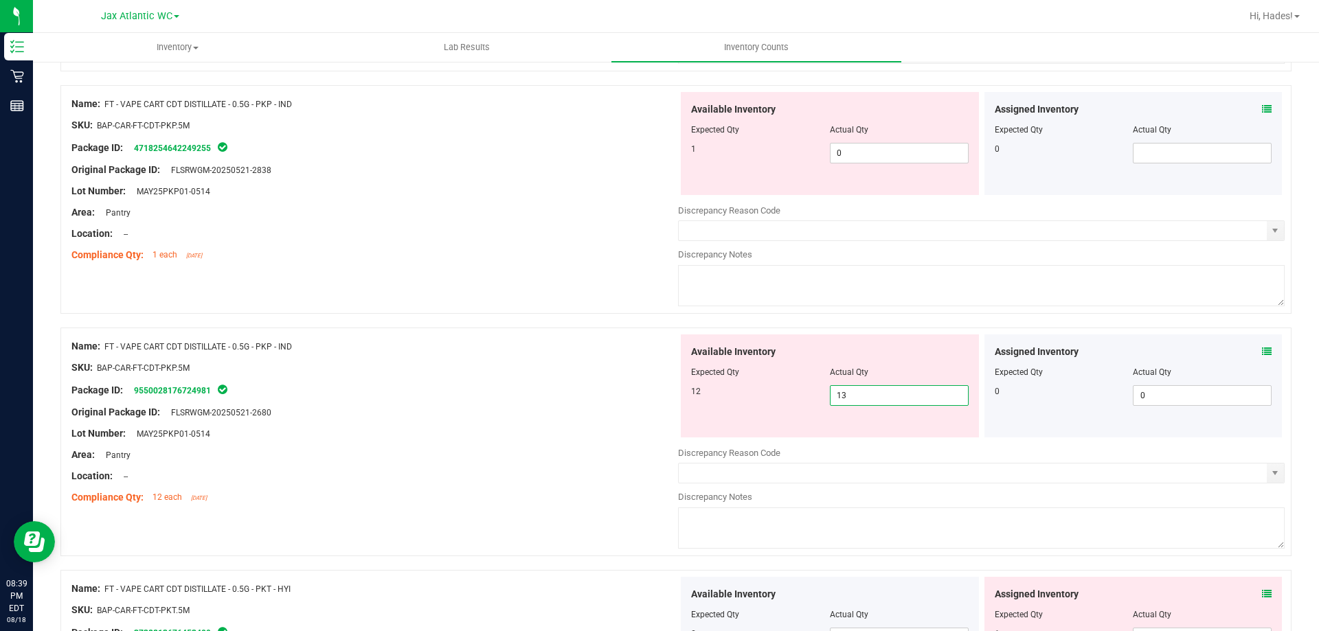
drag, startPoint x: 853, startPoint y: 394, endPoint x: 765, endPoint y: 394, distance: 88.6
click at [765, 394] on div "12 13 13" at bounding box center [830, 395] width 278 height 21
click at [853, 148] on span "0 0" at bounding box center [899, 153] width 139 height 21
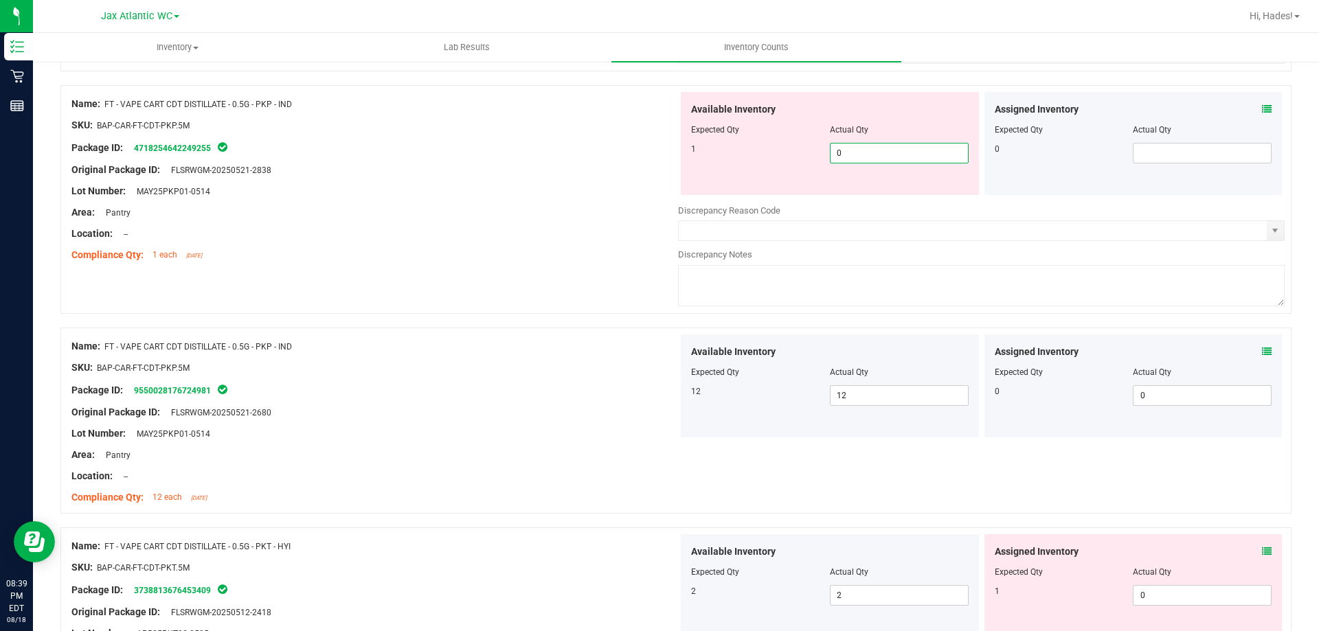
click at [786, 147] on div "1 0 0" at bounding box center [830, 153] width 278 height 21
click at [615, 188] on div "Lot Number: MAY25PKP01-0514" at bounding box center [374, 191] width 607 height 14
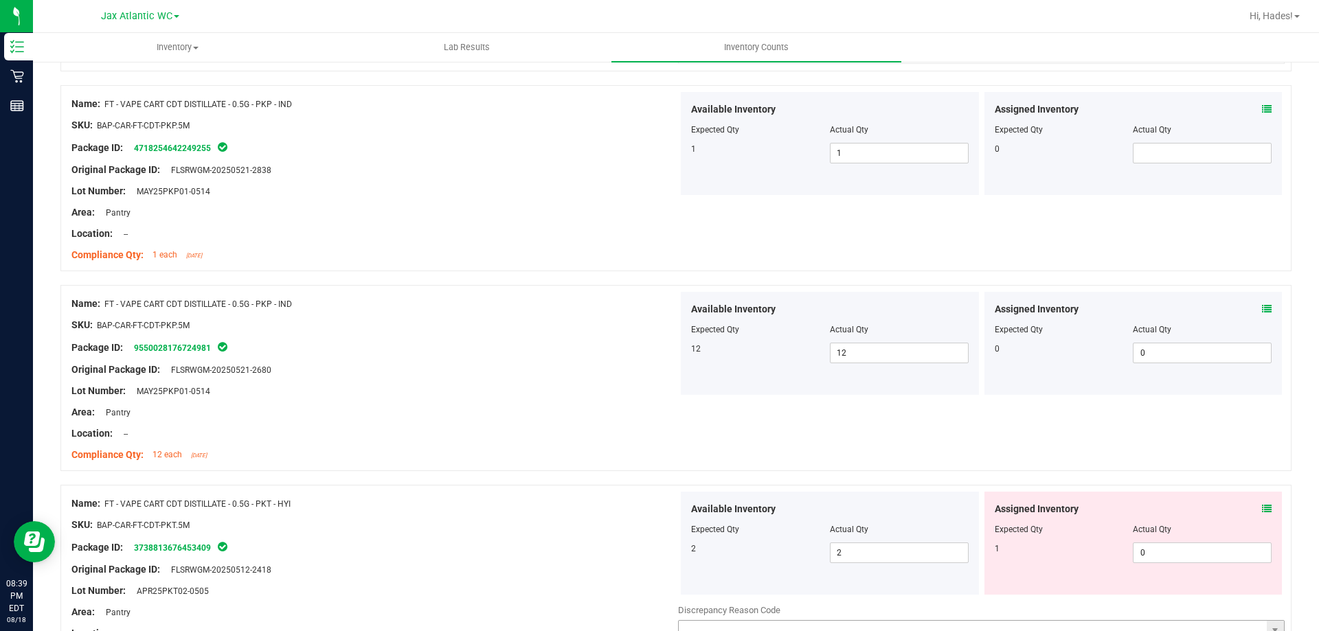
scroll to position [3641, 0]
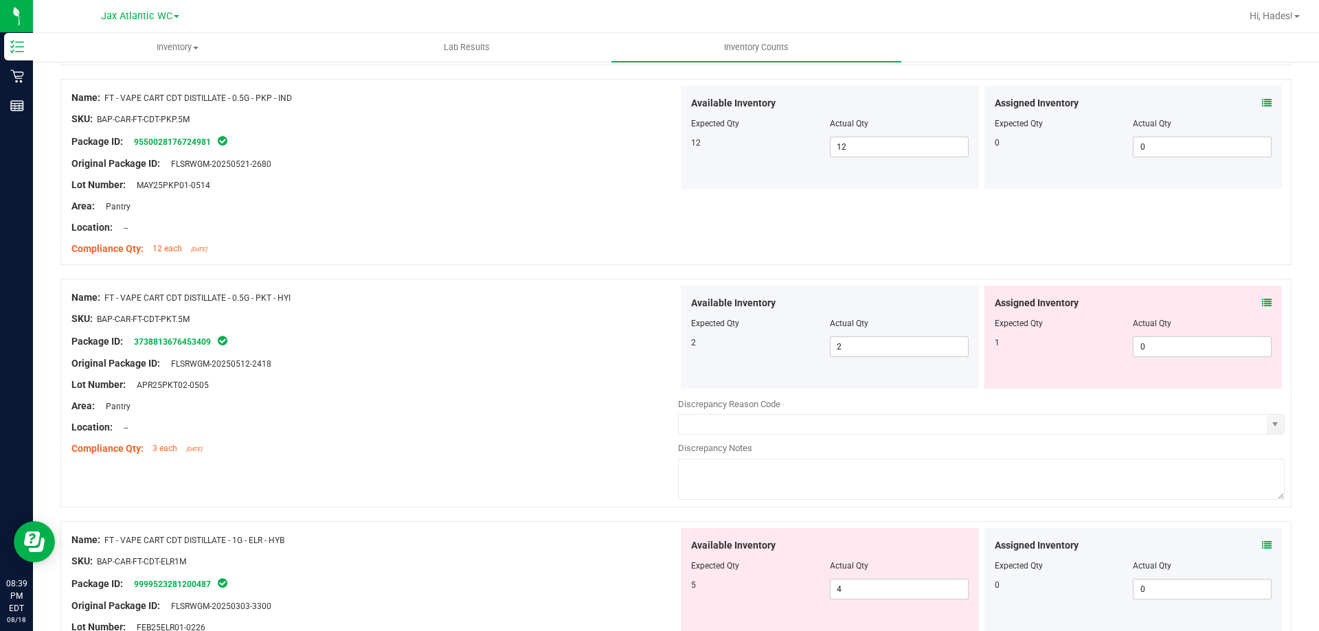
click at [1262, 302] on icon at bounding box center [1267, 303] width 10 height 10
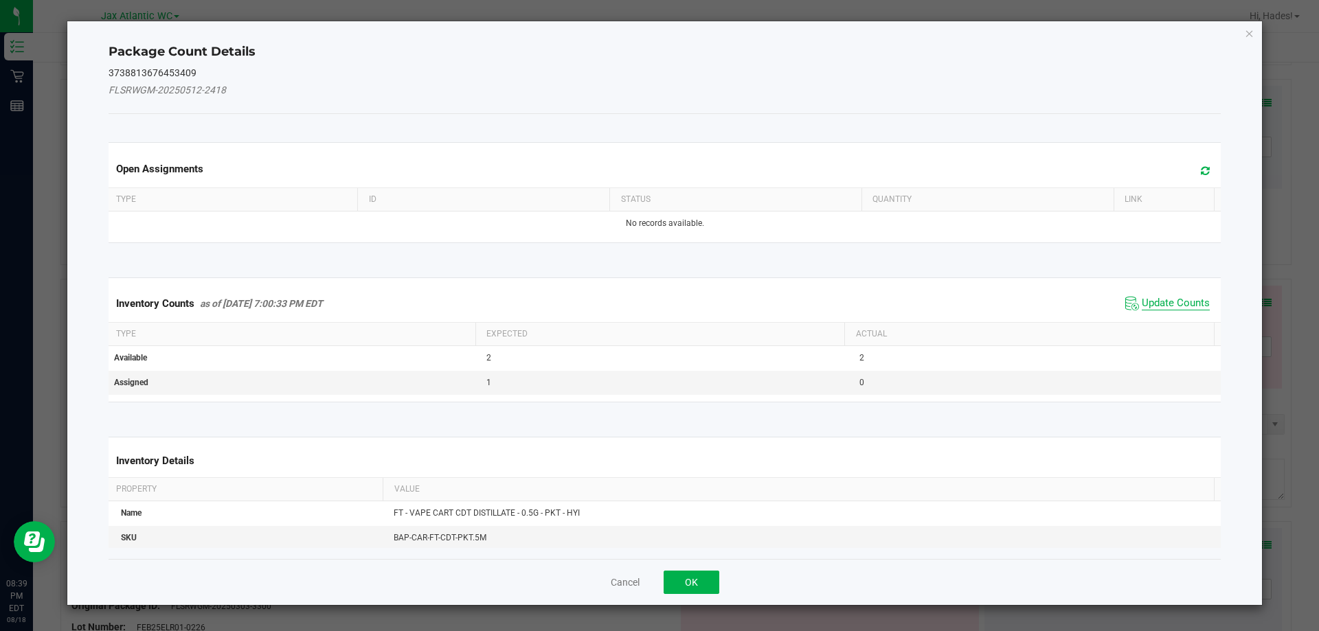
click at [1184, 297] on span "Update Counts" at bounding box center [1176, 304] width 68 height 14
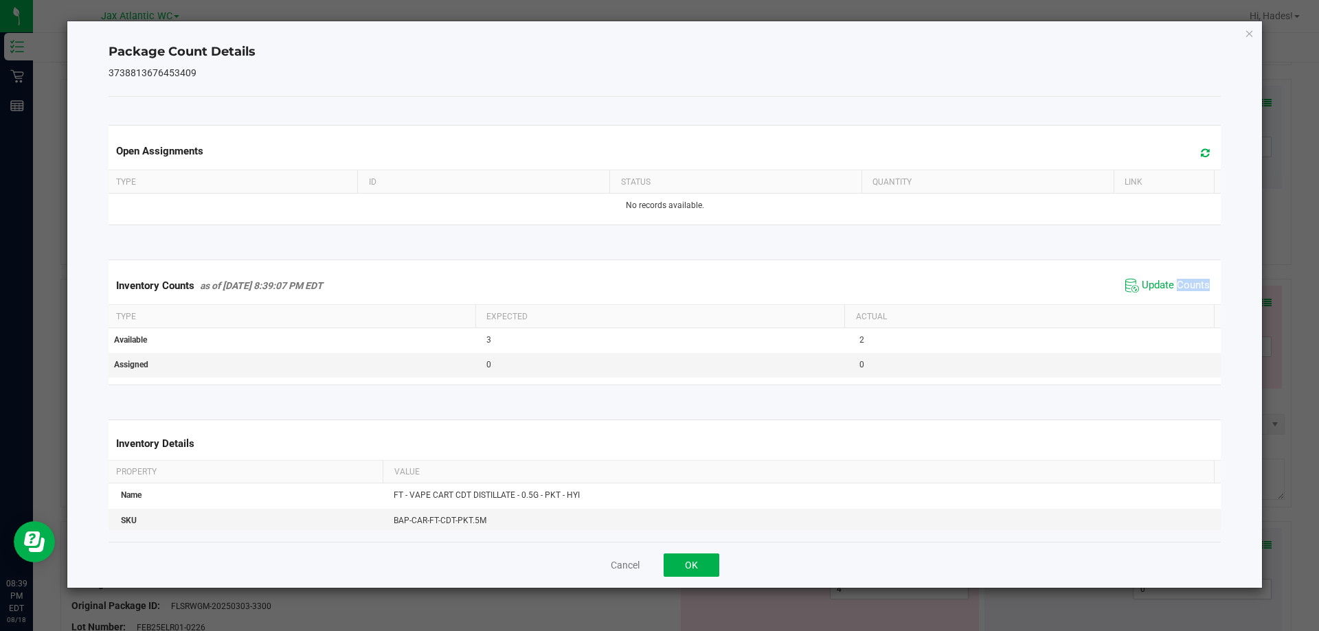
click at [1183, 295] on span "Update Counts" at bounding box center [1167, 285] width 91 height 21
click at [690, 561] on button "OK" at bounding box center [692, 565] width 56 height 23
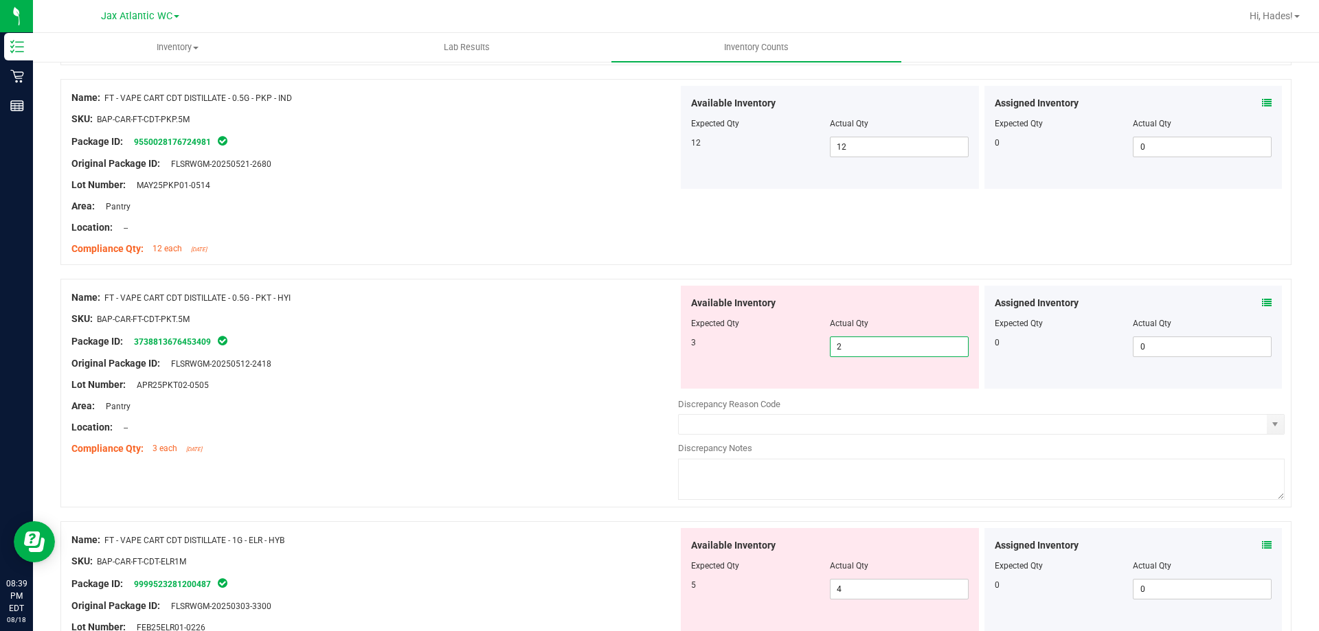
drag, startPoint x: 852, startPoint y: 342, endPoint x: 741, endPoint y: 344, distance: 110.6
click at [743, 343] on div "3 2 2" at bounding box center [830, 347] width 278 height 21
click at [508, 310] on div at bounding box center [374, 308] width 607 height 7
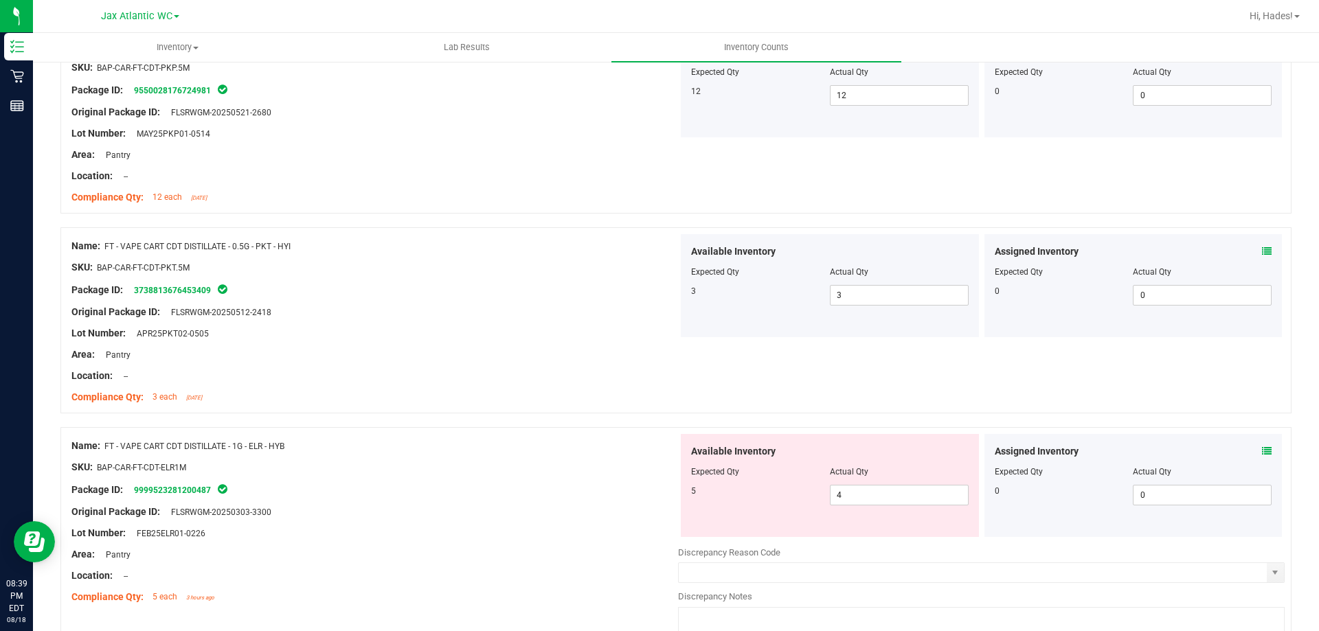
scroll to position [3847, 0]
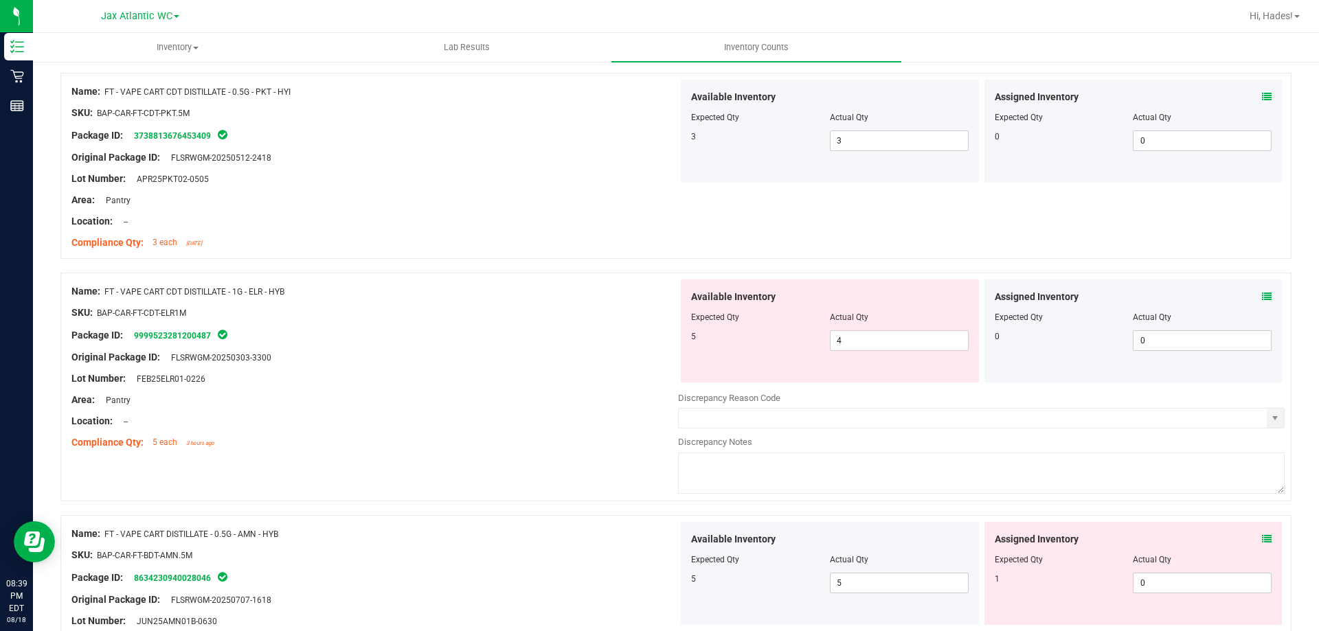
click at [1262, 297] on icon at bounding box center [1267, 297] width 10 height 10
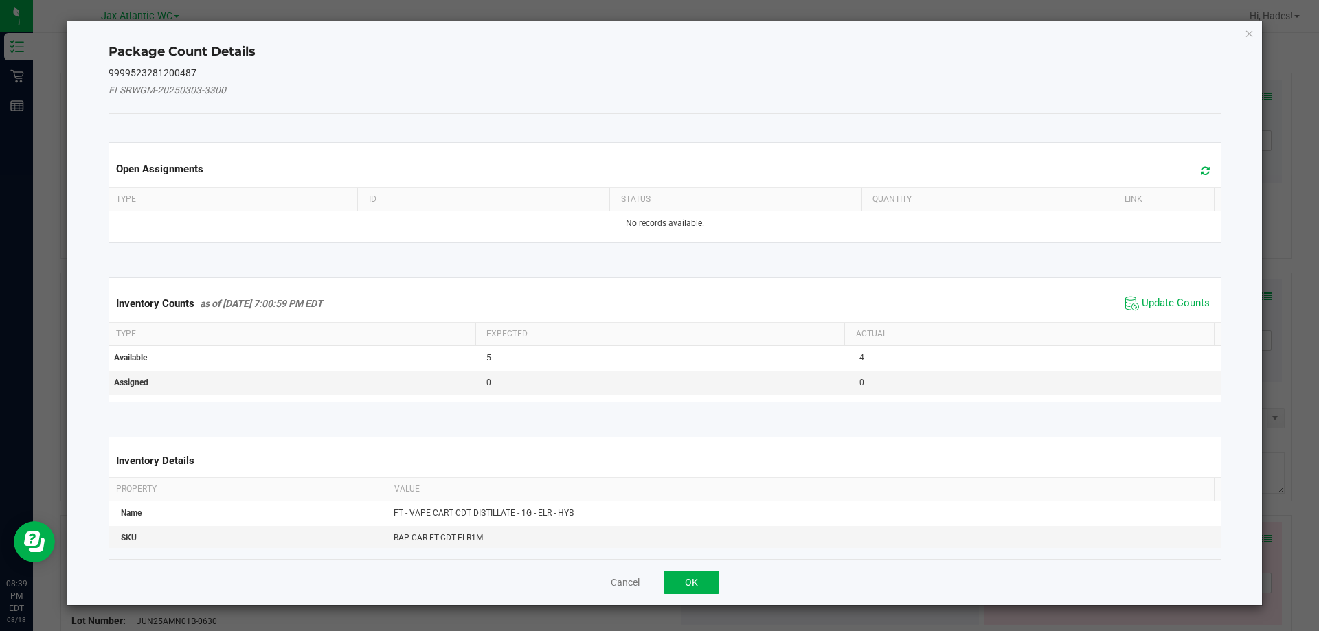
click at [1169, 300] on span "Update Counts" at bounding box center [1176, 304] width 68 height 14
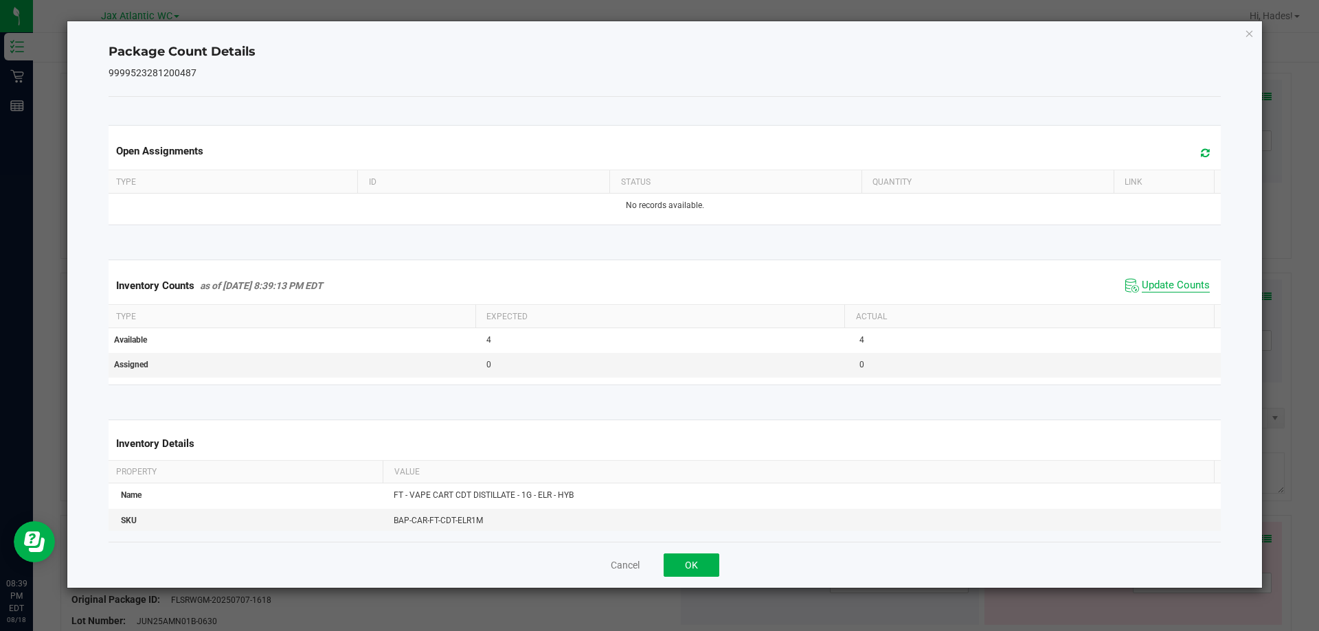
click at [1172, 286] on span "Update Counts" at bounding box center [1176, 286] width 68 height 14
drag, startPoint x: 677, startPoint y: 571, endPoint x: 685, endPoint y: 565, distance: 10.3
click at [677, 569] on button "OK" at bounding box center [692, 565] width 56 height 23
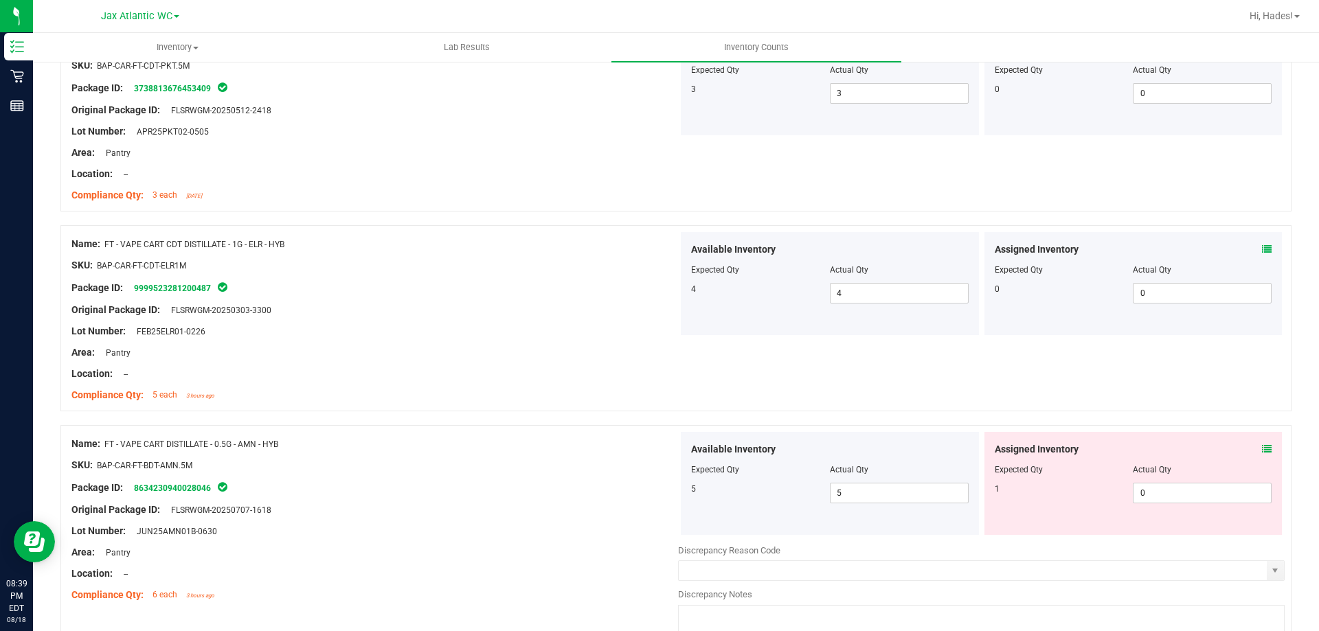
scroll to position [3916, 0]
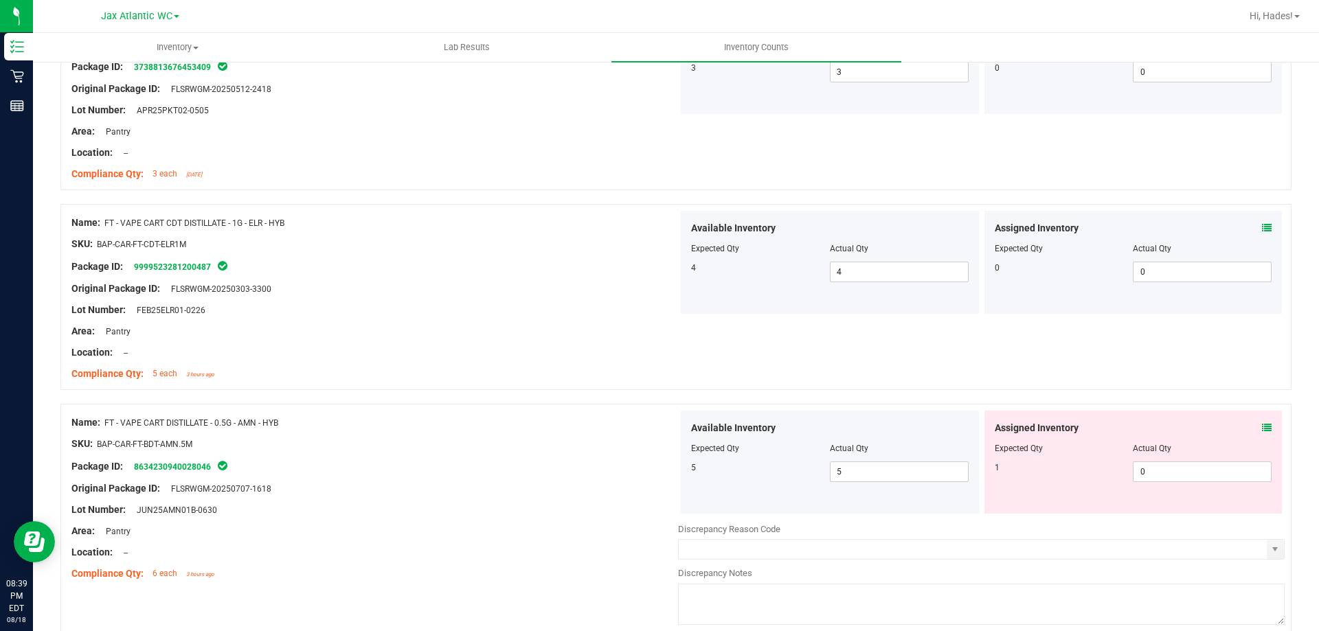
click at [1262, 430] on icon at bounding box center [1267, 428] width 10 height 10
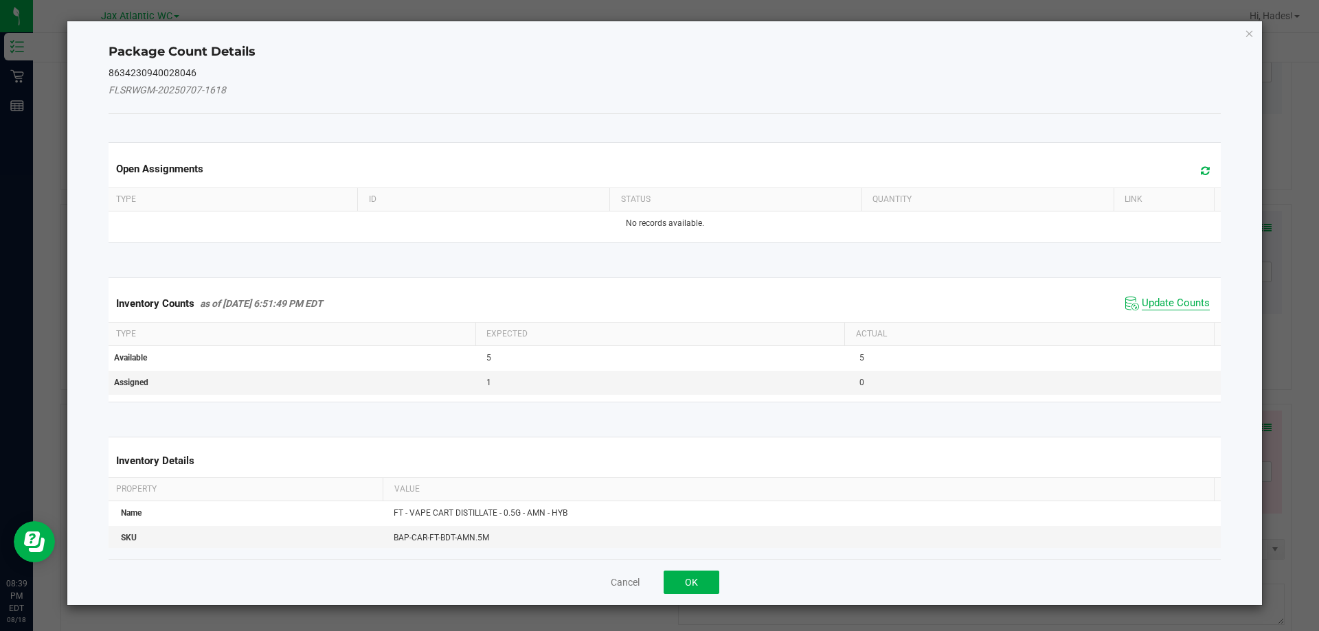
click at [1165, 306] on span "Update Counts" at bounding box center [1176, 304] width 68 height 14
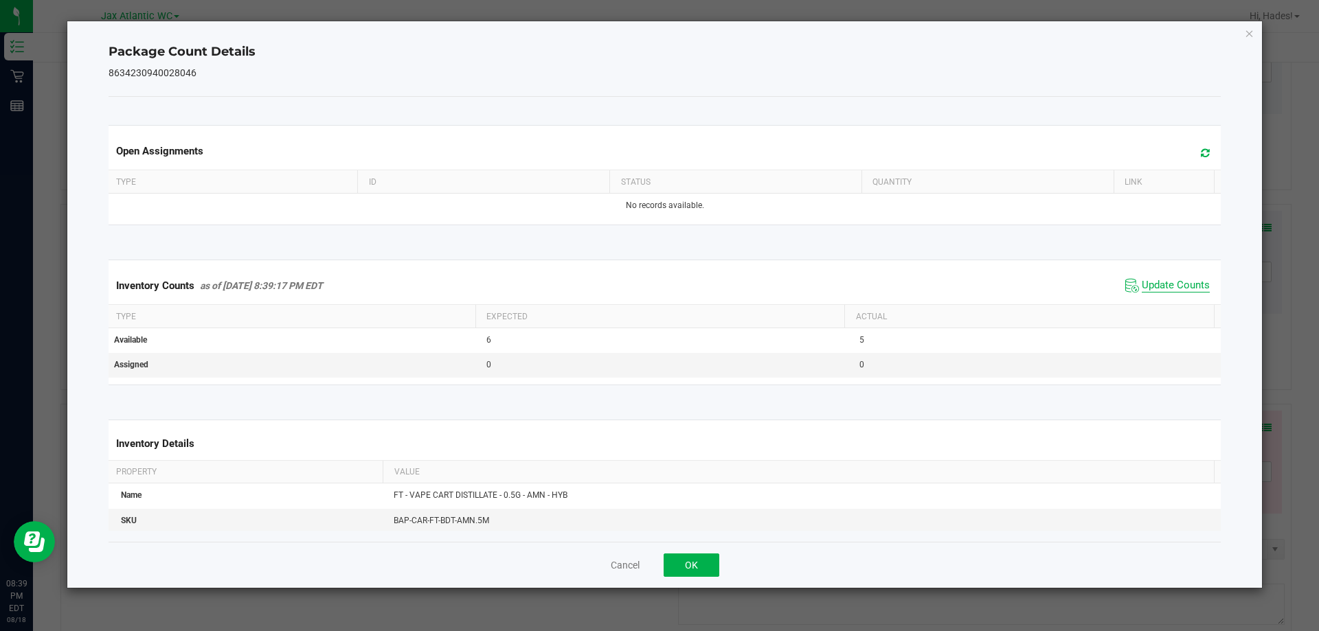
click at [1173, 292] on span "Update Counts" at bounding box center [1176, 286] width 68 height 14
drag, startPoint x: 683, startPoint y: 571, endPoint x: 690, endPoint y: 569, distance: 7.2
click at [684, 570] on button "OK" at bounding box center [692, 565] width 56 height 23
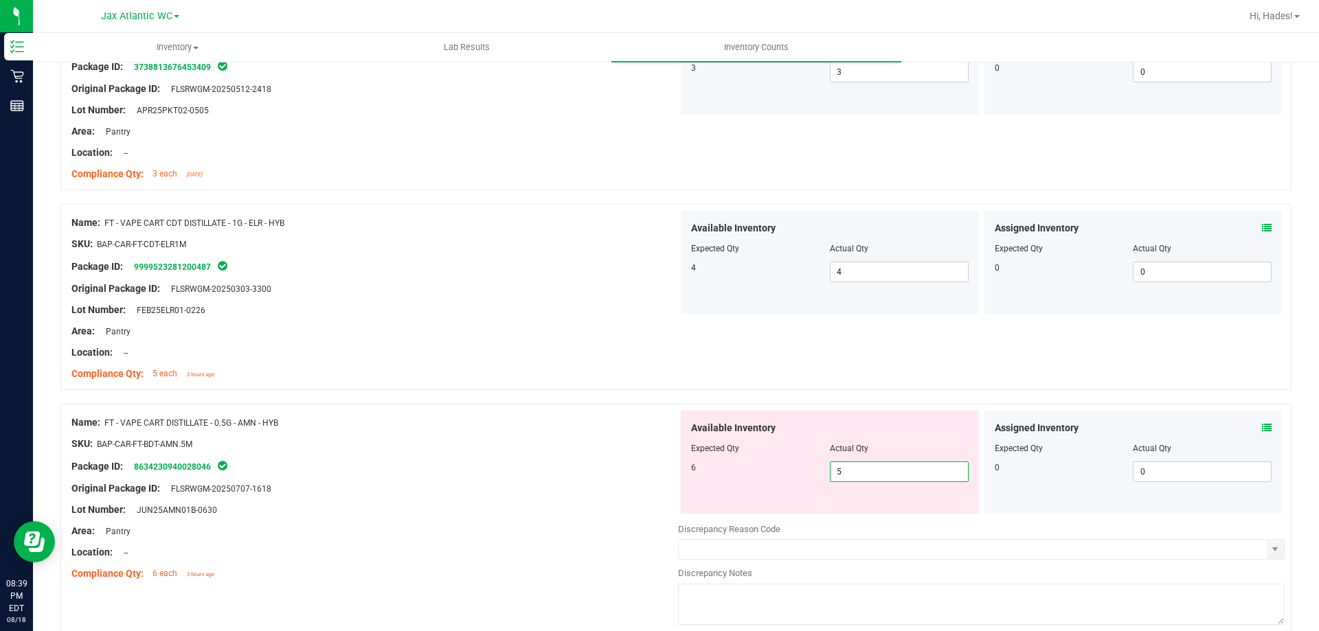
drag, startPoint x: 869, startPoint y: 474, endPoint x: 791, endPoint y: 475, distance: 78.3
click at [793, 474] on div "6 5 5" at bounding box center [830, 472] width 278 height 21
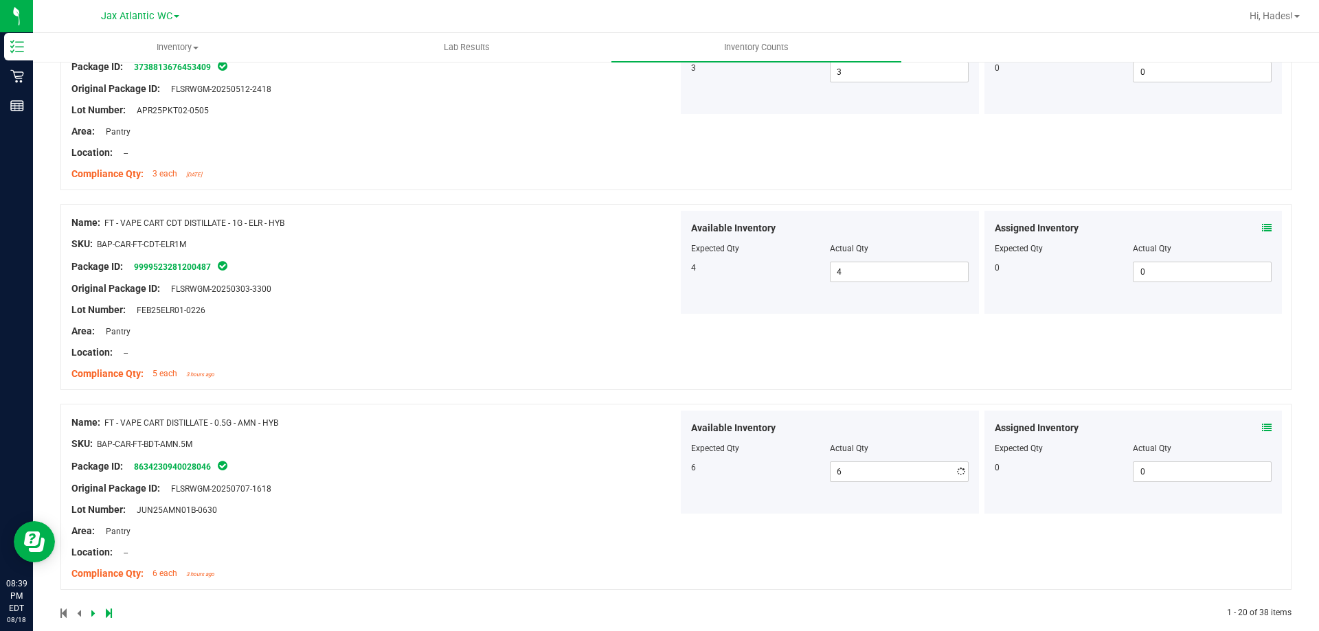
click at [564, 369] on div "Compliance Qty: 5 each 3 hours ago" at bounding box center [374, 374] width 607 height 14
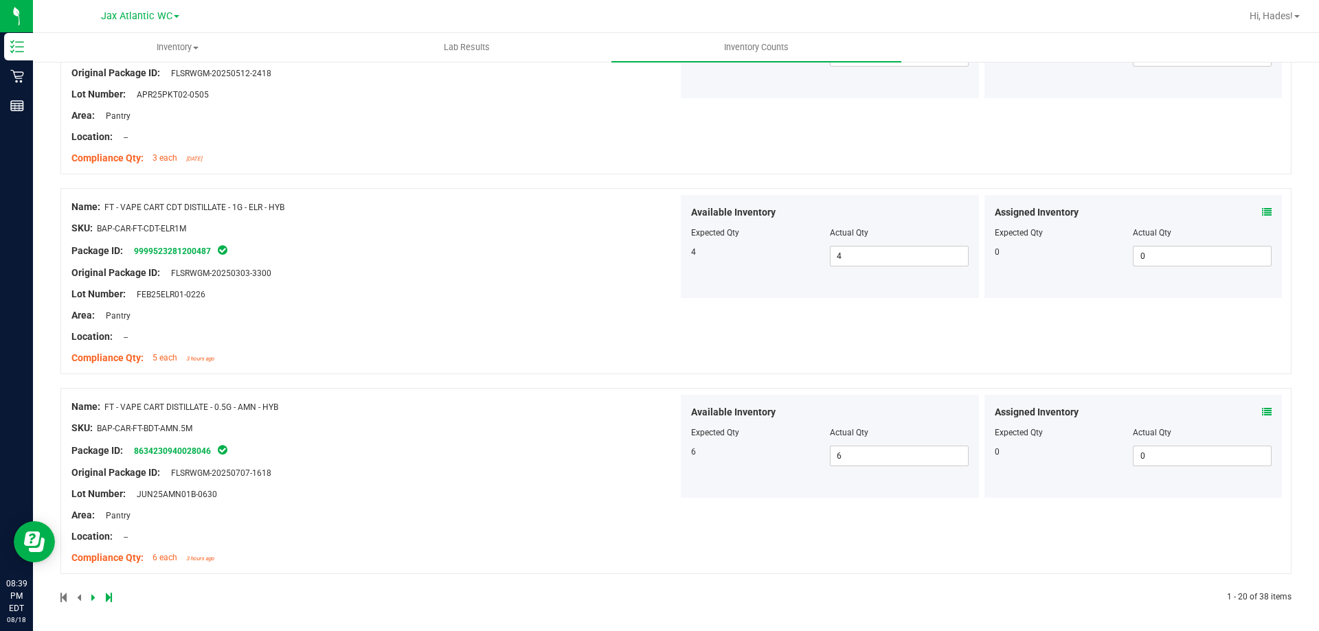
scroll to position [3935, 0]
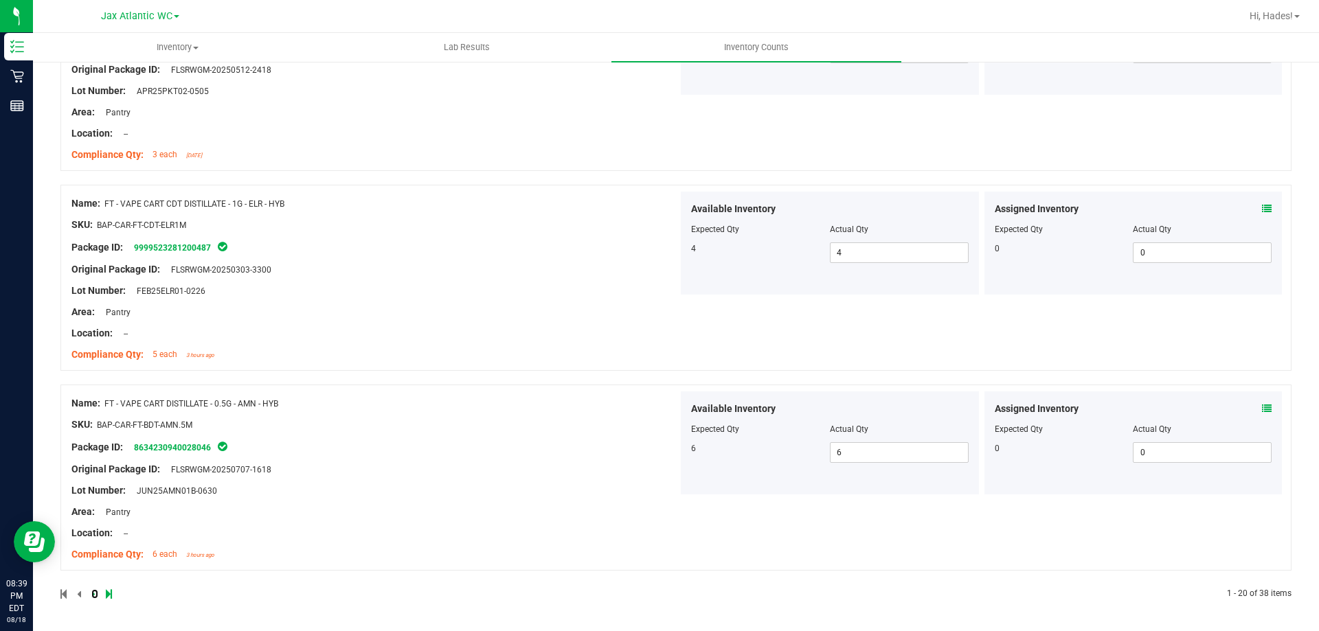
click at [91, 596] on icon at bounding box center [93, 594] width 4 height 8
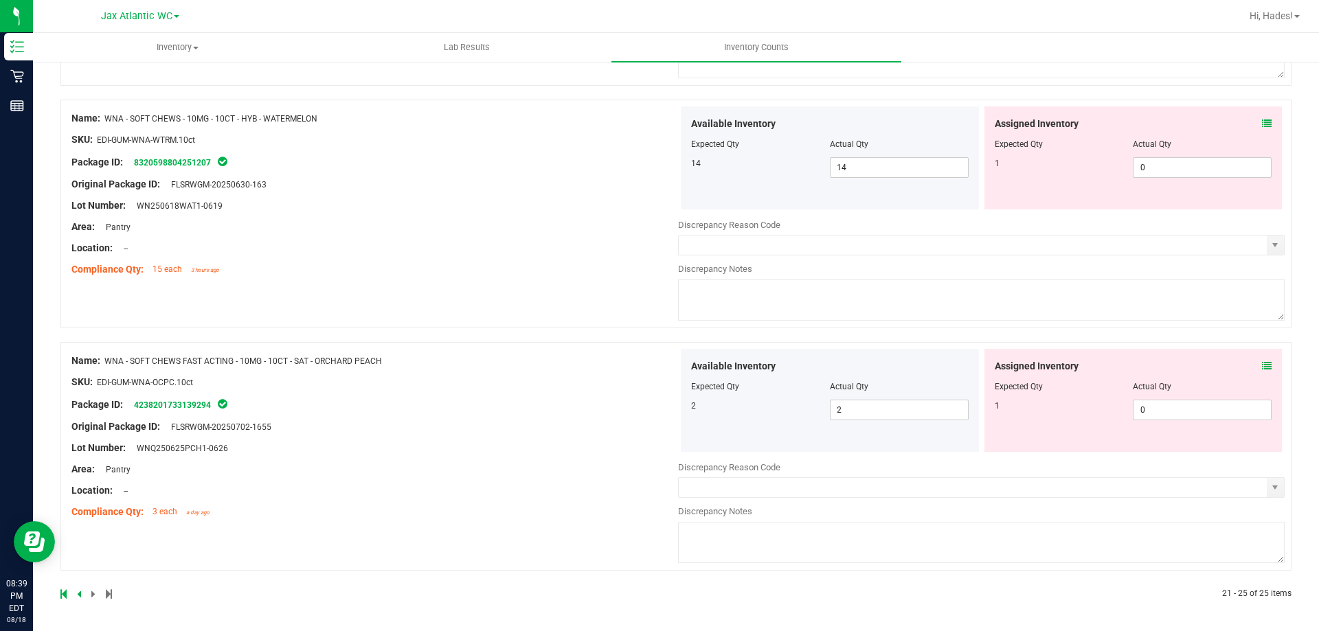
scroll to position [0, 0]
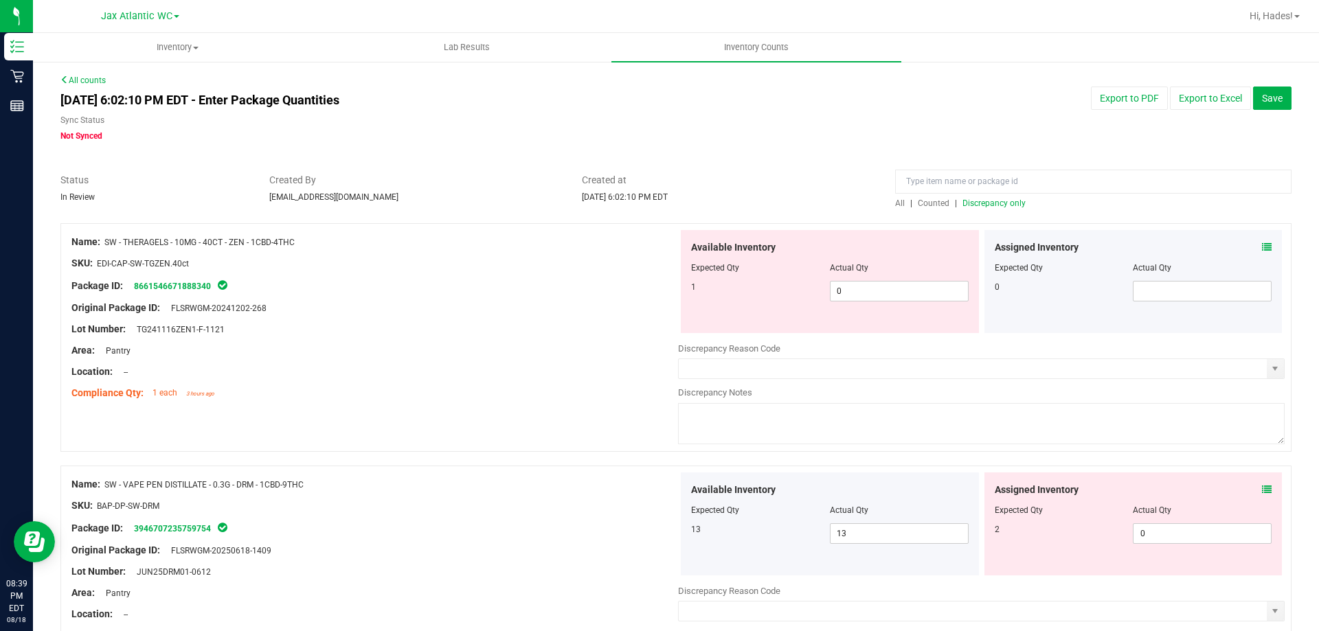
click at [1262, 245] on icon at bounding box center [1267, 247] width 10 height 10
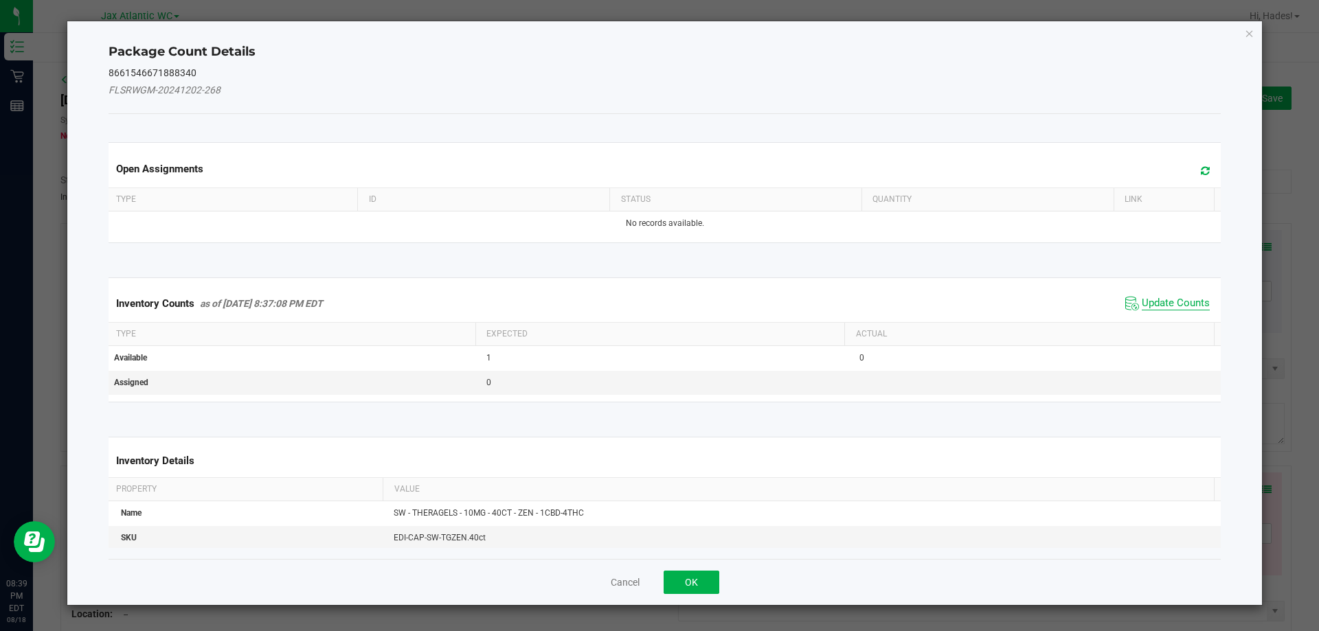
click at [1171, 297] on span "Update Counts" at bounding box center [1176, 304] width 68 height 14
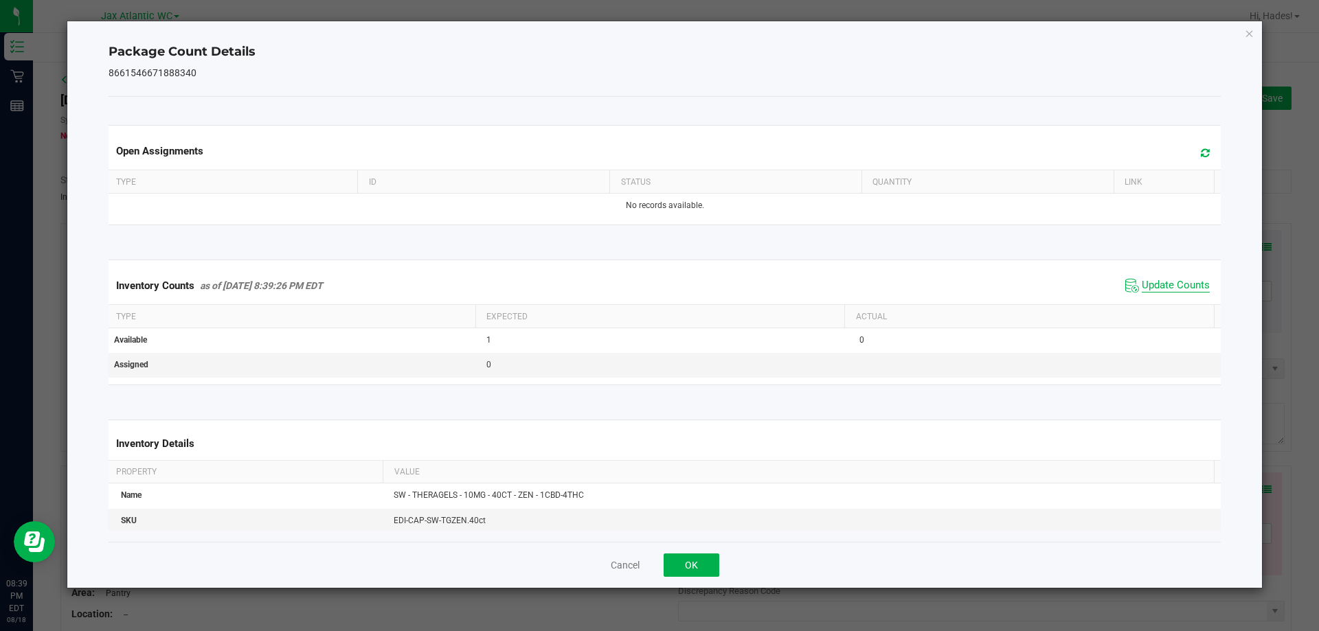
click at [1175, 291] on span "Update Counts" at bounding box center [1176, 286] width 68 height 14
click at [694, 564] on button "OK" at bounding box center [692, 565] width 56 height 23
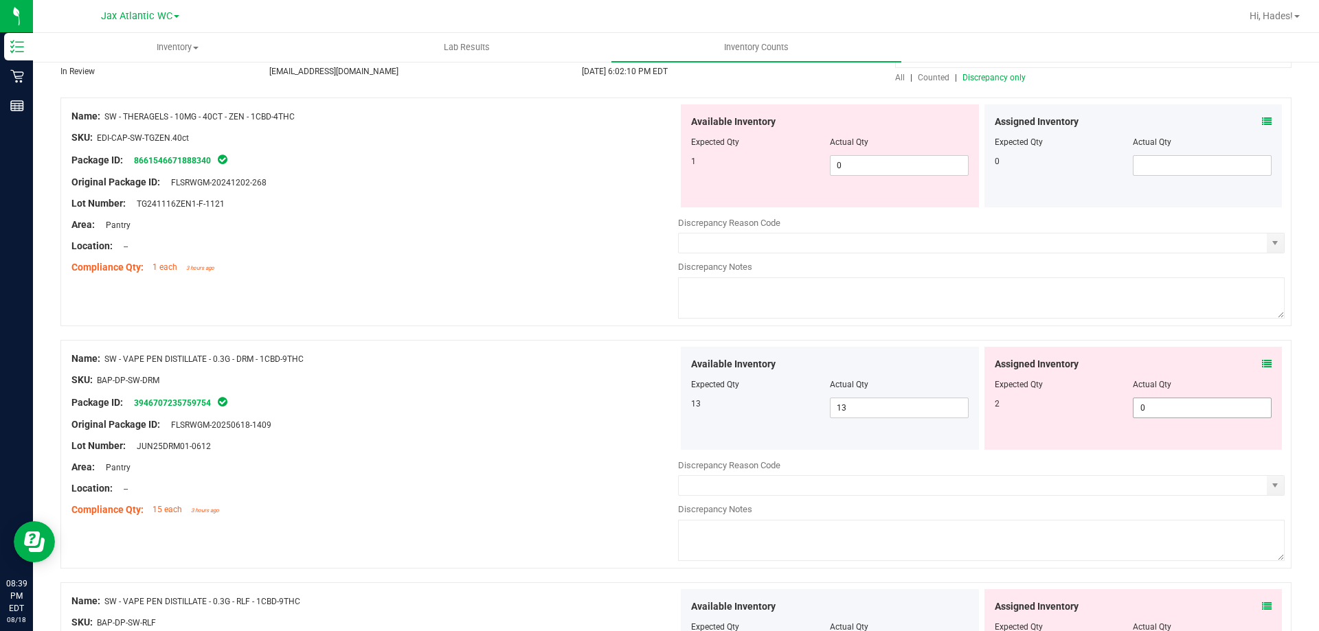
scroll to position [137, 0]
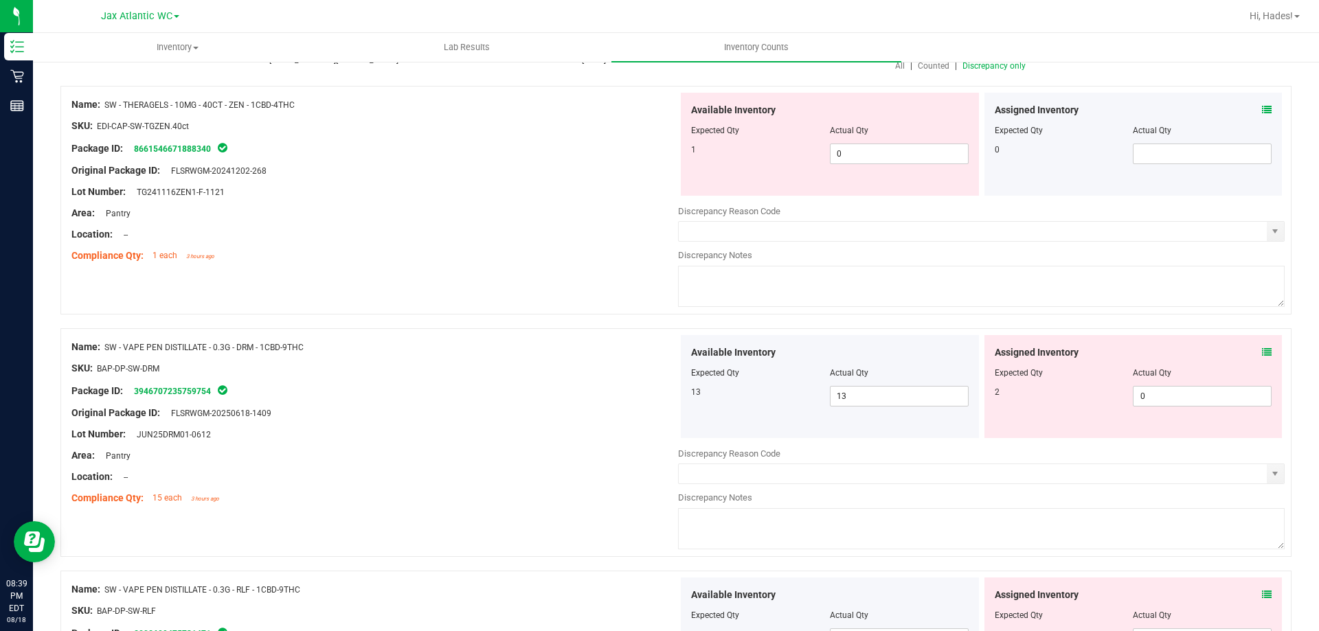
click at [1262, 348] on icon at bounding box center [1267, 353] width 10 height 10
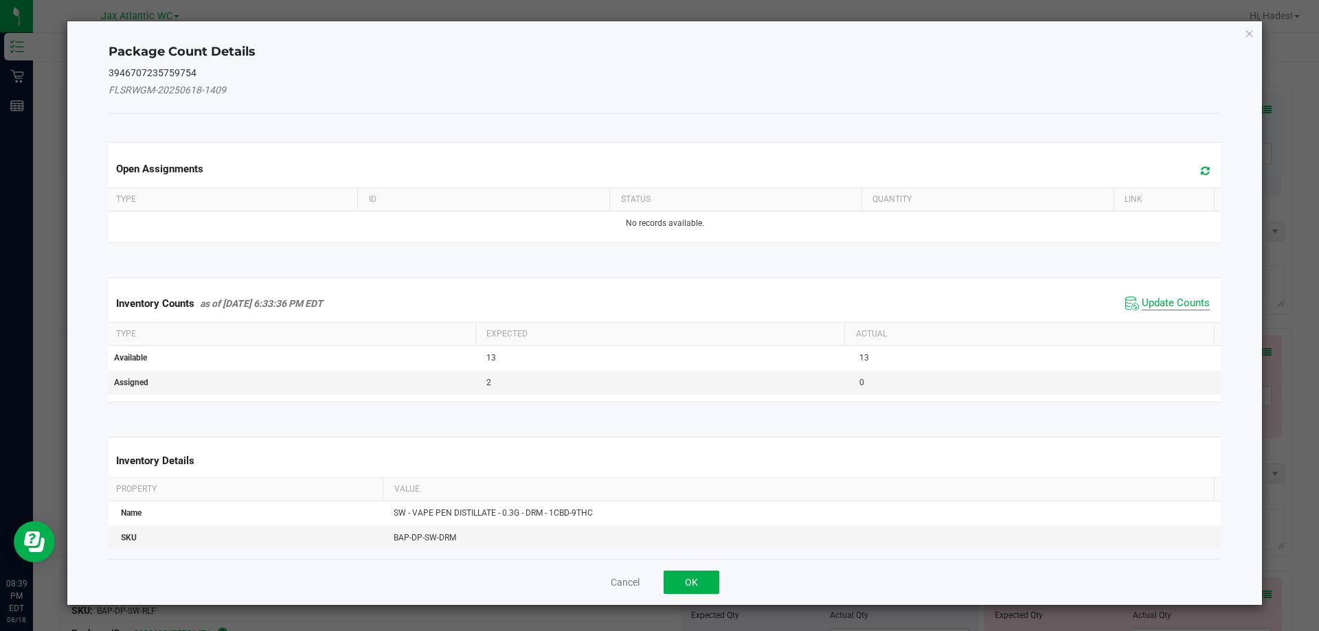
click at [1163, 303] on span "Update Counts" at bounding box center [1176, 304] width 68 height 14
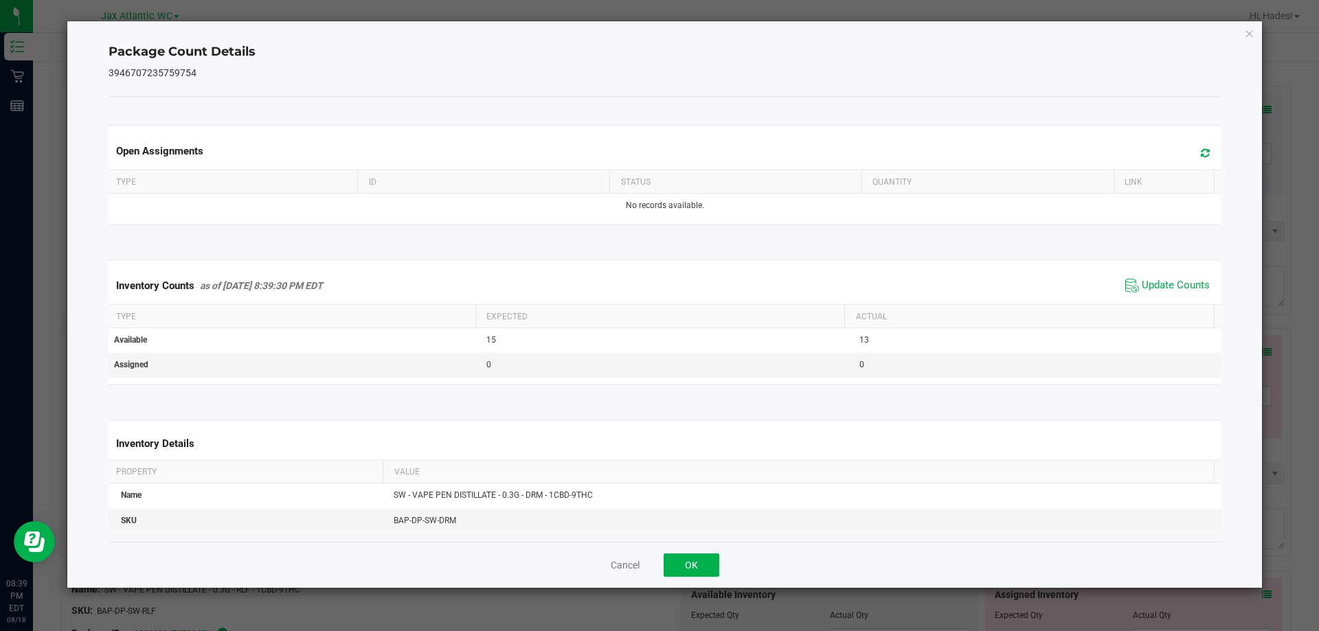
click at [1173, 294] on span "Update Counts" at bounding box center [1167, 285] width 91 height 21
click at [694, 564] on button "OK" at bounding box center [692, 565] width 56 height 23
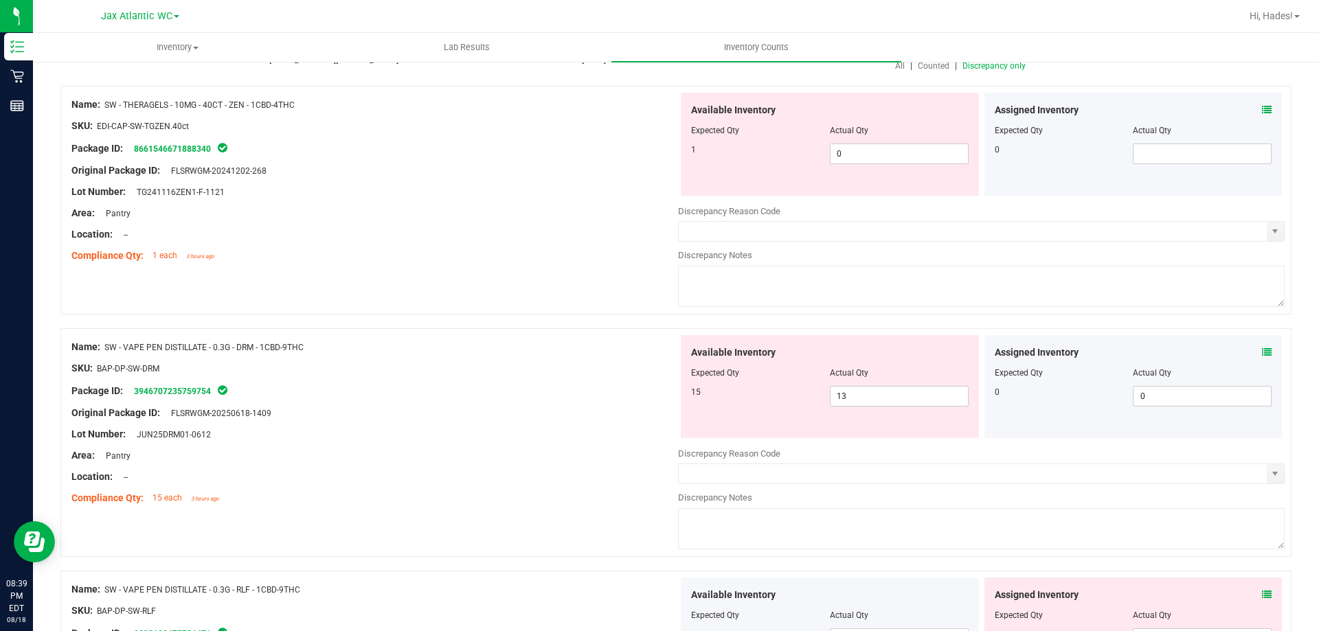
drag, startPoint x: 875, startPoint y: 409, endPoint x: 793, endPoint y: 396, distance: 82.8
click at [789, 396] on div "Available Inventory Expected Qty Actual Qty 15 13 13" at bounding box center [830, 386] width 298 height 103
click at [669, 392] on div "Package ID: 3946707235759754" at bounding box center [374, 391] width 607 height 16
drag, startPoint x: 877, startPoint y: 396, endPoint x: 767, endPoint y: 404, distance: 110.2
click at [767, 404] on div "15 13 13" at bounding box center [830, 396] width 278 height 21
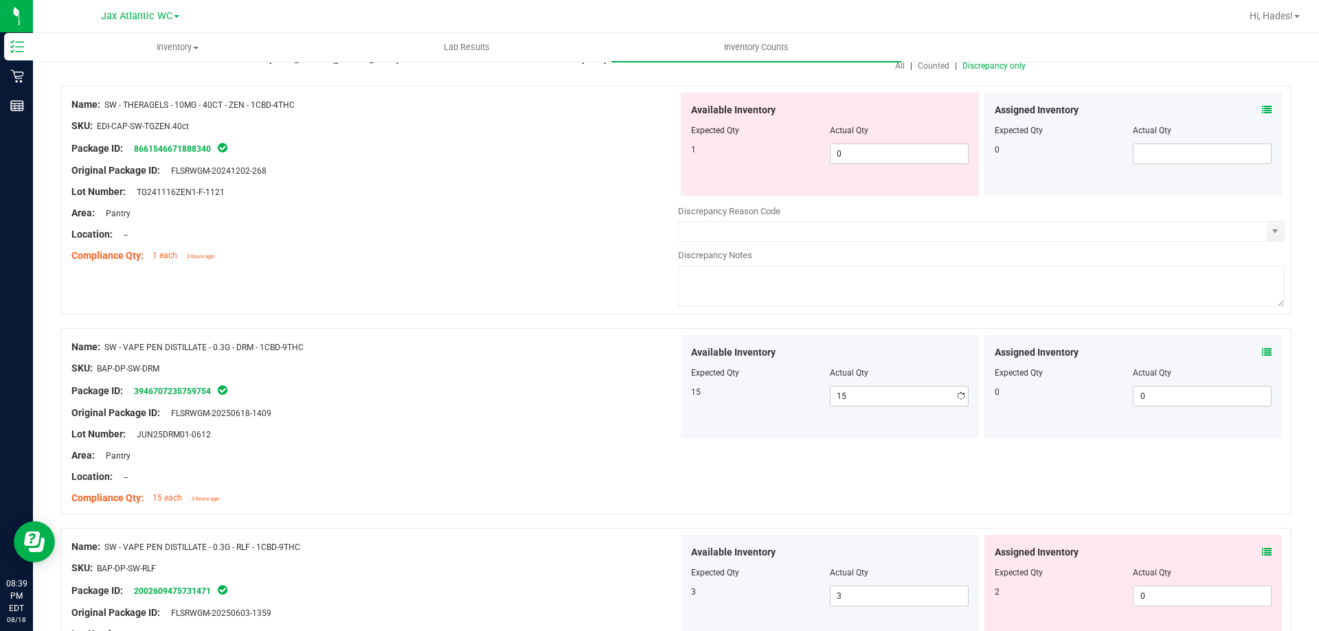
drag, startPoint x: 662, startPoint y: 392, endPoint x: 682, endPoint y: 396, distance: 20.5
click at [664, 392] on div "Package ID: 3946707235759754" at bounding box center [374, 391] width 607 height 16
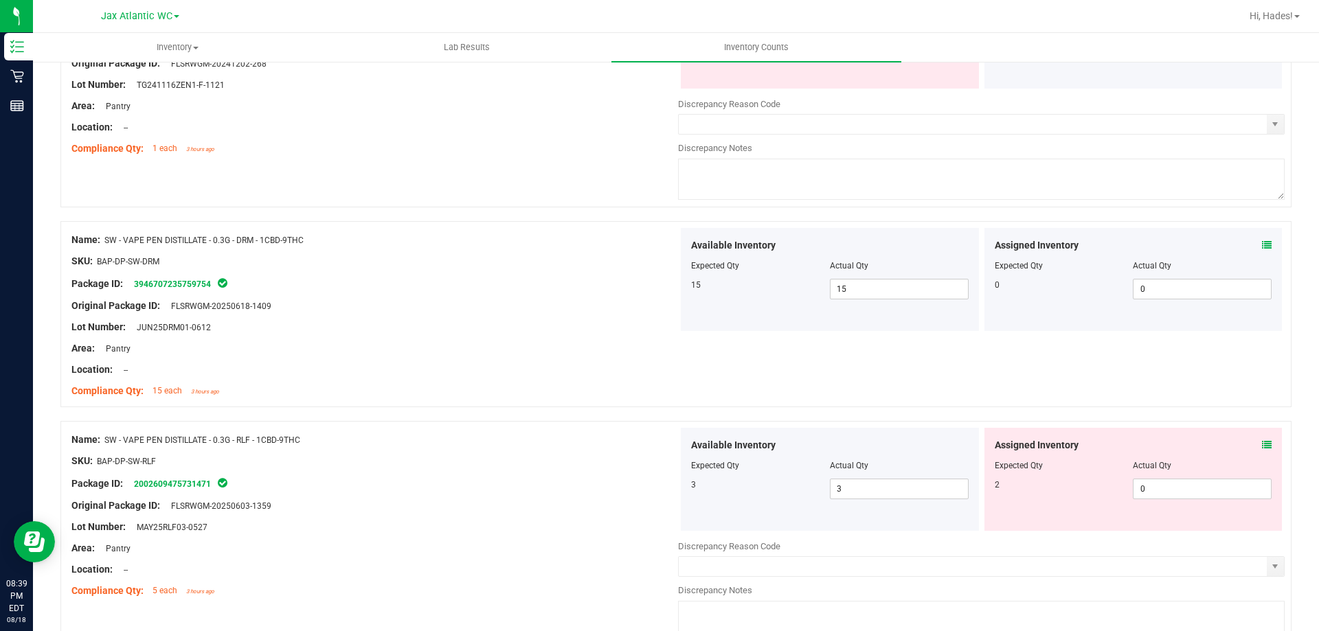
scroll to position [343, 0]
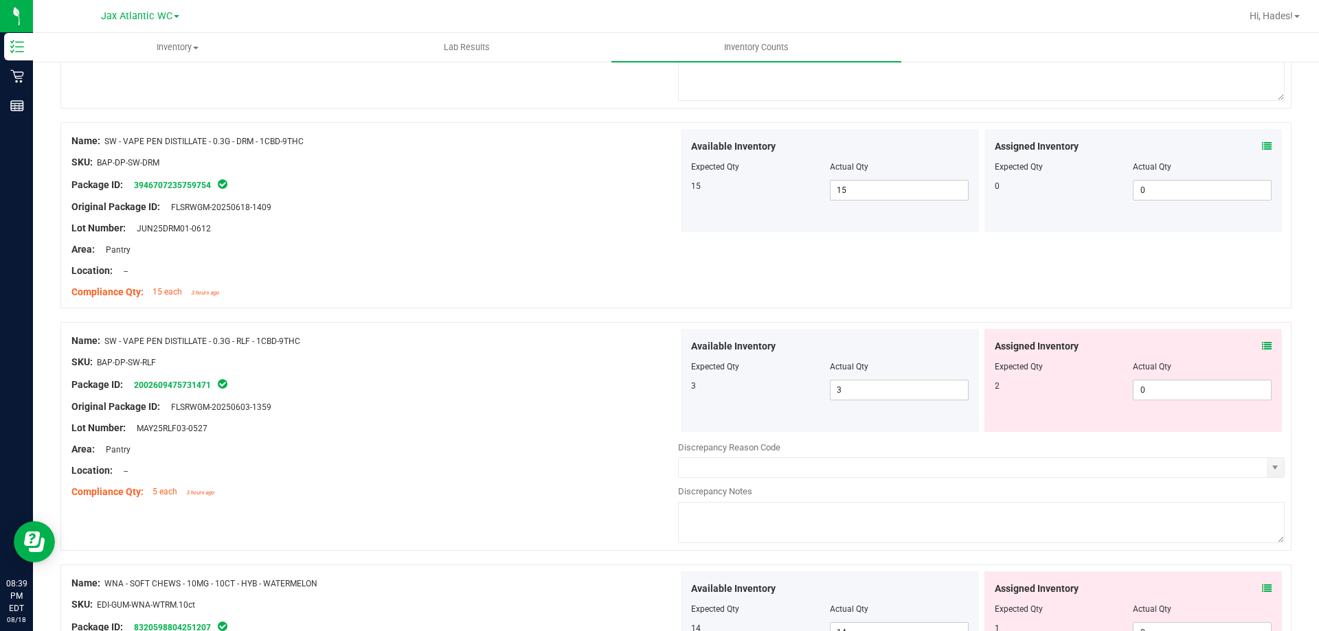
click at [1262, 346] on icon at bounding box center [1267, 346] width 10 height 10
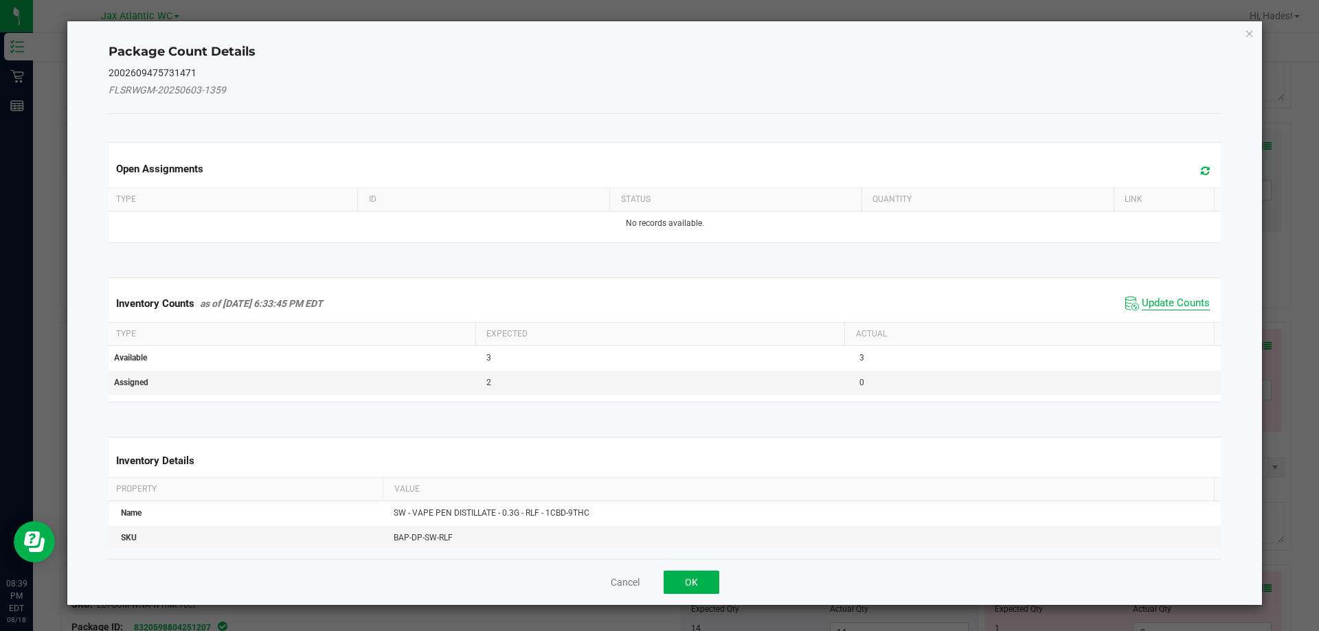
click at [1165, 307] on span "Update Counts" at bounding box center [1176, 304] width 68 height 14
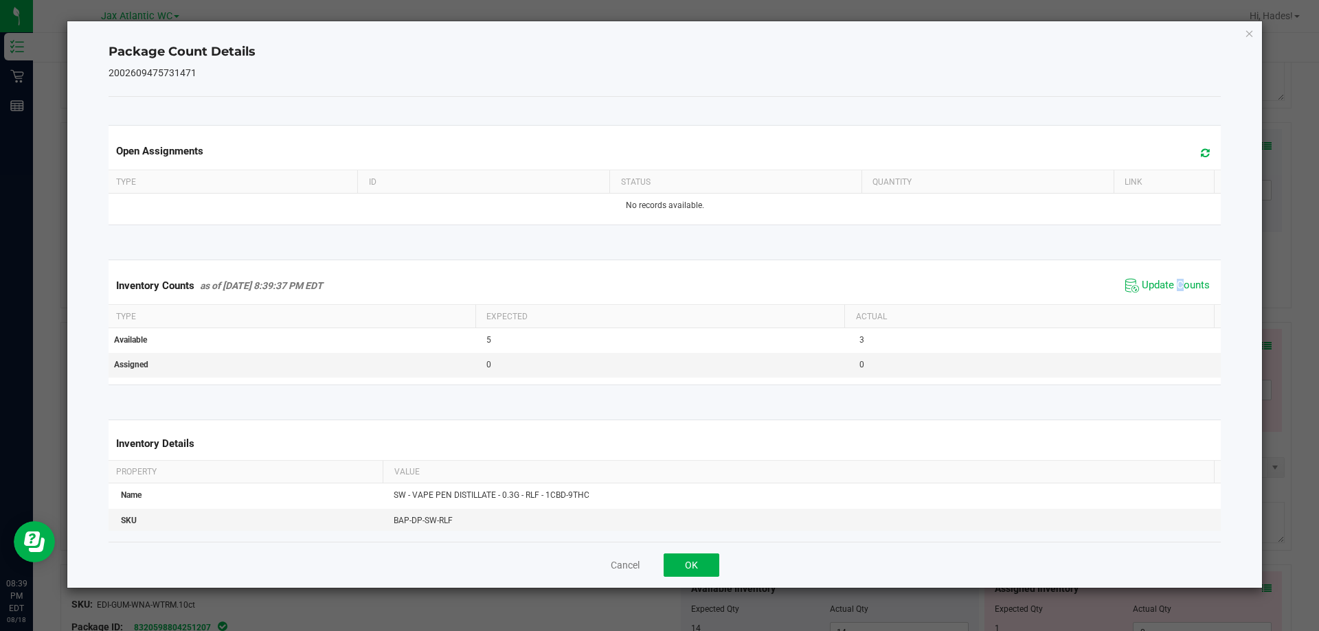
drag, startPoint x: 1169, startPoint y: 291, endPoint x: 1146, endPoint y: 304, distance: 26.8
click at [1168, 291] on span "Update Counts" at bounding box center [1176, 286] width 68 height 14
click at [687, 565] on button "OK" at bounding box center [692, 565] width 56 height 23
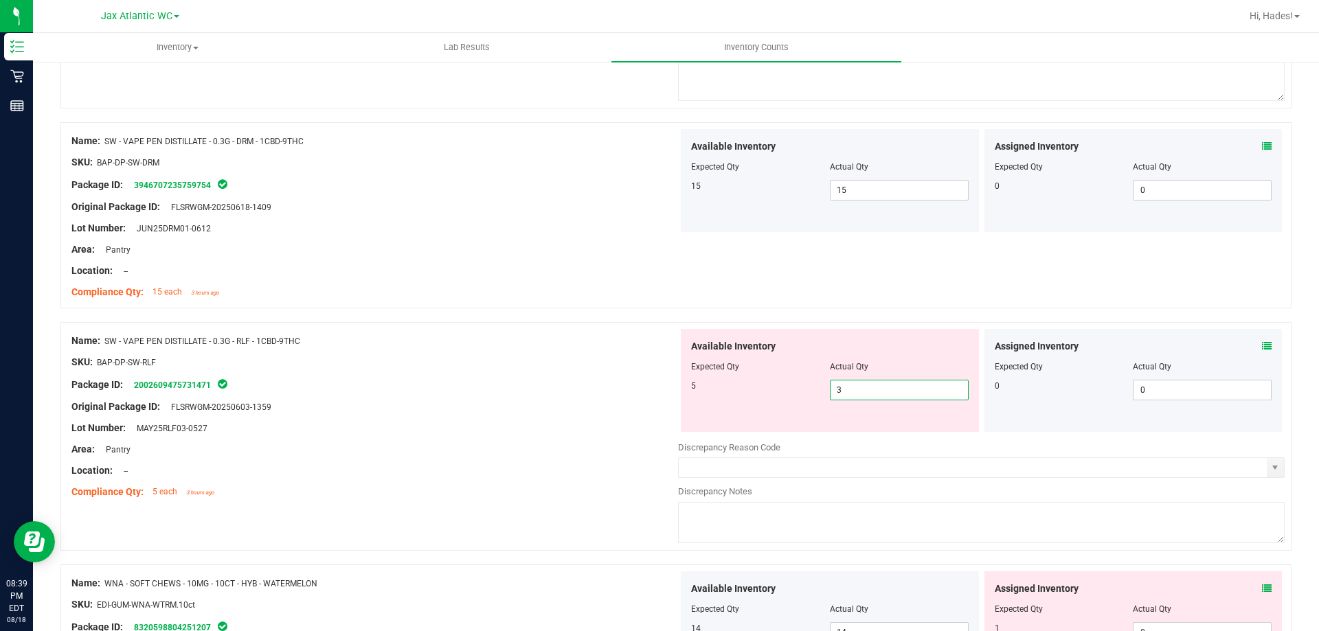
drag, startPoint x: 856, startPoint y: 391, endPoint x: 783, endPoint y: 392, distance: 72.8
click at [783, 392] on div "5 3 3" at bounding box center [830, 390] width 278 height 21
click at [593, 379] on div "Package ID: 2002609475731471" at bounding box center [374, 384] width 607 height 16
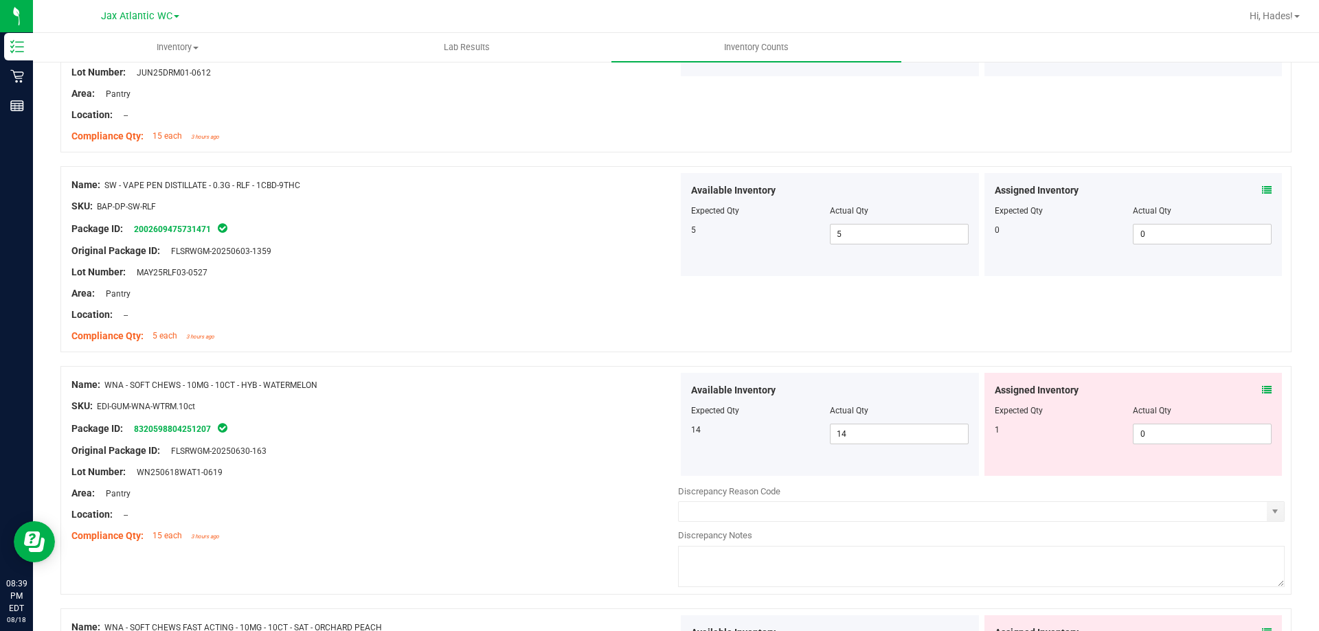
scroll to position [550, 0]
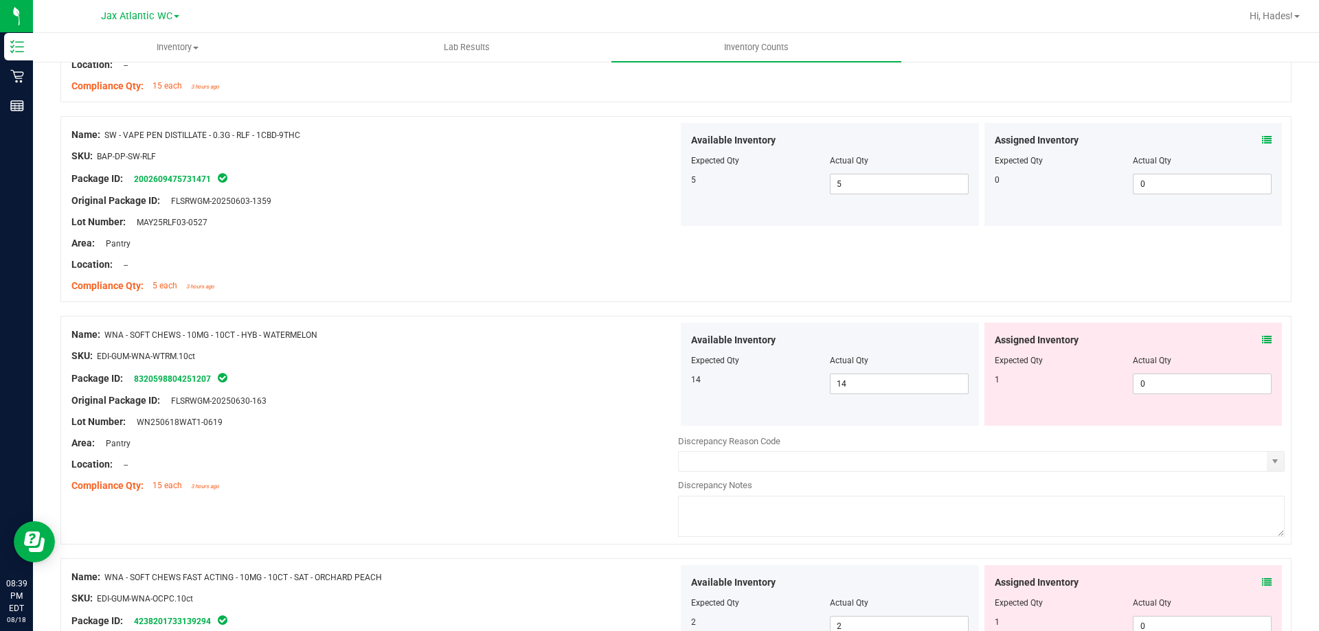
click at [1262, 335] on icon at bounding box center [1267, 340] width 10 height 10
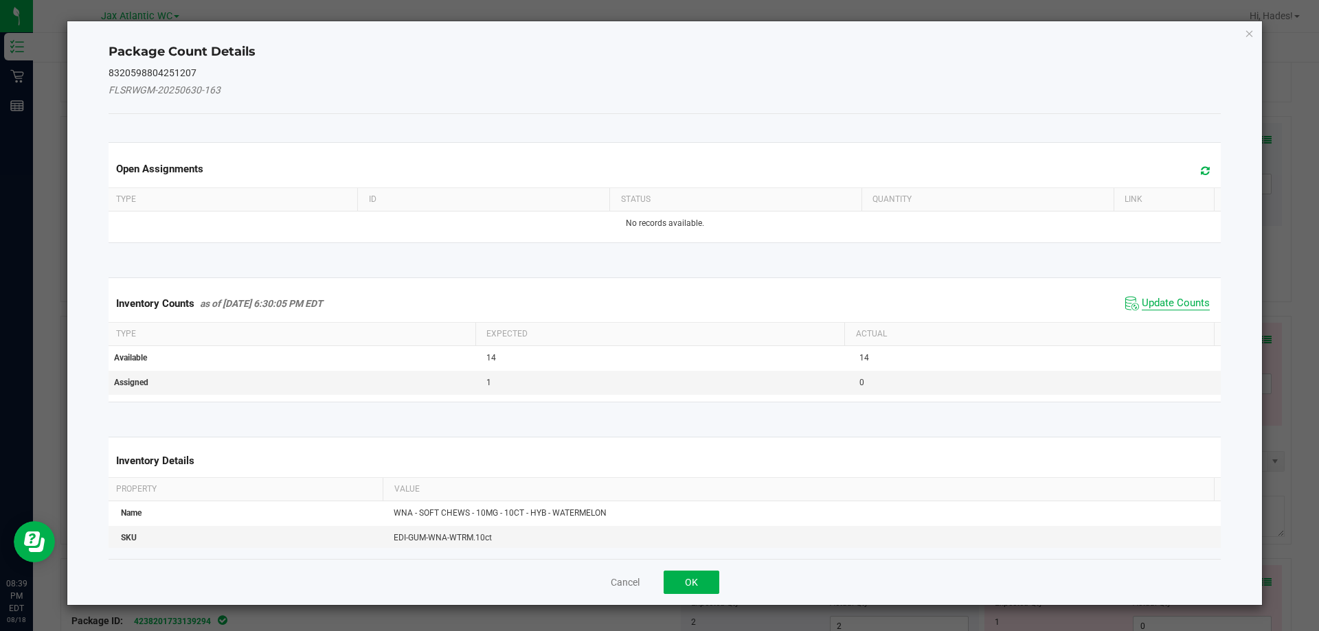
click at [1157, 306] on span "Update Counts" at bounding box center [1176, 304] width 68 height 14
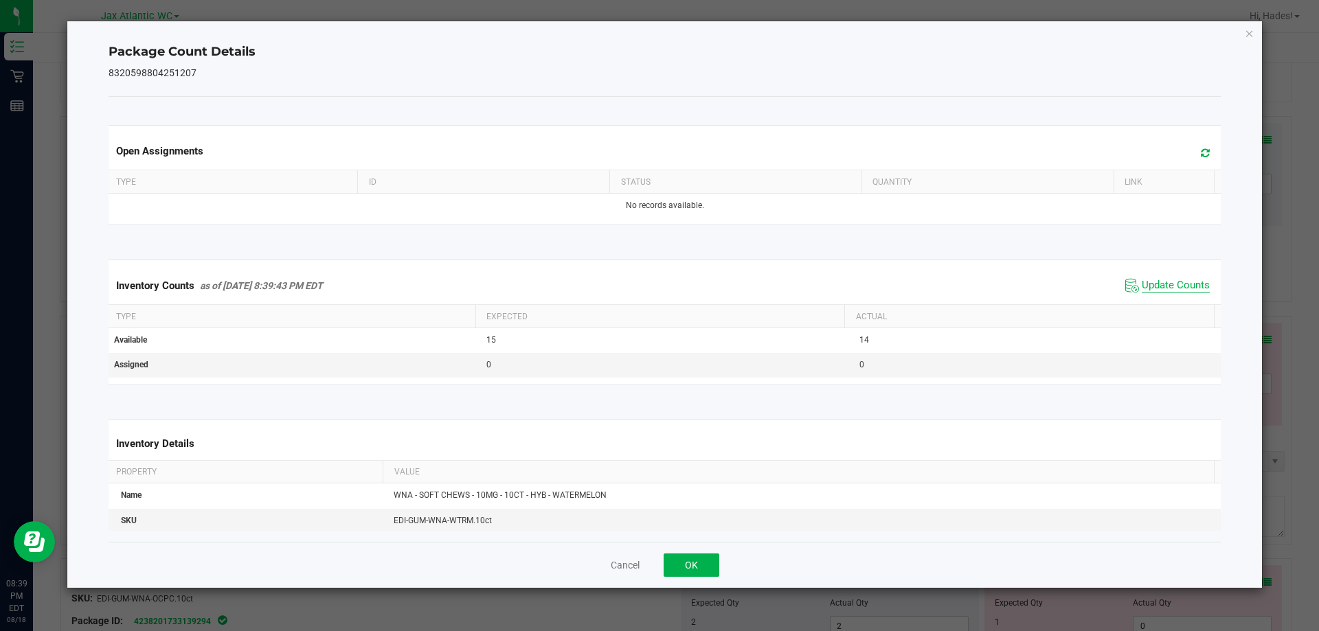
click at [1155, 290] on span "Update Counts" at bounding box center [1176, 286] width 68 height 14
drag, startPoint x: 694, startPoint y: 564, endPoint x: 834, endPoint y: 396, distance: 219.0
click at [694, 563] on button "OK" at bounding box center [692, 565] width 56 height 23
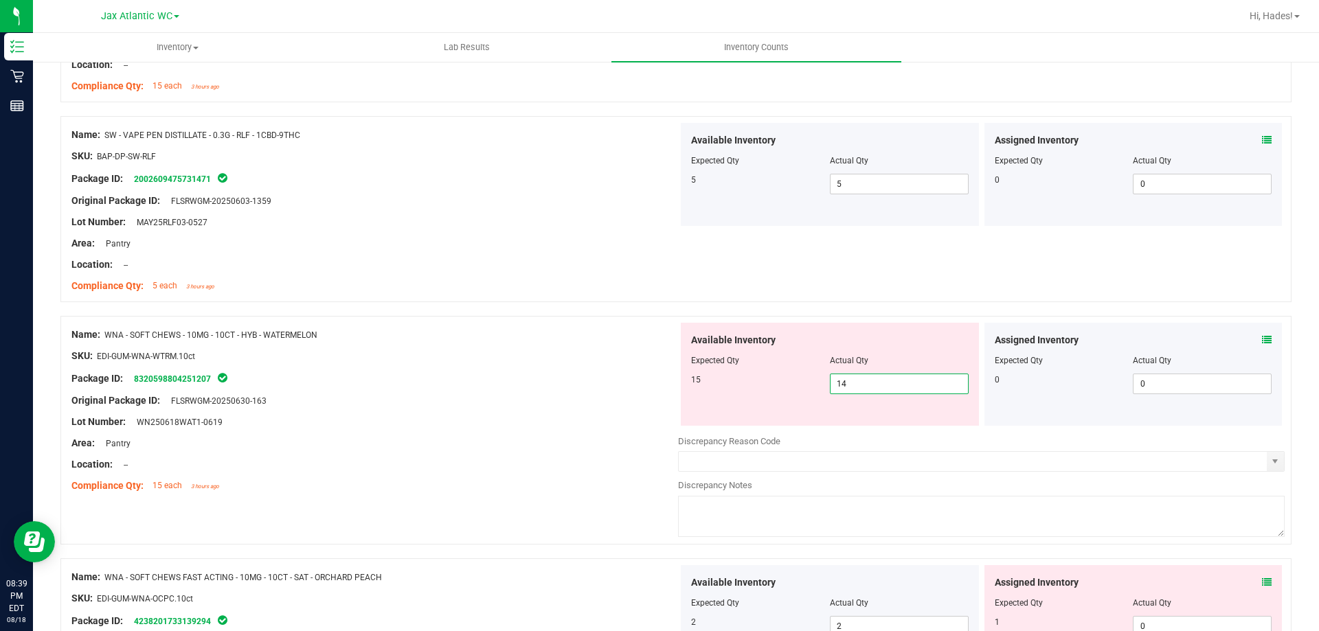
drag, startPoint x: 848, startPoint y: 387, endPoint x: 765, endPoint y: 397, distance: 83.7
click at [765, 397] on div "Available Inventory Expected Qty Actual Qty 15 14 14" at bounding box center [830, 374] width 298 height 103
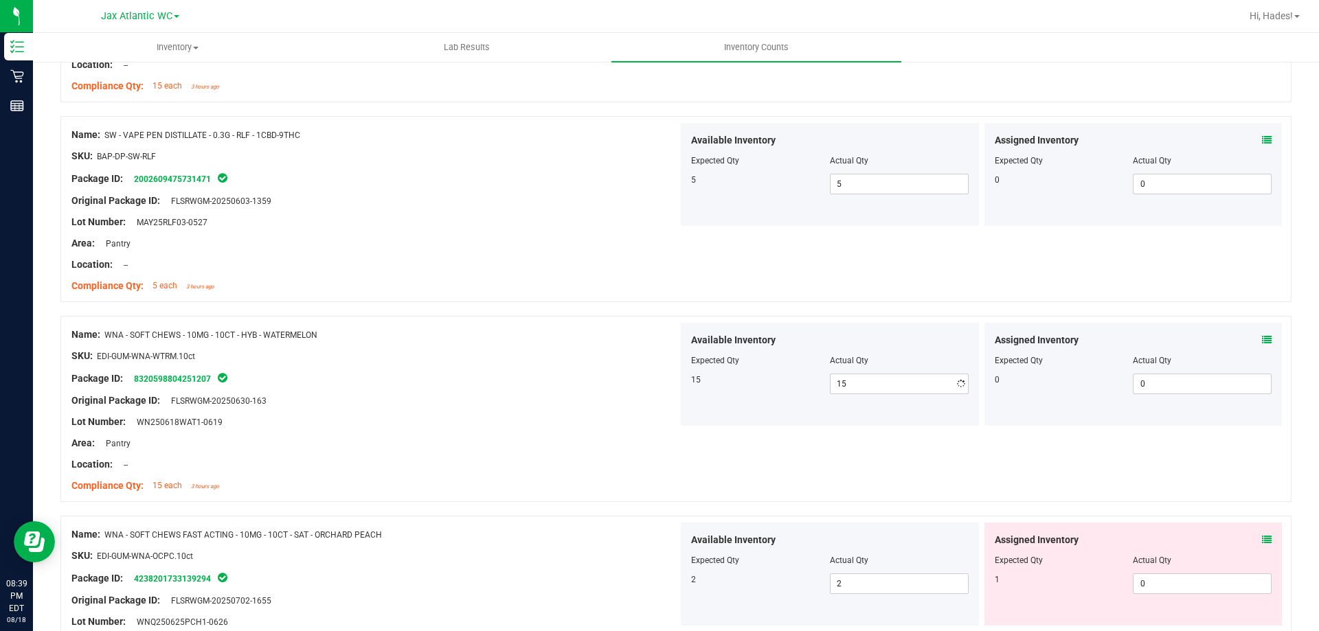
click at [586, 376] on div "Package ID: 8320598804251207" at bounding box center [374, 378] width 607 height 16
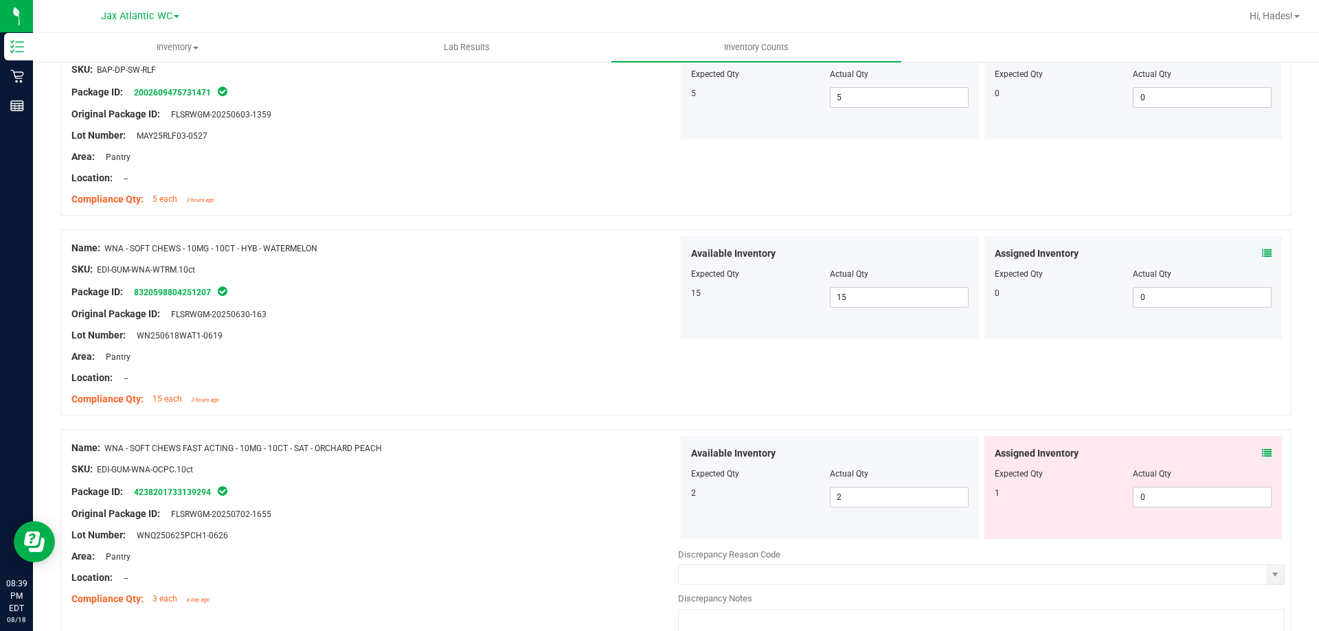
scroll to position [723, 0]
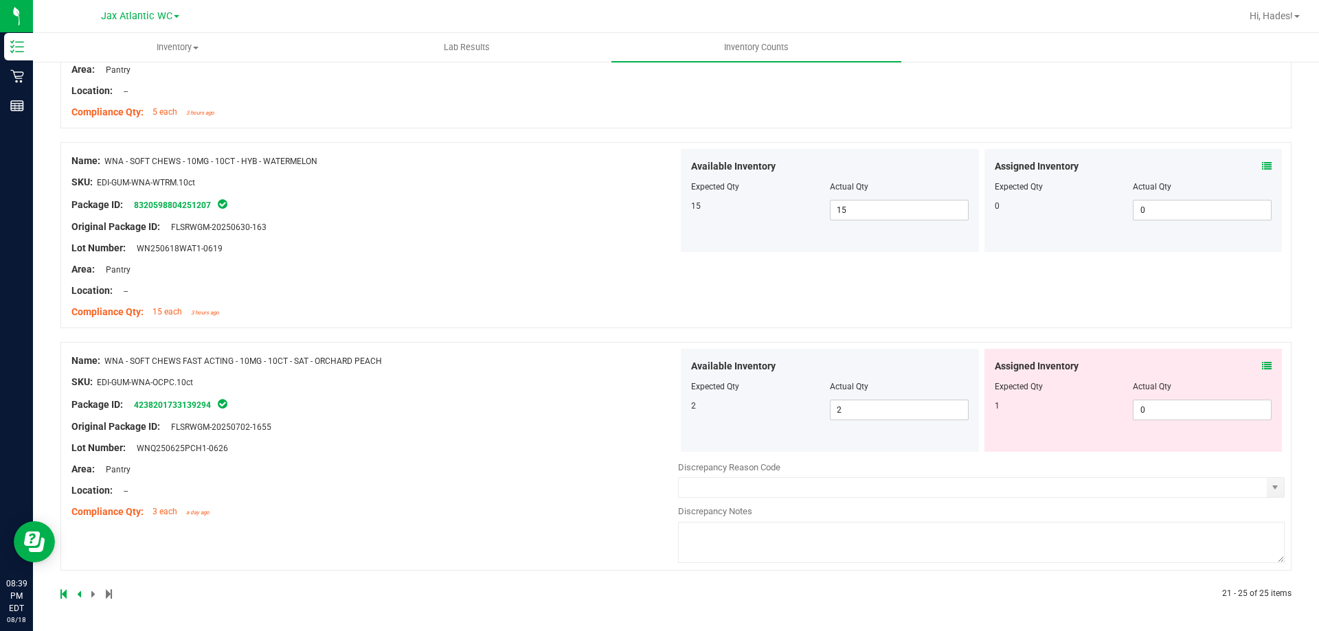
click at [1262, 364] on icon at bounding box center [1267, 366] width 10 height 10
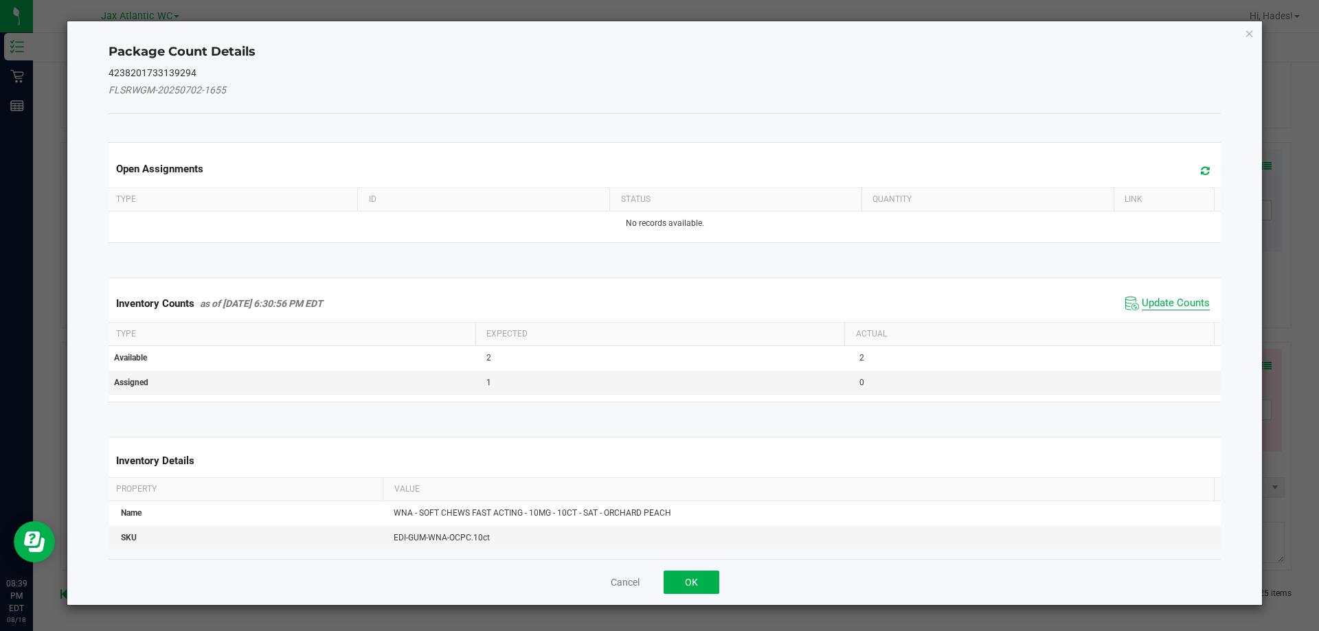
click at [1160, 305] on span "Update Counts" at bounding box center [1176, 304] width 68 height 14
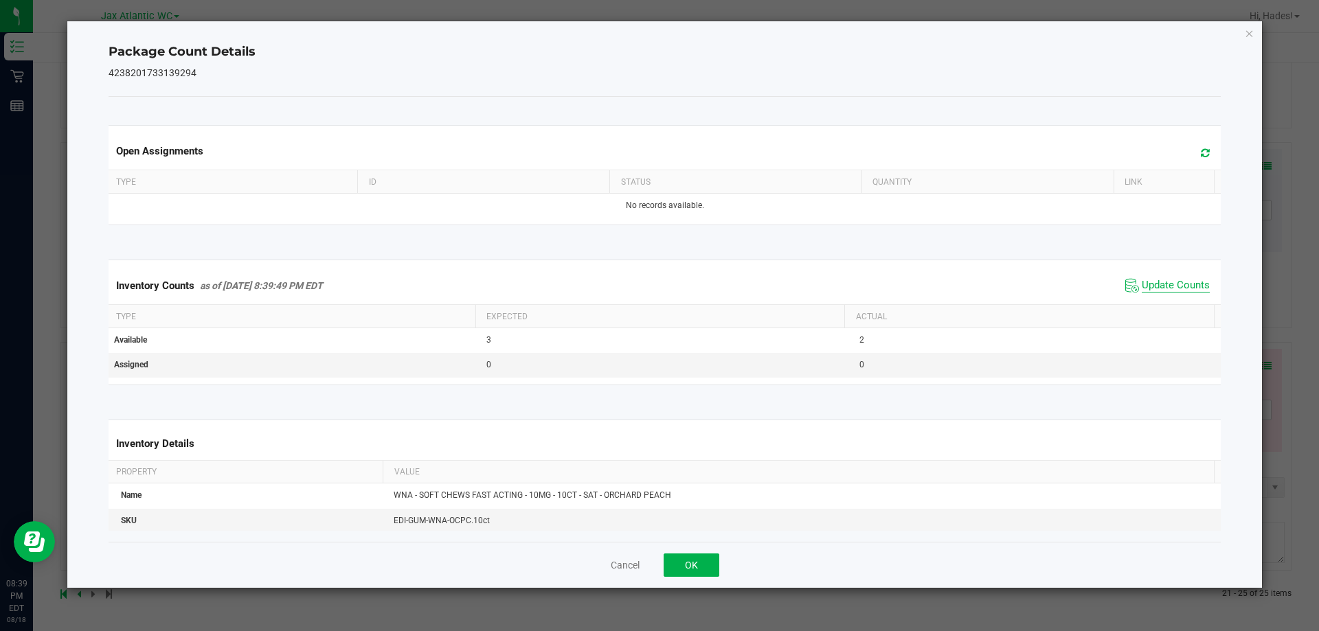
click at [1182, 292] on span "Update Counts" at bounding box center [1176, 286] width 68 height 14
drag, startPoint x: 697, startPoint y: 562, endPoint x: 705, endPoint y: 549, distance: 15.8
click at [696, 563] on button "OK" at bounding box center [692, 565] width 56 height 23
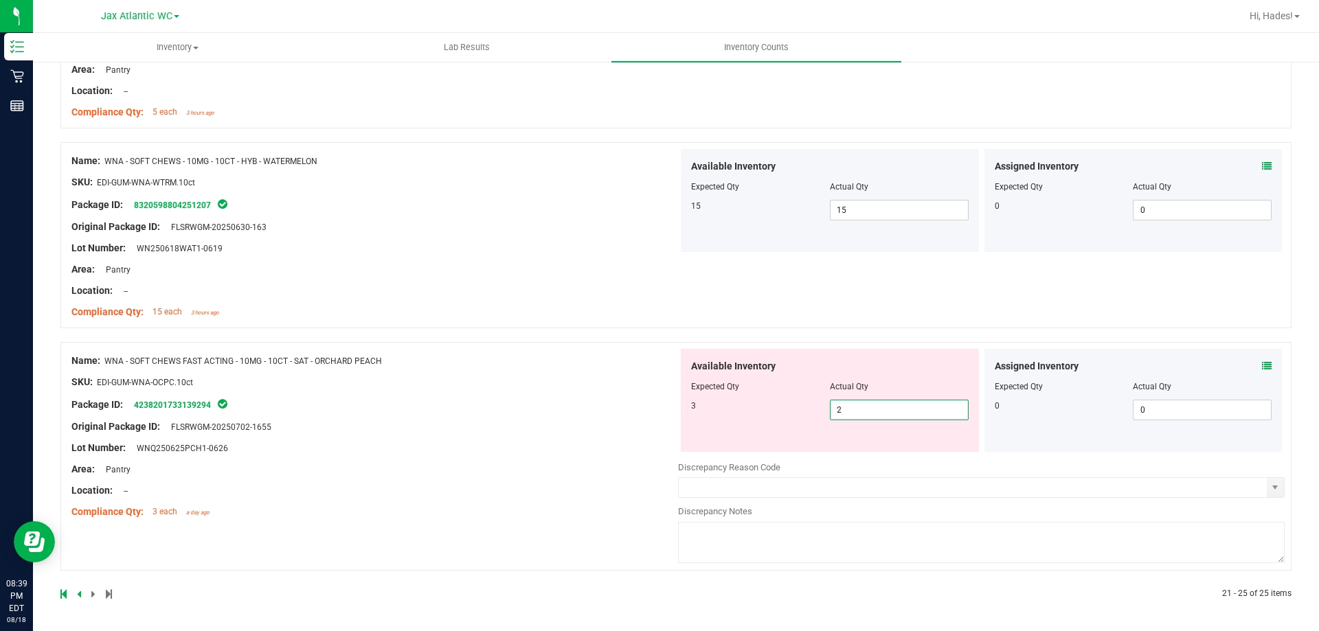
drag, startPoint x: 856, startPoint y: 416, endPoint x: 789, endPoint y: 421, distance: 66.8
click at [789, 421] on div "Available Inventory Expected Qty Actual Qty 3 2 2" at bounding box center [830, 400] width 298 height 103
click at [567, 368] on div "Name: SW - THERAGELS - 10MG - 40CT - ZEN - 1CBD-4THC SKU: EDI-CAP-SW-TGZEN.40ct…" at bounding box center [675, 50] width 1231 height 1100
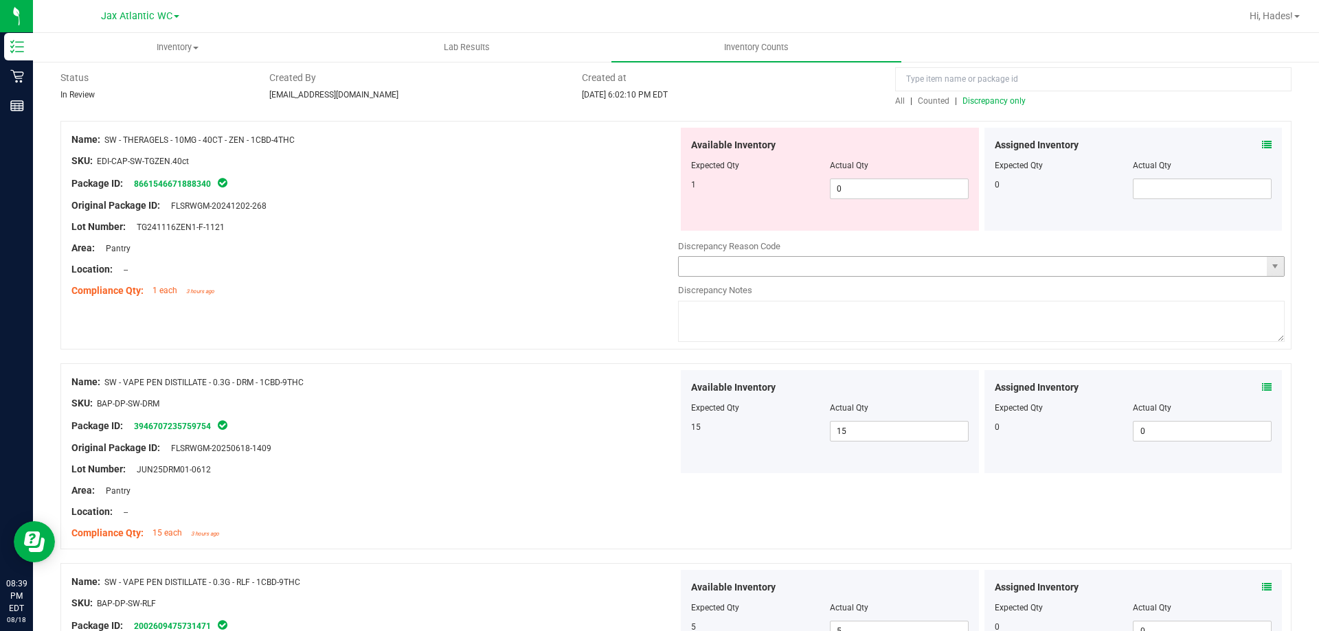
scroll to position [0, 0]
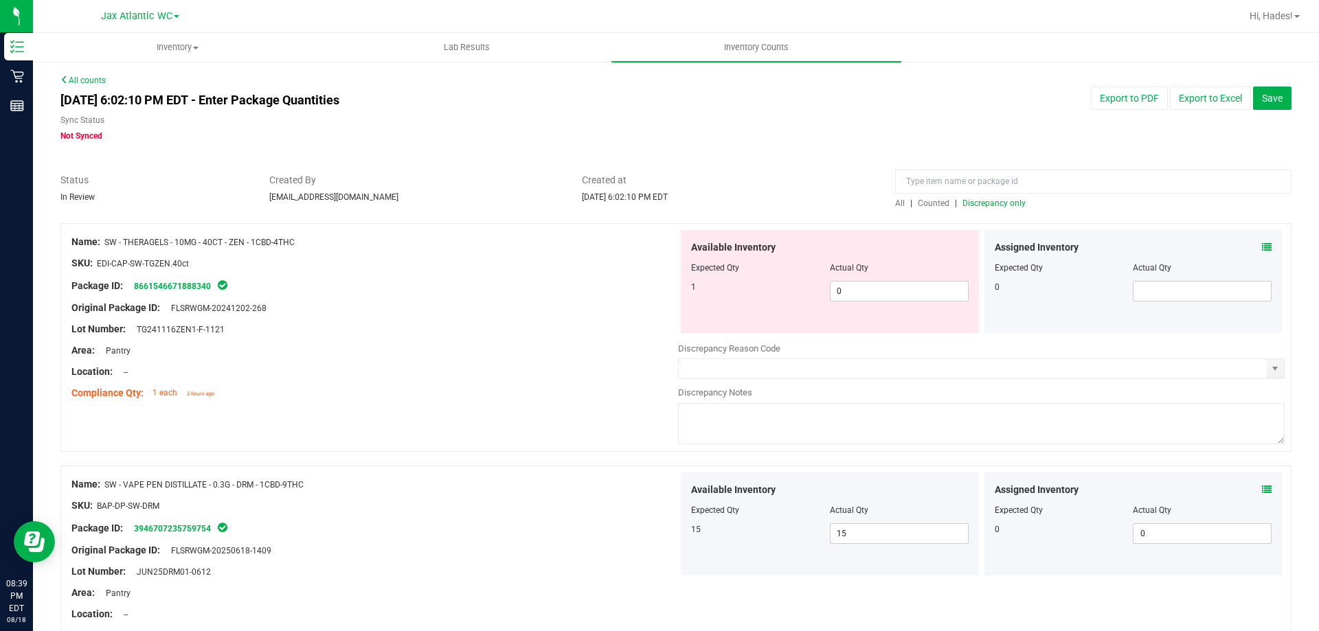
click at [988, 203] on span "Discrepancy only" at bounding box center [993, 204] width 63 height 10
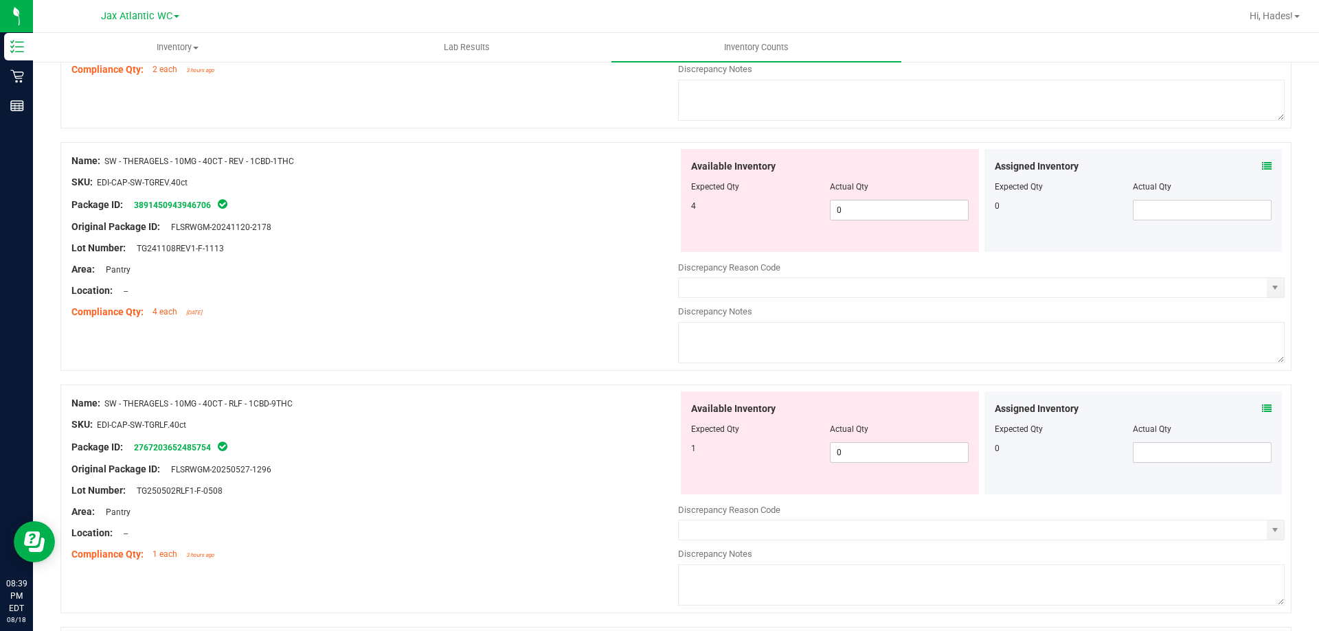
scroll to position [4488, 0]
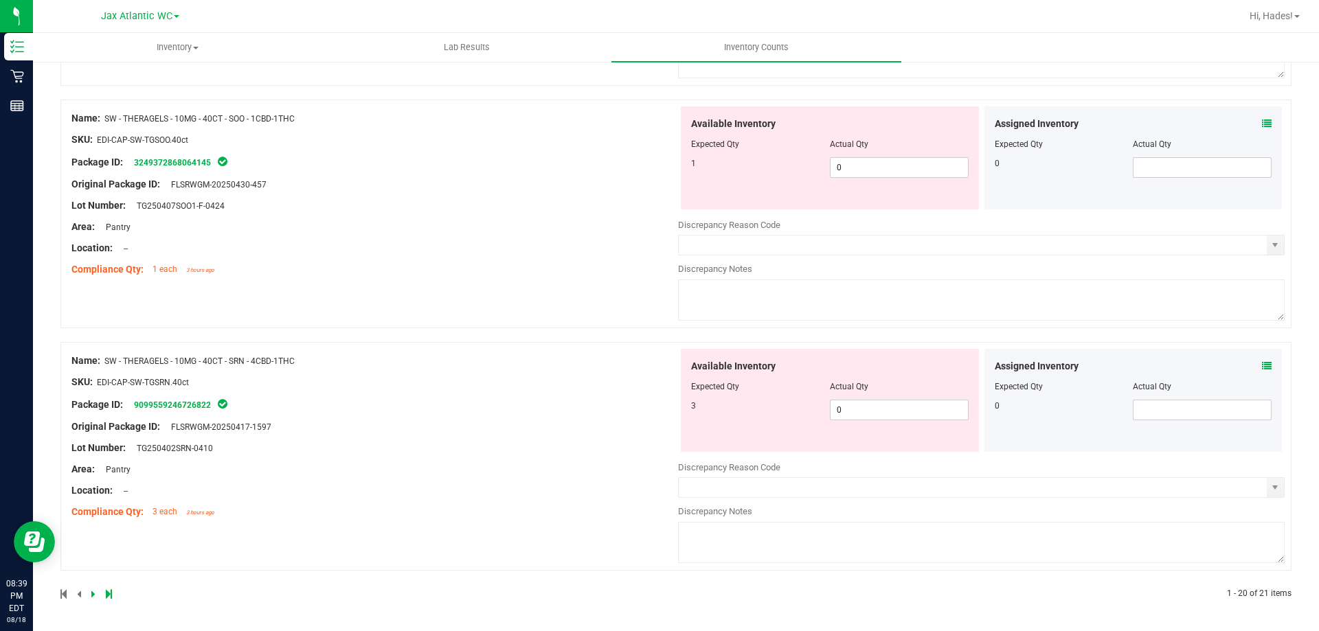
click at [1262, 360] on span at bounding box center [1267, 366] width 10 height 14
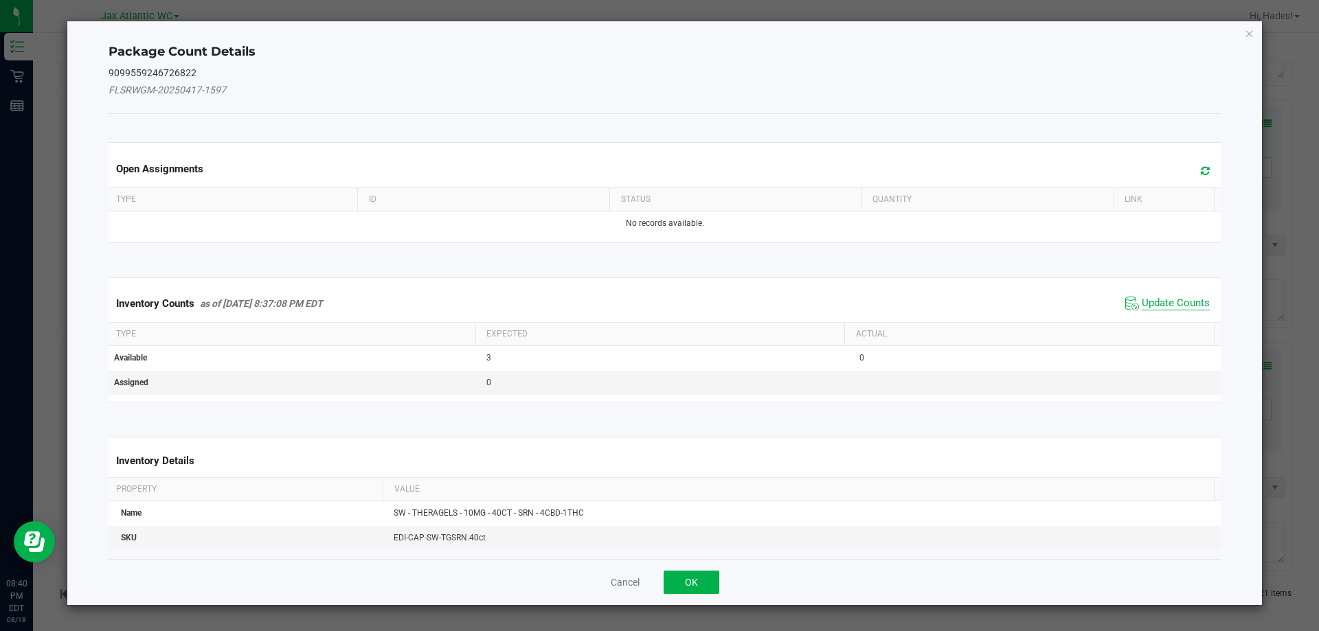
click at [1188, 299] on span "Update Counts" at bounding box center [1176, 304] width 68 height 14
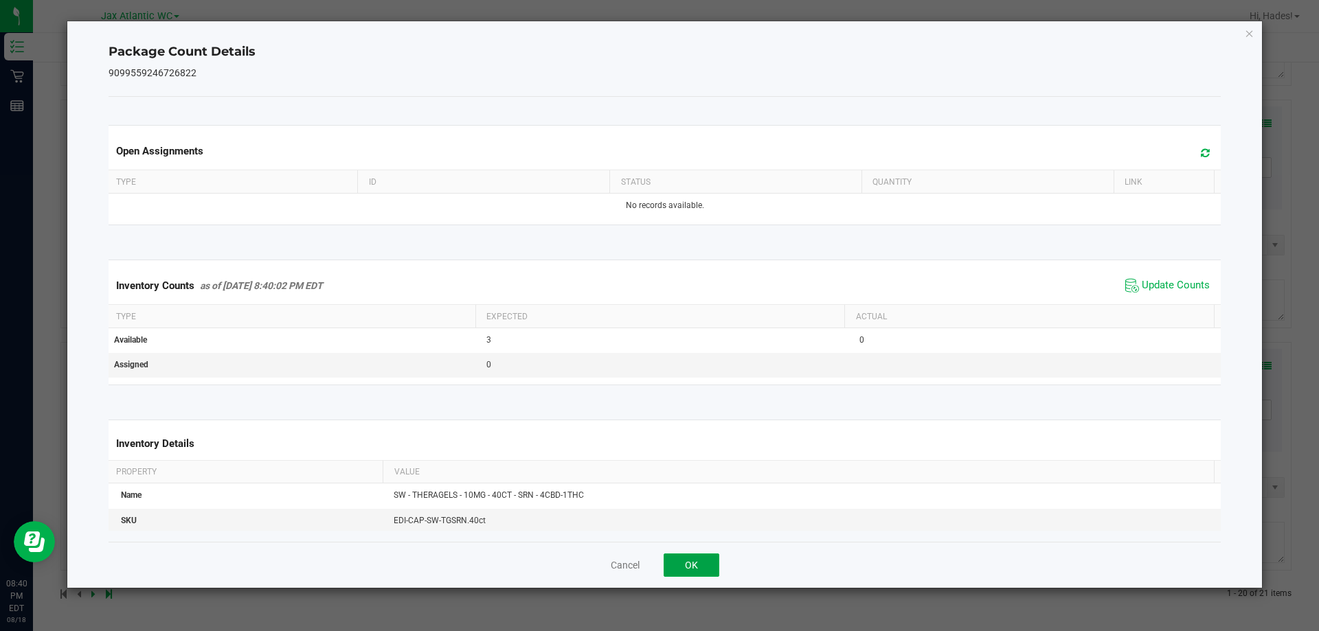
click at [701, 560] on button "OK" at bounding box center [692, 565] width 56 height 23
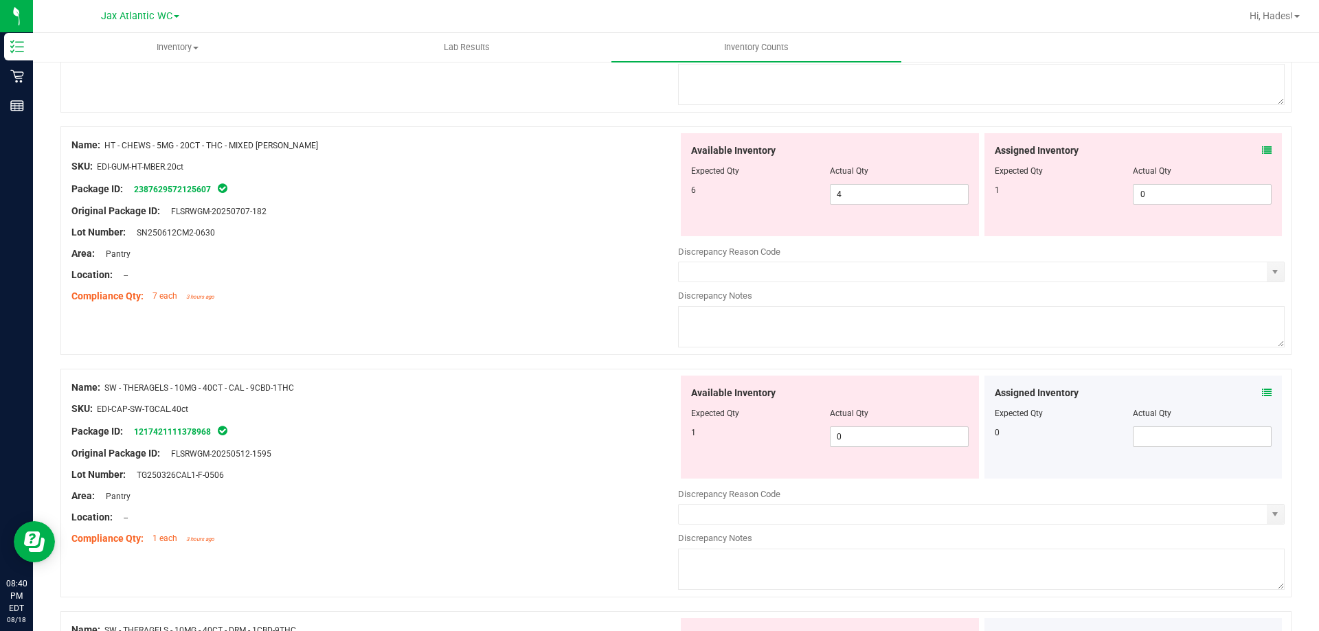
scroll to position [3183, 0]
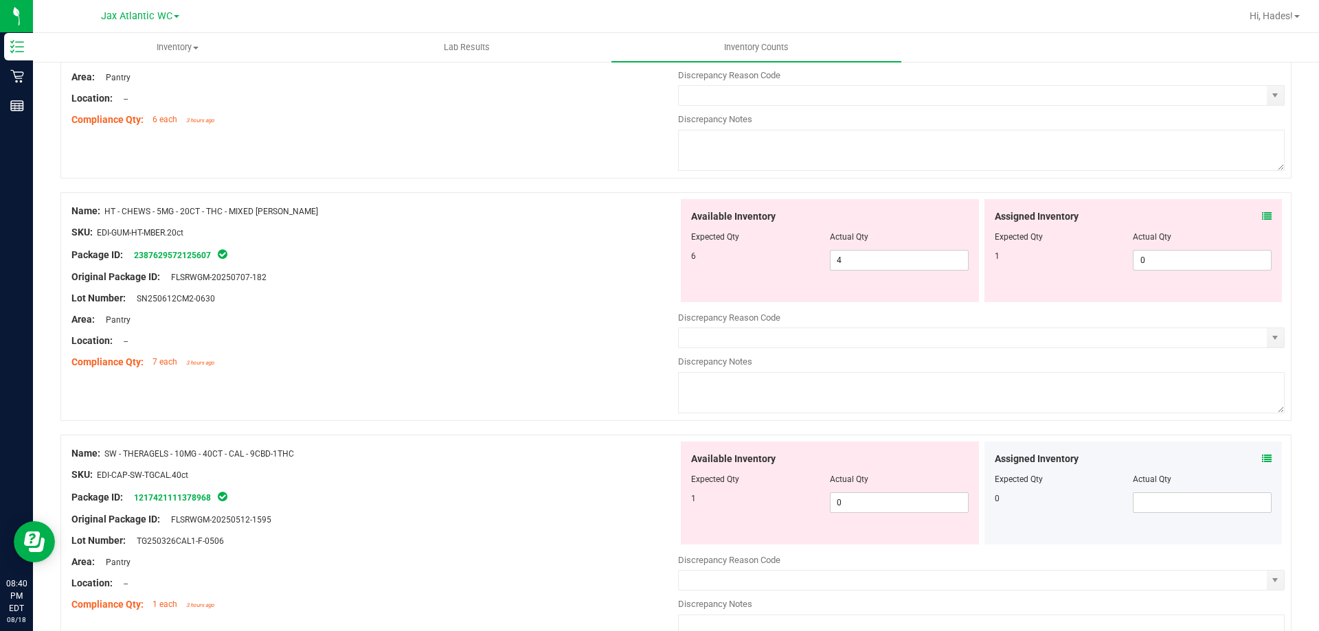
click at [1262, 215] on icon at bounding box center [1267, 217] width 10 height 10
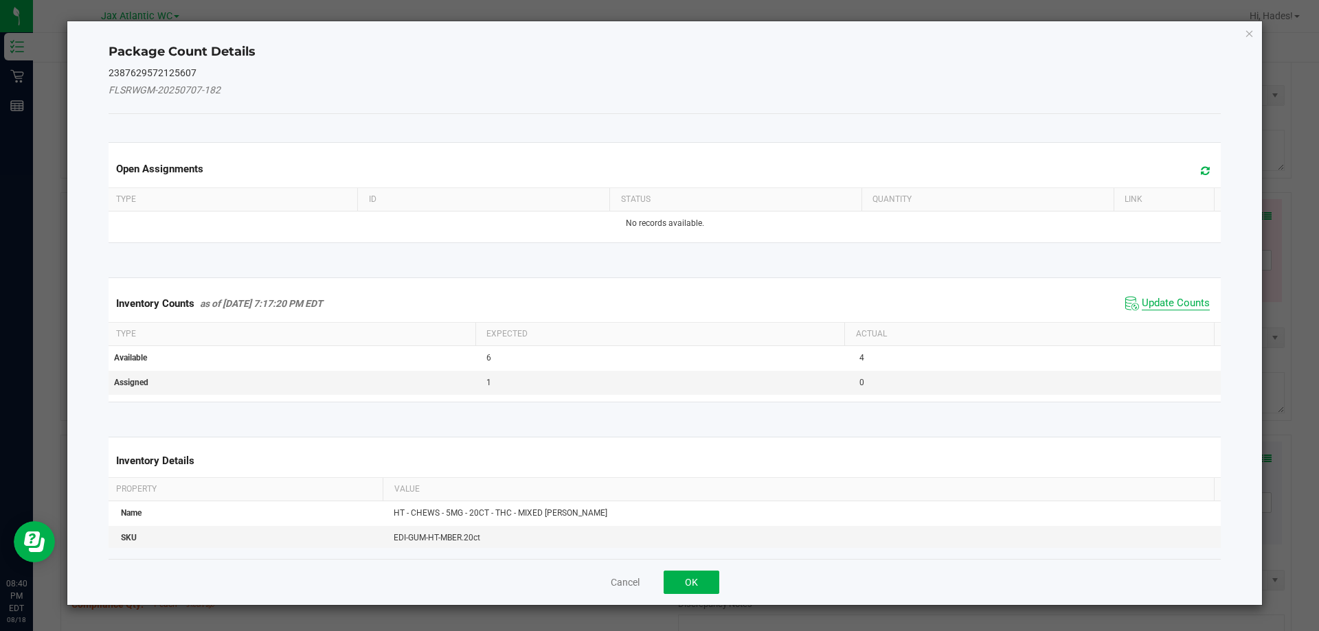
click at [1161, 301] on span "Update Counts" at bounding box center [1176, 304] width 68 height 14
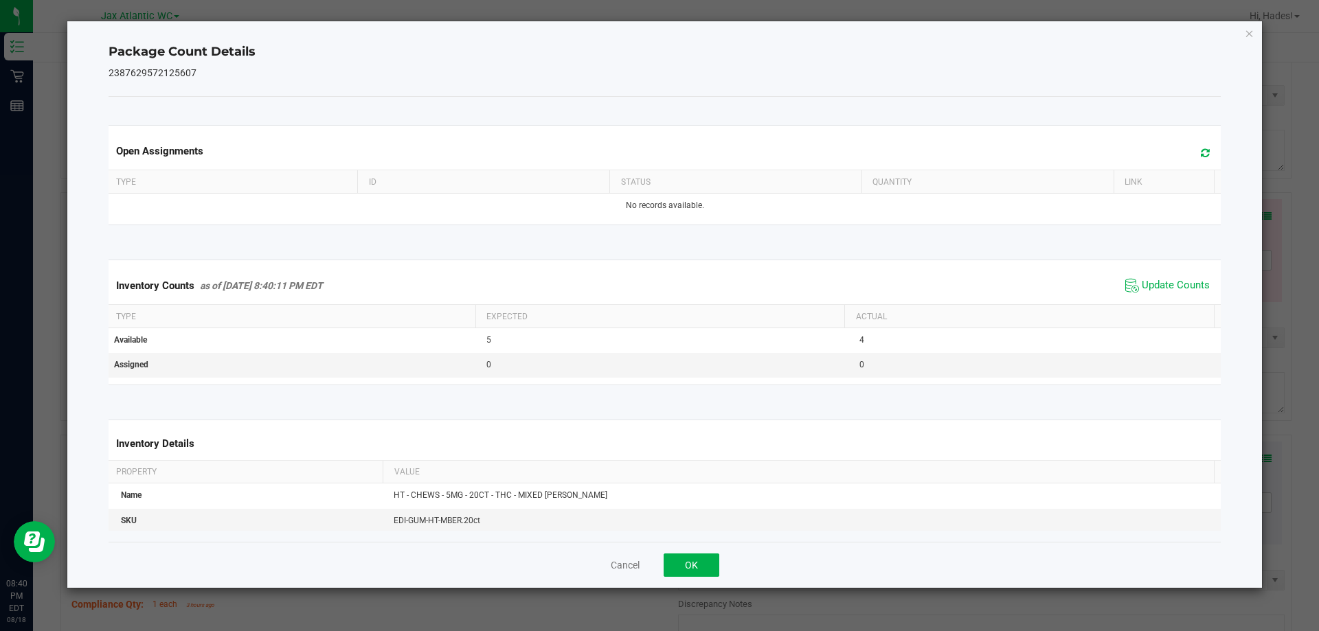
click at [1167, 294] on span "Update Counts" at bounding box center [1167, 285] width 91 height 21
click at [701, 563] on button "OK" at bounding box center [692, 565] width 56 height 23
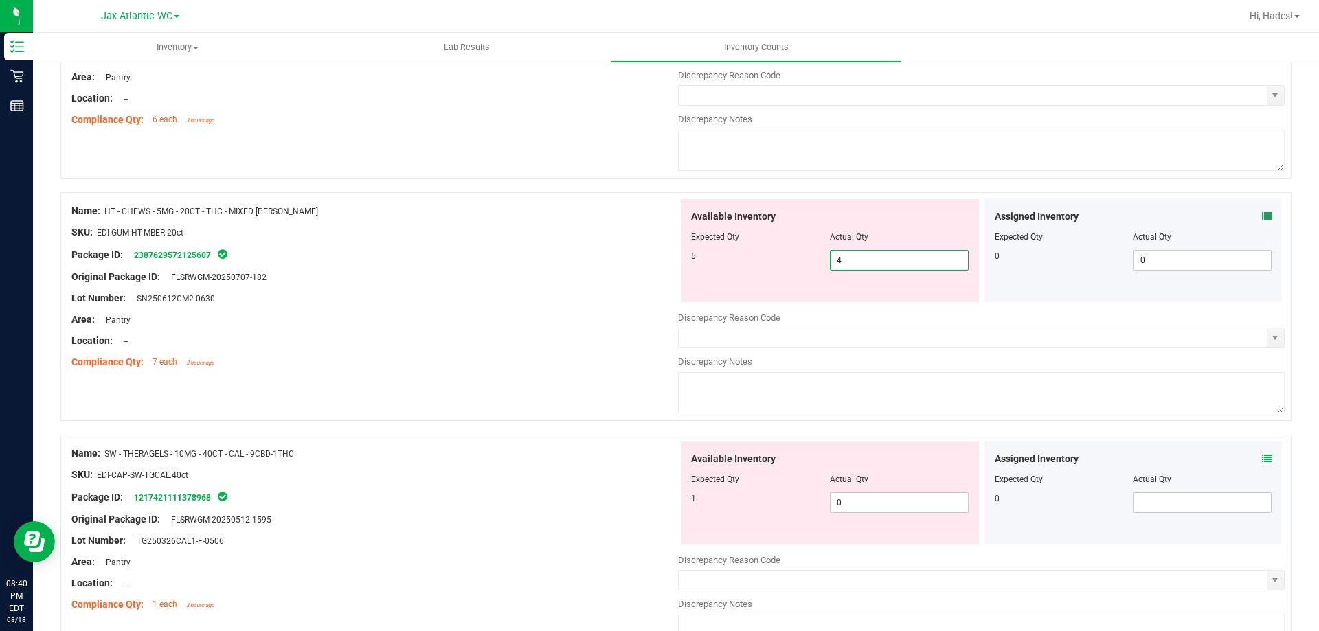
drag, startPoint x: 859, startPoint y: 260, endPoint x: 783, endPoint y: 267, distance: 76.6
click at [783, 267] on div "5 4 4" at bounding box center [830, 260] width 278 height 21
click at [462, 282] on div "Original Package ID: FLSRWGM-20250707-182" at bounding box center [374, 277] width 607 height 14
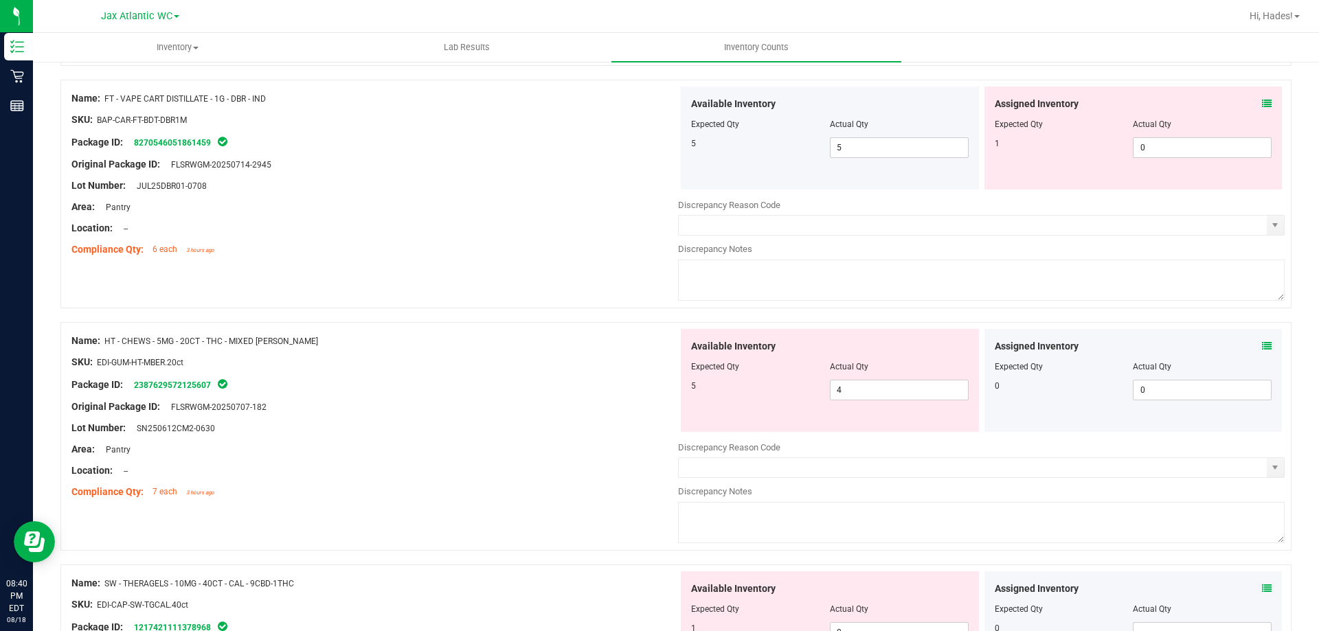
scroll to position [2840, 0]
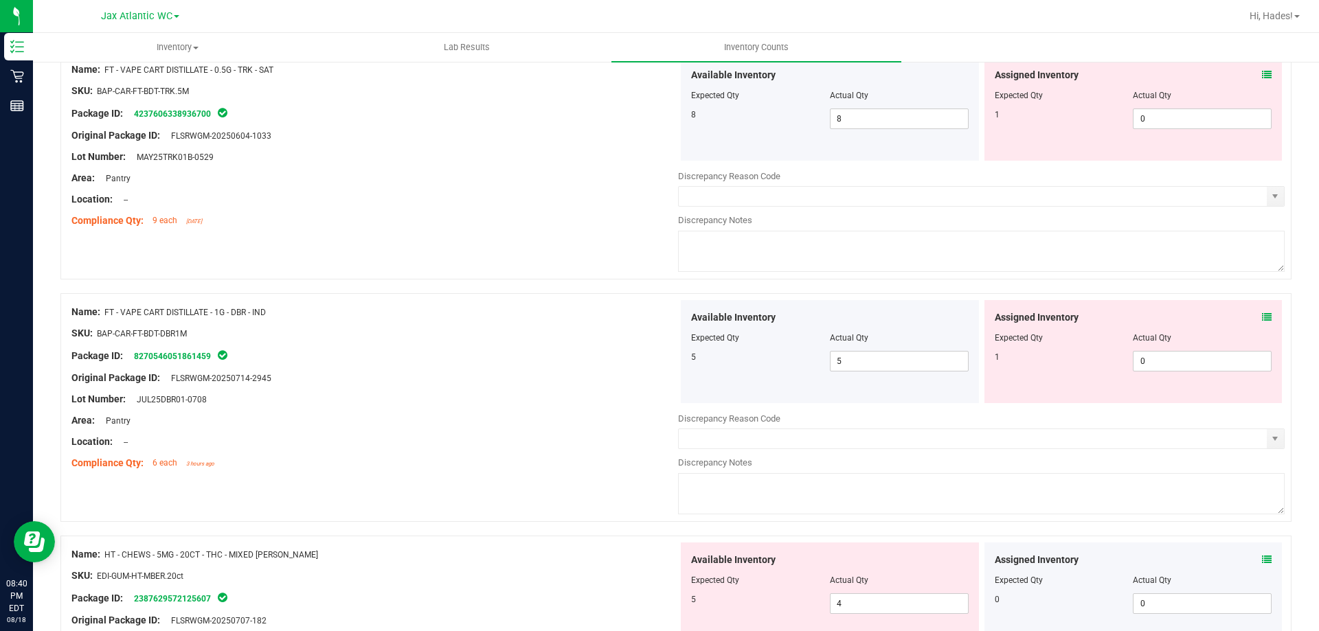
click at [1262, 313] on icon at bounding box center [1267, 318] width 10 height 10
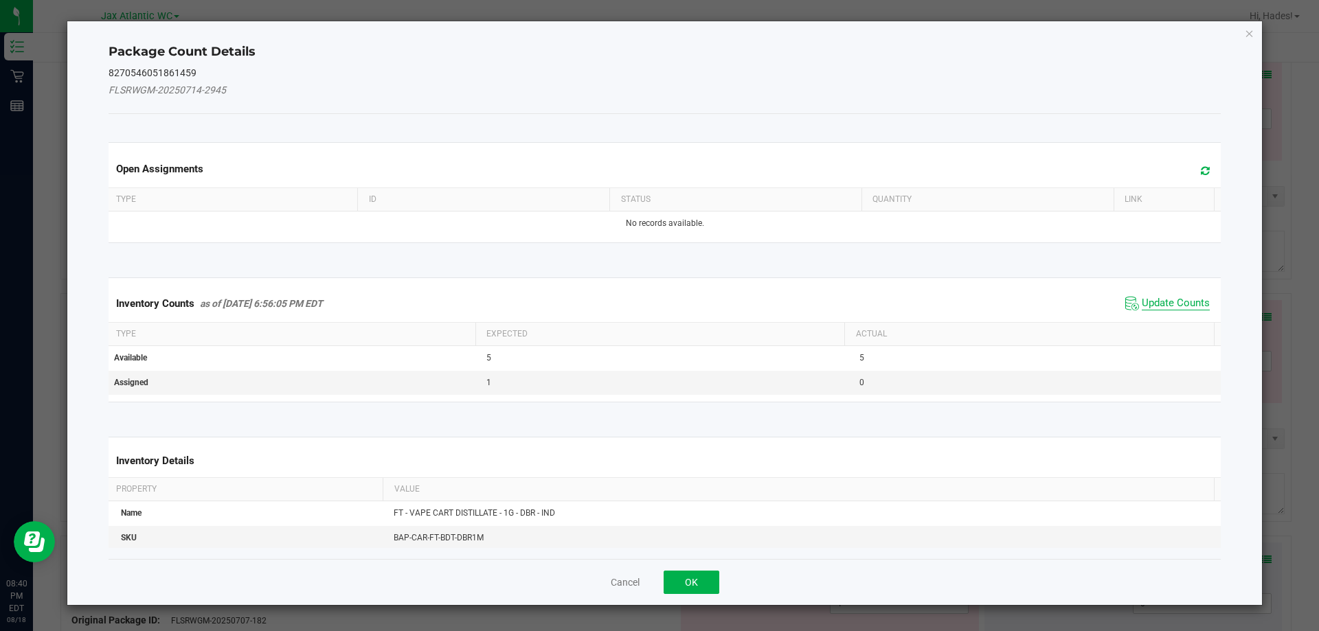
click at [1157, 300] on span "Update Counts" at bounding box center [1176, 304] width 68 height 14
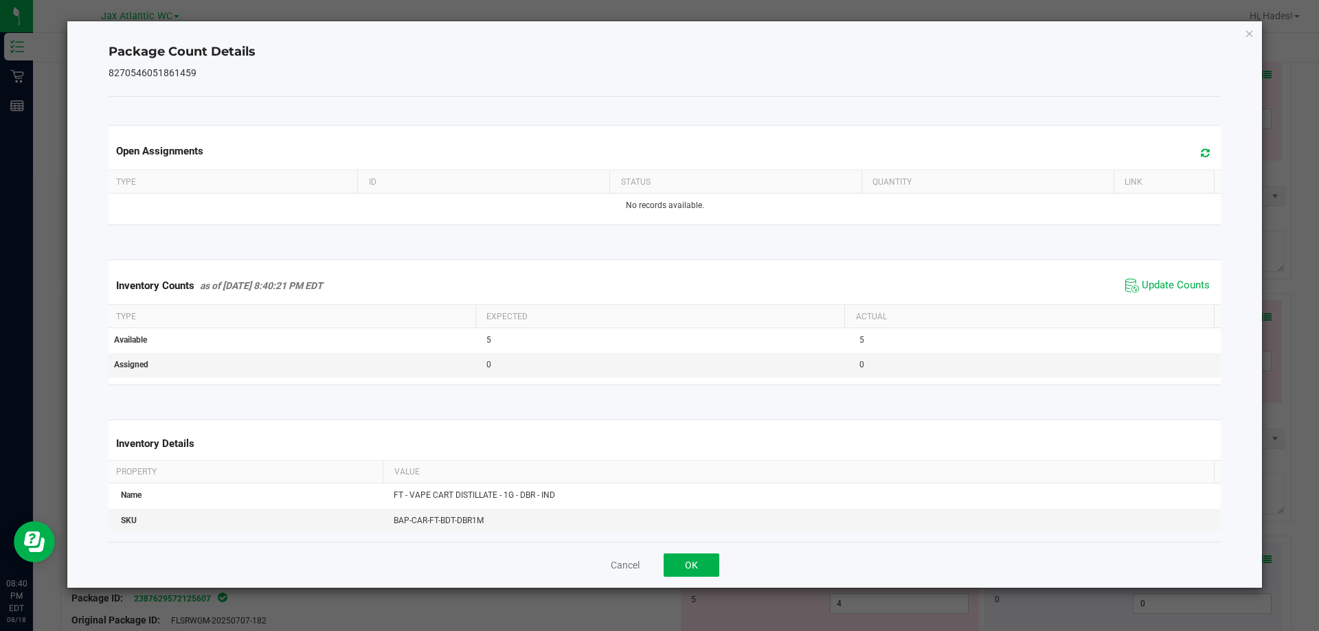
click at [1157, 297] on div "Inventory Counts as of [DATE] 8:40:21 PM EDT Update Counts" at bounding box center [665, 285] width 1118 height 37
click at [690, 569] on button "OK" at bounding box center [692, 565] width 56 height 23
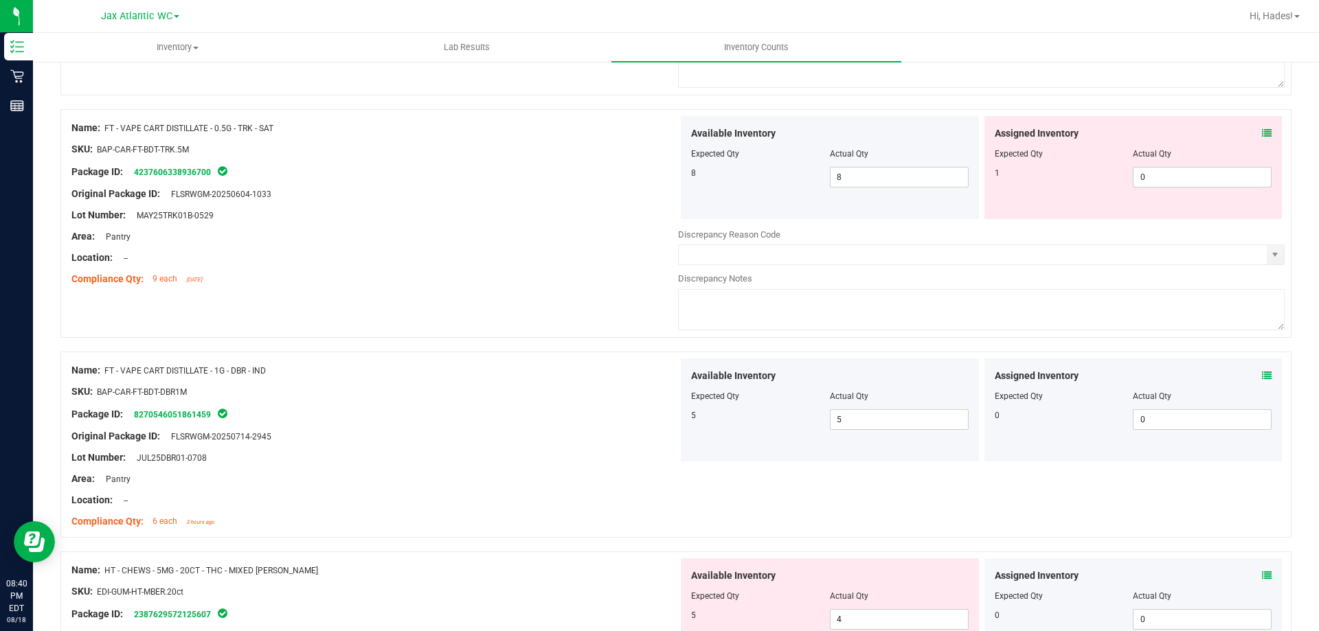
scroll to position [2702, 0]
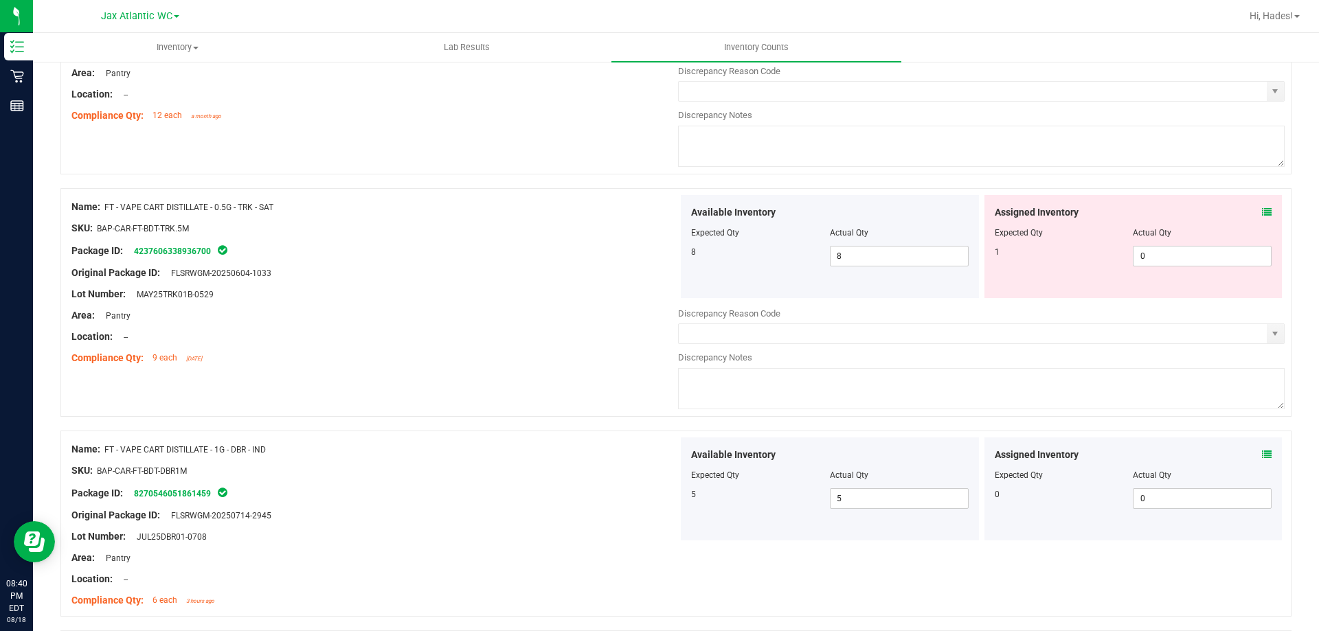
click at [1262, 211] on icon at bounding box center [1267, 212] width 10 height 10
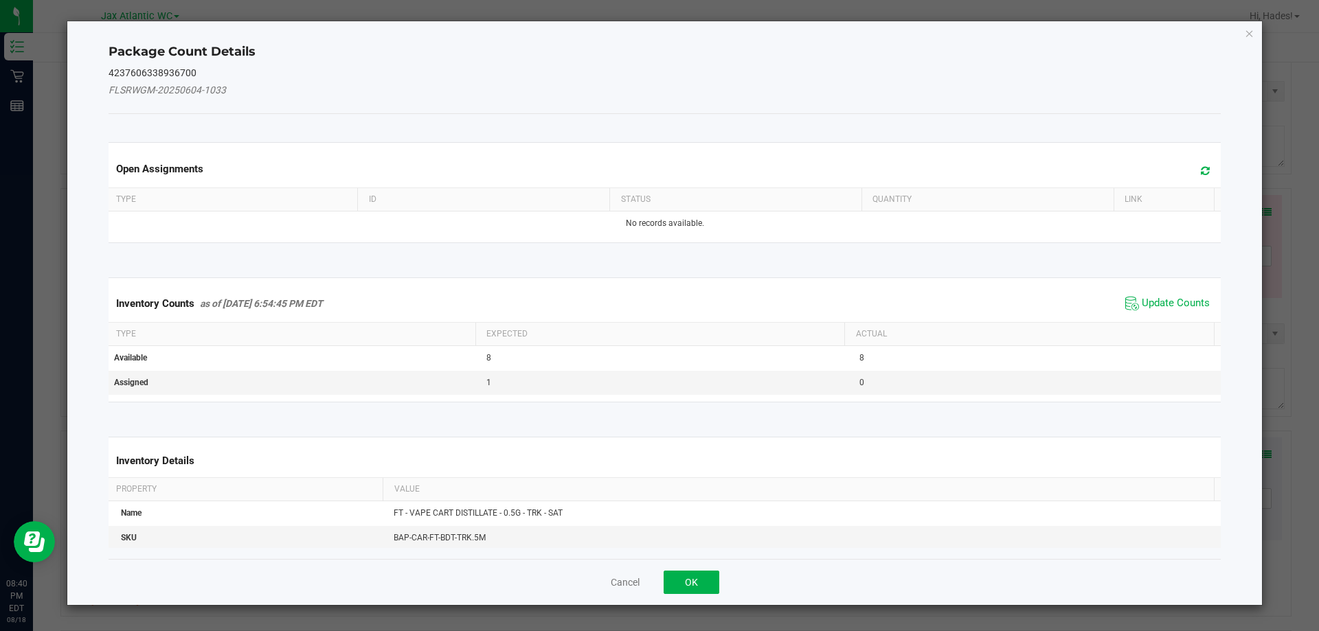
click at [1170, 291] on div "Inventory Counts as of [DATE] 6:54:45 PM EDT Update Counts" at bounding box center [665, 303] width 1118 height 37
click at [1168, 298] on span "Update Counts" at bounding box center [1176, 304] width 68 height 14
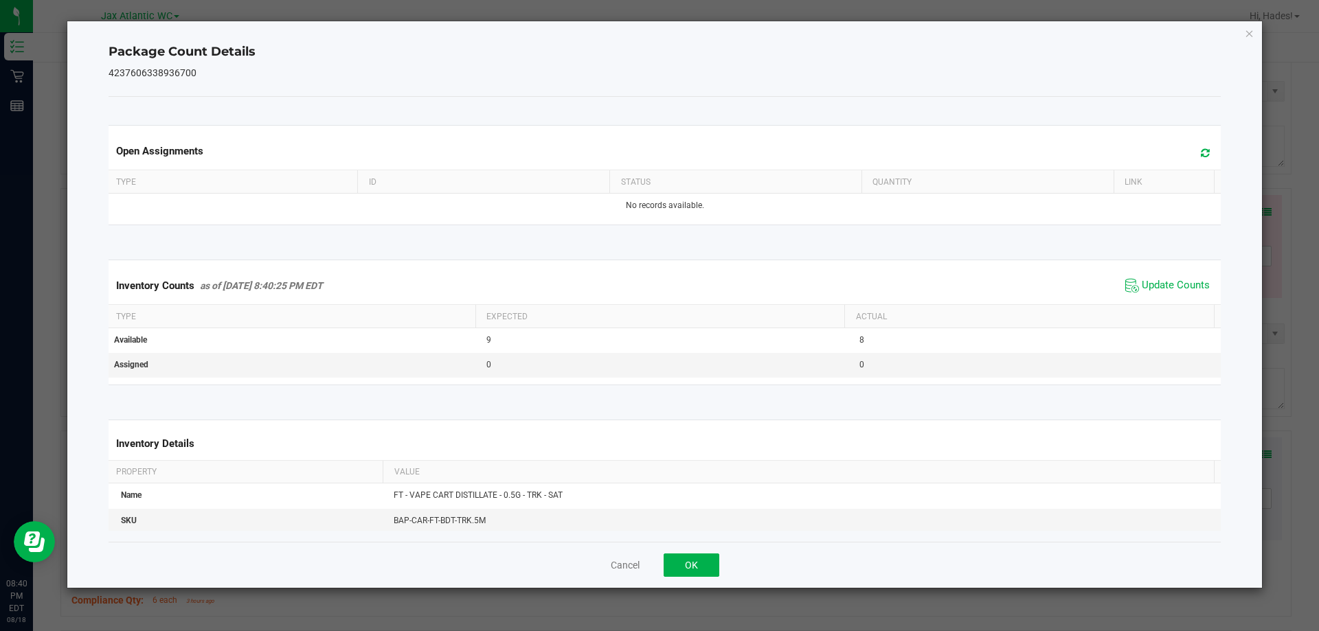
click at [1171, 295] on span "Update Counts" at bounding box center [1167, 285] width 91 height 21
click at [690, 563] on button "OK" at bounding box center [692, 565] width 56 height 23
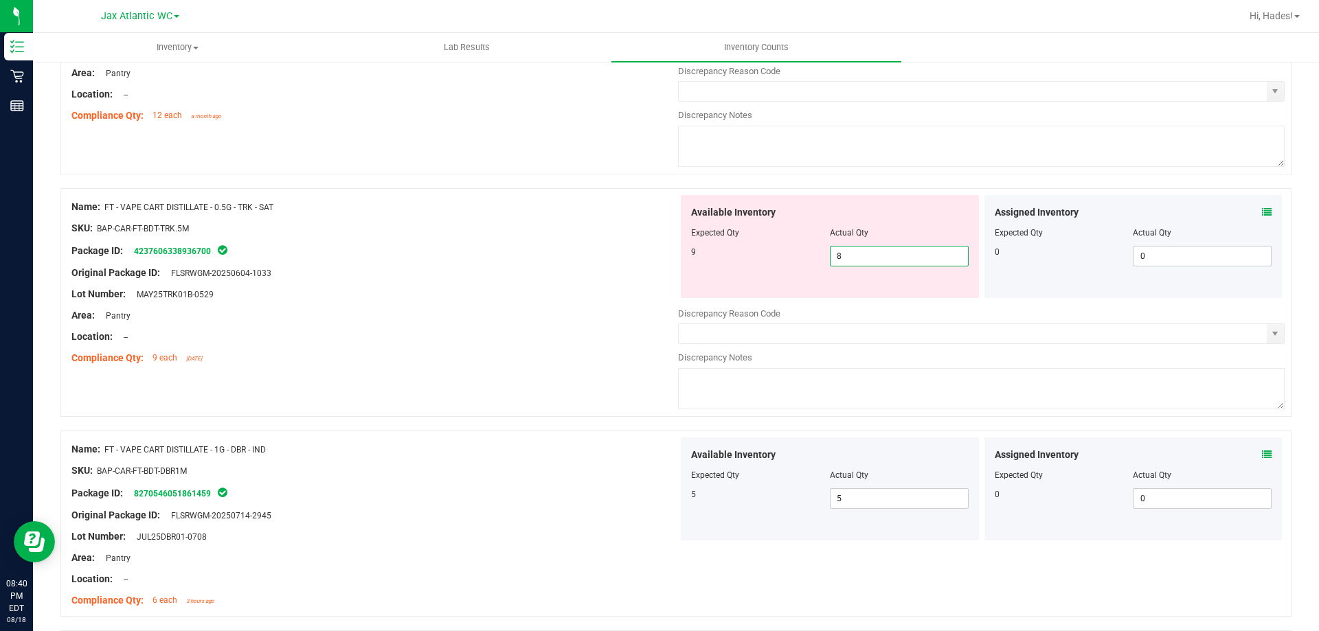
drag, startPoint x: 865, startPoint y: 256, endPoint x: 749, endPoint y: 257, distance: 115.4
click at [749, 257] on div "9 8 8" at bounding box center [830, 256] width 278 height 21
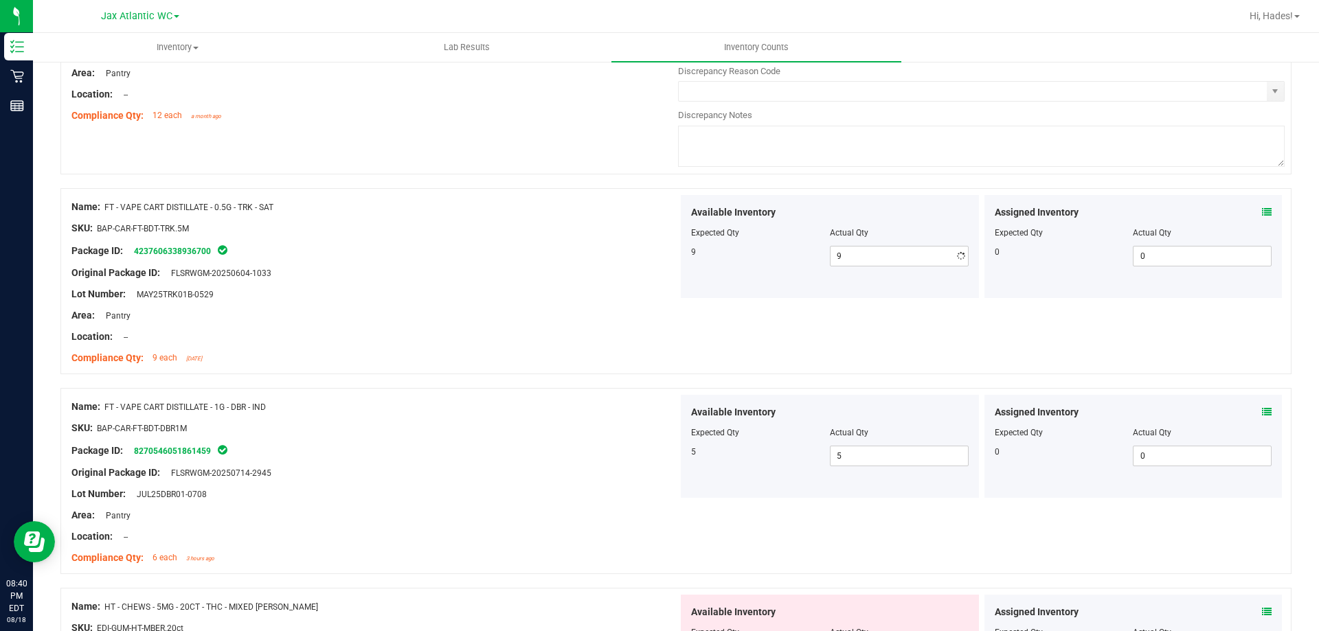
click at [519, 246] on div "Package ID: 4237606338936700" at bounding box center [374, 250] width 607 height 16
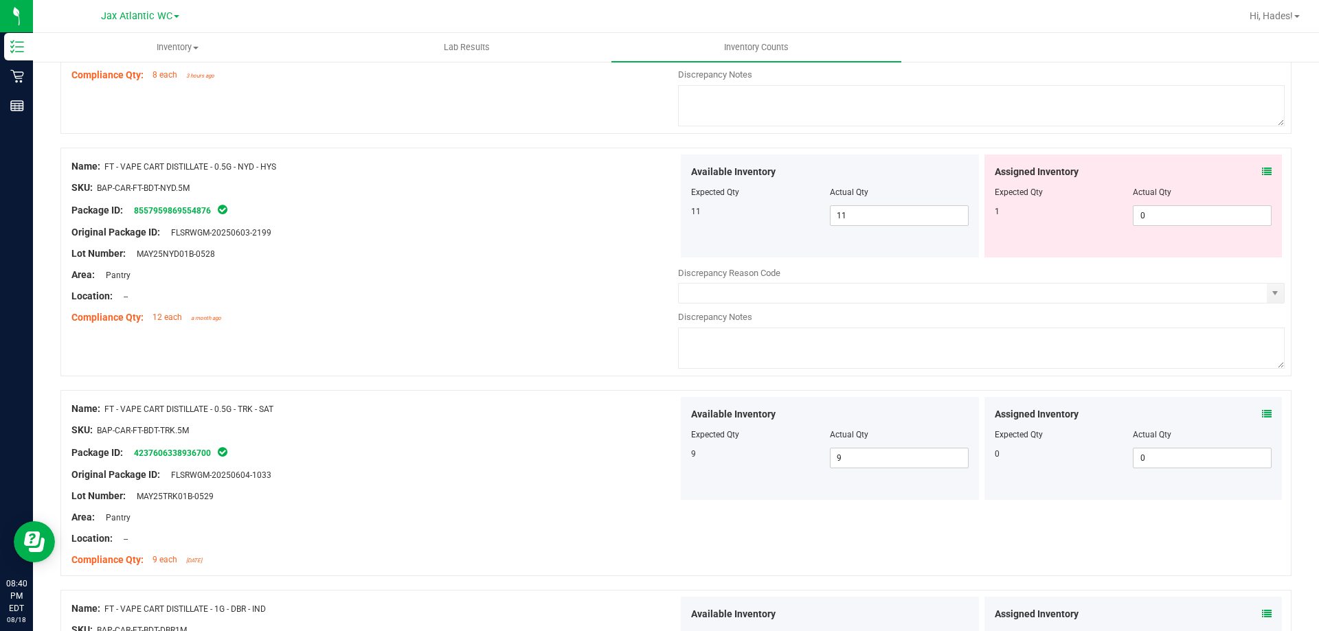
scroll to position [2496, 0]
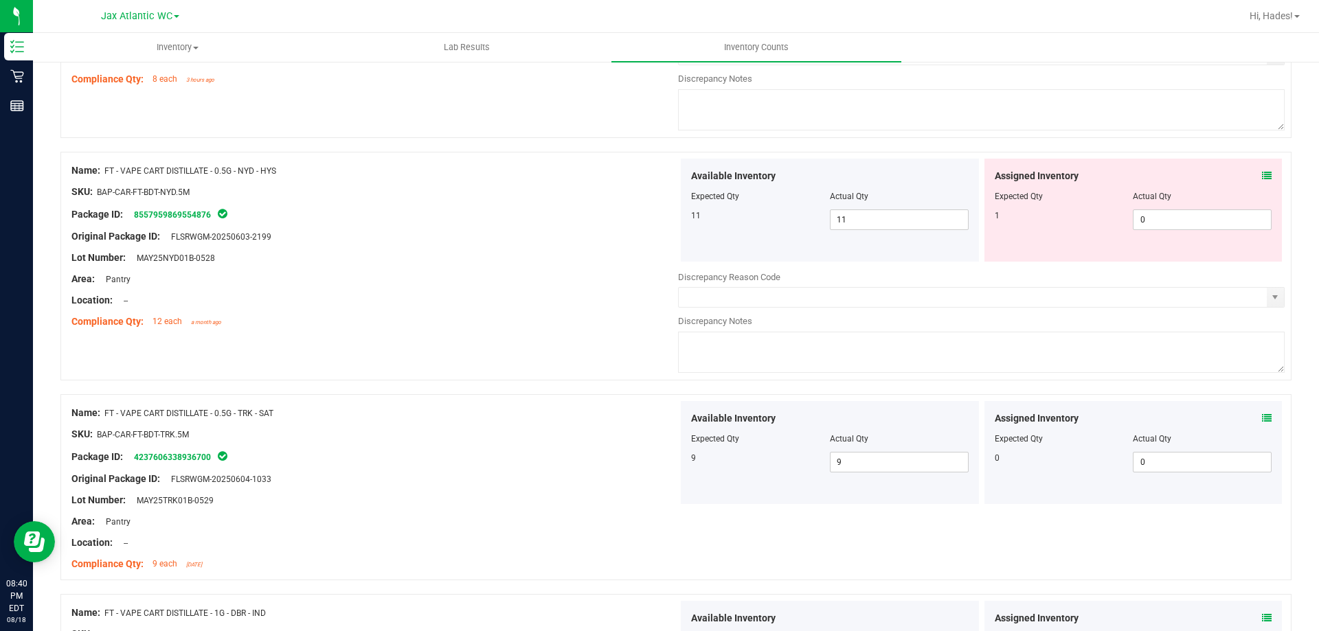
click at [1262, 171] on icon at bounding box center [1267, 176] width 10 height 10
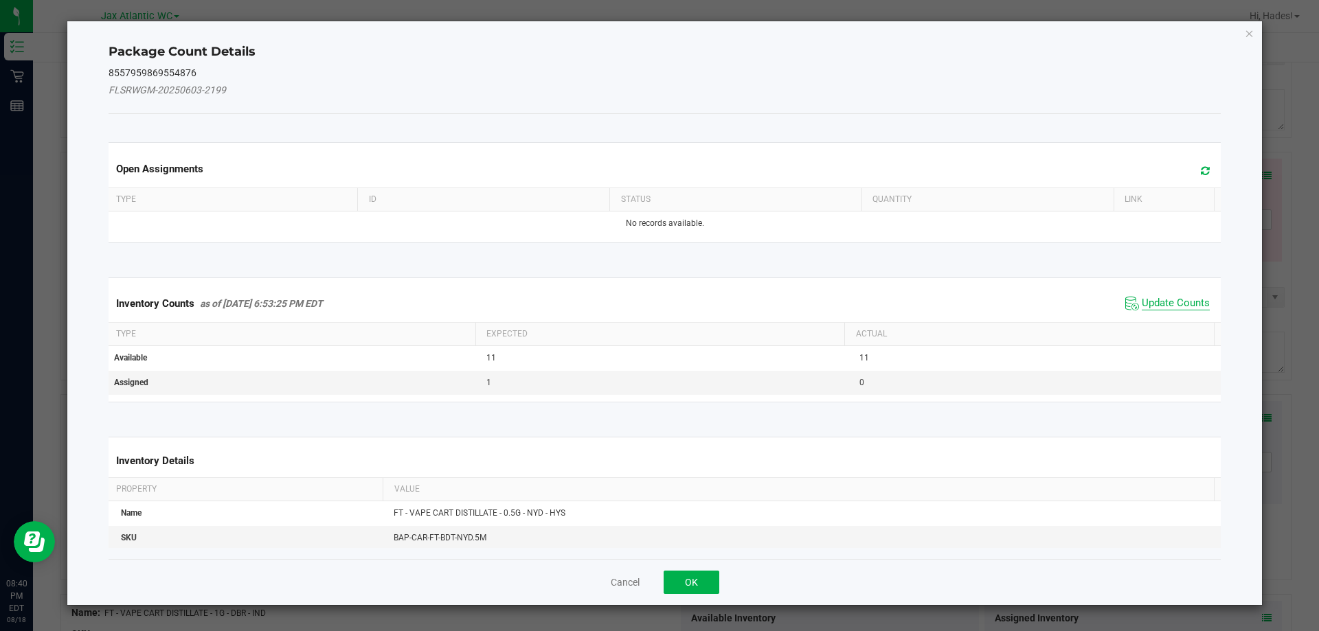
click at [1161, 303] on span "Update Counts" at bounding box center [1176, 304] width 68 height 14
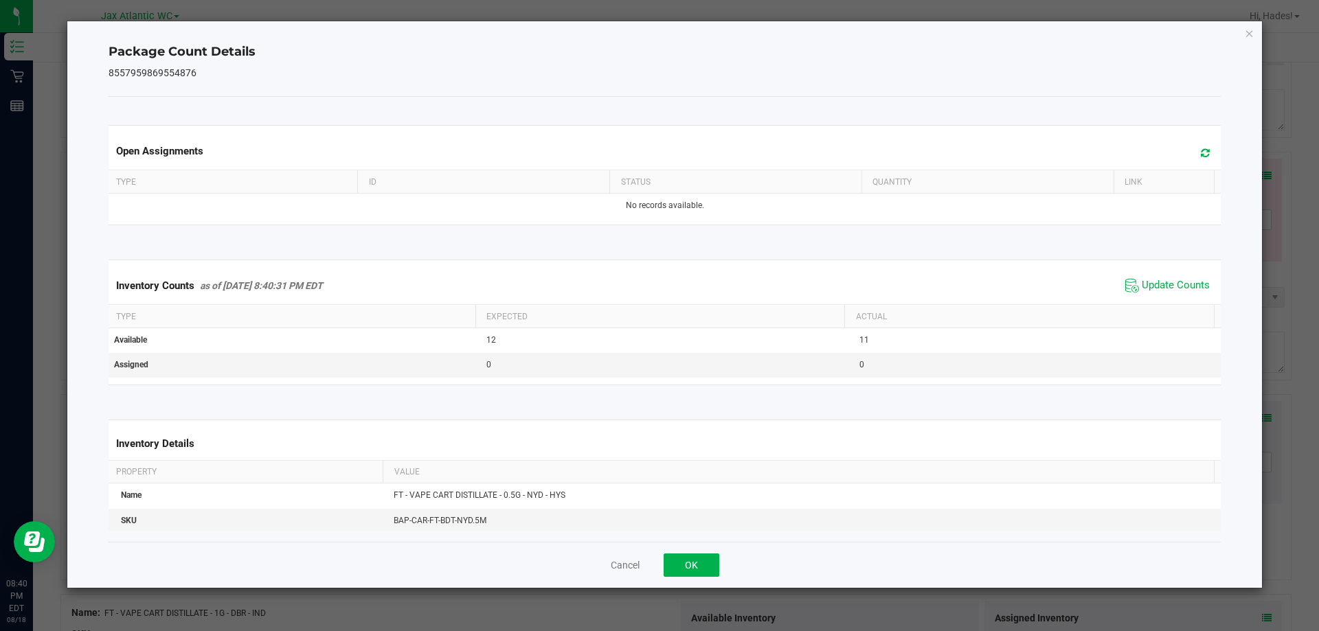
click at [1163, 297] on div "Inventory Counts as of [DATE] 8:40:31 PM EDT Update Counts" at bounding box center [665, 285] width 1118 height 37
click at [689, 567] on button "OK" at bounding box center [692, 565] width 56 height 23
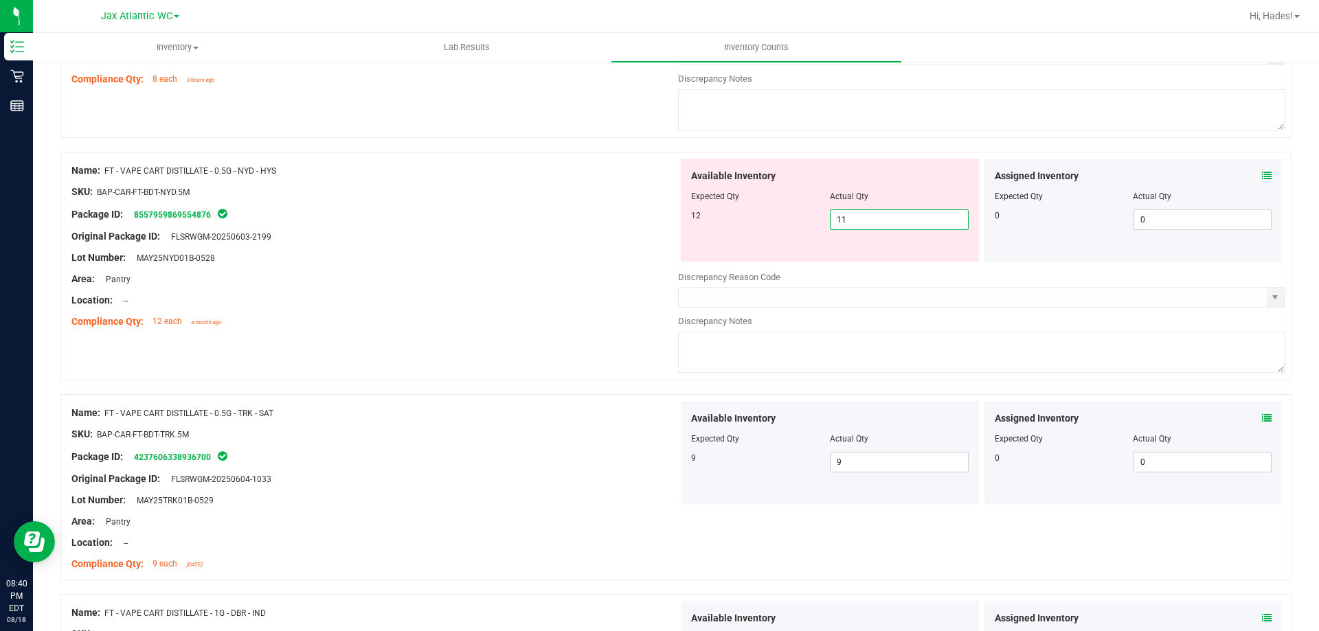
drag, startPoint x: 834, startPoint y: 224, endPoint x: 787, endPoint y: 224, distance: 47.4
click at [787, 224] on div "12 11 11" at bounding box center [830, 220] width 278 height 21
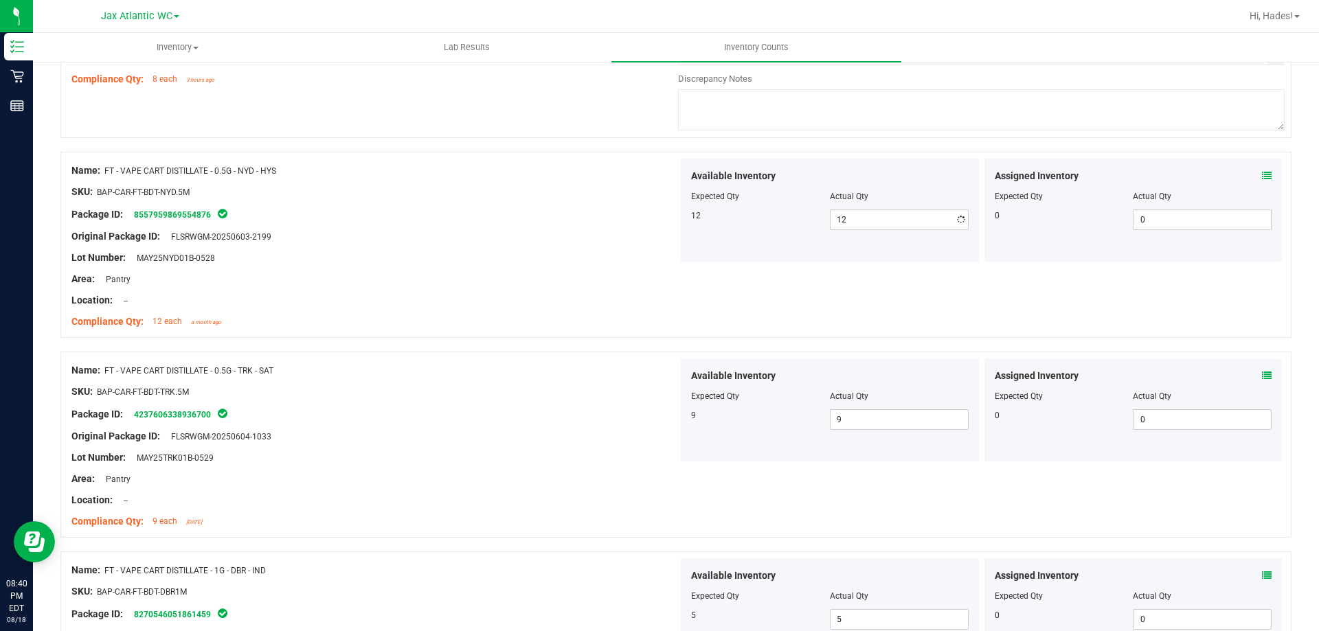
click at [622, 229] on div "Original Package ID: FLSRWGM-20250603-2199" at bounding box center [374, 236] width 607 height 14
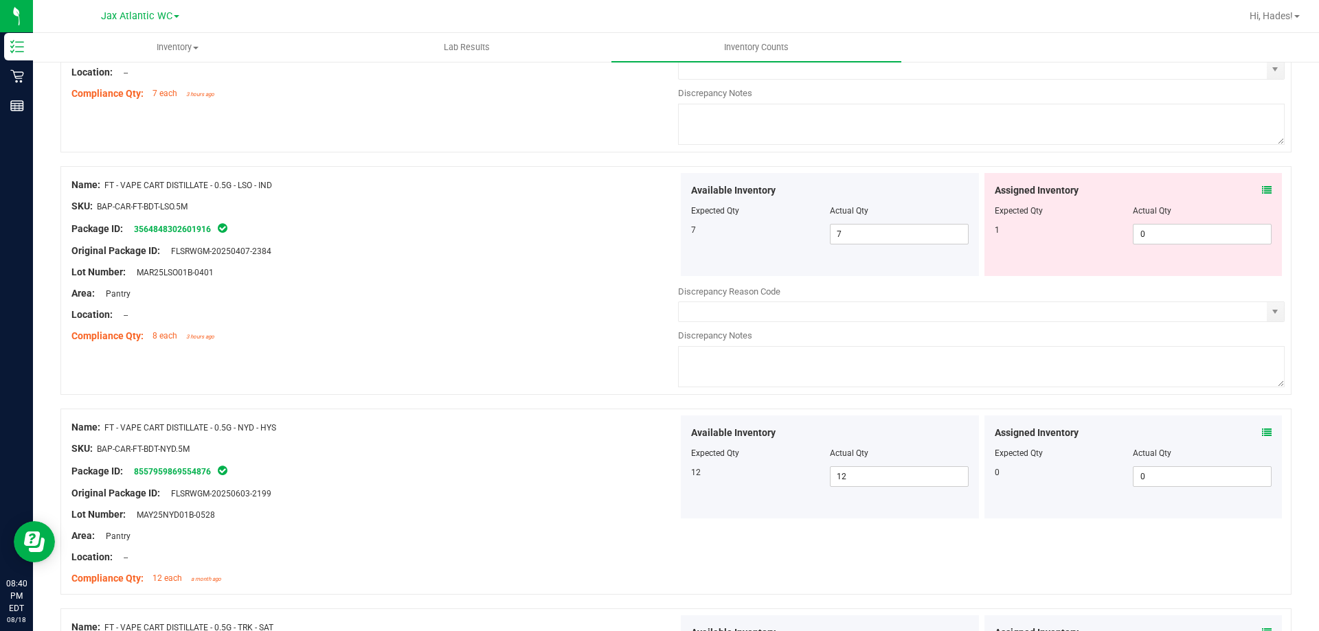
scroll to position [2222, 0]
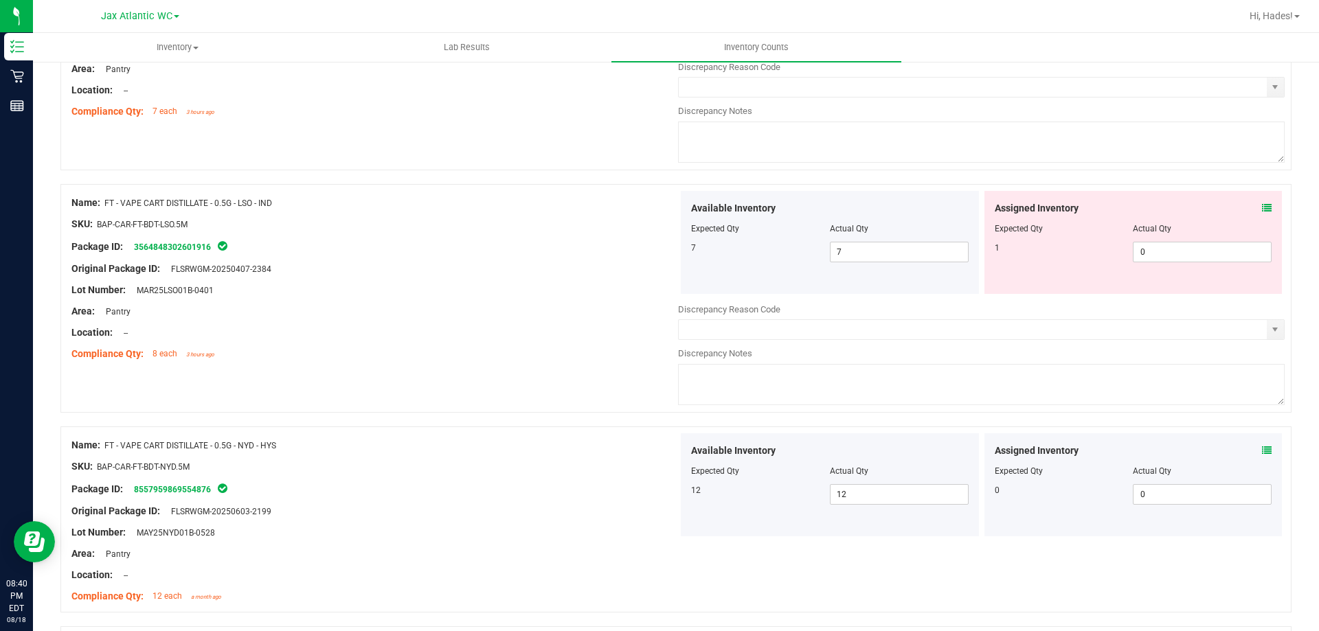
click at [1262, 206] on icon at bounding box center [1267, 208] width 10 height 10
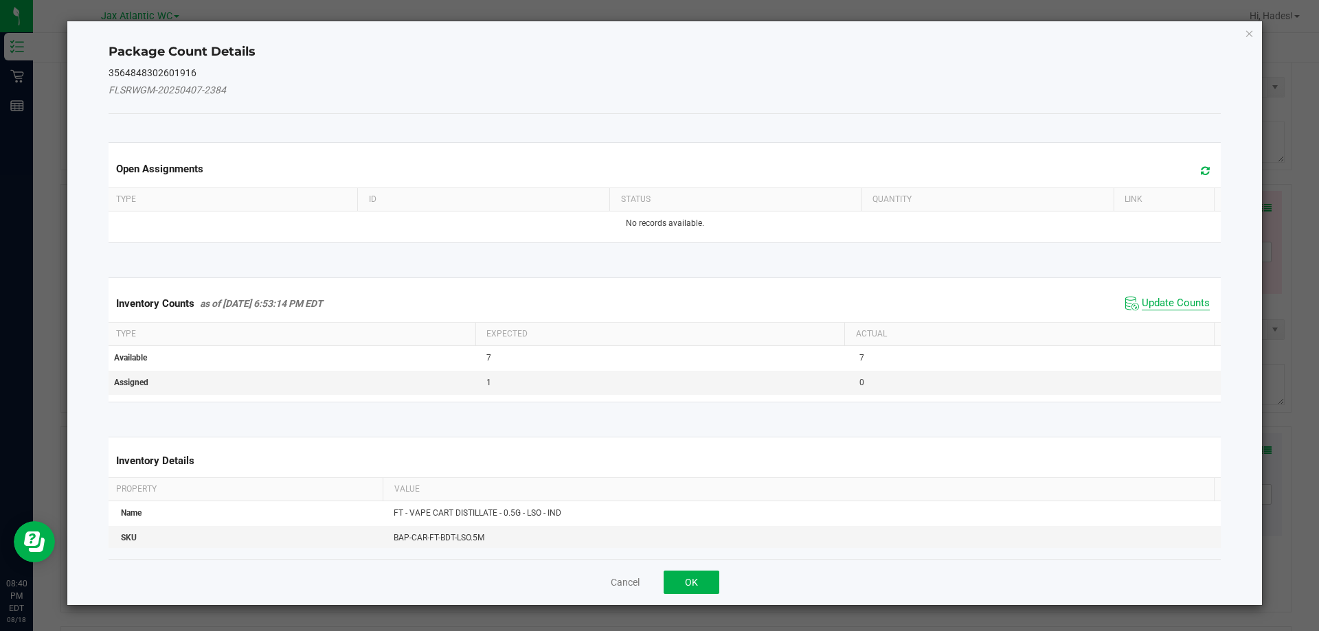
click at [1165, 301] on span "Update Counts" at bounding box center [1176, 304] width 68 height 14
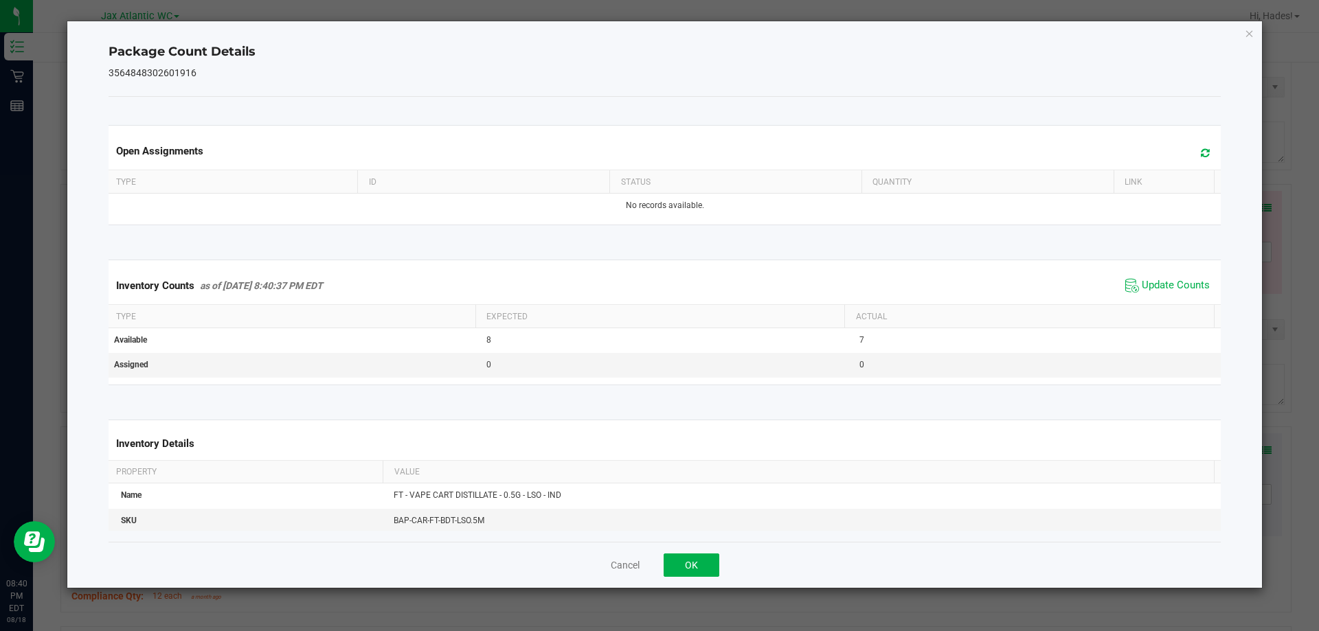
click at [1170, 295] on span "Update Counts" at bounding box center [1167, 285] width 91 height 21
drag, startPoint x: 696, startPoint y: 558, endPoint x: 698, endPoint y: 545, distance: 13.2
click at [697, 559] on button "OK" at bounding box center [692, 565] width 56 height 23
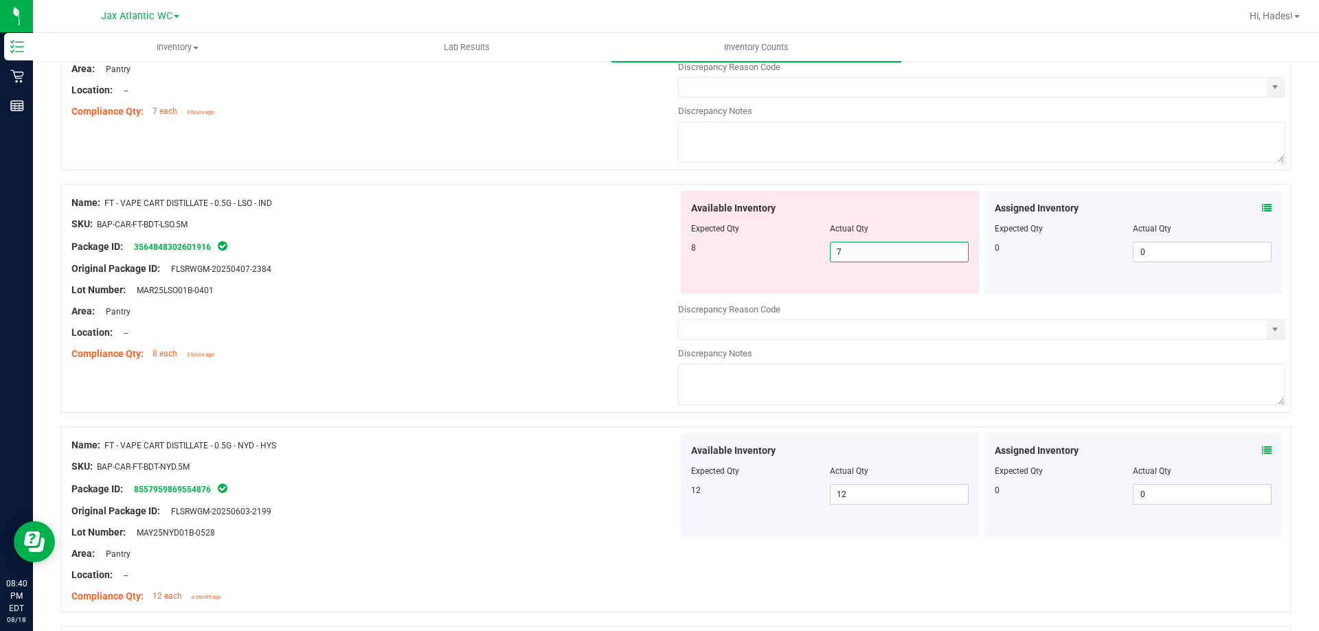
drag, startPoint x: 848, startPoint y: 251, endPoint x: 785, endPoint y: 257, distance: 63.4
click at [791, 255] on div "8 7 7" at bounding box center [830, 252] width 278 height 21
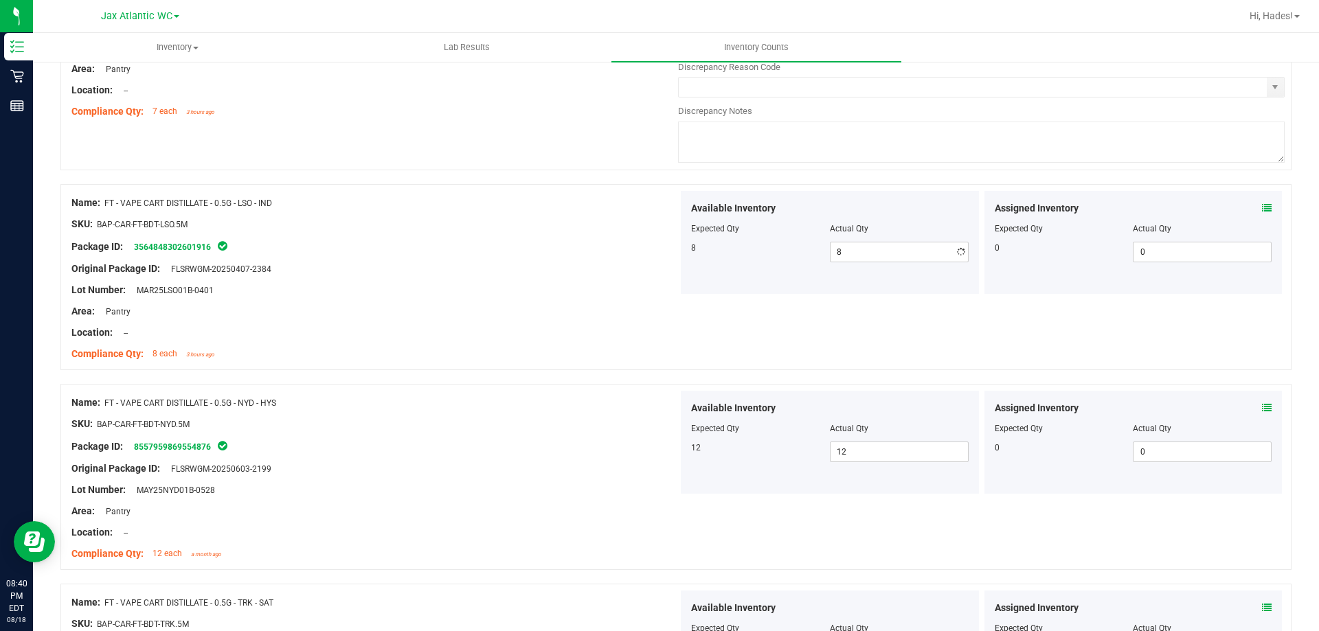
drag, startPoint x: 566, startPoint y: 234, endPoint x: 573, endPoint y: 233, distance: 7.0
click at [567, 234] on div at bounding box center [374, 234] width 607 height 7
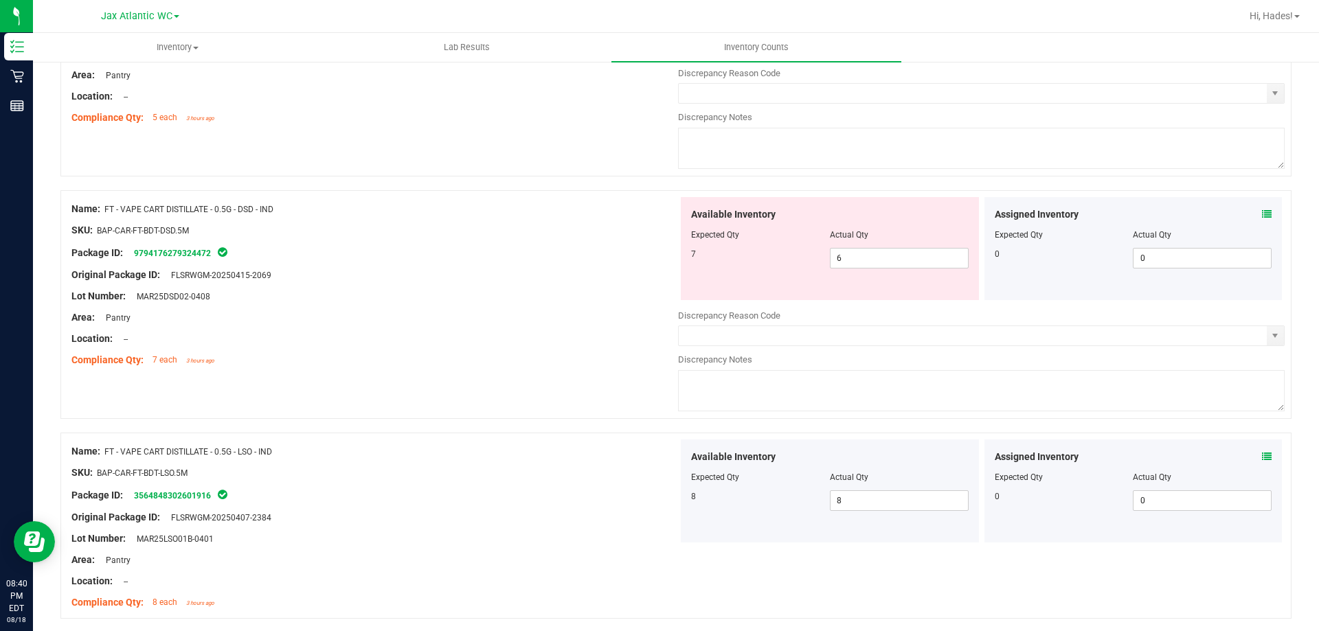
scroll to position [1947, 0]
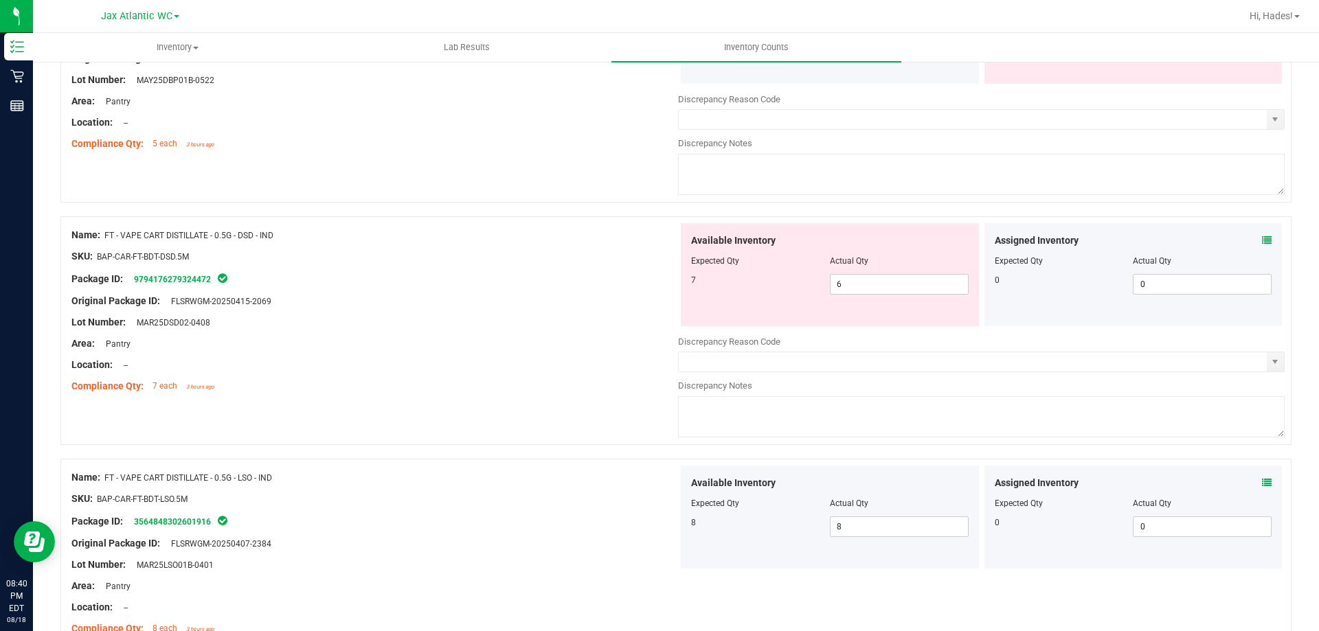
click at [1262, 239] on icon at bounding box center [1267, 241] width 10 height 10
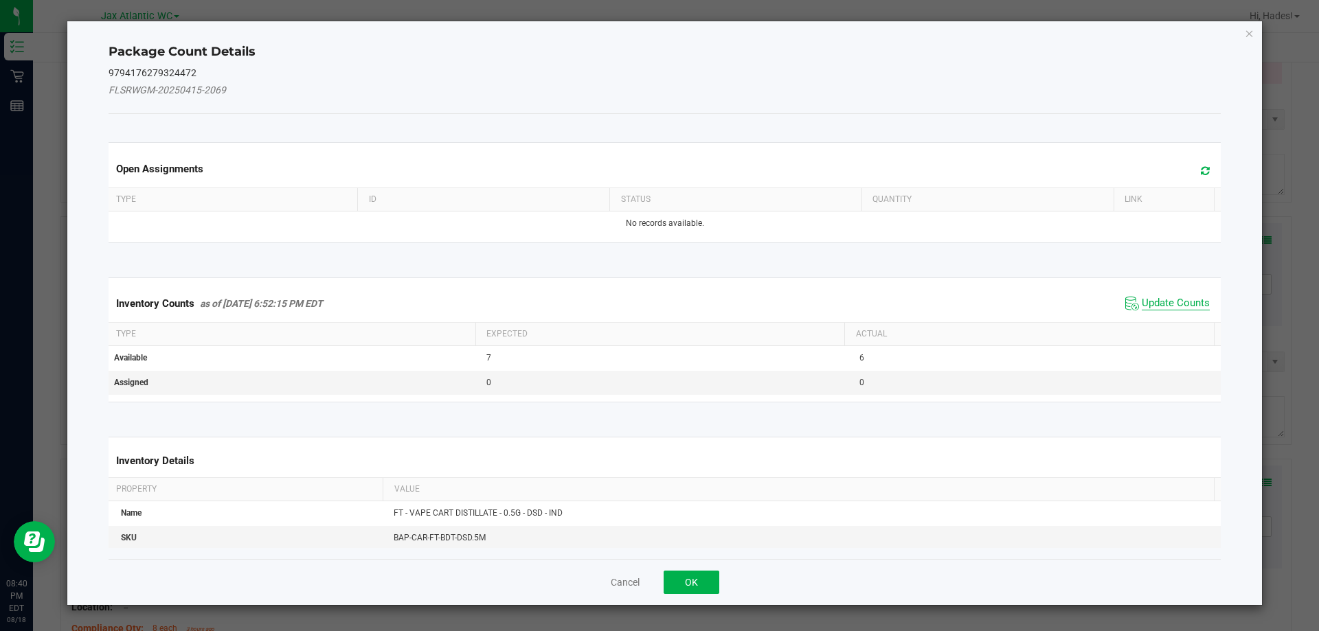
click at [1144, 300] on span "Update Counts" at bounding box center [1176, 304] width 68 height 14
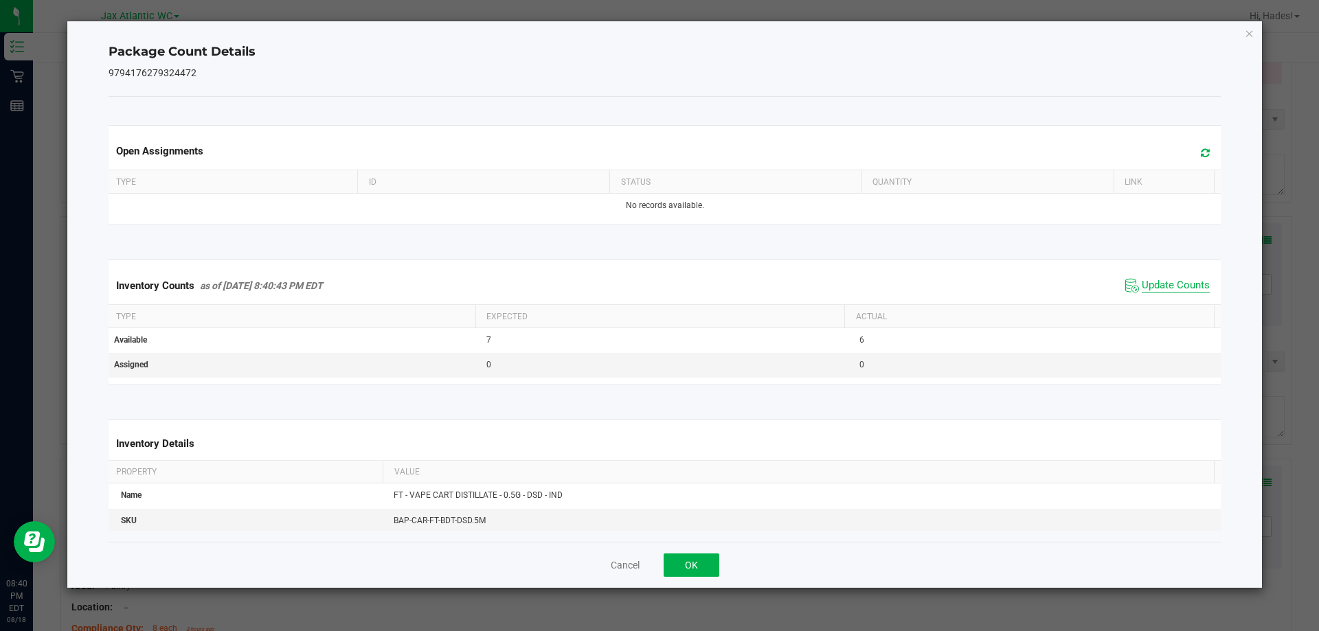
click at [1152, 293] on span "Update Counts" at bounding box center [1176, 286] width 68 height 14
click at [697, 563] on button "OK" at bounding box center [692, 565] width 56 height 23
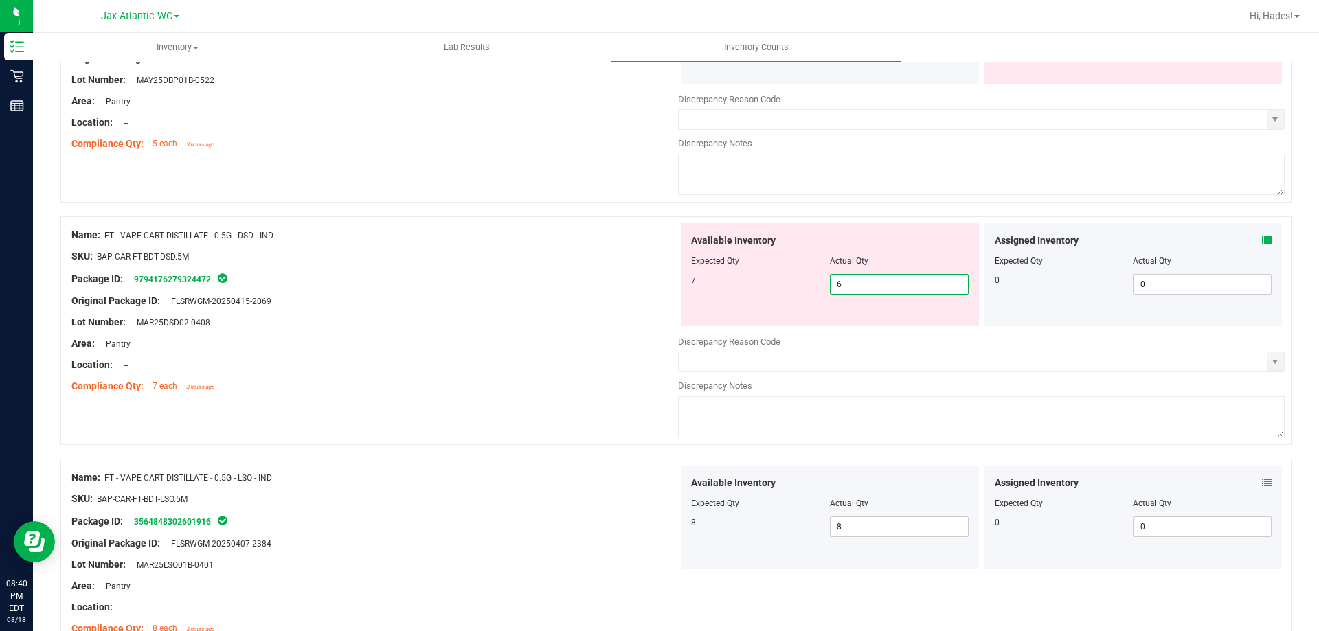
drag, startPoint x: 882, startPoint y: 284, endPoint x: 778, endPoint y: 289, distance: 104.5
click at [782, 286] on div "7 6 6" at bounding box center [830, 284] width 278 height 21
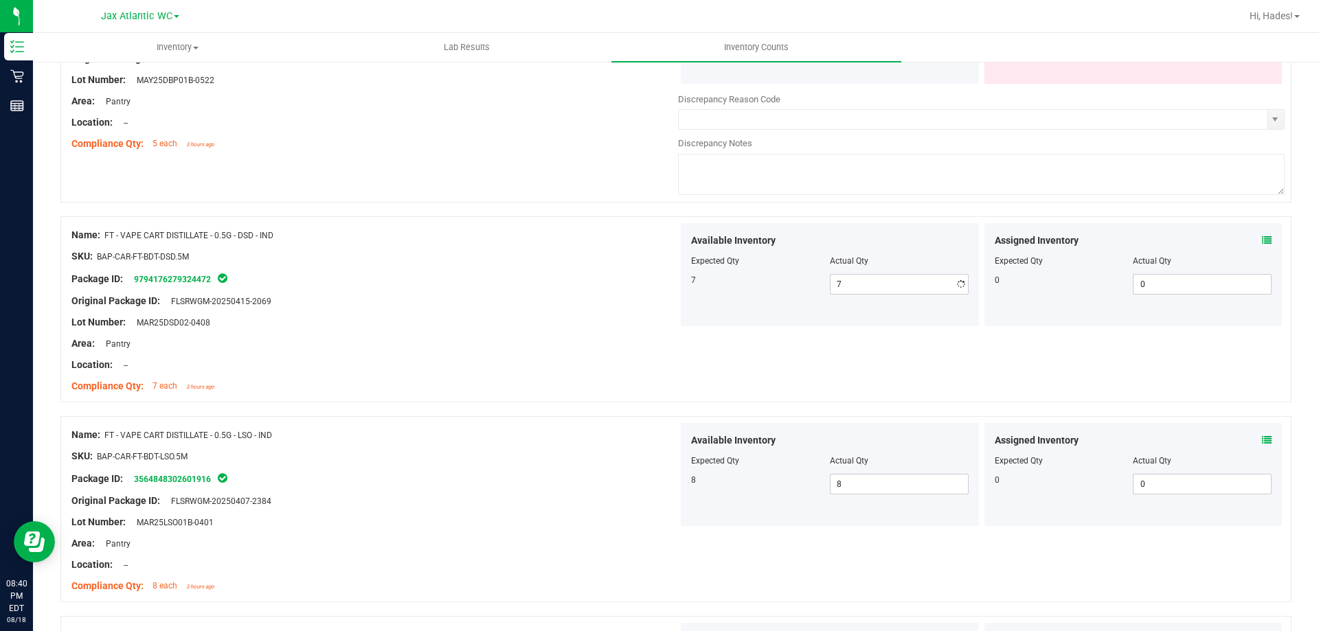
drag, startPoint x: 569, startPoint y: 267, endPoint x: 606, endPoint y: 264, distance: 37.2
click at [569, 267] on div at bounding box center [374, 267] width 607 height 7
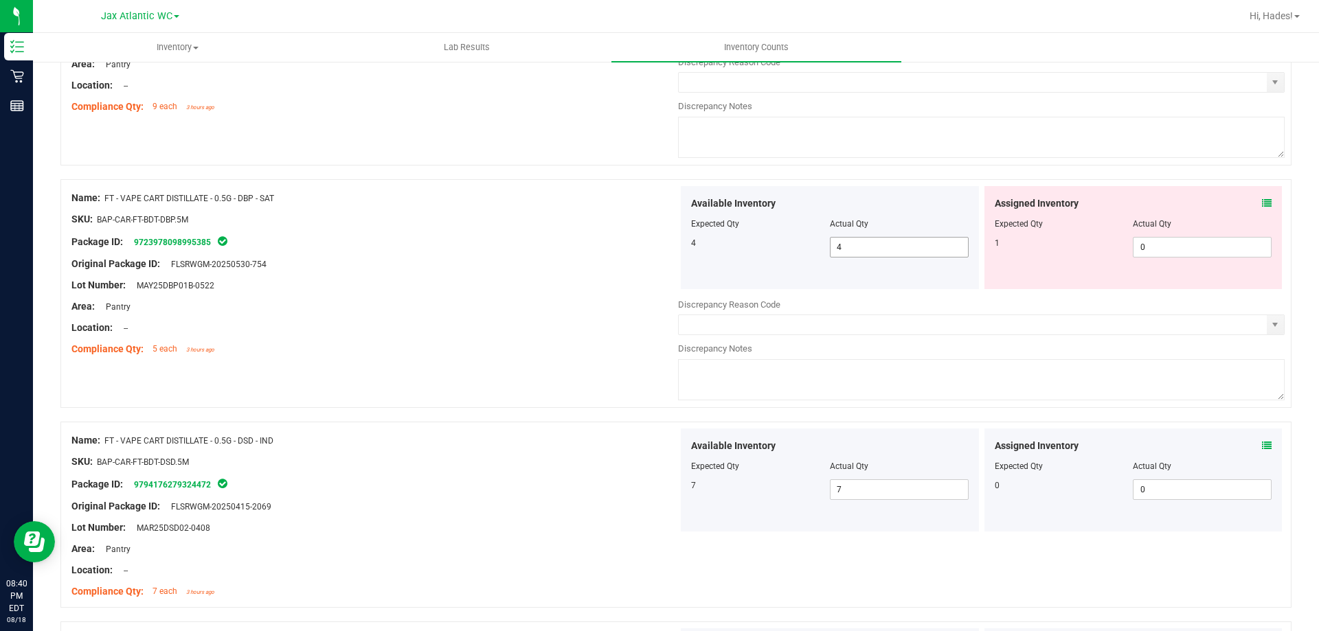
scroll to position [1741, 0]
click at [1262, 203] on icon at bounding box center [1267, 204] width 10 height 10
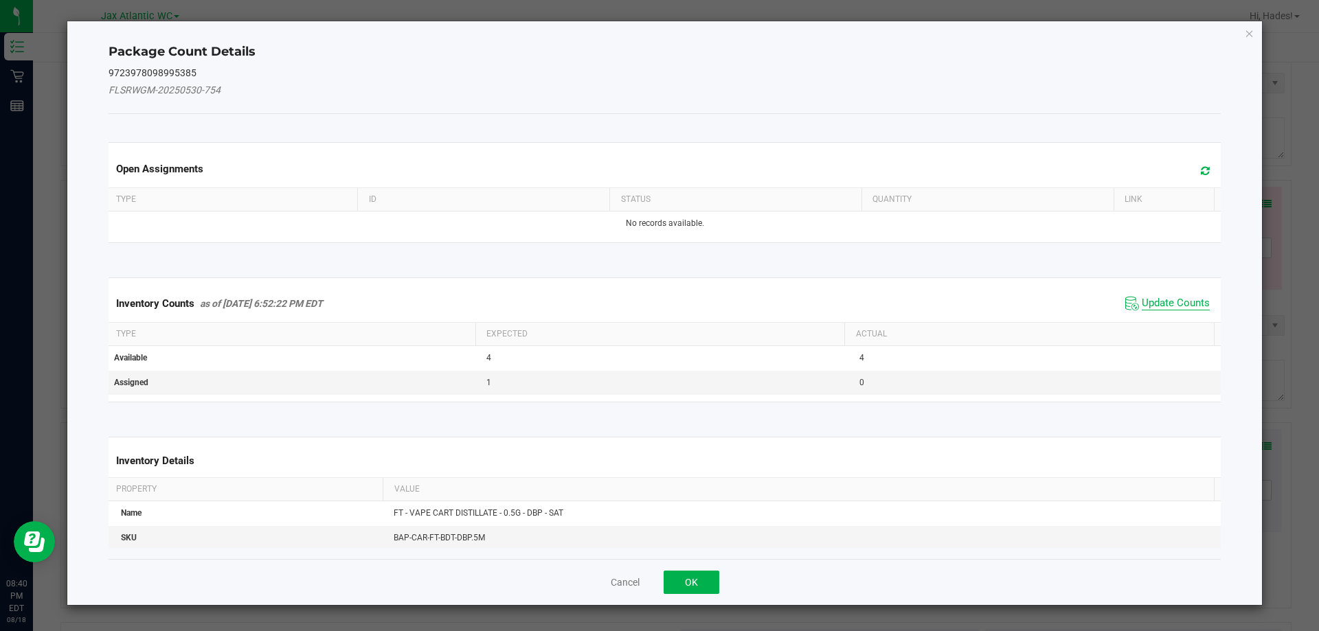
click at [1173, 301] on span "Update Counts" at bounding box center [1176, 304] width 68 height 14
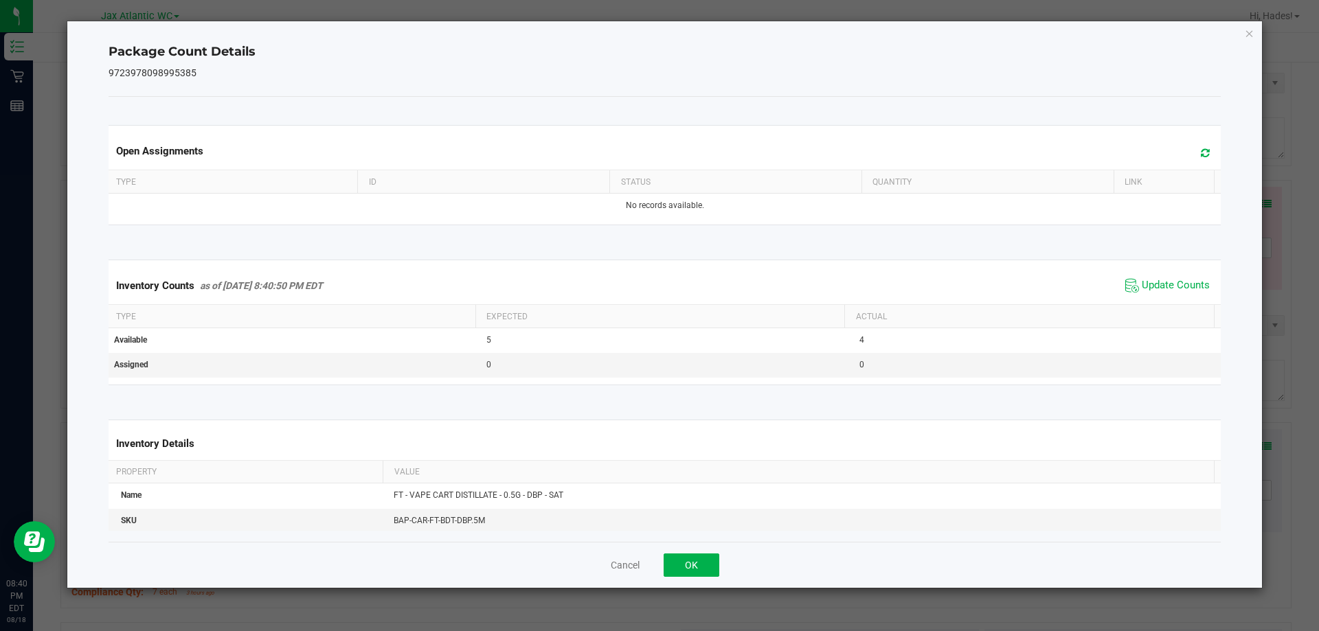
click at [1173, 293] on span "Update Counts" at bounding box center [1167, 285] width 91 height 21
drag, startPoint x: 683, startPoint y: 561, endPoint x: 668, endPoint y: 503, distance: 60.5
click at [683, 561] on button "OK" at bounding box center [692, 565] width 56 height 23
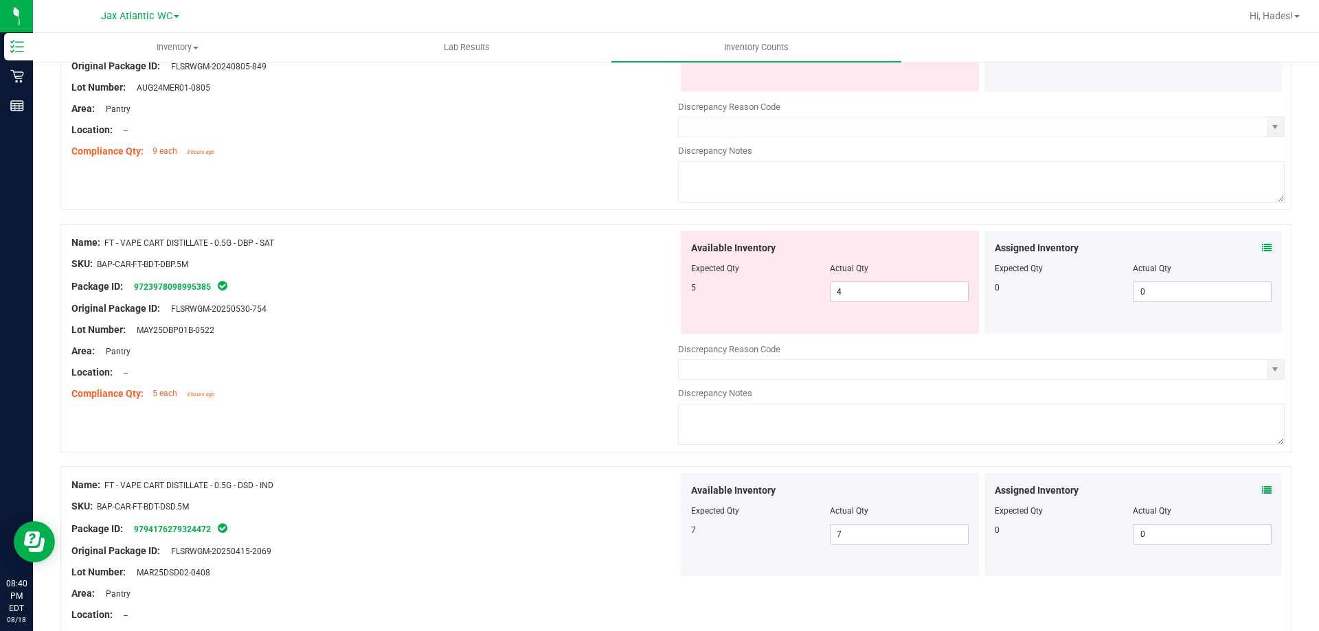
scroll to position [1672, 0]
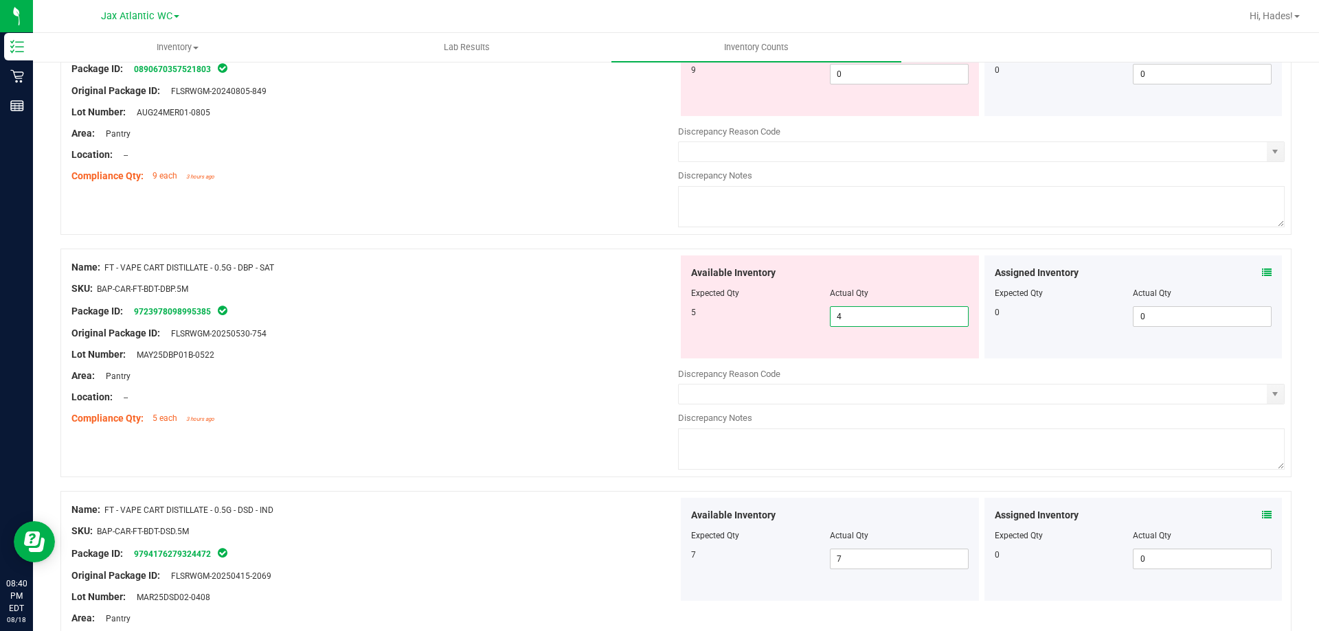
drag, startPoint x: 864, startPoint y: 316, endPoint x: 783, endPoint y: 317, distance: 81.1
click at [785, 316] on div "5 4 4" at bounding box center [830, 316] width 278 height 21
click at [629, 296] on div at bounding box center [374, 299] width 607 height 7
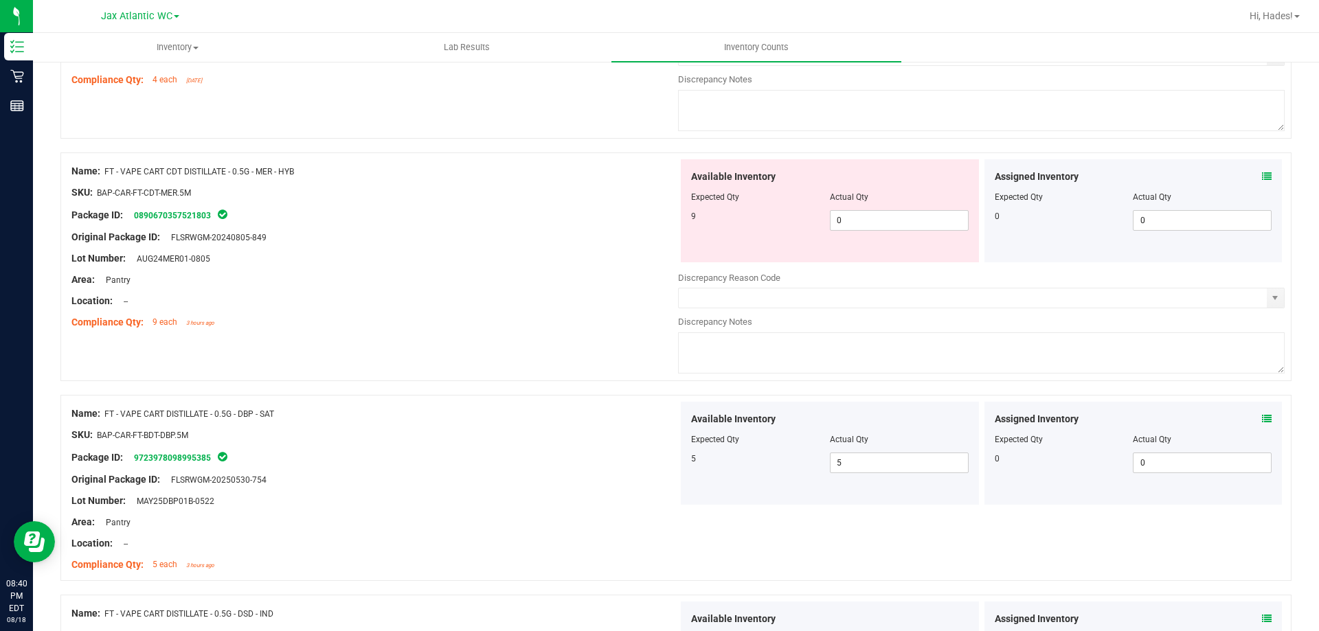
scroll to position [1466, 0]
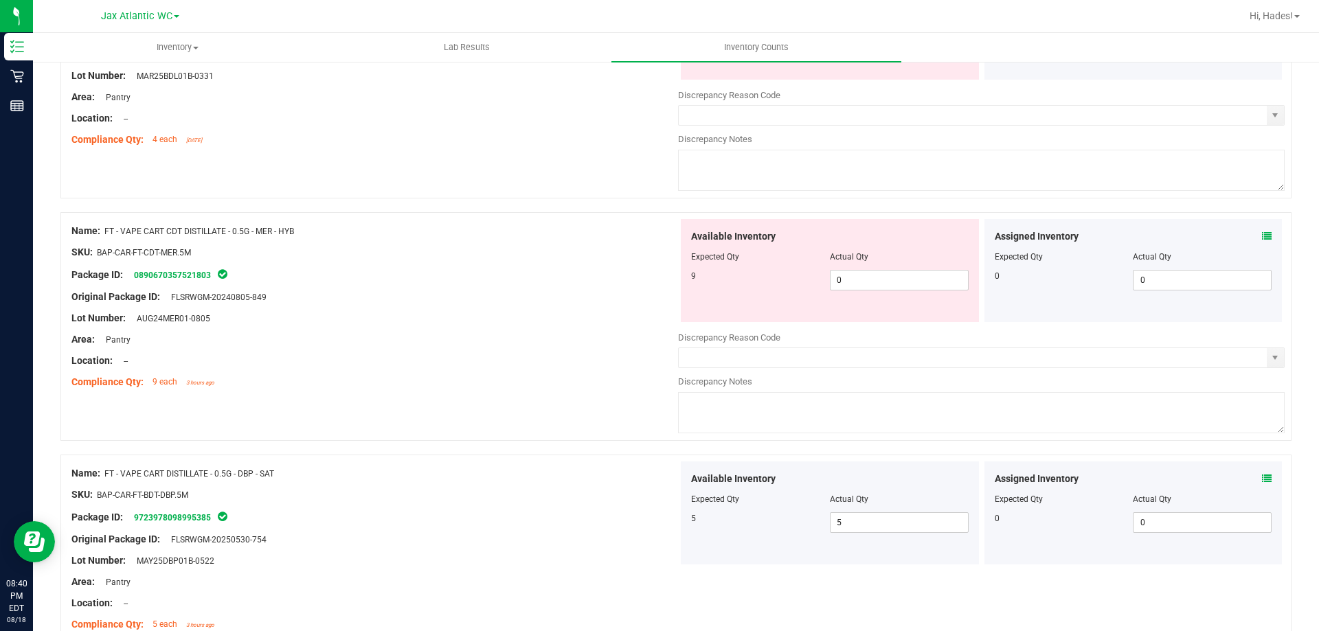
click at [1262, 236] on icon at bounding box center [1267, 236] width 10 height 10
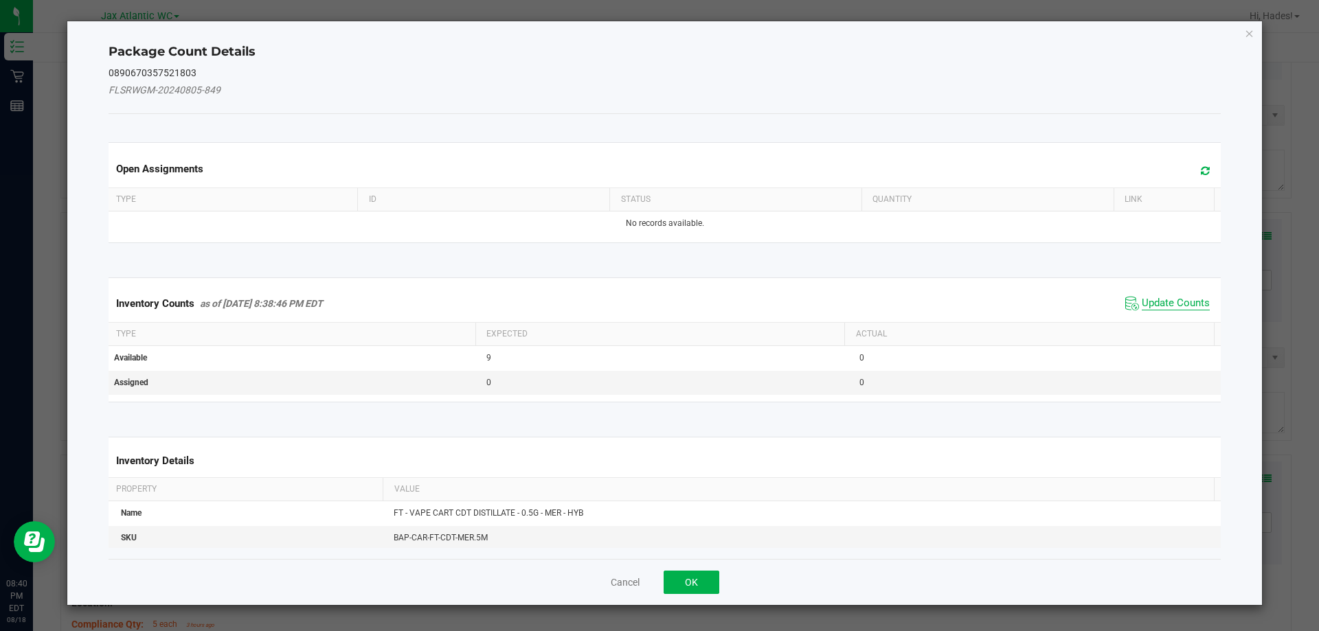
click at [1160, 299] on span "Update Counts" at bounding box center [1176, 304] width 68 height 14
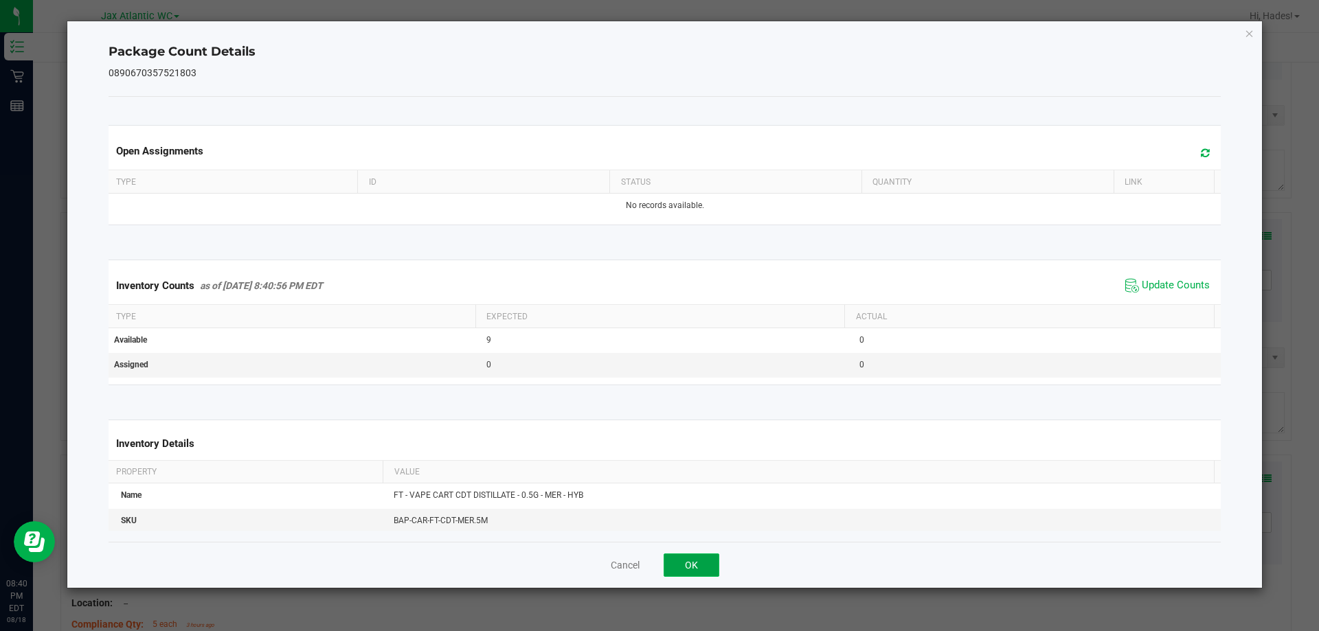
click at [692, 563] on button "OK" at bounding box center [692, 565] width 56 height 23
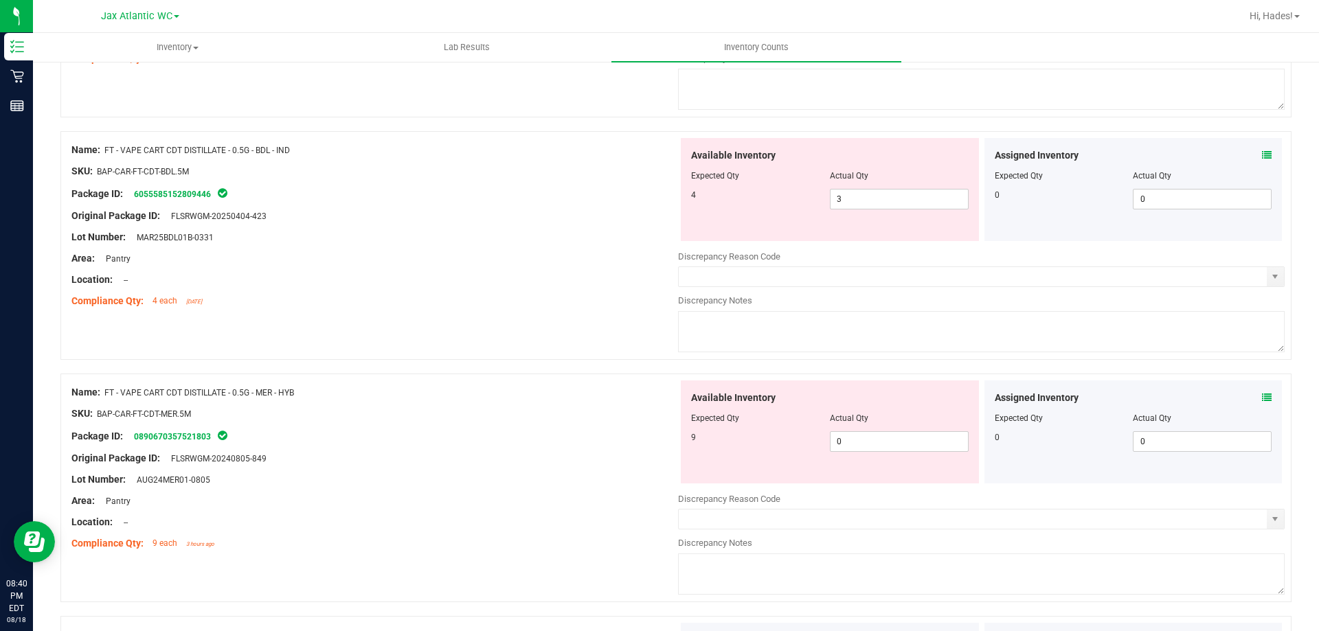
scroll to position [1260, 0]
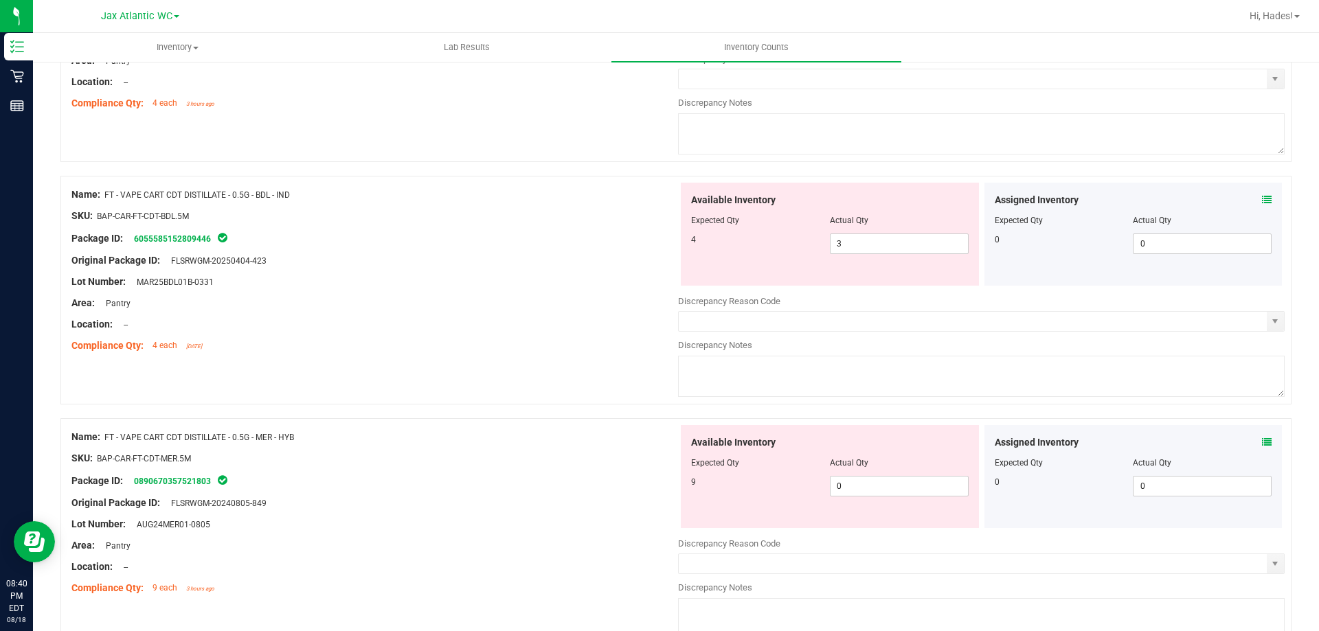
click at [1263, 198] on div "Assigned Inventory Expected Qty Actual Qty 0 0 0" at bounding box center [1133, 234] width 298 height 103
click at [1262, 198] on icon at bounding box center [1267, 200] width 10 height 10
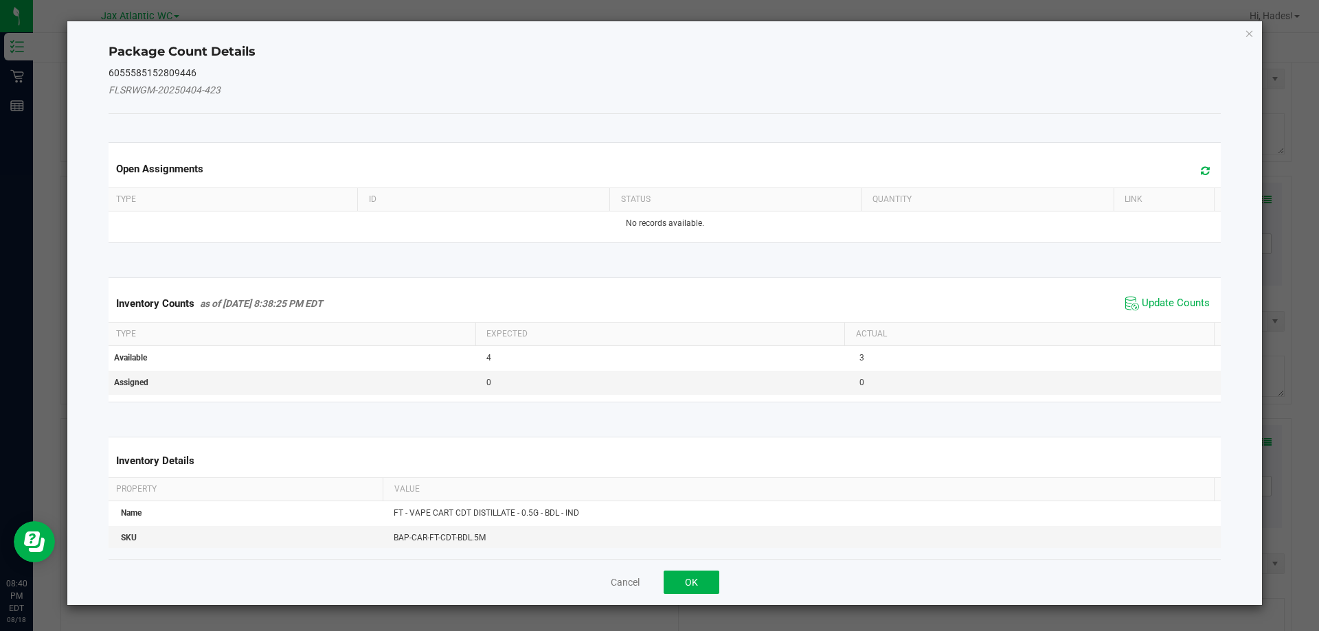
click at [1171, 295] on span "Update Counts" at bounding box center [1167, 303] width 91 height 21
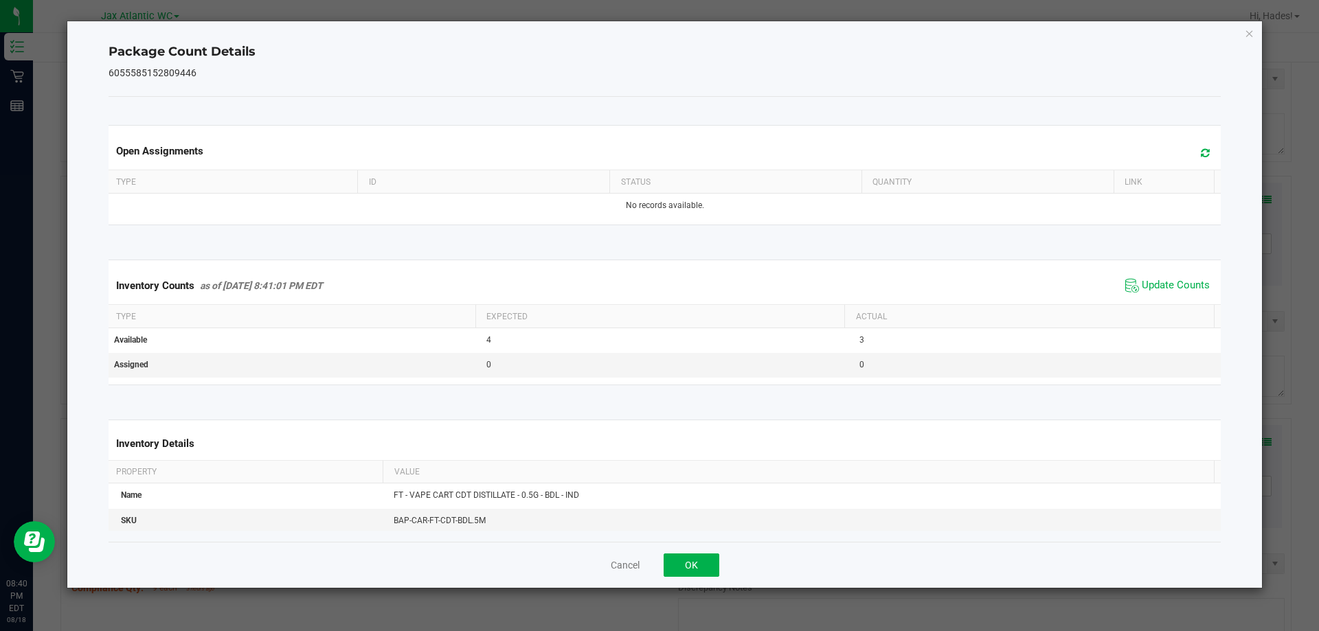
click at [1175, 293] on span "Update Counts" at bounding box center [1167, 285] width 91 height 21
click at [684, 561] on button "OK" at bounding box center [692, 565] width 56 height 23
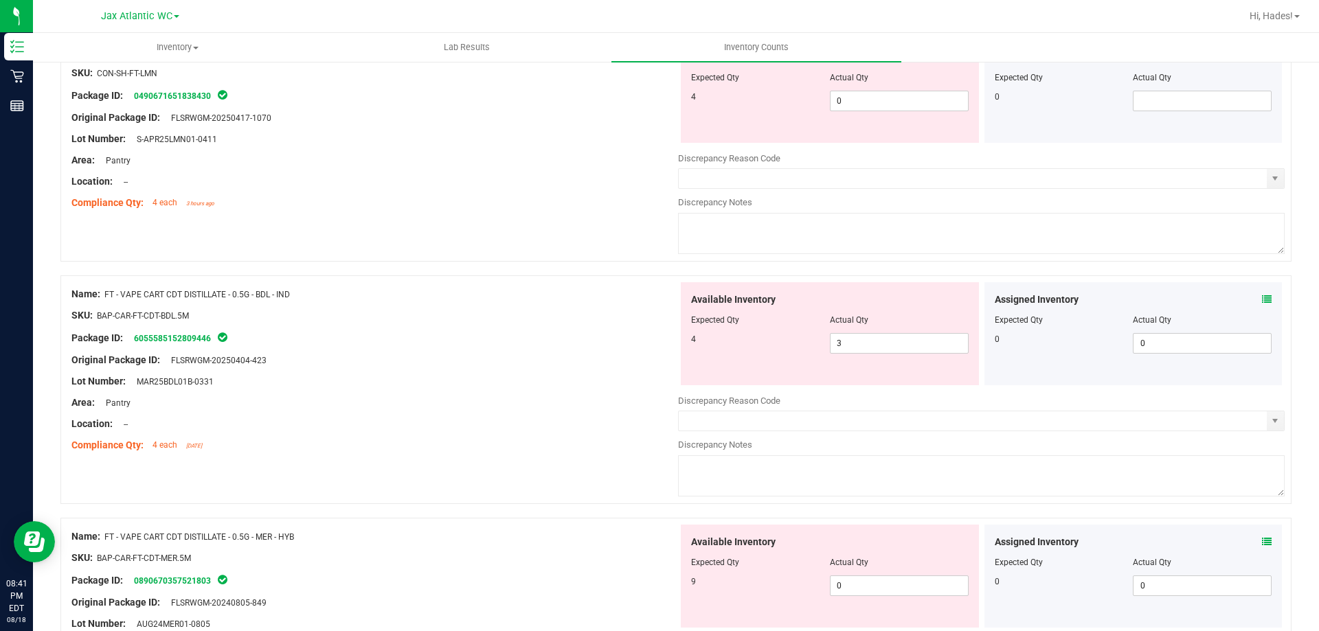
scroll to position [1122, 0]
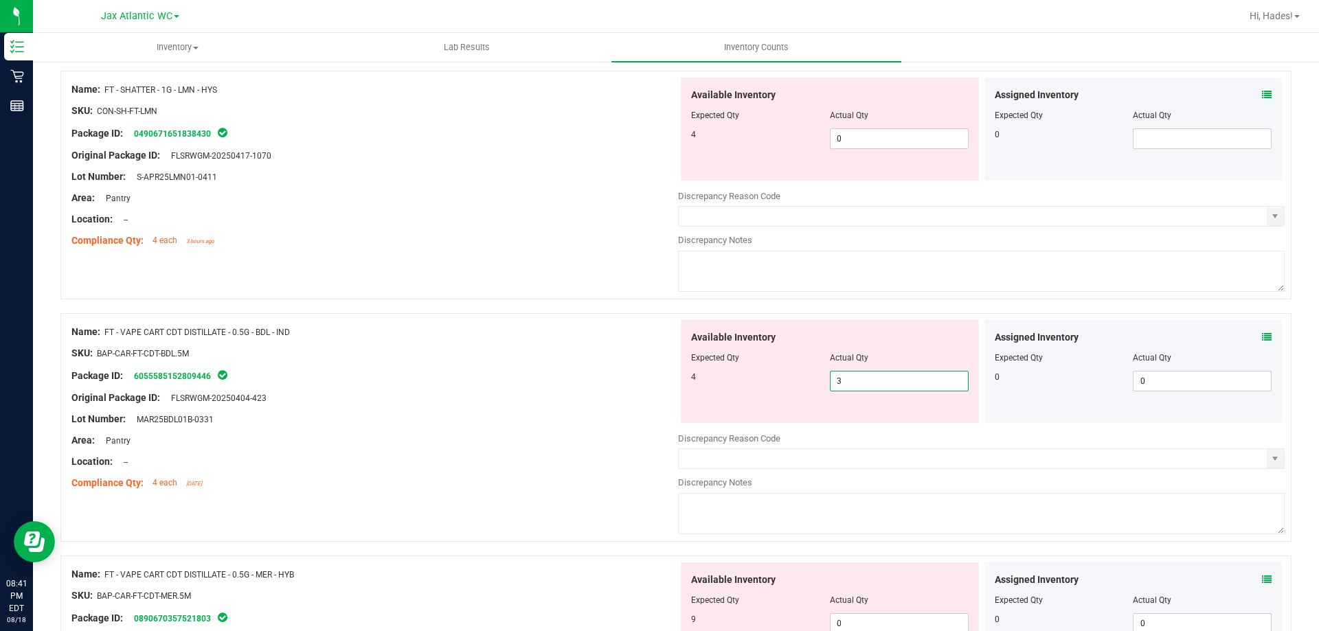
drag, startPoint x: 854, startPoint y: 379, endPoint x: 758, endPoint y: 383, distance: 95.5
click at [760, 383] on div "4 3 3" at bounding box center [830, 381] width 278 height 21
click at [572, 354] on div "SKU: BAP-CAR-FT-CDT-BDL.5M" at bounding box center [374, 353] width 607 height 14
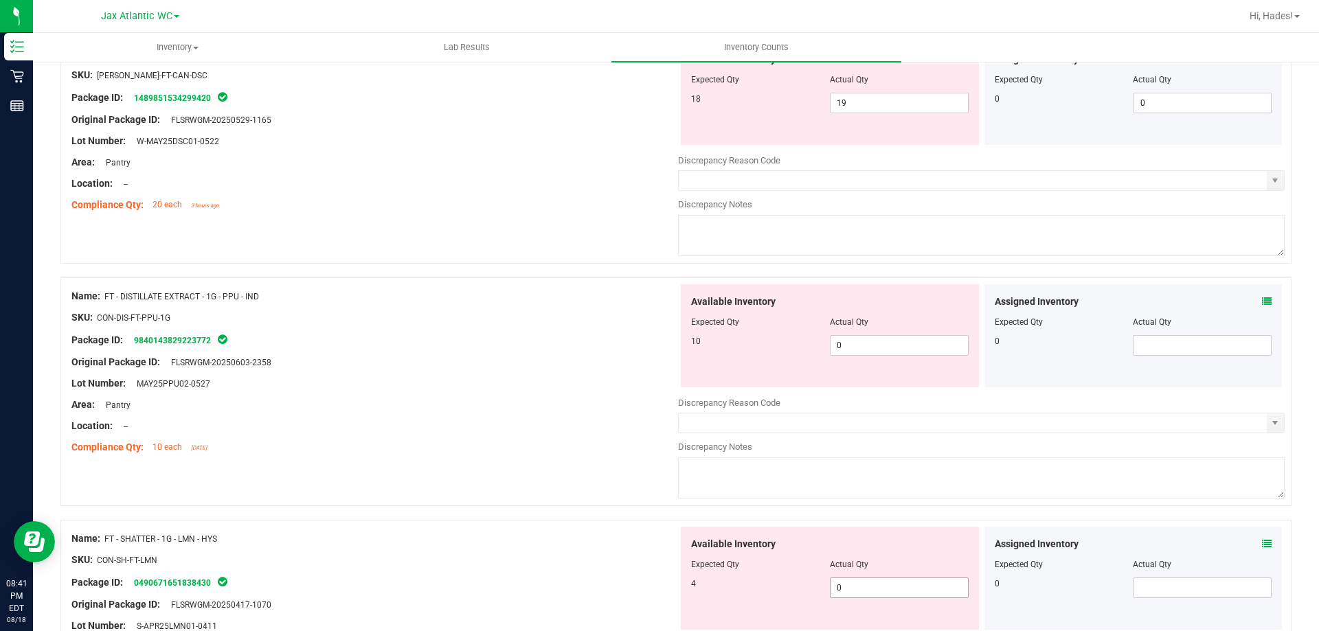
scroll to position [642, 0]
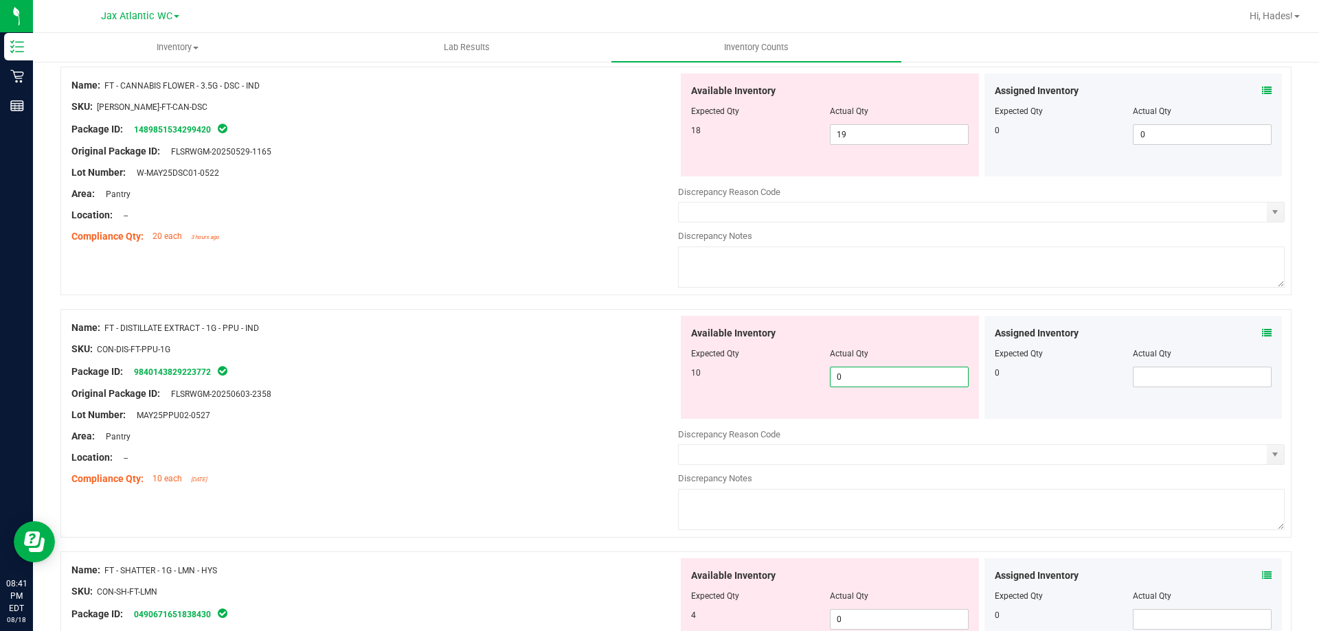
drag, startPoint x: 859, startPoint y: 386, endPoint x: 816, endPoint y: 380, distance: 43.7
click at [816, 380] on div "10 0 0" at bounding box center [830, 377] width 278 height 21
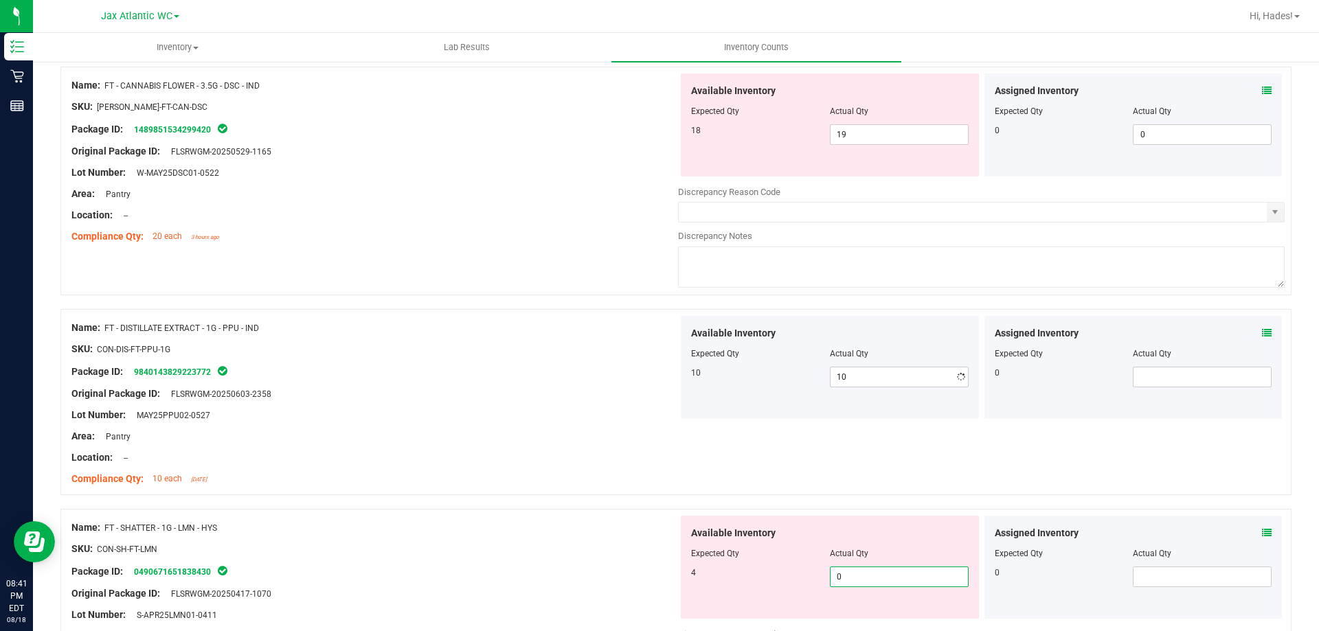
scroll to position [648, 0]
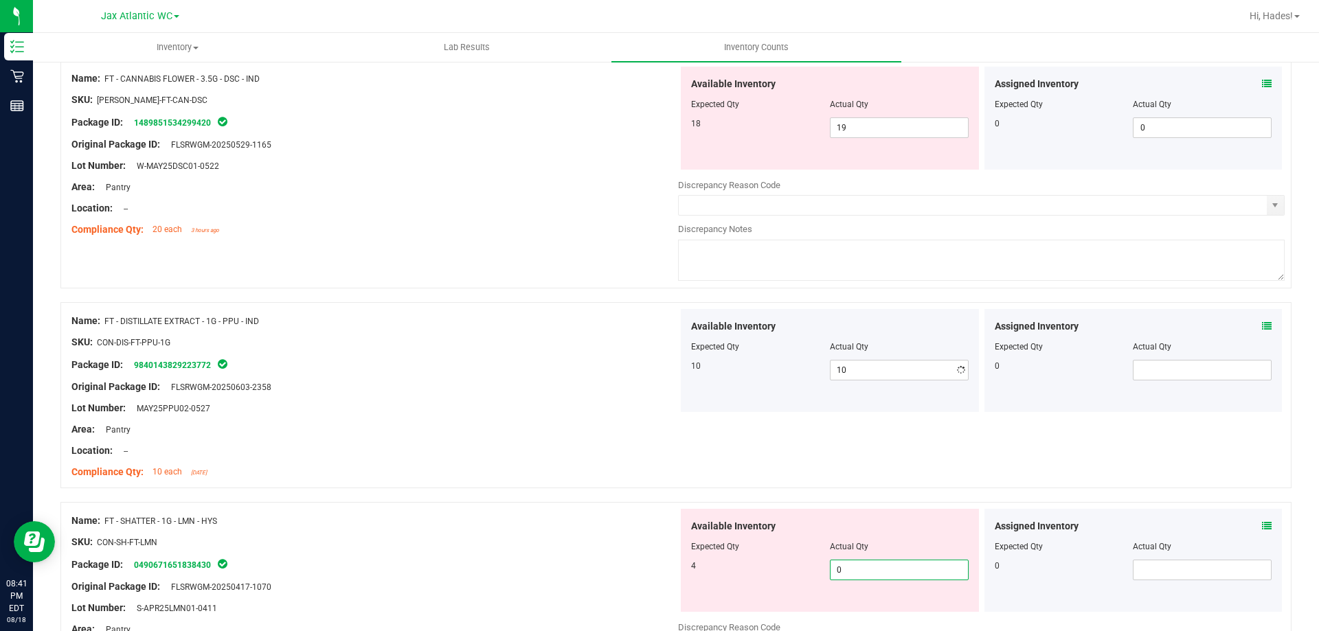
drag, startPoint x: 839, startPoint y: 617, endPoint x: 785, endPoint y: 618, distance: 54.3
click at [785, 618] on div "Available Inventory Expected Qty Actual Qty 4 0 0" at bounding box center [981, 618] width 607 height 218
click at [607, 439] on div at bounding box center [374, 440] width 607 height 7
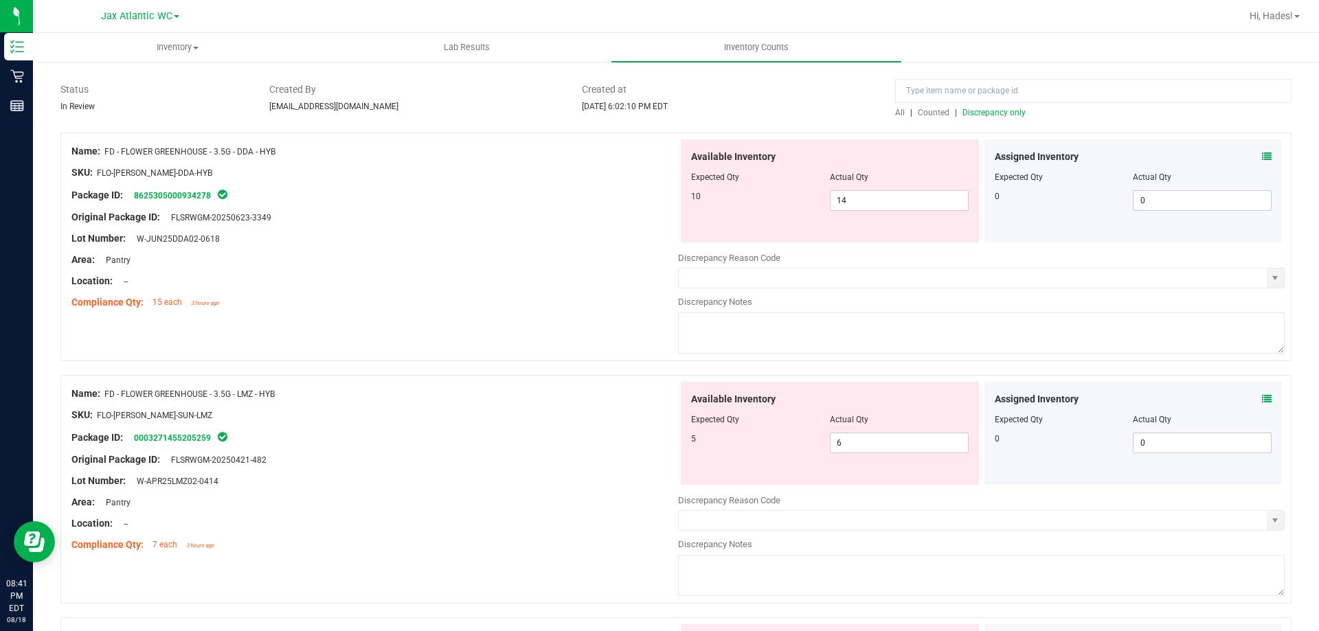
scroll to position [0, 0]
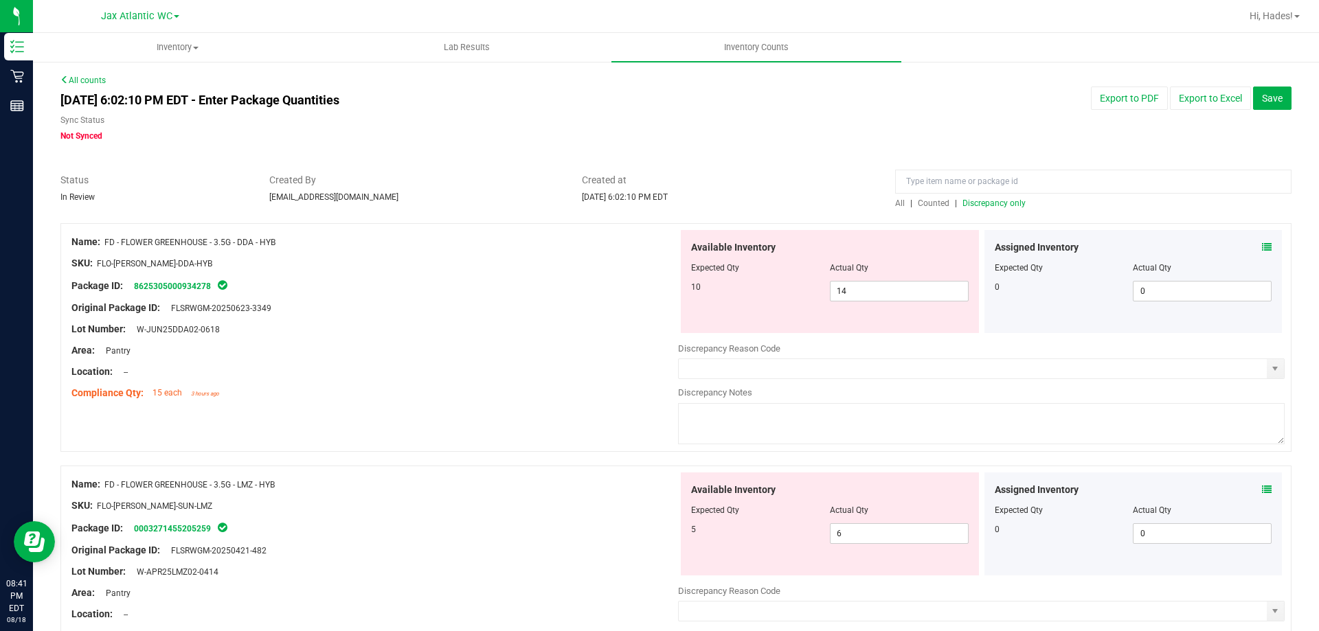
click at [989, 201] on span "Discrepancy only" at bounding box center [993, 204] width 63 height 10
drag, startPoint x: 817, startPoint y: 284, endPoint x: 776, endPoint y: 286, distance: 41.2
click at [776, 285] on div "10 14 14" at bounding box center [830, 291] width 278 height 21
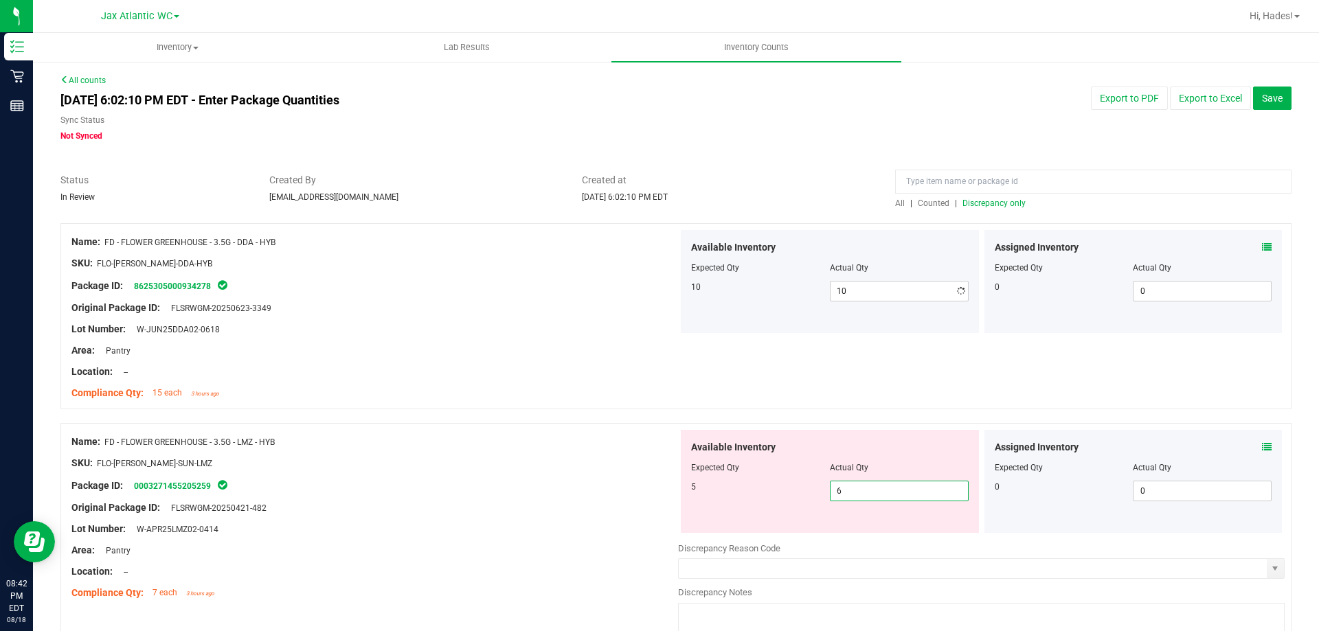
drag, startPoint x: 831, startPoint y: 538, endPoint x: 780, endPoint y: 538, distance: 50.1
click at [780, 538] on div "Available Inventory Expected Qty Actual Qty 5 6 6" at bounding box center [981, 539] width 607 height 218
click at [536, 451] on div at bounding box center [374, 452] width 607 height 7
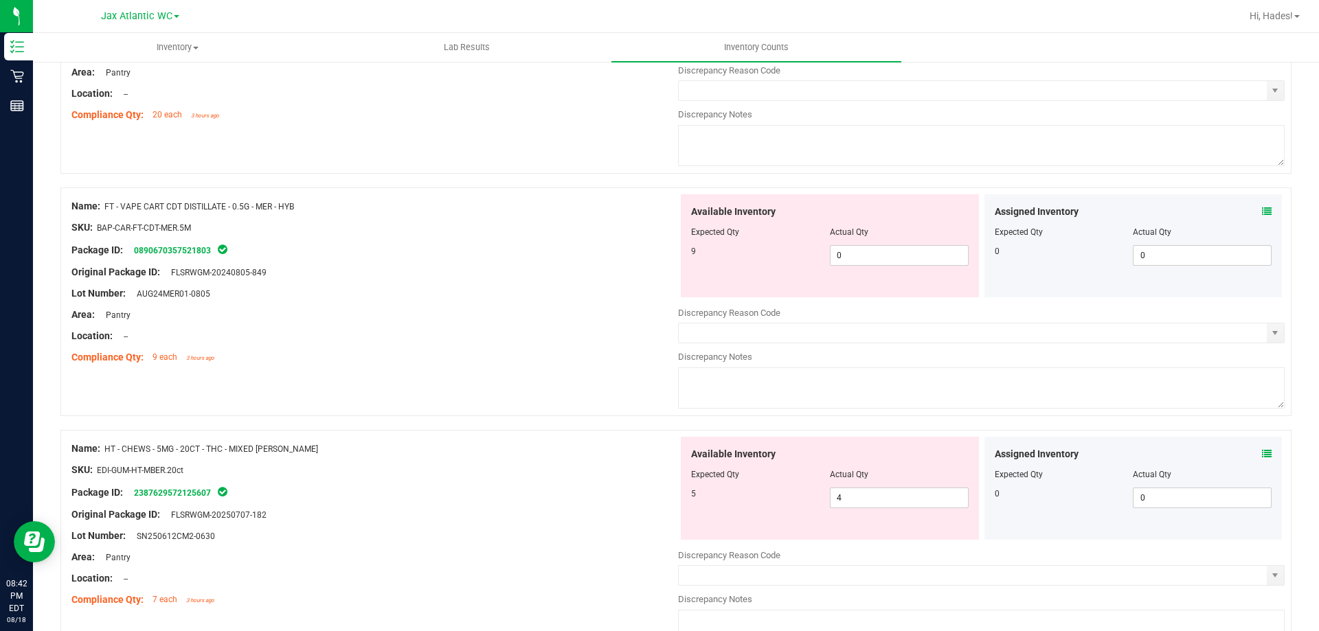
scroll to position [687, 0]
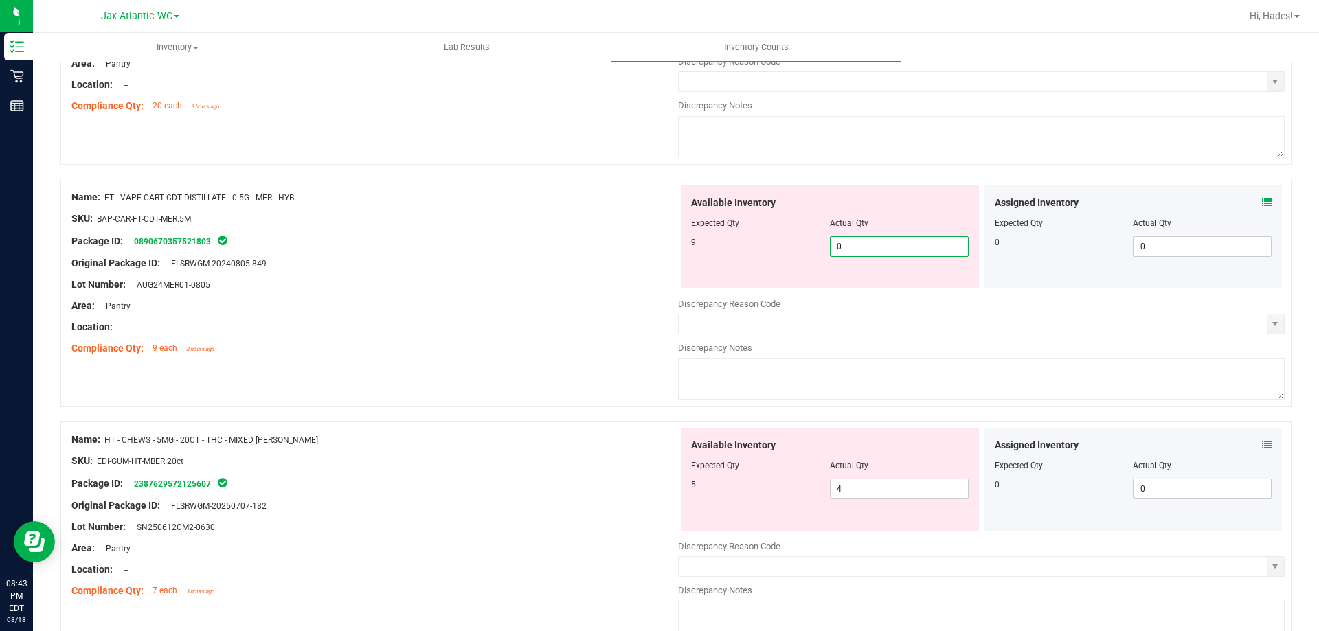
drag, startPoint x: 833, startPoint y: 242, endPoint x: 811, endPoint y: 240, distance: 21.5
click at [811, 240] on div "9 0 0" at bounding box center [830, 246] width 278 height 21
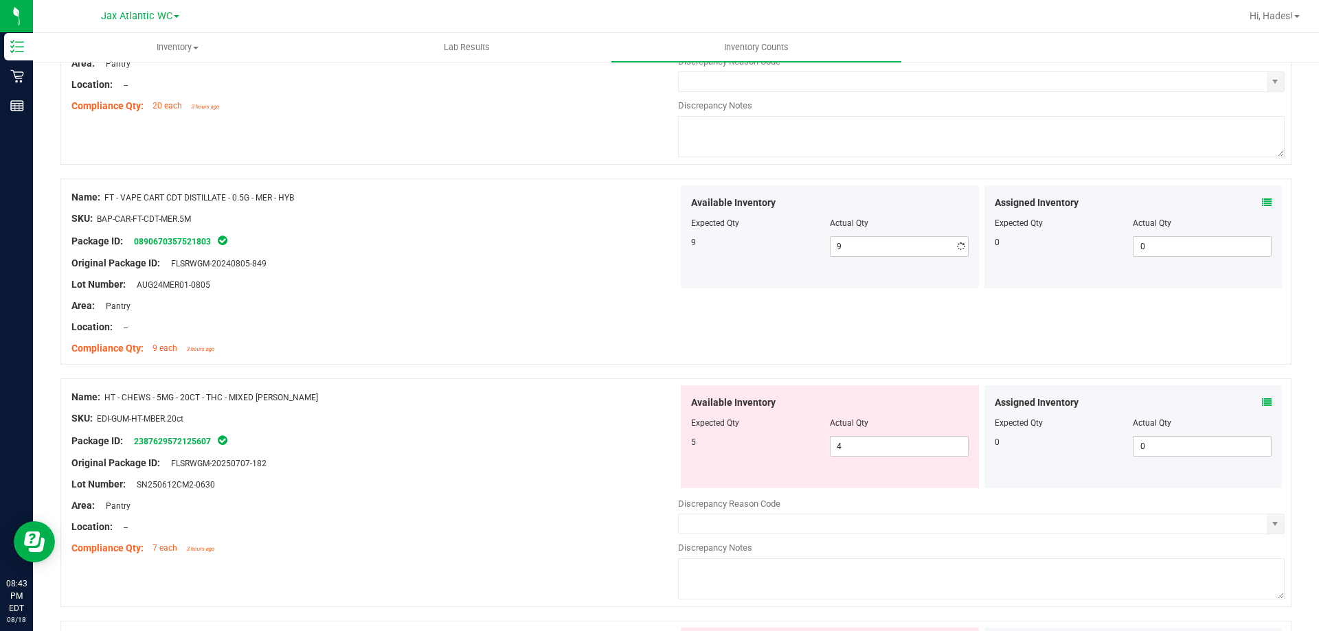
click at [595, 264] on div "Original Package ID: FLSRWGM-20240805-849" at bounding box center [374, 263] width 607 height 14
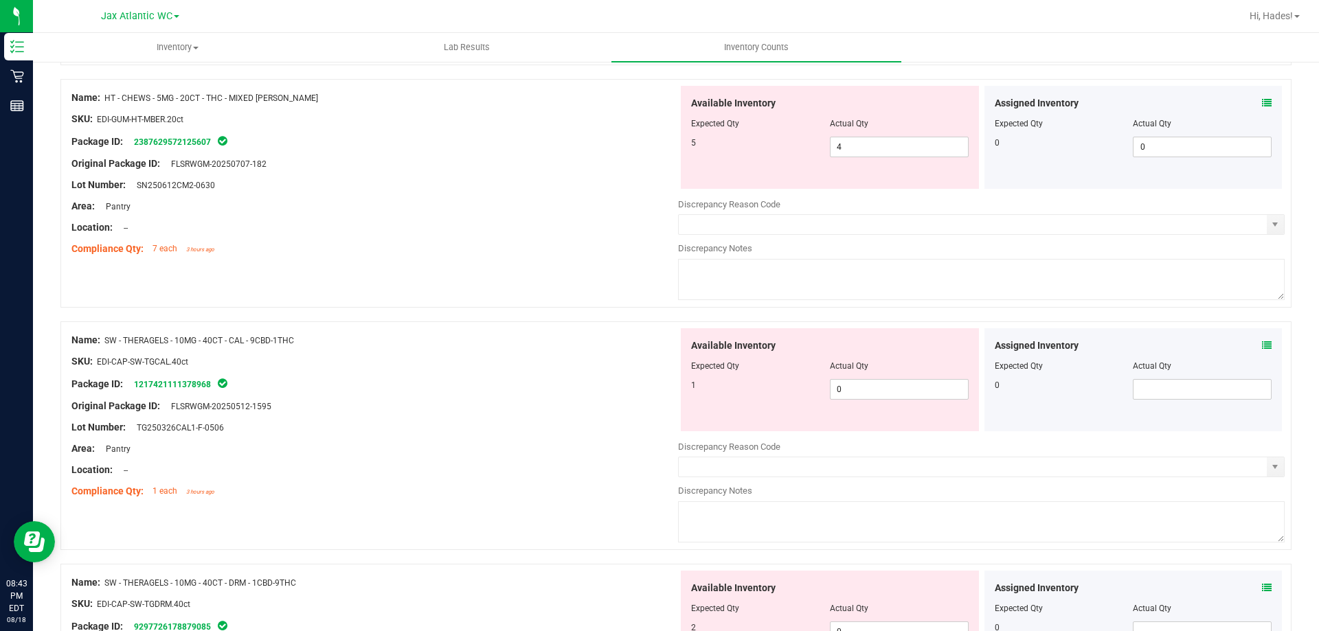
scroll to position [962, 0]
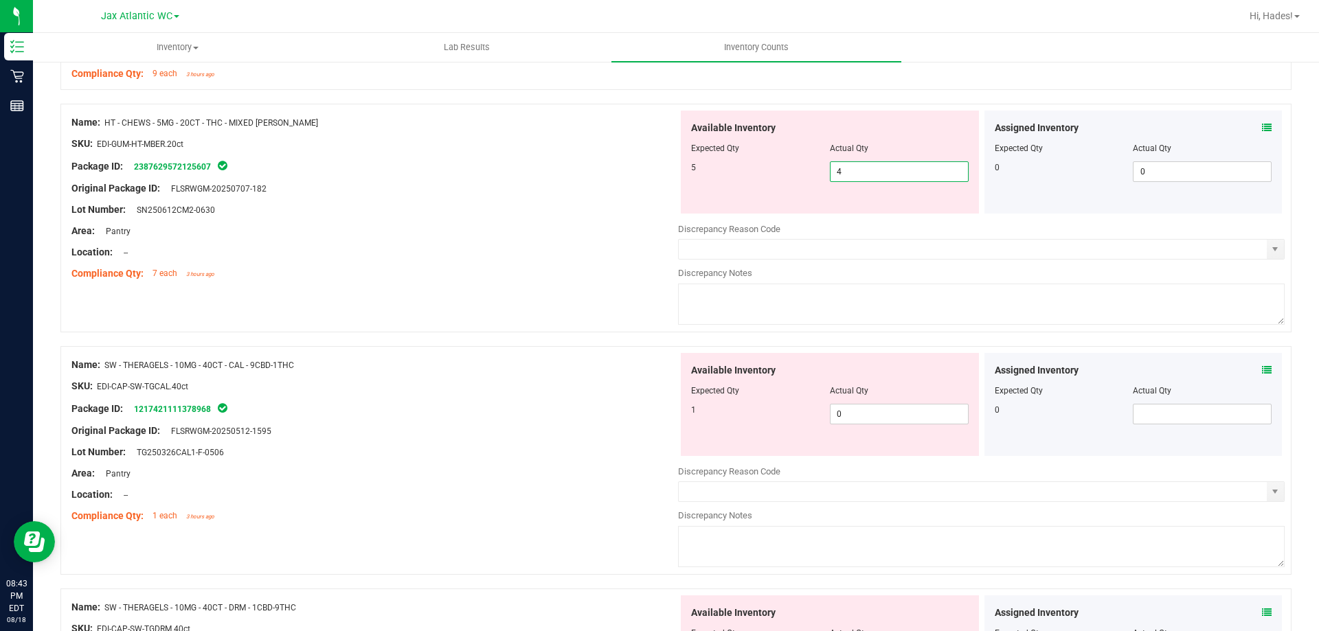
drag, startPoint x: 846, startPoint y: 168, endPoint x: 773, endPoint y: 168, distance: 72.8
click at [774, 168] on div "5 4 4" at bounding box center [830, 171] width 278 height 21
click at [550, 287] on div "Name: HT - CHEWS - 5MG - 20CT - THC - MIXED [PERSON_NAME] SKU: EDI-GUM-HT-MBER.…" at bounding box center [675, 218] width 1231 height 229
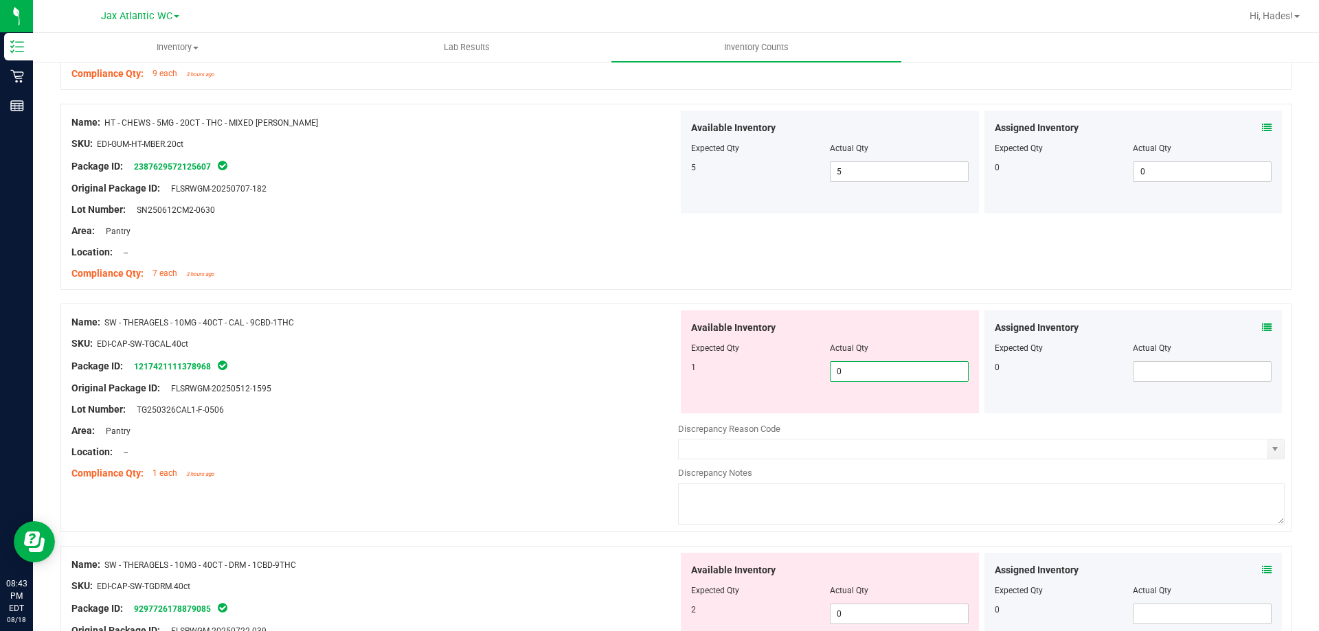
drag, startPoint x: 842, startPoint y: 378, endPoint x: 802, endPoint y: 378, distance: 39.8
click at [803, 378] on div "1 0 0" at bounding box center [830, 371] width 278 height 21
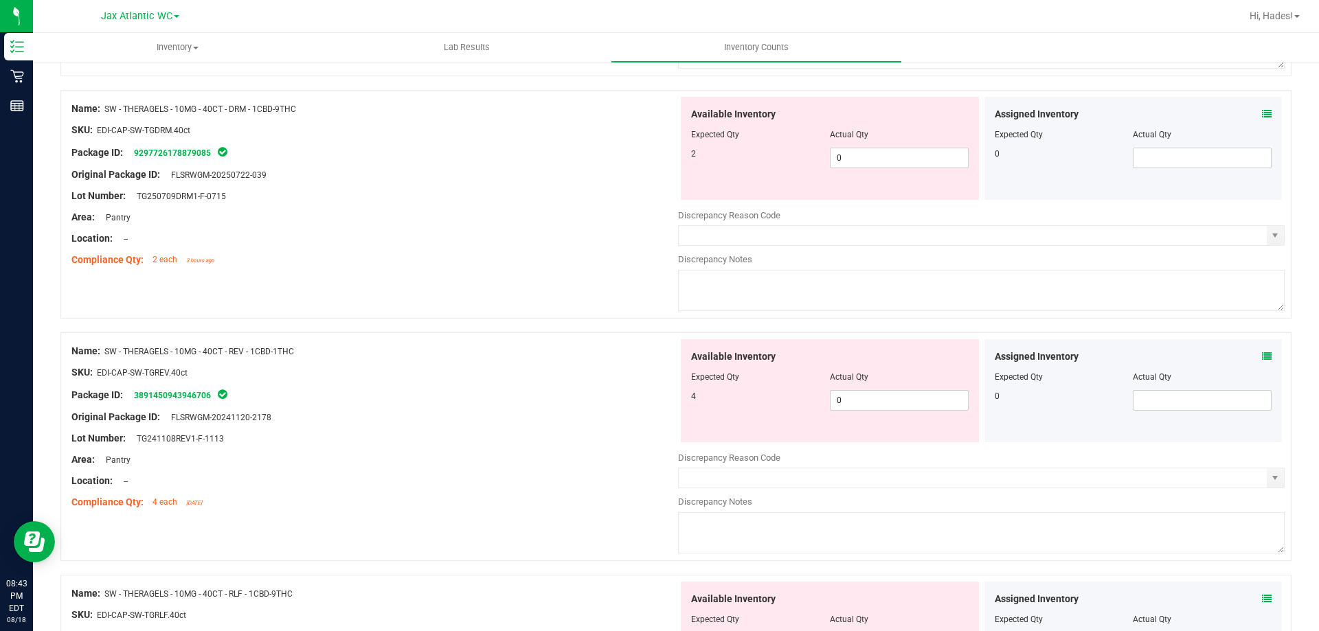
scroll to position [1443, 0]
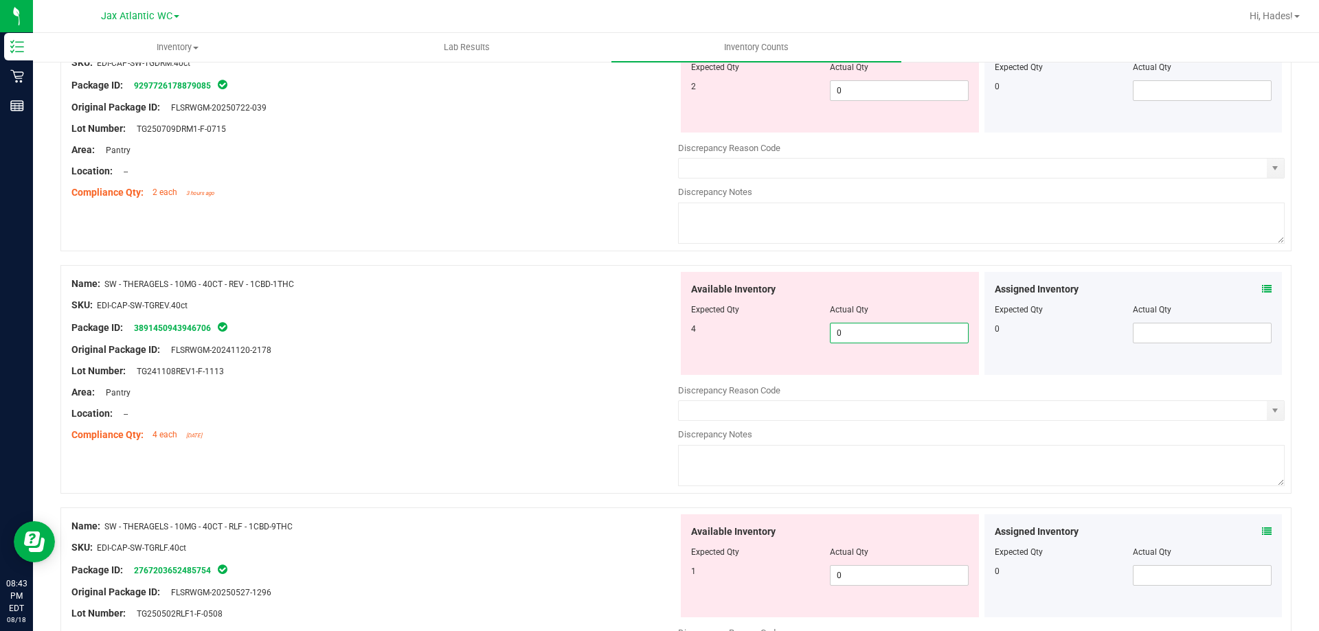
drag, startPoint x: 868, startPoint y: 368, endPoint x: 802, endPoint y: 370, distance: 65.3
click at [801, 371] on div "Available Inventory Expected Qty Actual Qty 4 0 0" at bounding box center [830, 323] width 298 height 103
click at [594, 350] on div "Original Package ID: FLSRWGM-20241120-2178" at bounding box center [374, 350] width 607 height 14
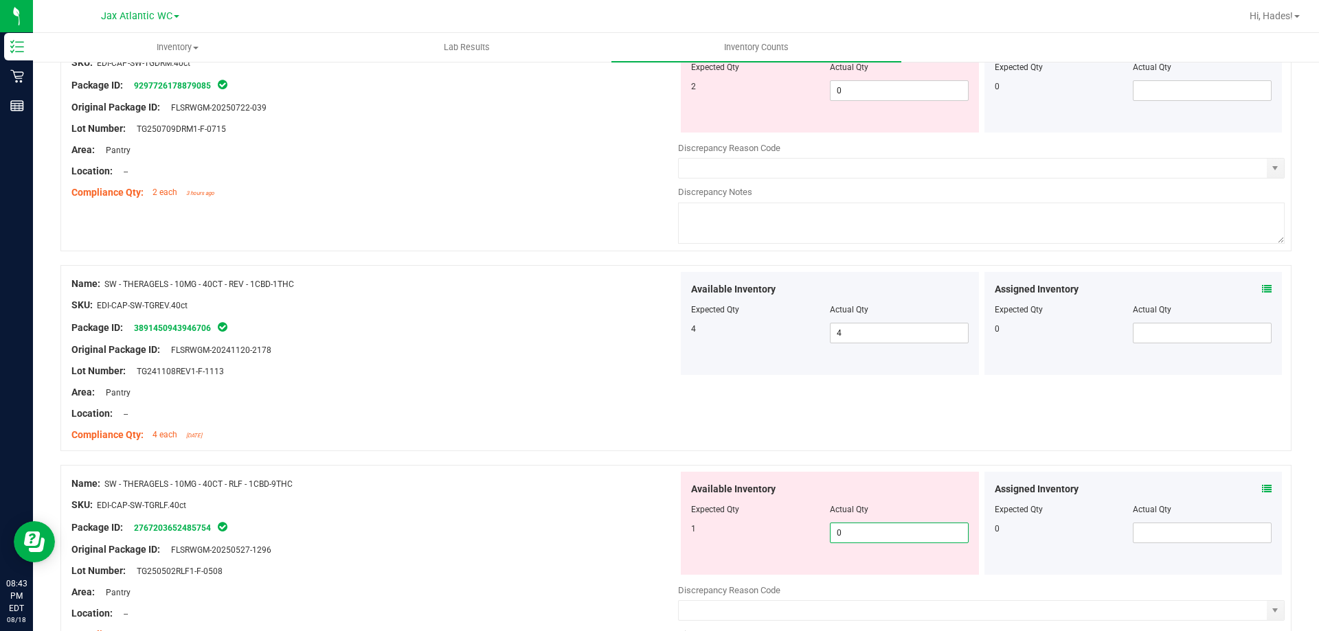
drag, startPoint x: 852, startPoint y: 524, endPoint x: 760, endPoint y: 519, distance: 91.5
click at [761, 519] on div "Available Inventory Expected Qty Actual Qty 1 0 0" at bounding box center [830, 523] width 298 height 103
click at [589, 428] on div "Compliance Qty: 4 each [DATE]" at bounding box center [374, 435] width 607 height 14
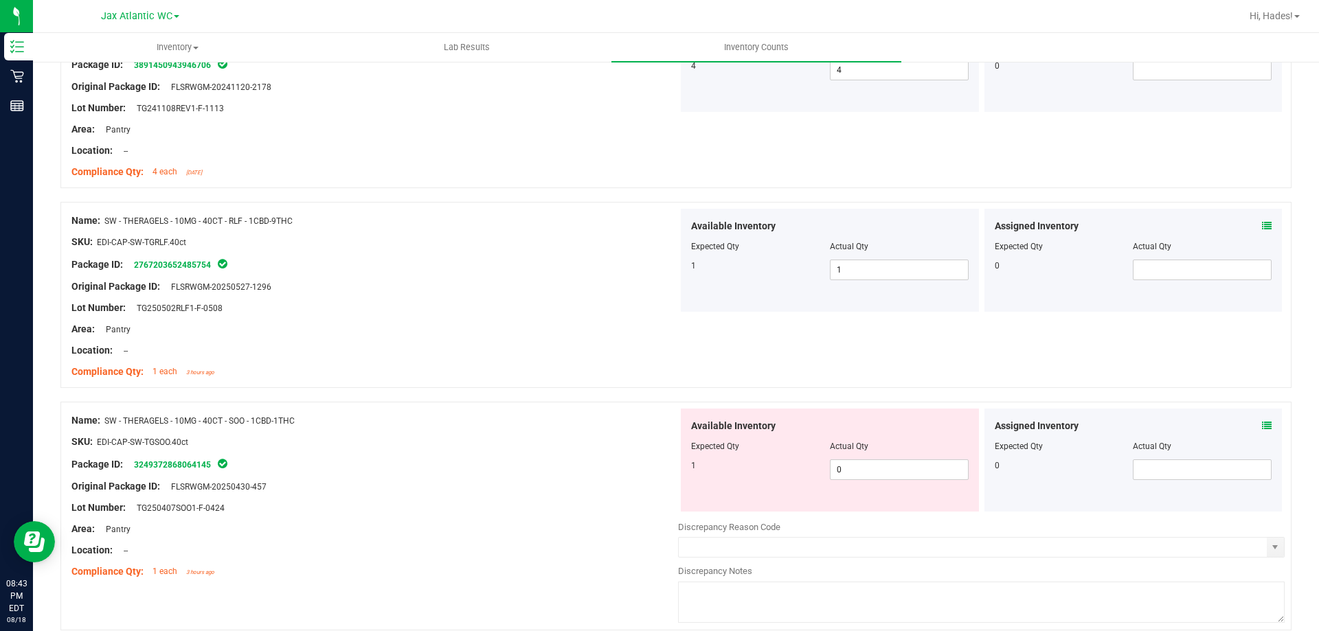
scroll to position [1717, 0]
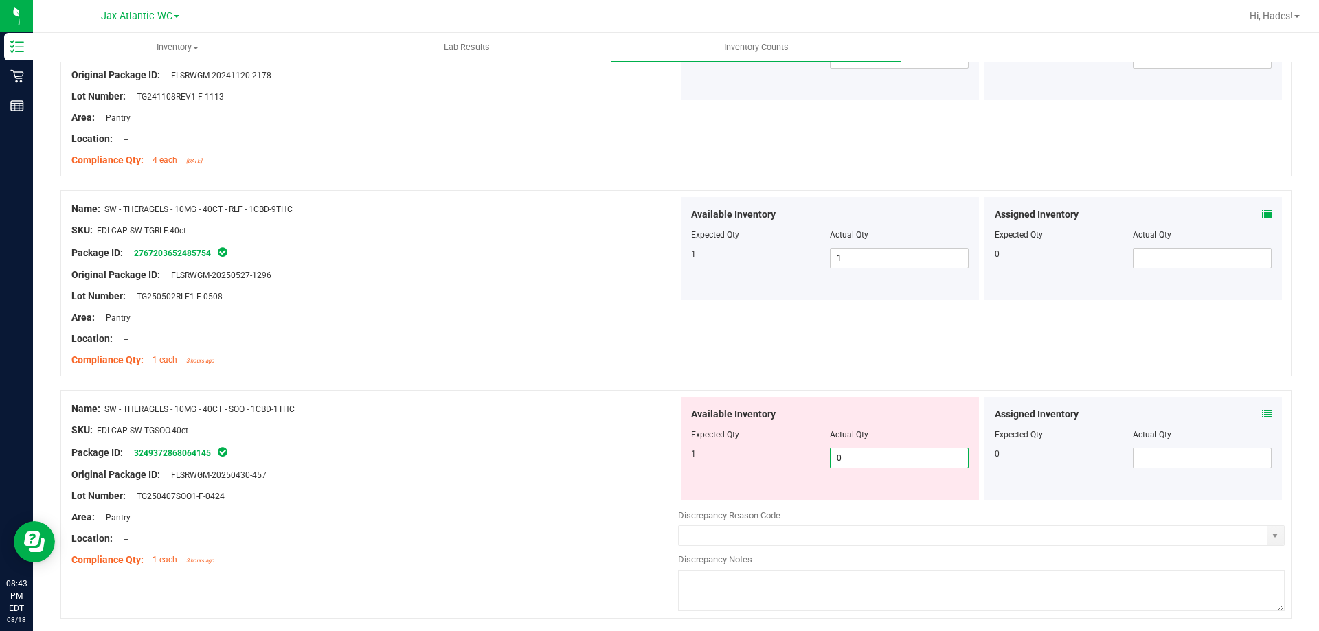
drag, startPoint x: 832, startPoint y: 455, endPoint x: 769, endPoint y: 456, distance: 63.2
click at [769, 456] on div "1 0 0" at bounding box center [830, 458] width 278 height 21
click at [521, 413] on div "Name: SW - THERAGELS - 10MG - 40CT - SOO - 1CBD-1THC" at bounding box center [374, 409] width 607 height 14
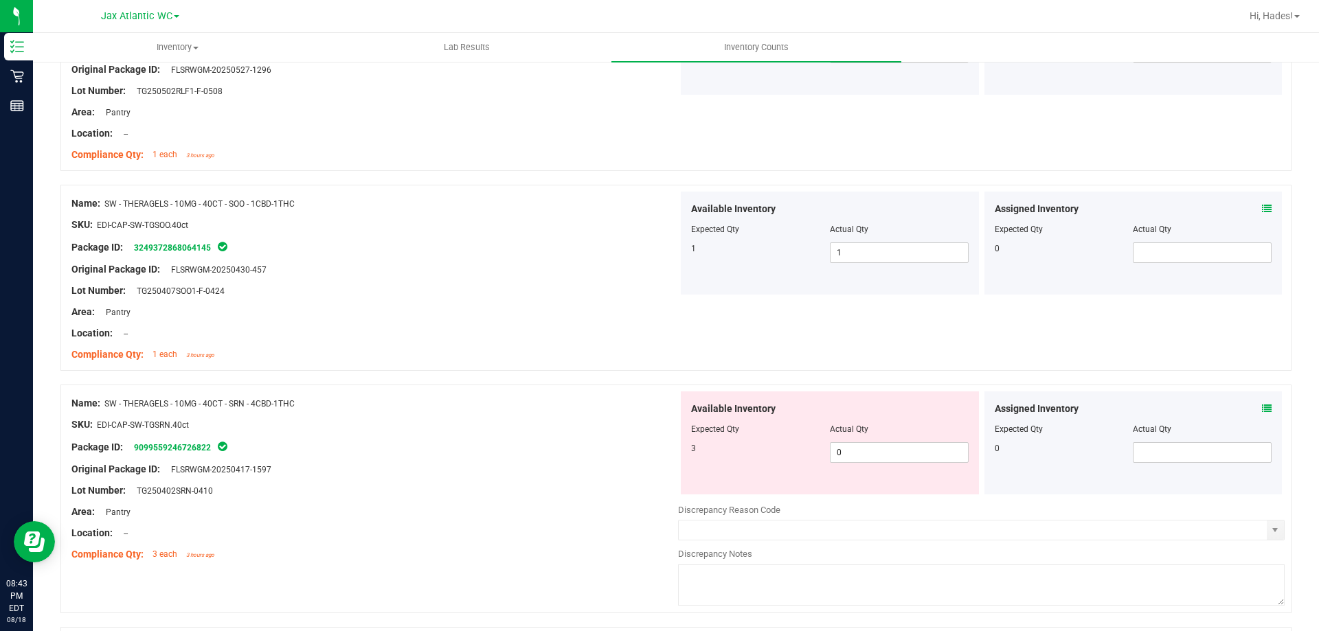
scroll to position [1923, 0]
drag, startPoint x: 839, startPoint y: 449, endPoint x: 812, endPoint y: 449, distance: 27.5
click at [812, 449] on div "3 0 0" at bounding box center [830, 452] width 278 height 21
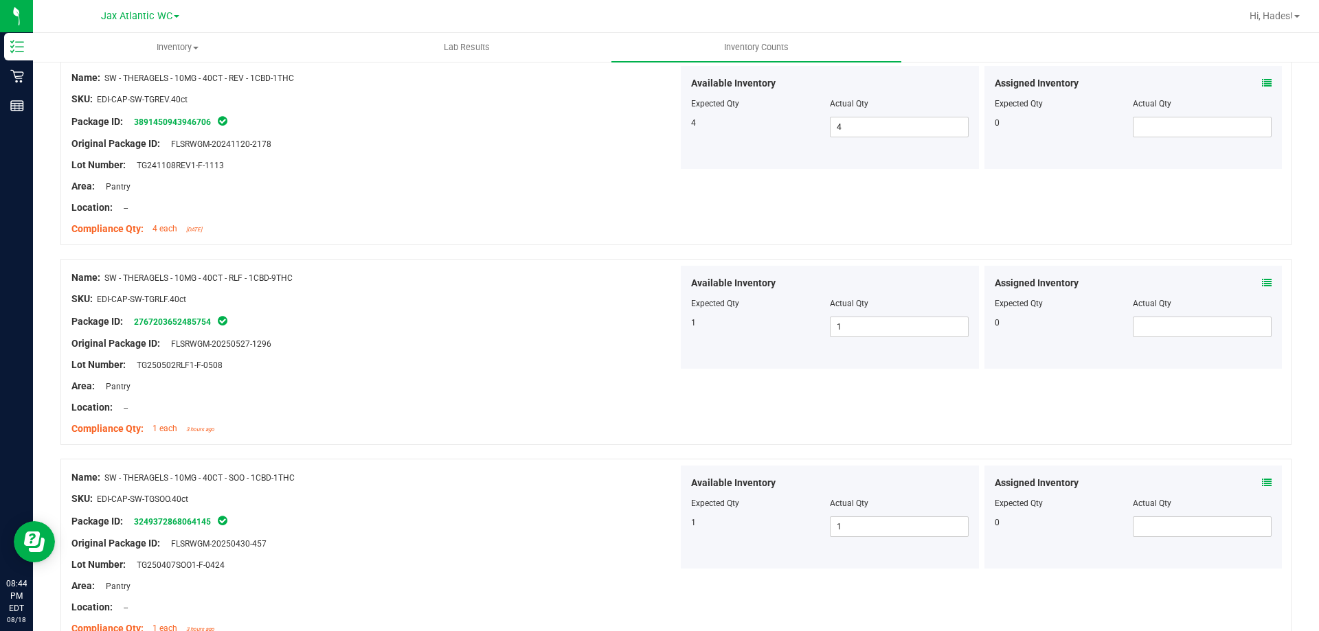
scroll to position [1992, 0]
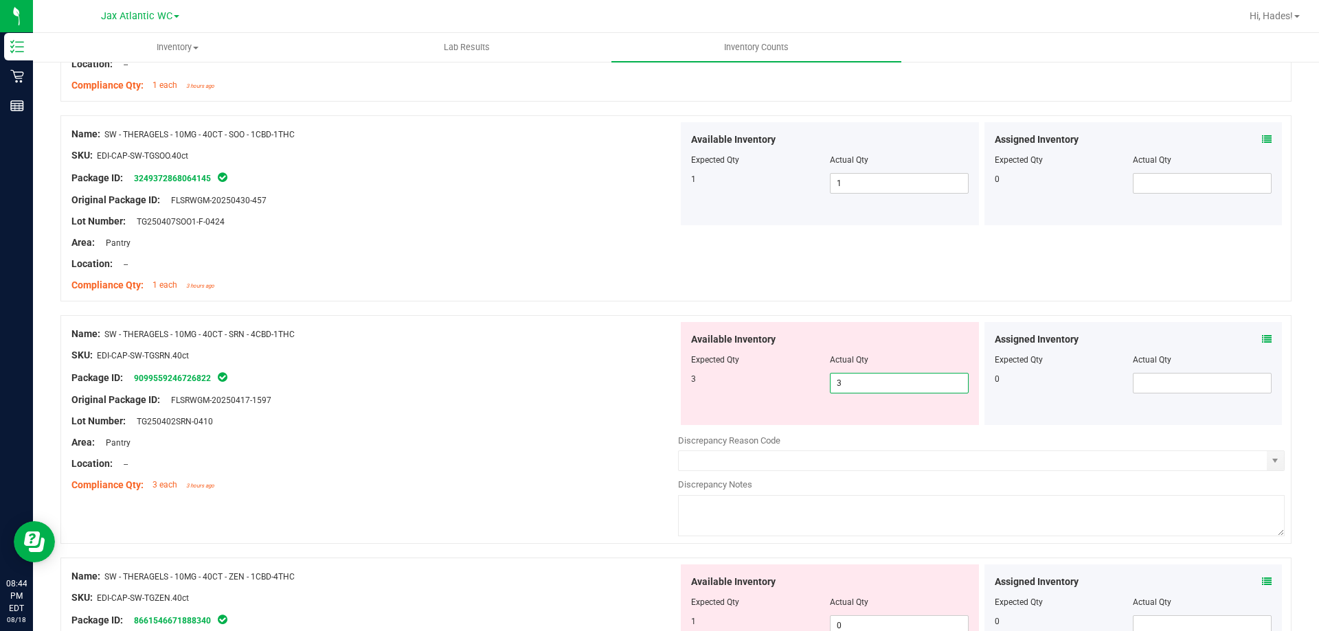
click at [552, 378] on div "Package ID: 9099559246726822" at bounding box center [374, 378] width 607 height 16
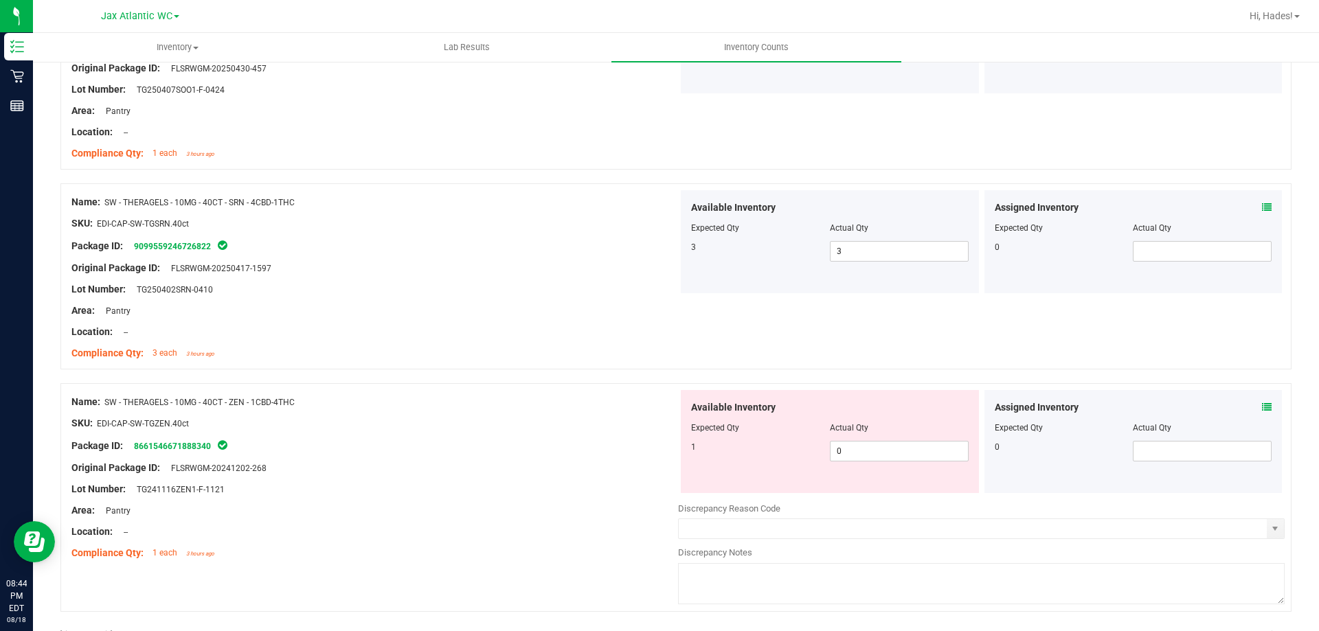
scroll to position [2129, 0]
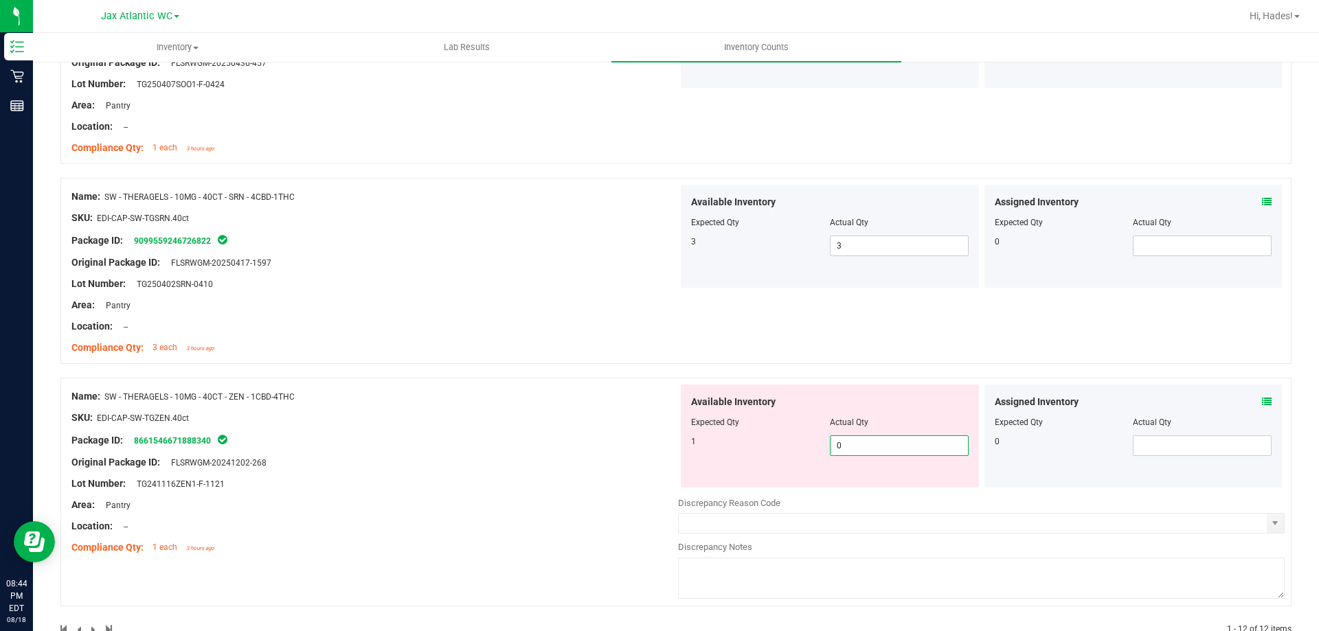
drag, startPoint x: 813, startPoint y: 443, endPoint x: 769, endPoint y: 443, distance: 44.7
click at [770, 443] on div "1 0 0" at bounding box center [830, 446] width 278 height 21
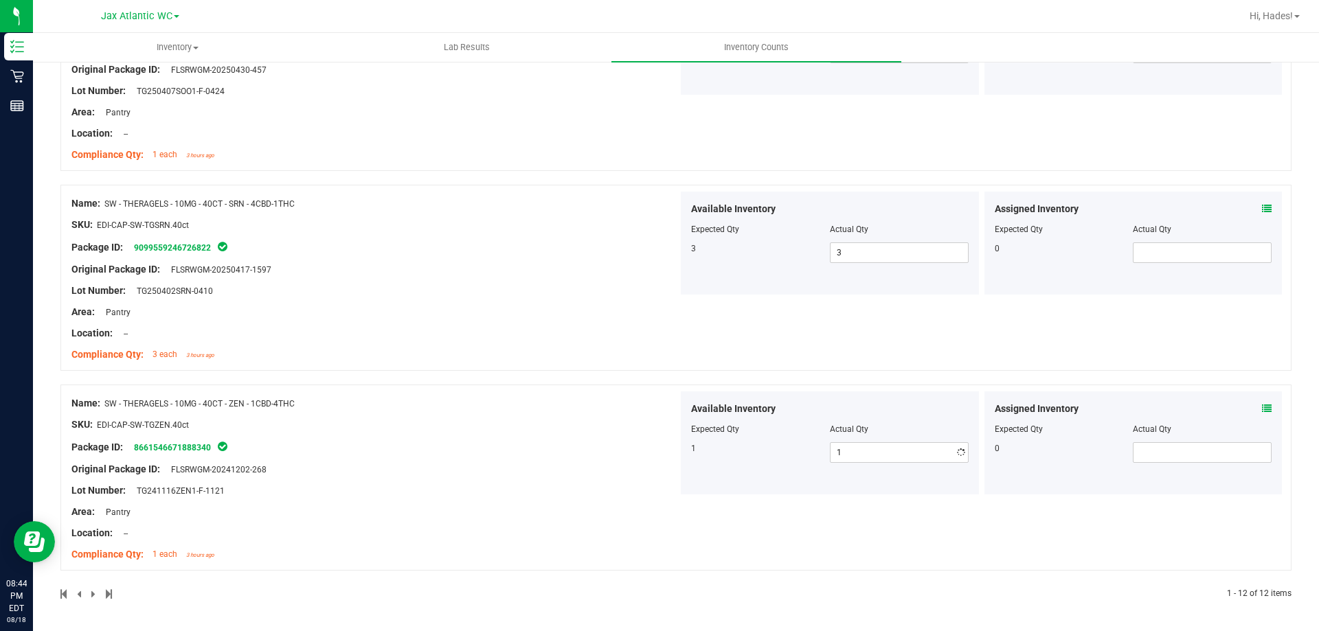
click at [569, 400] on div "Name: SW - THERAGELS - 10MG - 40CT - ZEN - 1CBD-4THC" at bounding box center [374, 403] width 607 height 14
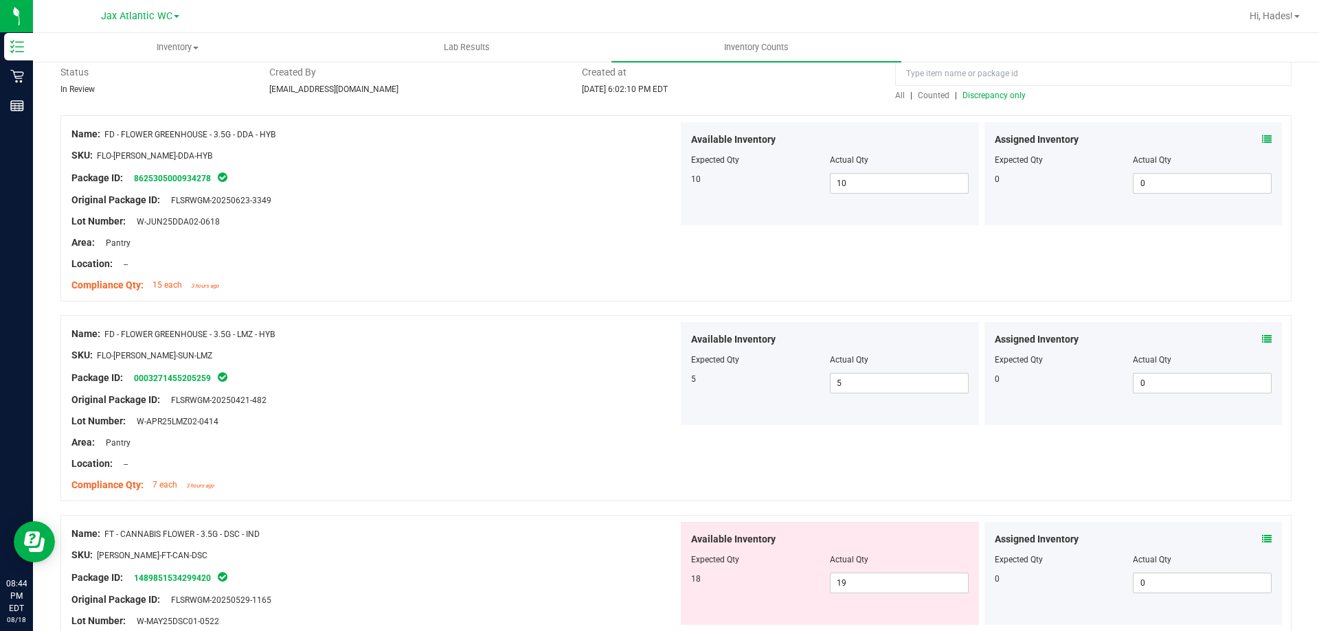
scroll to position [0, 0]
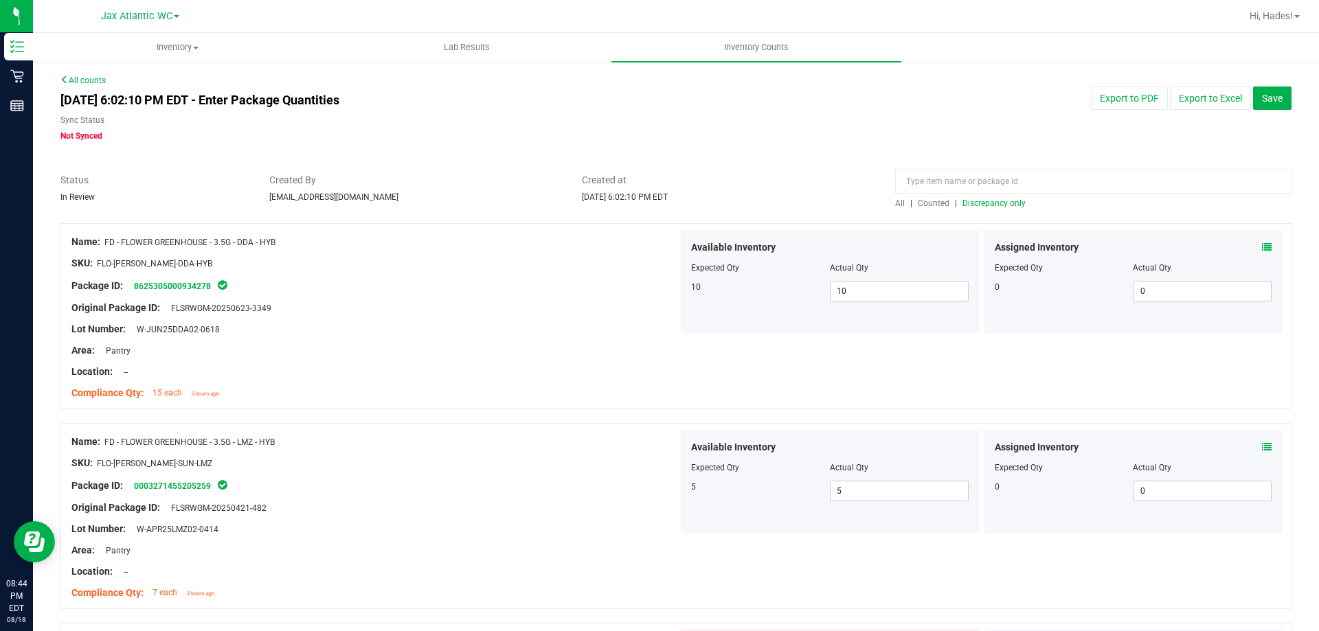
click at [962, 205] on span "Discrepancy only" at bounding box center [993, 204] width 63 height 10
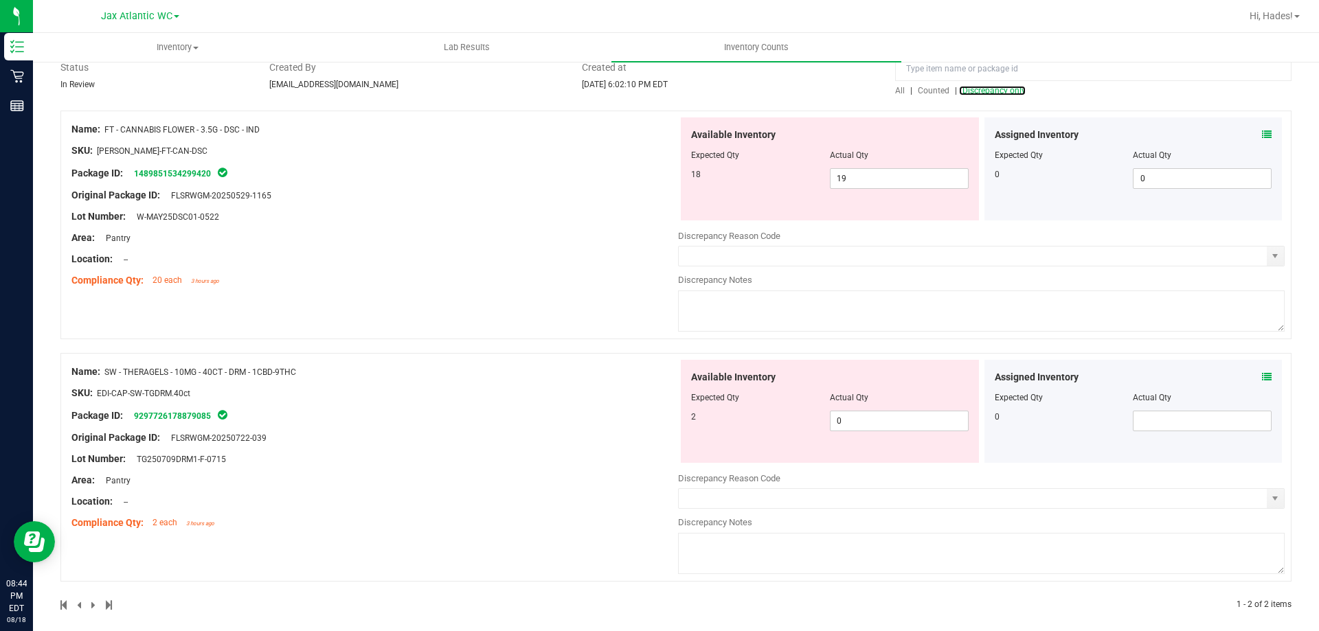
scroll to position [124, 0]
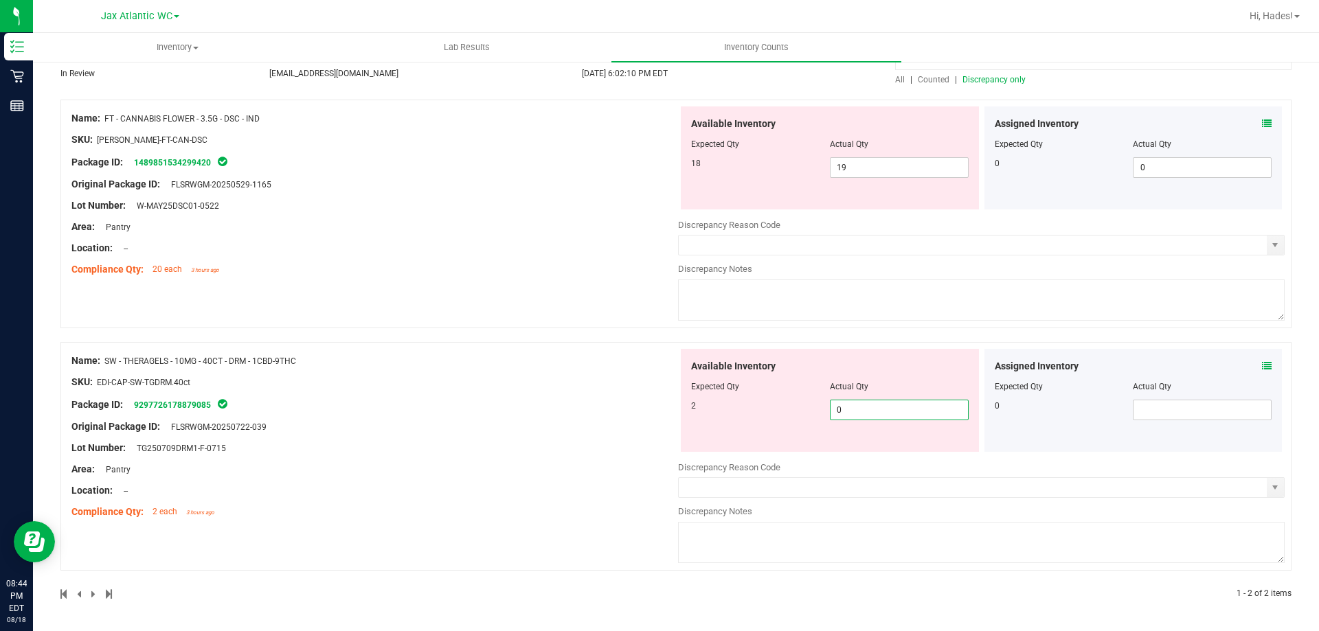
drag, startPoint x: 844, startPoint y: 415, endPoint x: 823, endPoint y: 411, distance: 21.7
click at [830, 412] on span "0 0" at bounding box center [899, 410] width 139 height 21
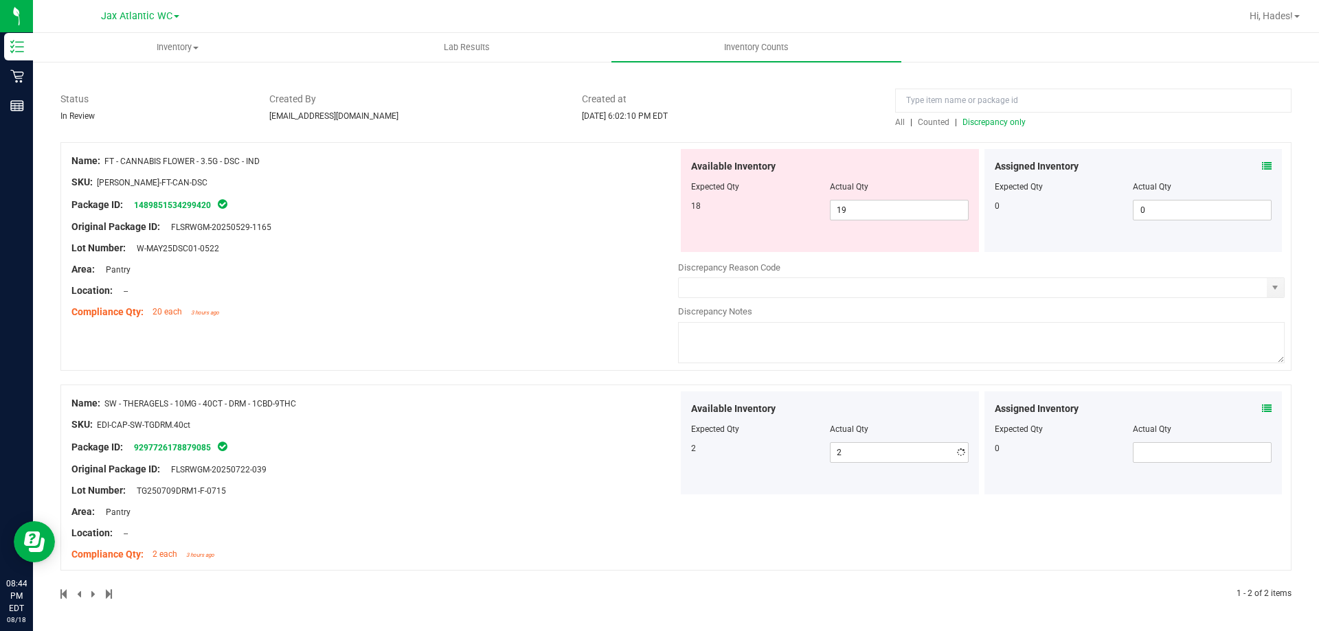
drag, startPoint x: 483, startPoint y: 416, endPoint x: 490, endPoint y: 420, distance: 8.6
click at [482, 420] on div "Name: SW - THERAGELS - 10MG - 40CT - DRM - 1CBD-9THC SKU: EDI-CAP-SW-TGDRM.40ct…" at bounding box center [374, 479] width 607 height 175
drag, startPoint x: 837, startPoint y: 201, endPoint x: 781, endPoint y: 199, distance: 56.4
click at [780, 200] on div "18 19 19" at bounding box center [830, 210] width 278 height 21
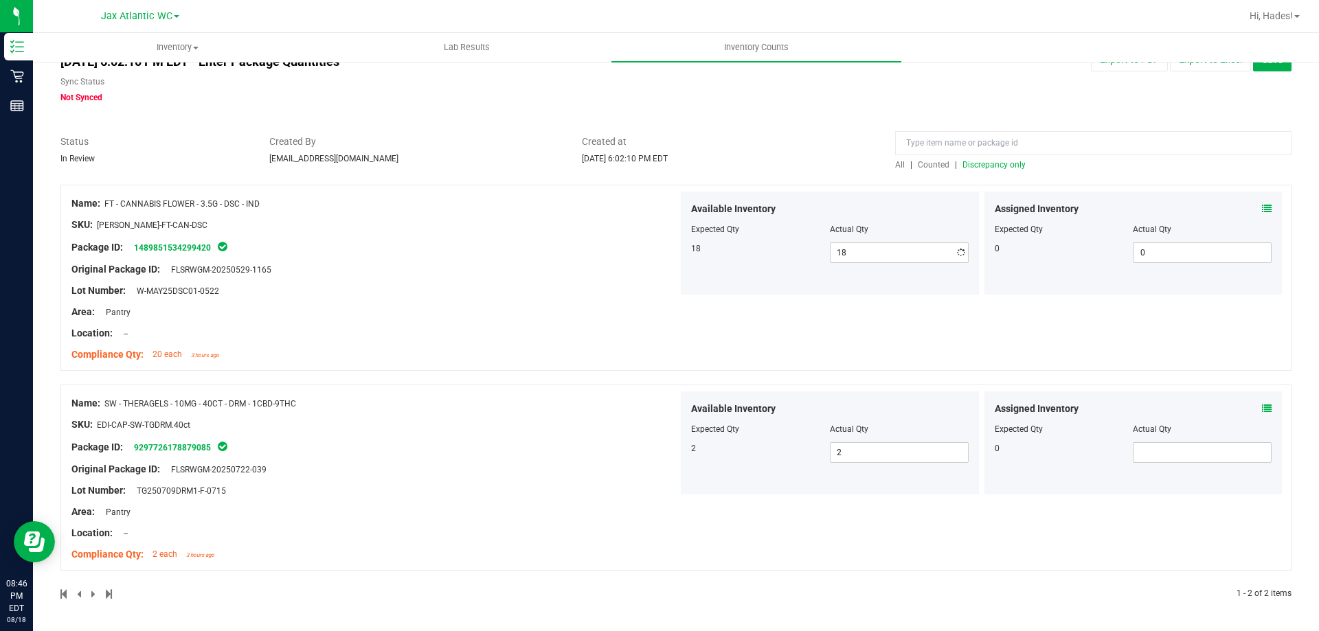
drag, startPoint x: 646, startPoint y: 213, endPoint x: 653, endPoint y: 212, distance: 7.0
click at [646, 212] on div "Name: FT - CANNABIS FLOWER - 3.5G - DSC - IND SKU: [PERSON_NAME]-FT-CAN-DSC Pac…" at bounding box center [374, 279] width 607 height 175
click at [1014, 172] on div at bounding box center [675, 178] width 1231 height 14
click at [999, 162] on span "Discrepancy only" at bounding box center [993, 165] width 63 height 10
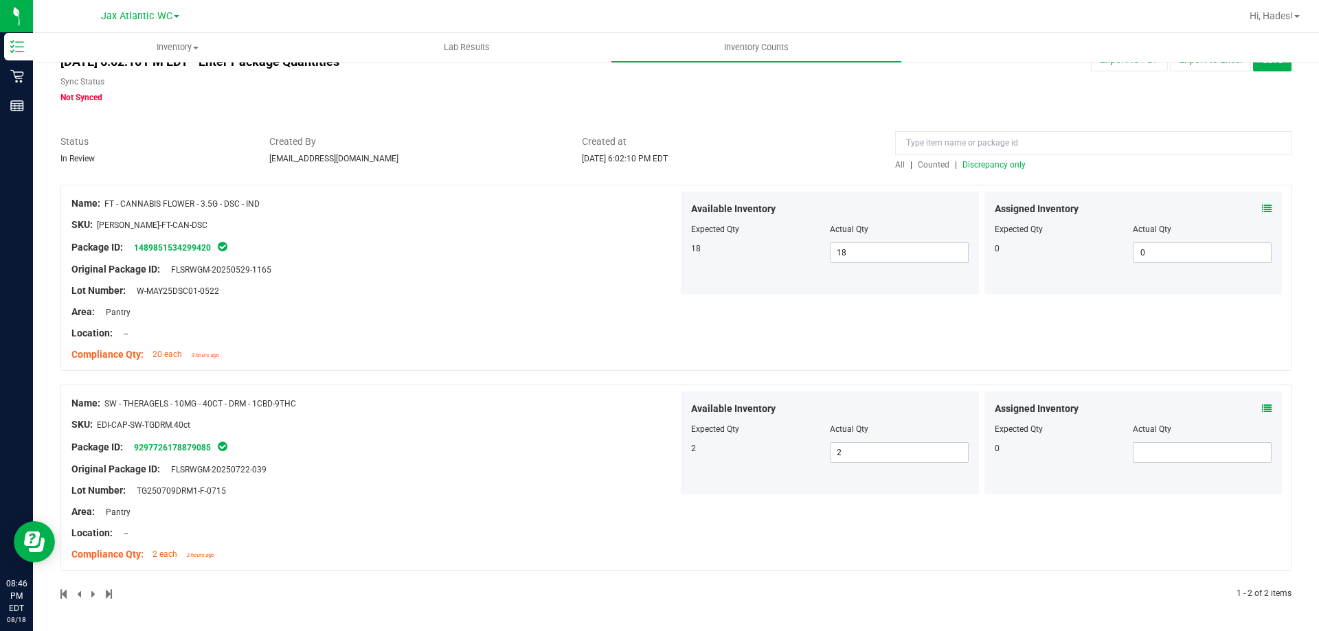
scroll to position [0, 0]
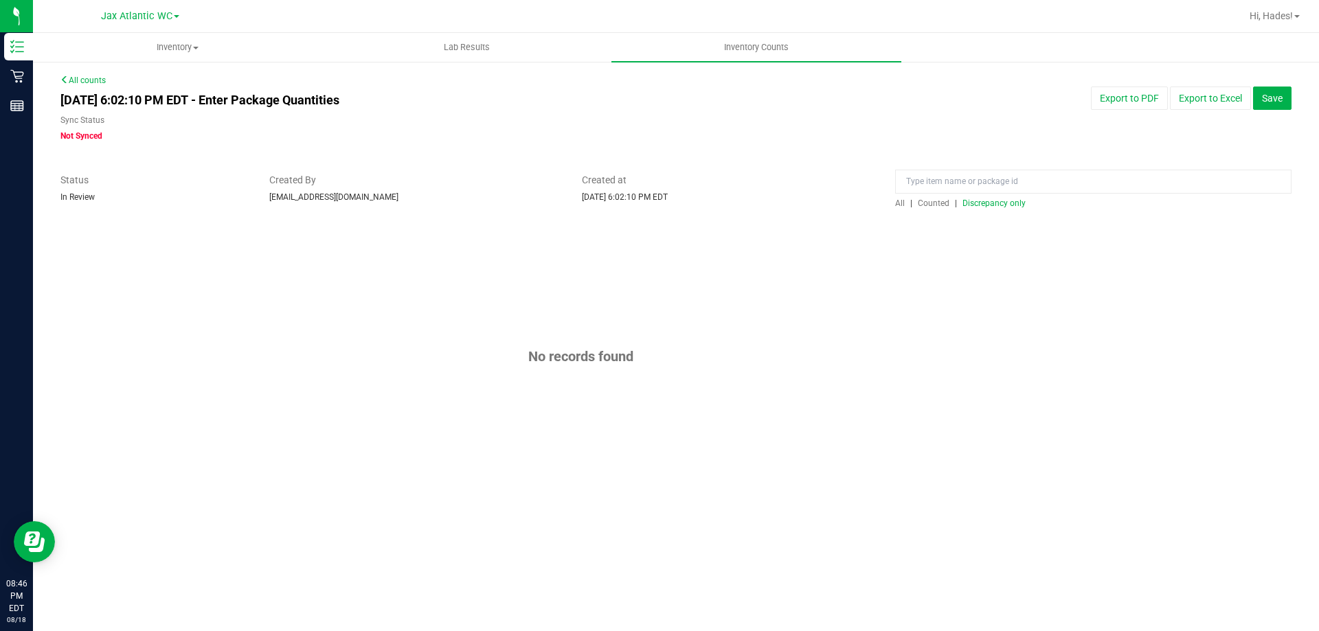
click at [980, 202] on span "Discrepancy only" at bounding box center [993, 204] width 63 height 10
click at [902, 205] on span "All" at bounding box center [900, 204] width 10 height 10
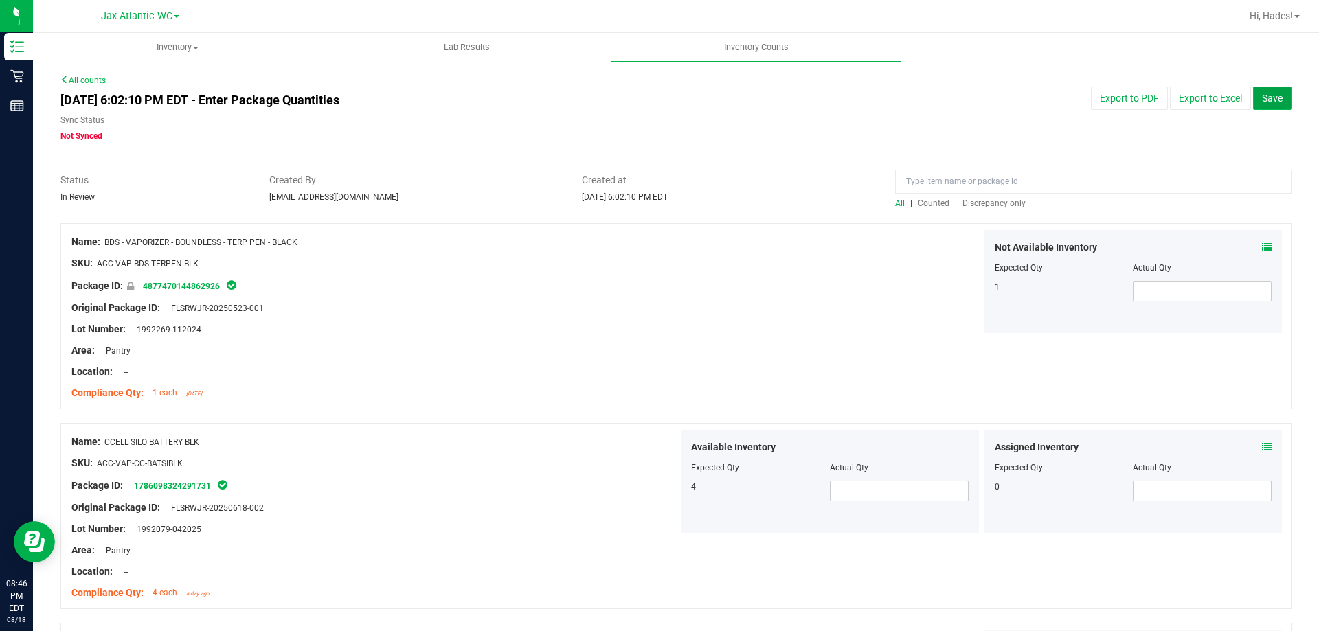
click at [1264, 96] on span "Save" at bounding box center [1272, 98] width 21 height 11
